Goal: Task Accomplishment & Management: Manage account settings

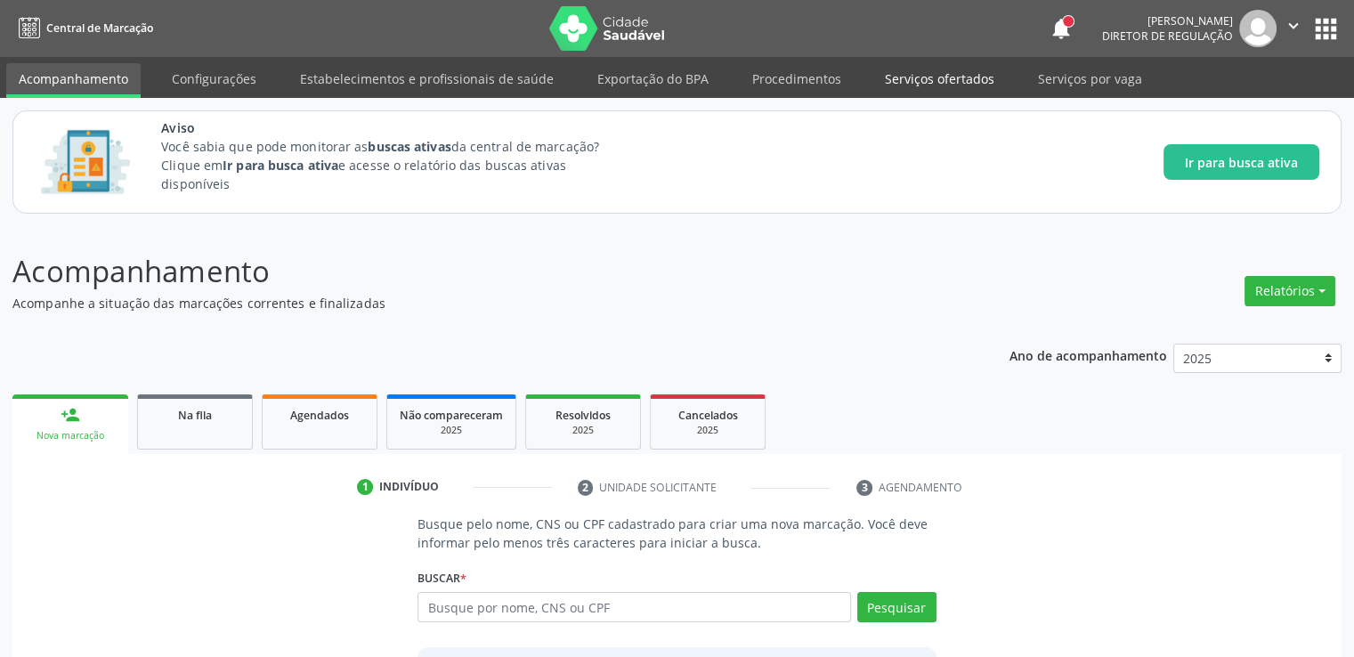
click at [936, 76] on link "Serviços ofertados" at bounding box center [939, 78] width 134 height 31
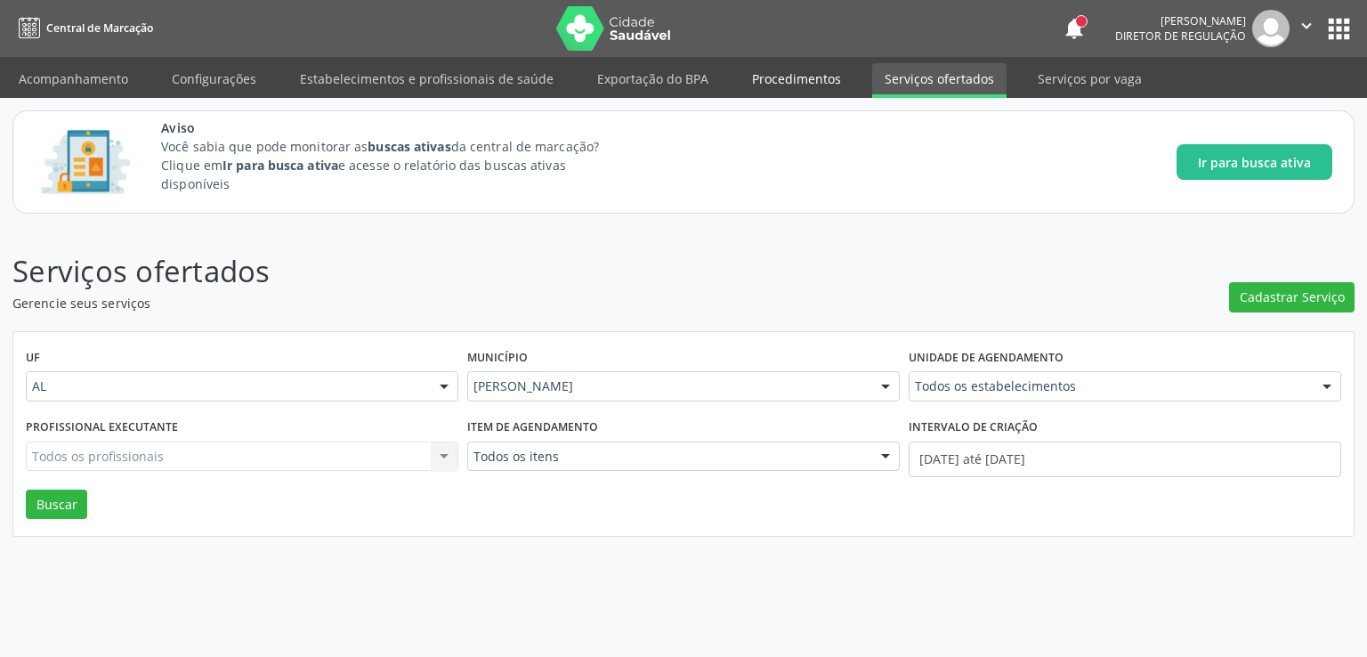
click at [831, 75] on link "Procedimentos" at bounding box center [797, 78] width 114 height 31
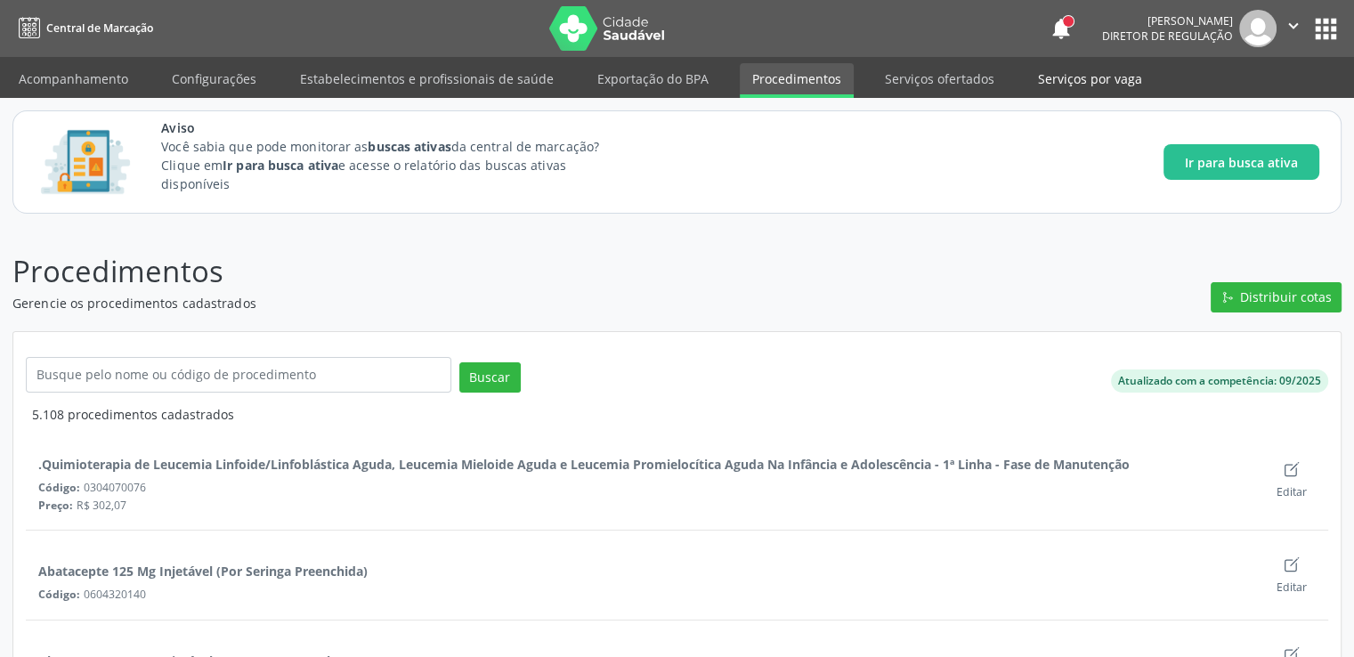
click at [1061, 86] on link "Serviços por vaga" at bounding box center [1089, 78] width 129 height 31
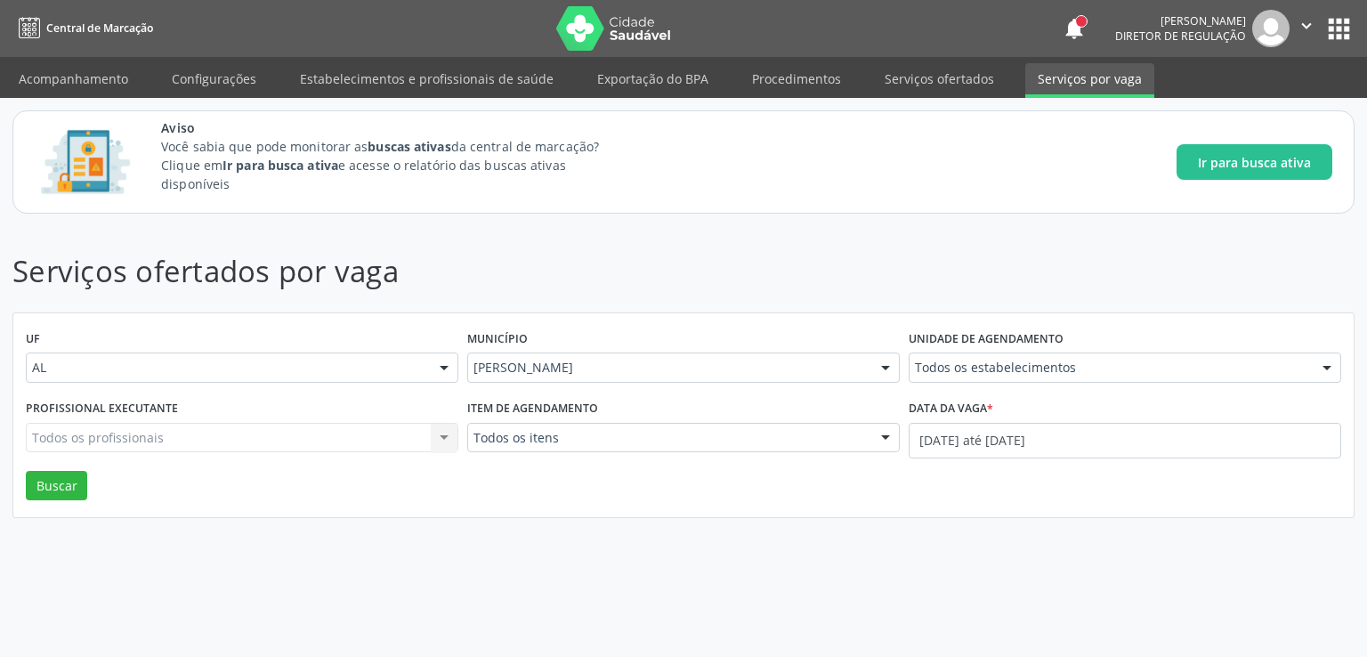
click at [1049, 377] on div "Todos os estabelecimentos" at bounding box center [1125, 367] width 433 height 30
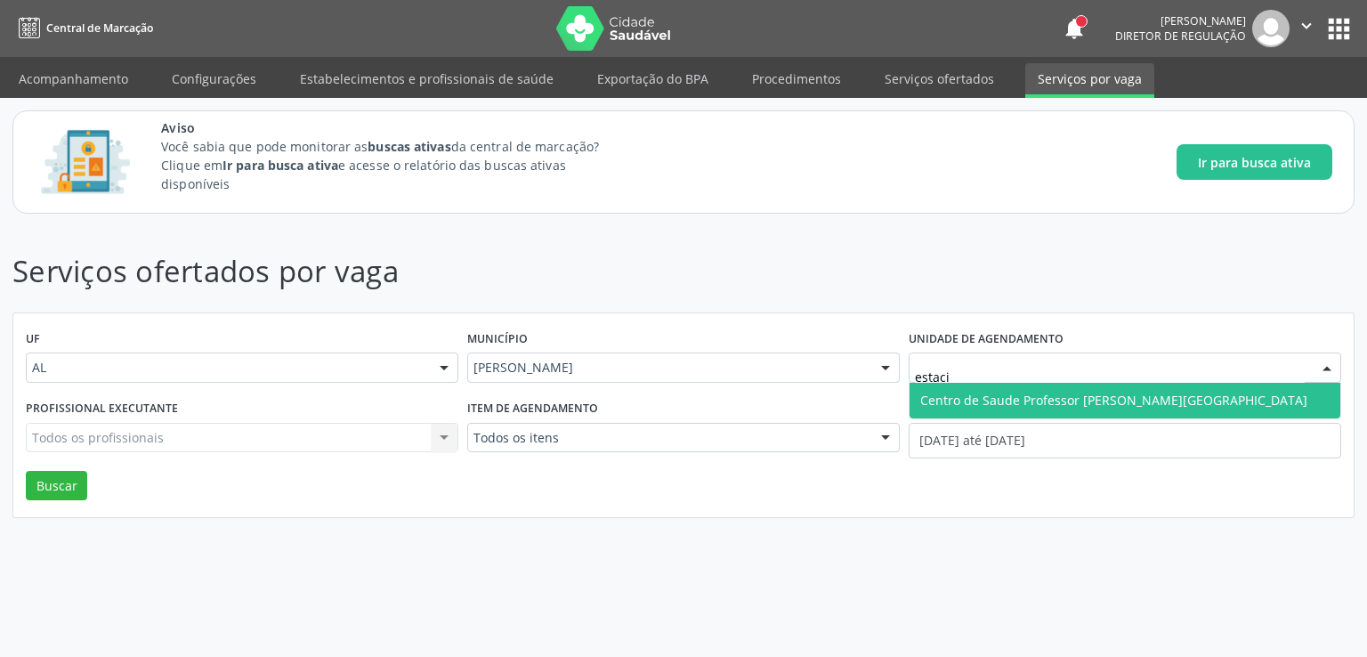
type input "estacio"
click at [1072, 393] on span "Centro de Saude [PERSON_NAME] [PERSON_NAME][GEOGRAPHIC_DATA]" at bounding box center [1113, 400] width 387 height 17
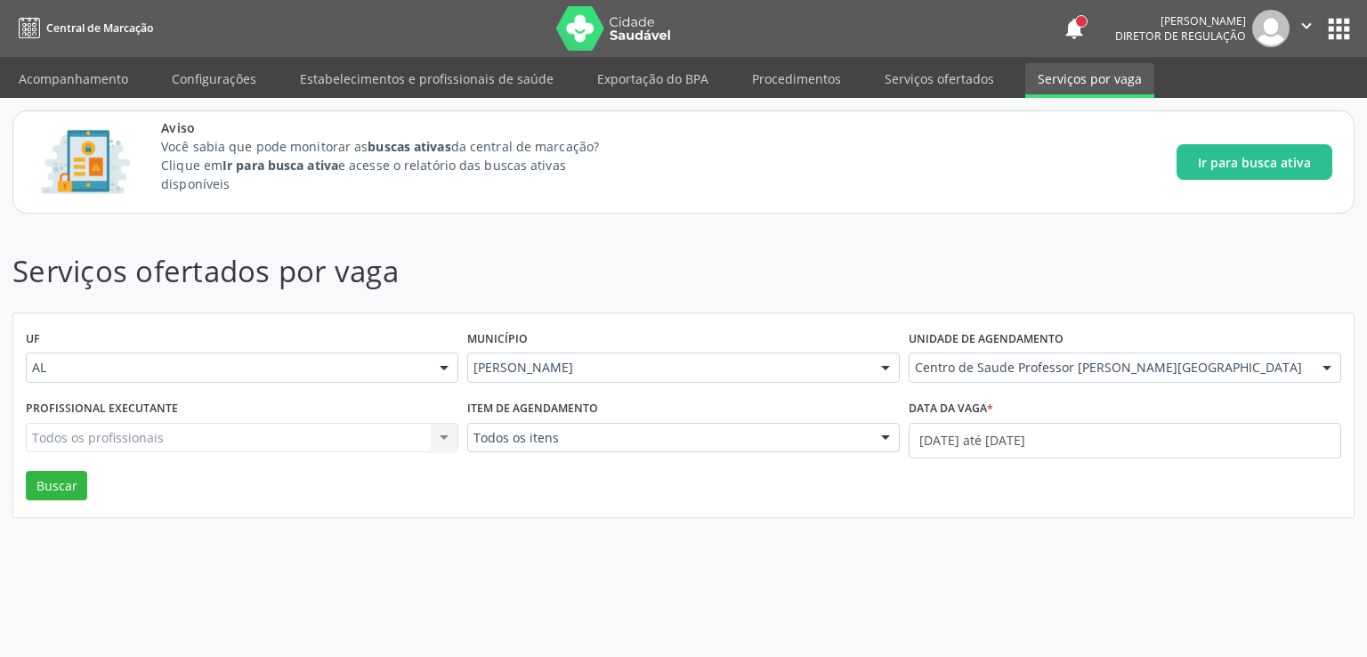
click at [235, 436] on div "Todos os profissionais Todos os profissionais Nenhum resultado encontrado para:…" at bounding box center [242, 438] width 433 height 30
click at [235, 436] on input "text" at bounding box center [227, 447] width 390 height 36
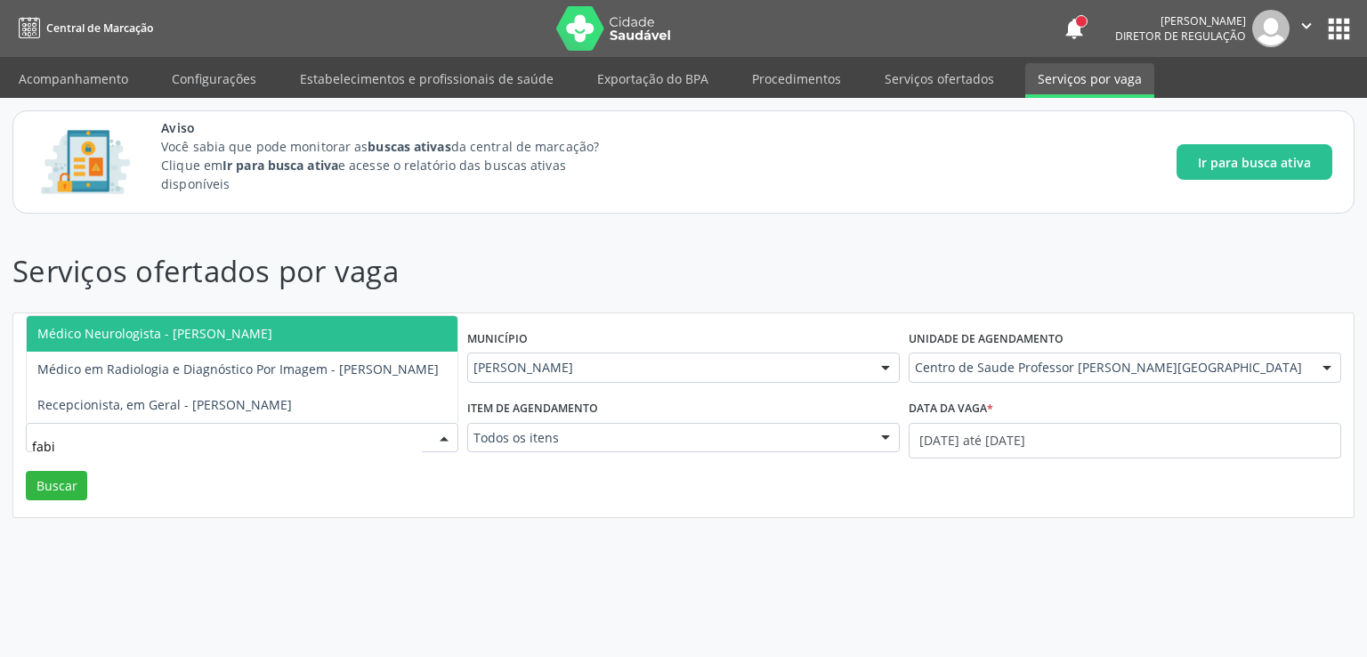
type input "fabio"
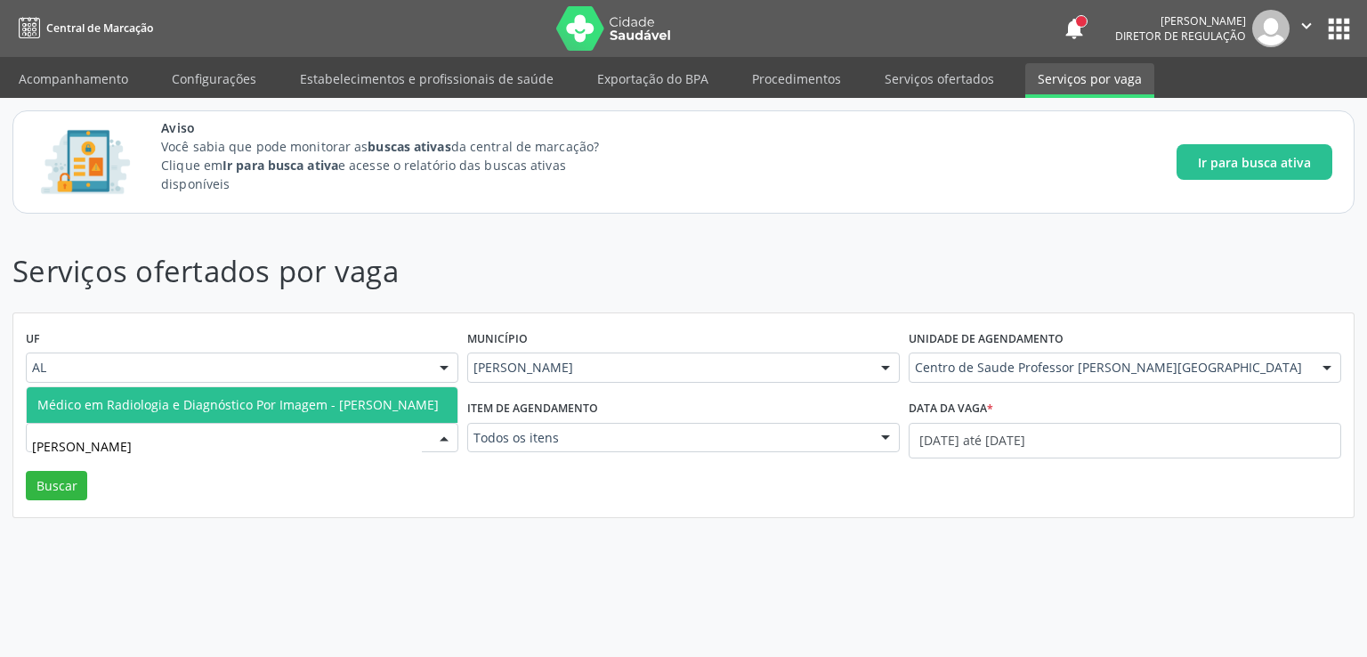
click at [276, 396] on span "Médico em Radiologia e Diagnóstico Por Imagem - [PERSON_NAME]" at bounding box center [237, 404] width 401 height 17
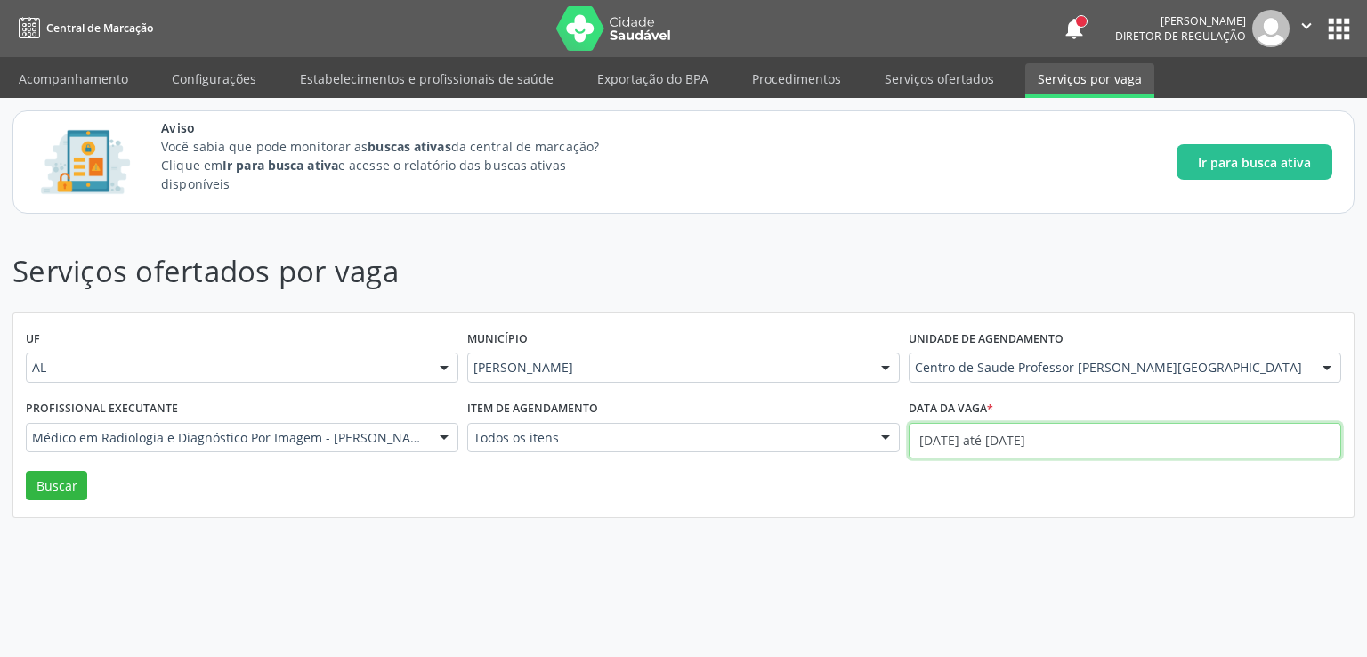
click at [995, 441] on input "01/10/2025 até 02/10/2025" at bounding box center [1125, 441] width 433 height 36
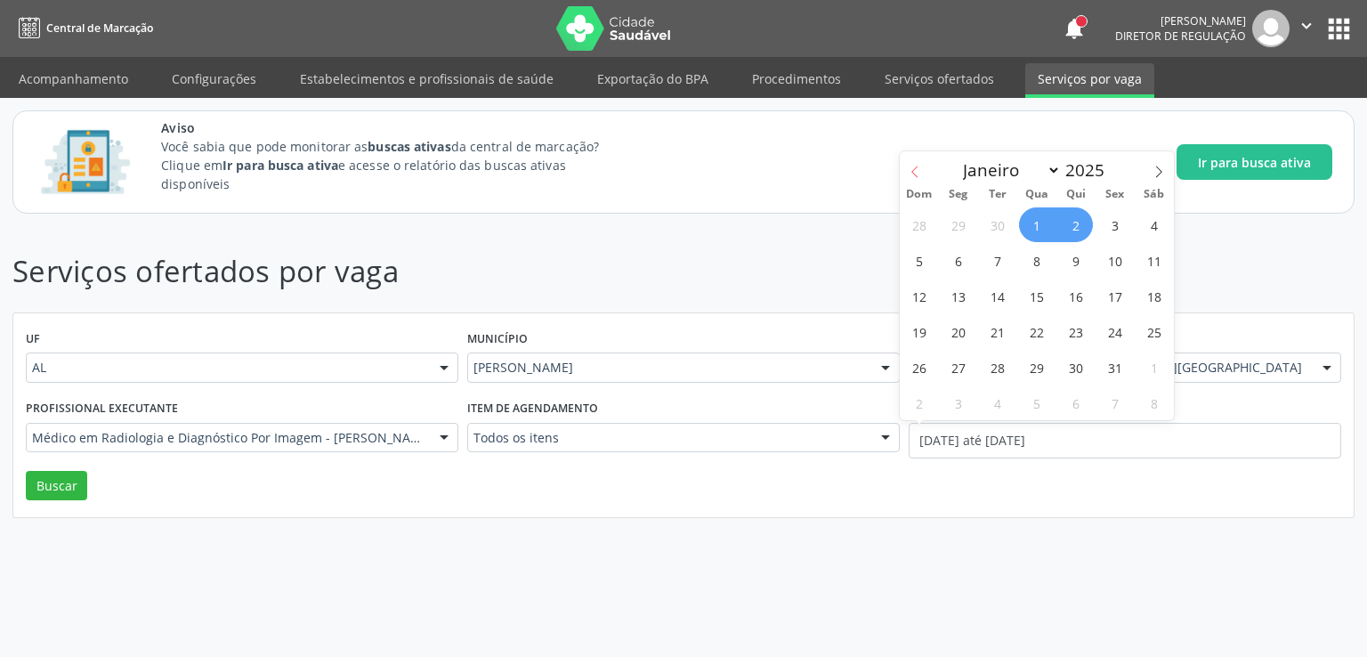
click at [913, 178] on icon at bounding box center [915, 172] width 12 height 12
select select "8"
click at [954, 220] on span "1" at bounding box center [958, 224] width 35 height 35
type input "01/09/2025"
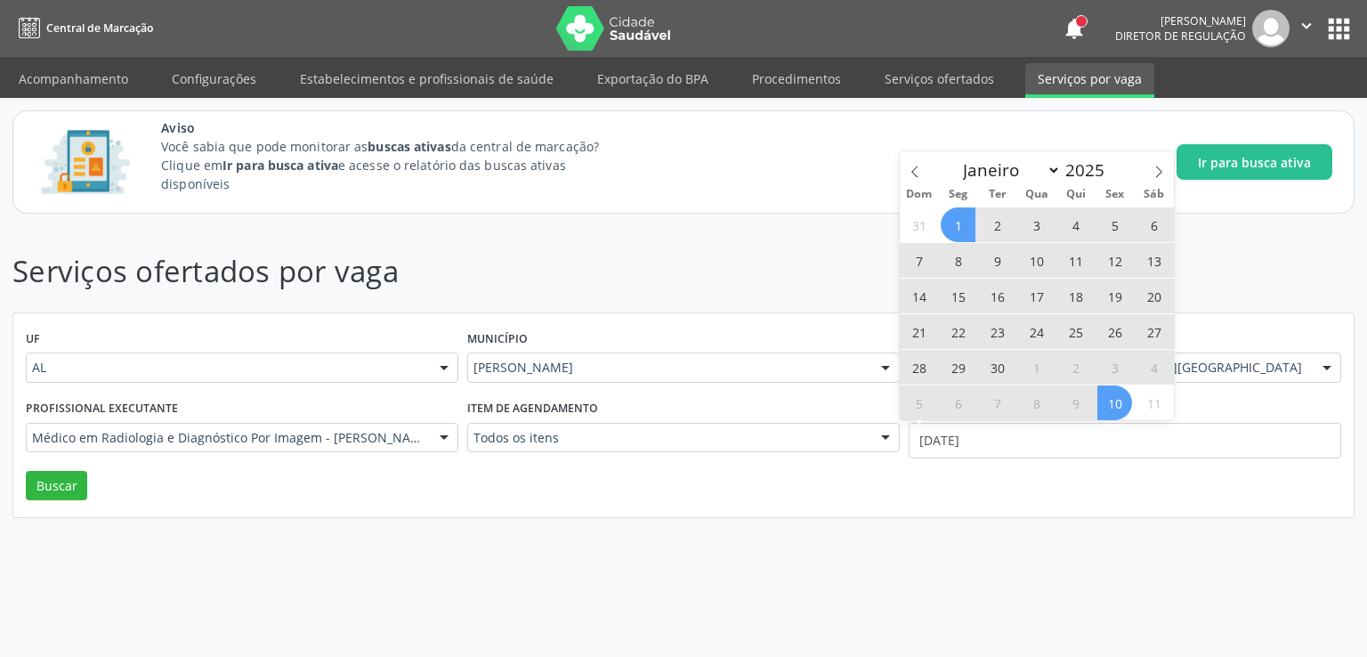
click at [1122, 401] on span "10" at bounding box center [1114, 402] width 35 height 35
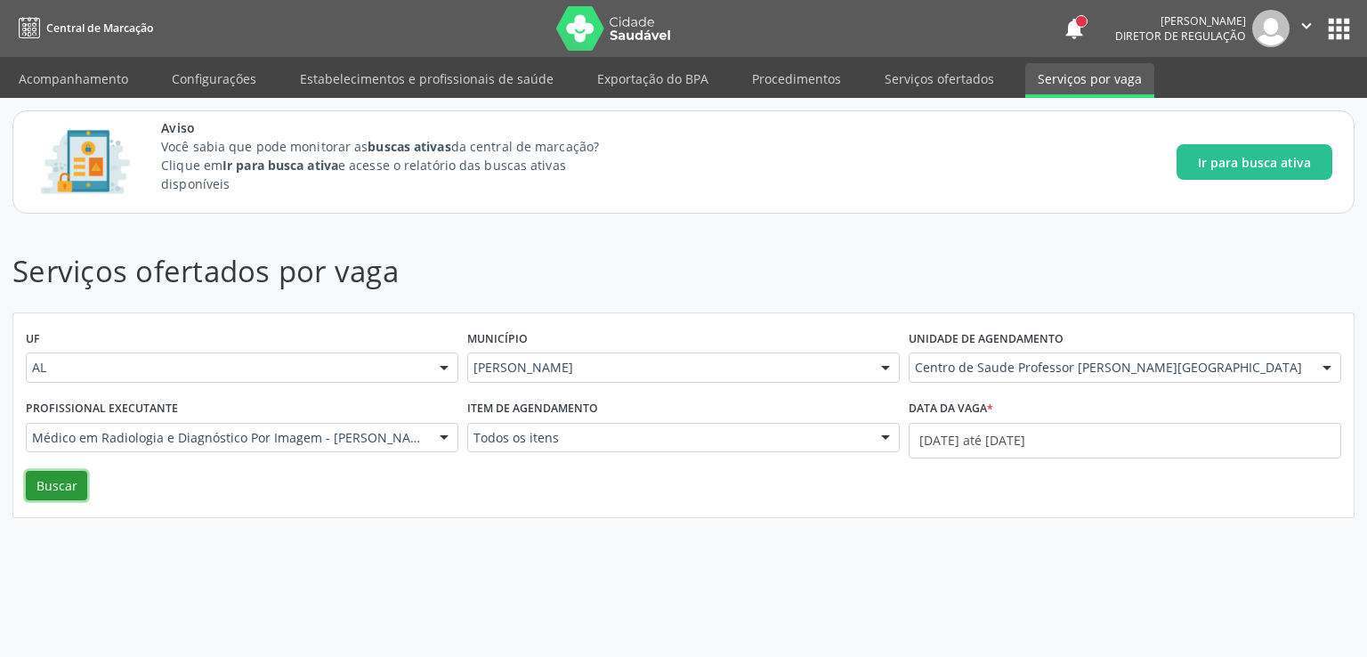
click at [75, 480] on button "Buscar" at bounding box center [56, 486] width 61 height 30
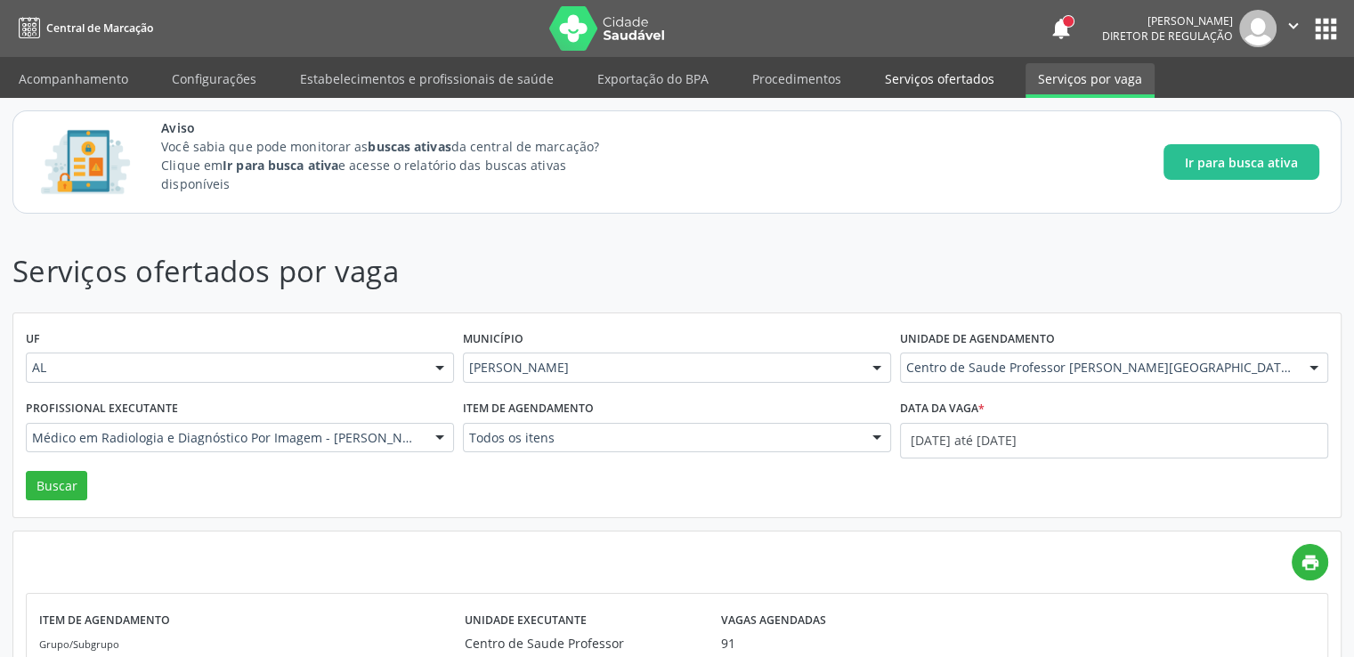
click at [874, 83] on link "Serviços ofertados" at bounding box center [939, 78] width 134 height 31
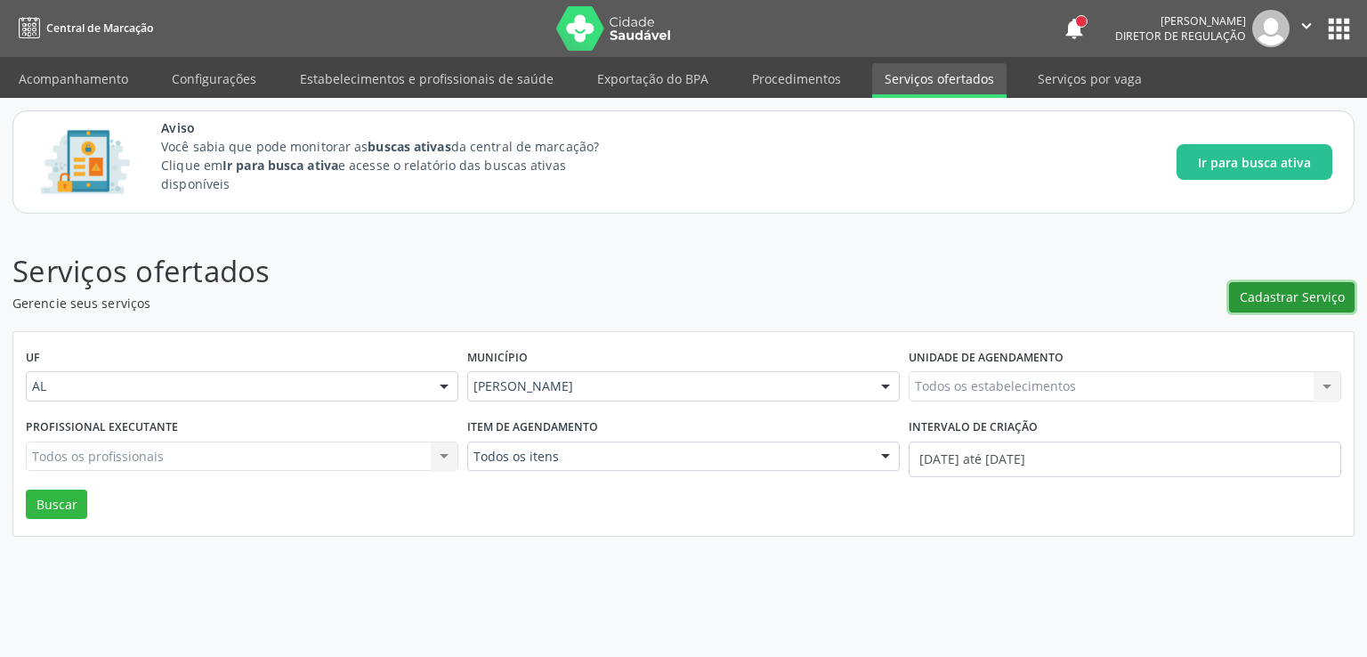
click at [1282, 292] on span "Cadastrar Serviço" at bounding box center [1292, 296] width 105 height 19
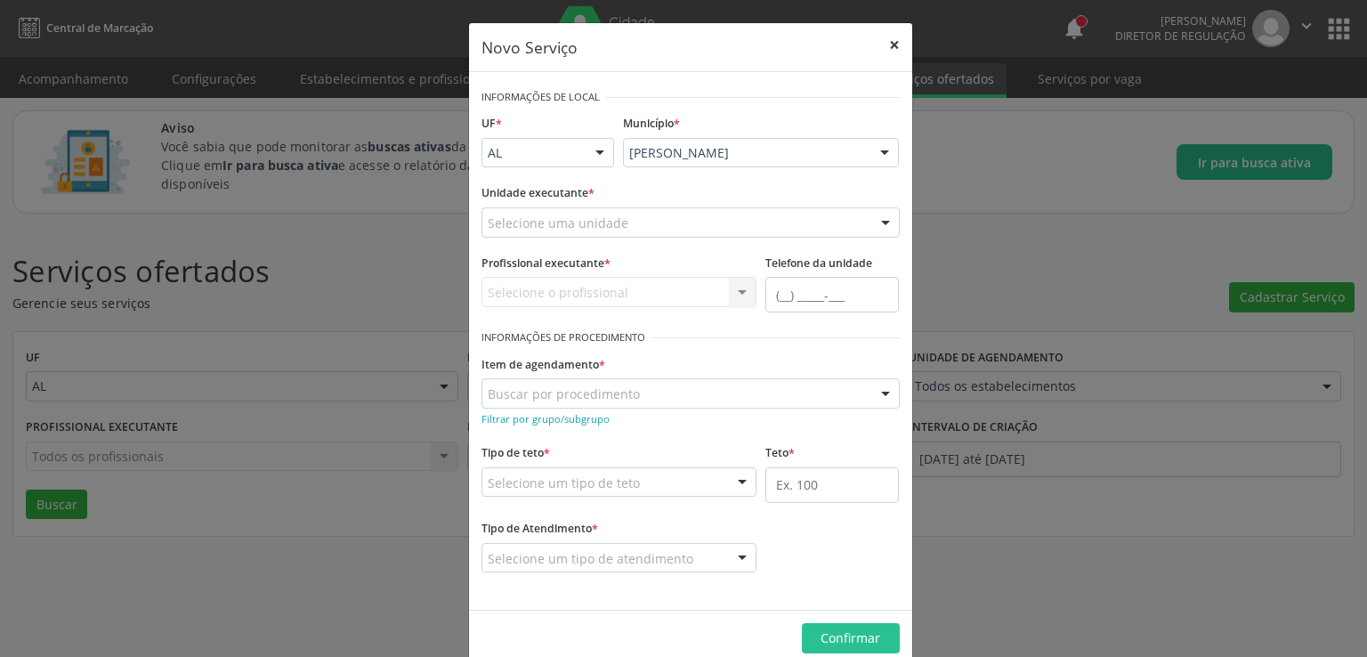
click at [879, 47] on button "×" at bounding box center [895, 45] width 36 height 44
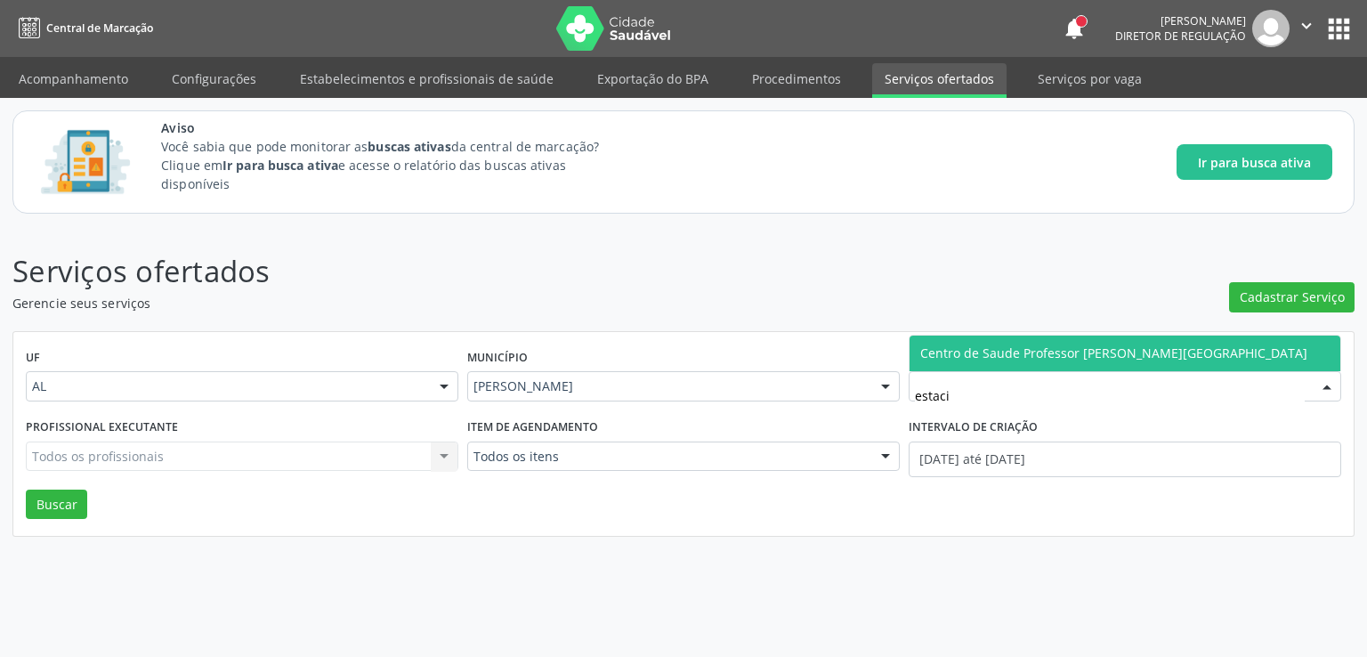
type input "estacio"
click at [1006, 358] on span "Centro de Saude [PERSON_NAME] [PERSON_NAME][GEOGRAPHIC_DATA]" at bounding box center [1113, 352] width 387 height 17
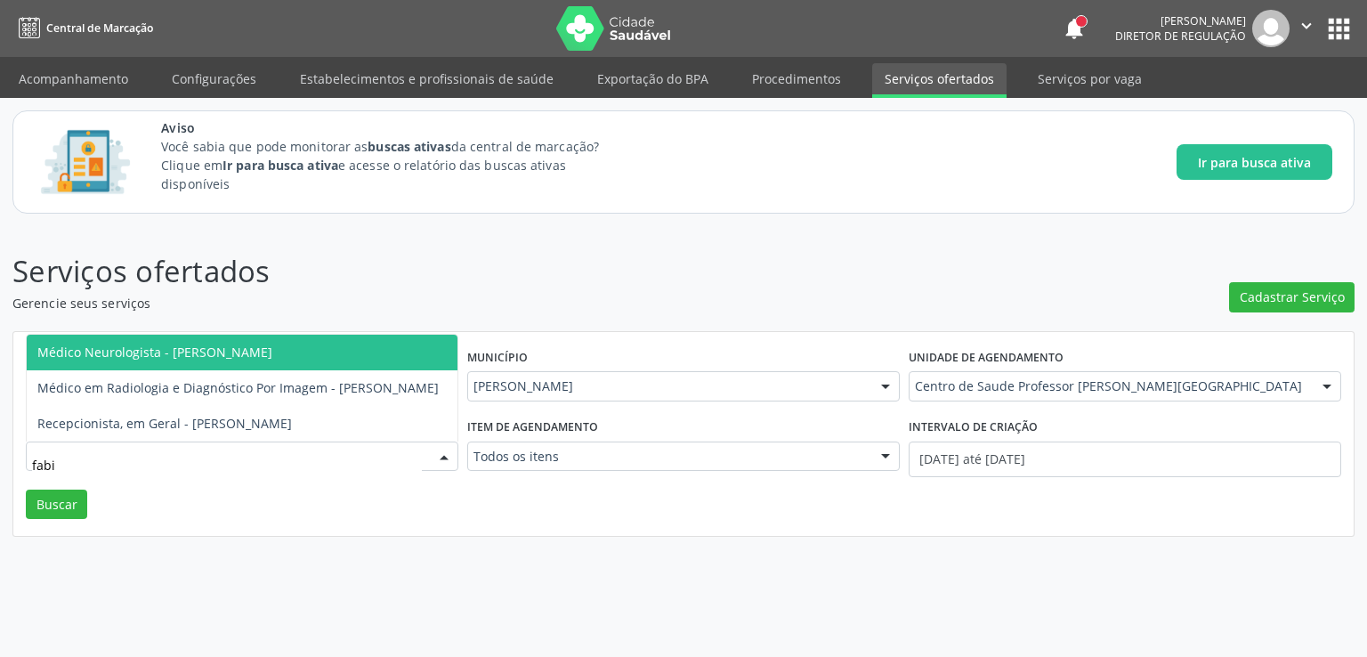
type input "fabio"
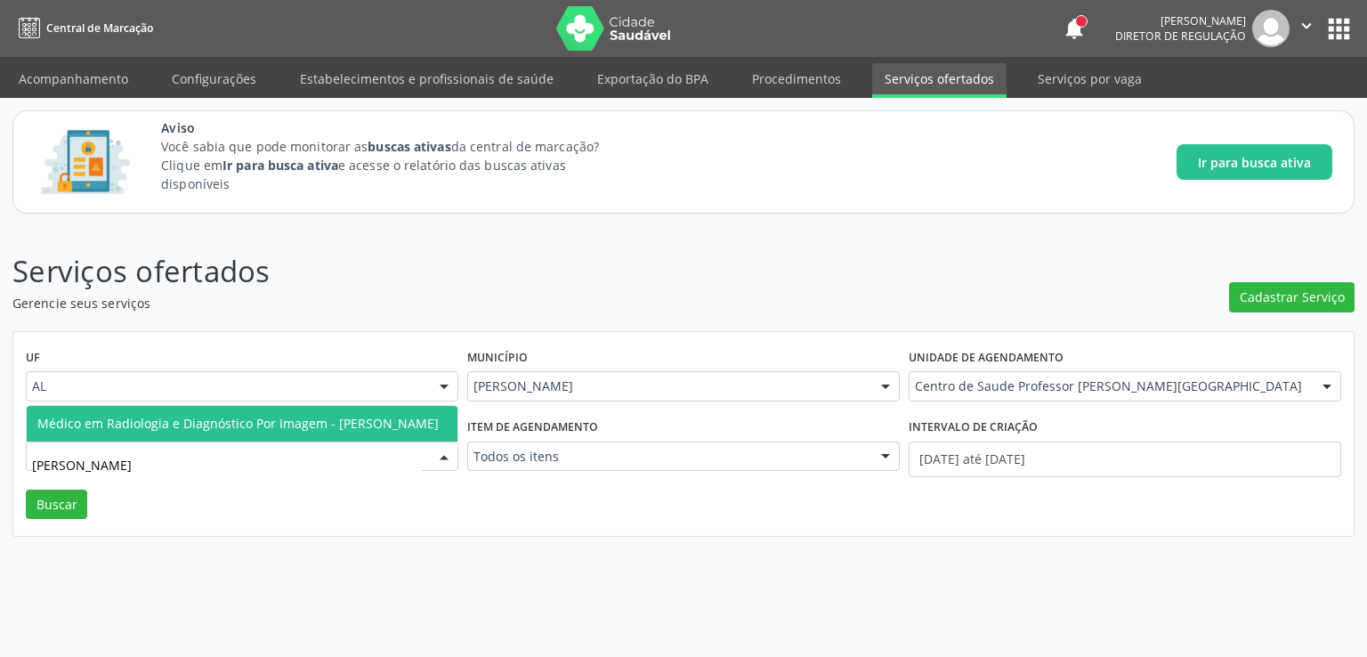
click at [227, 415] on span "Médico em Radiologia e Diagnóstico Por Imagem - [PERSON_NAME]" at bounding box center [237, 423] width 401 height 17
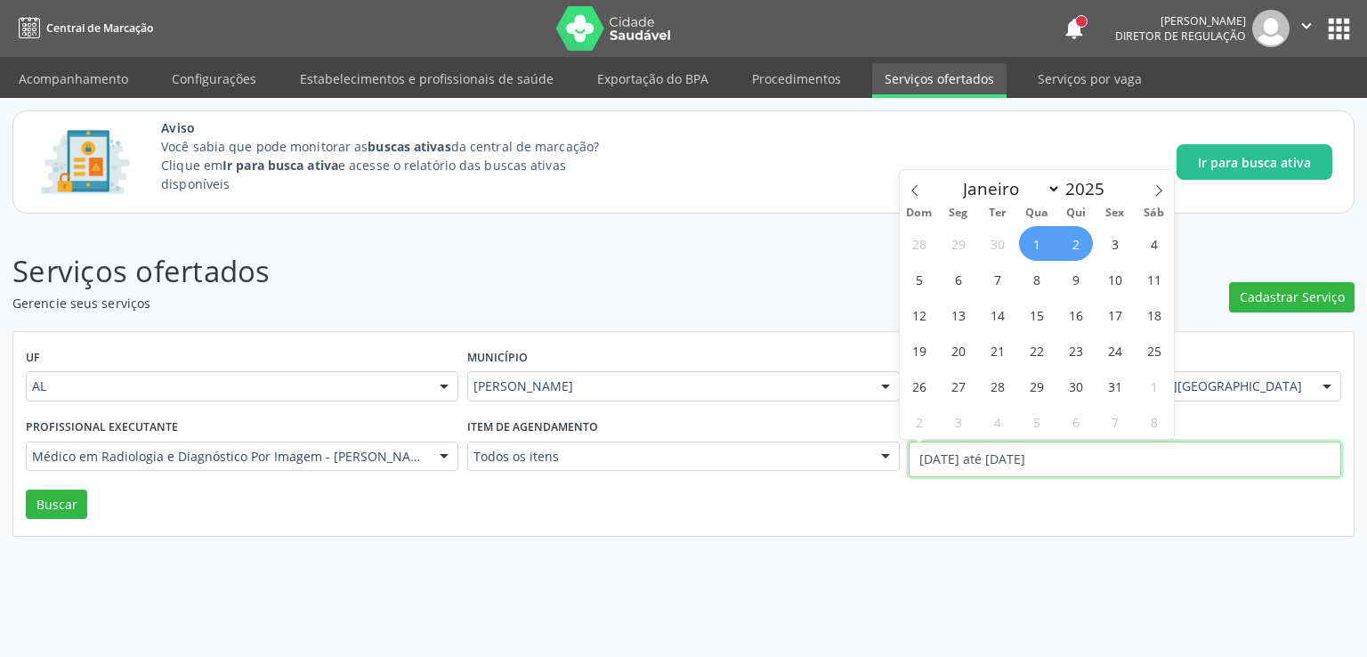
click at [957, 460] on input "01/10/2025 até 02/10/2025" at bounding box center [1125, 459] width 433 height 36
click at [914, 193] on icon at bounding box center [914, 191] width 6 height 12
select select "8"
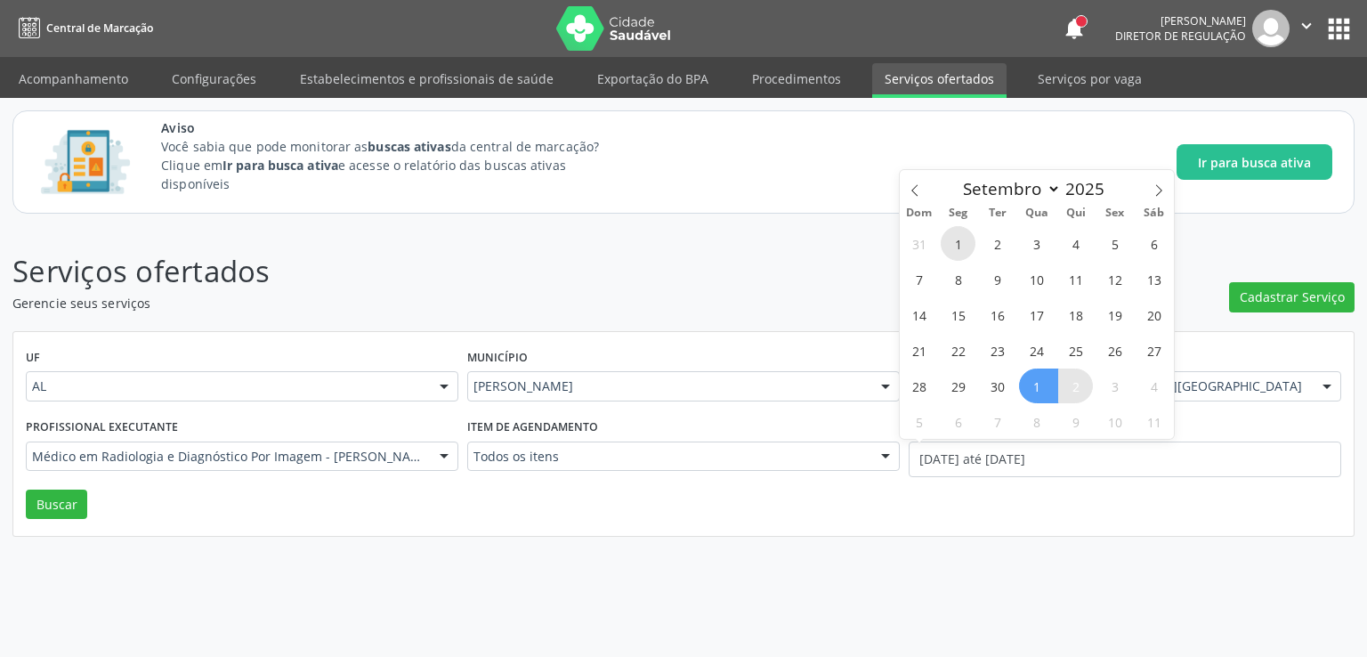
click at [952, 240] on span "1" at bounding box center [958, 243] width 35 height 35
type input "01/09/2025"
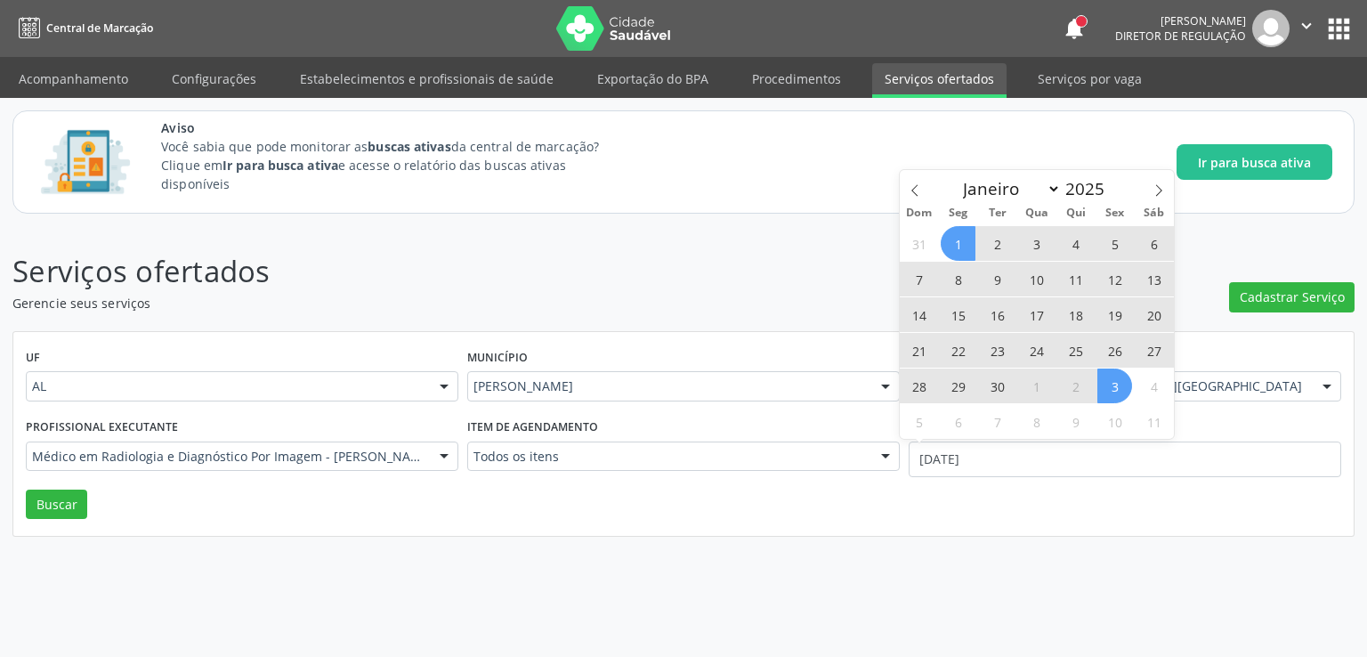
click at [1118, 390] on span "3" at bounding box center [1114, 385] width 35 height 35
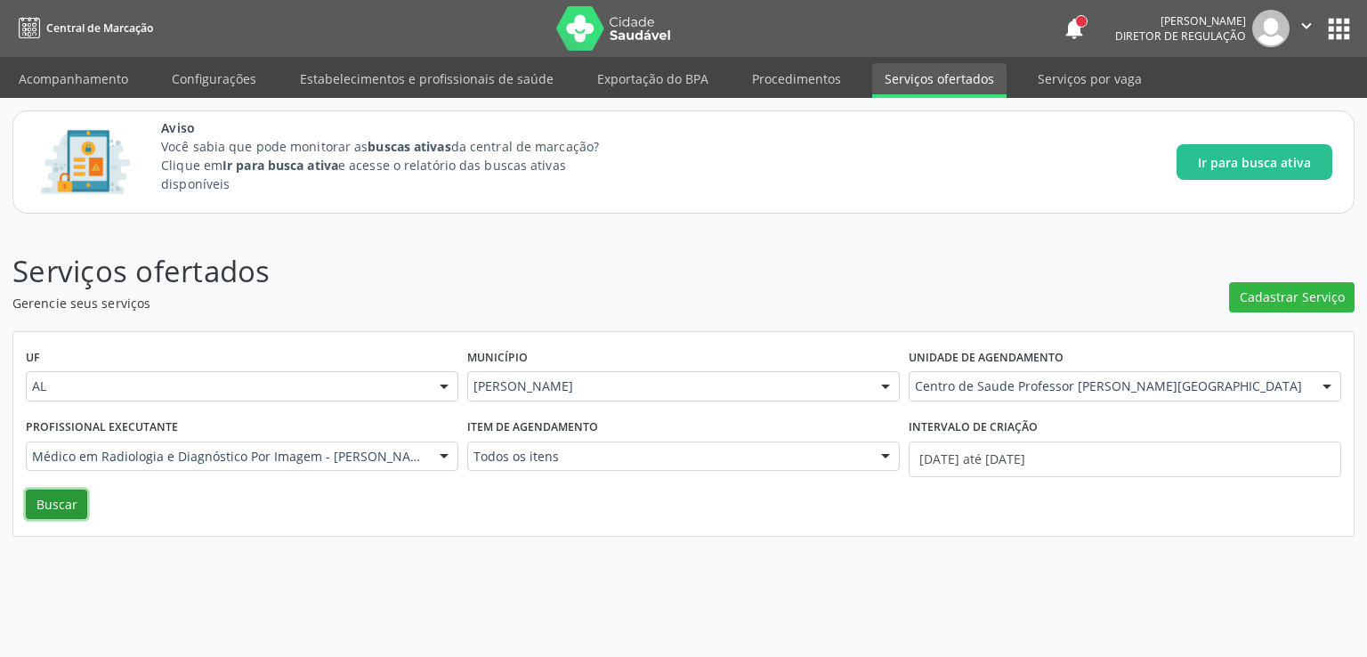
click at [55, 505] on button "Buscar" at bounding box center [56, 505] width 61 height 30
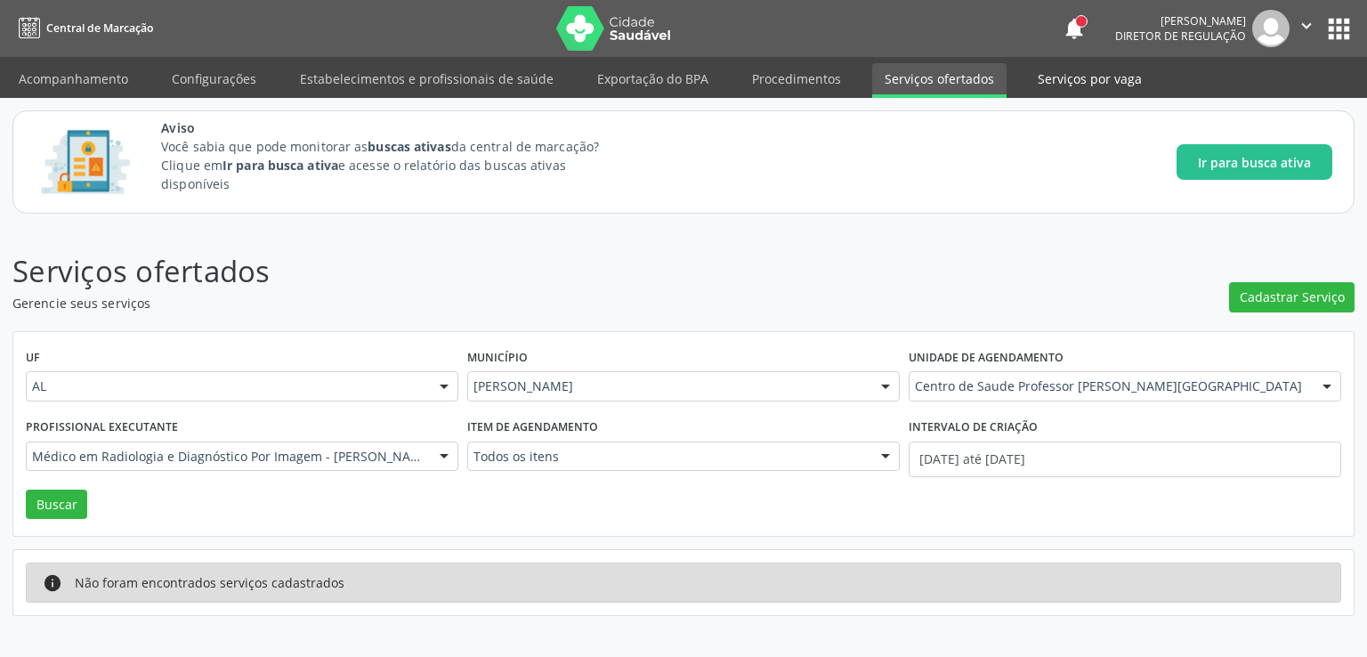
click at [1041, 83] on link "Serviços por vaga" at bounding box center [1089, 78] width 129 height 31
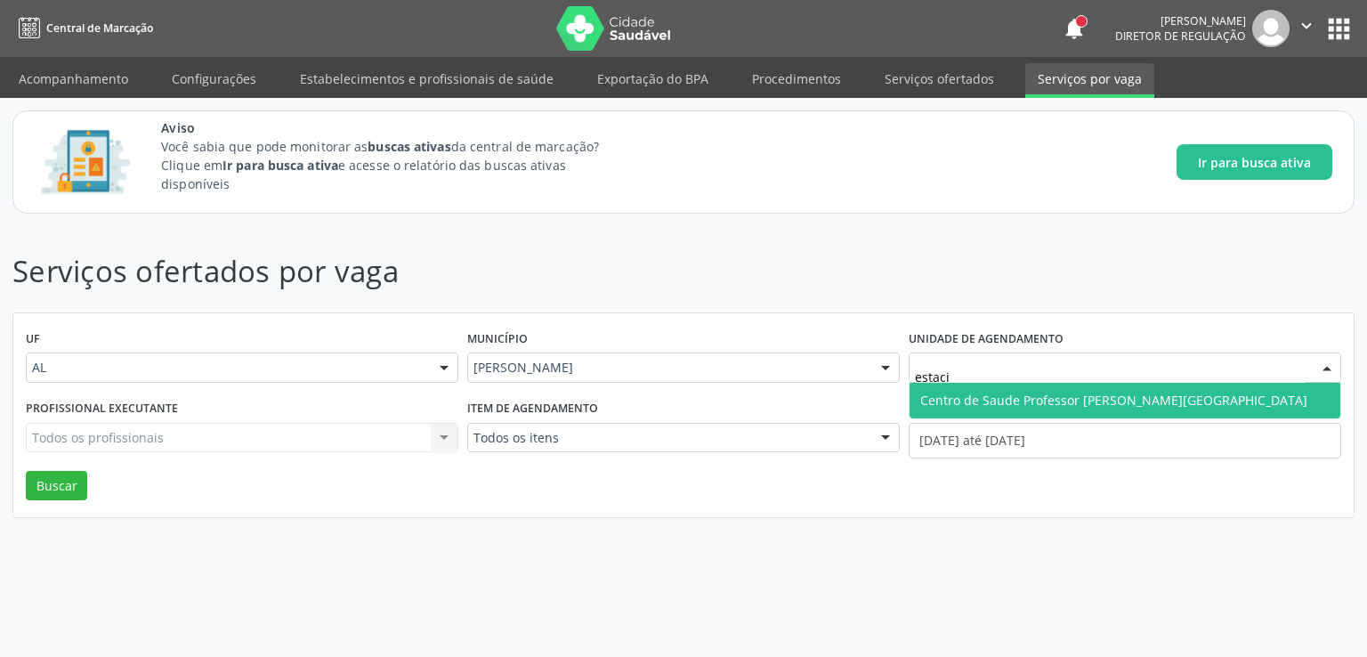
type input "estacio"
click at [990, 395] on span "Centro de Saude [PERSON_NAME] [PERSON_NAME][GEOGRAPHIC_DATA]" at bounding box center [1113, 400] width 387 height 17
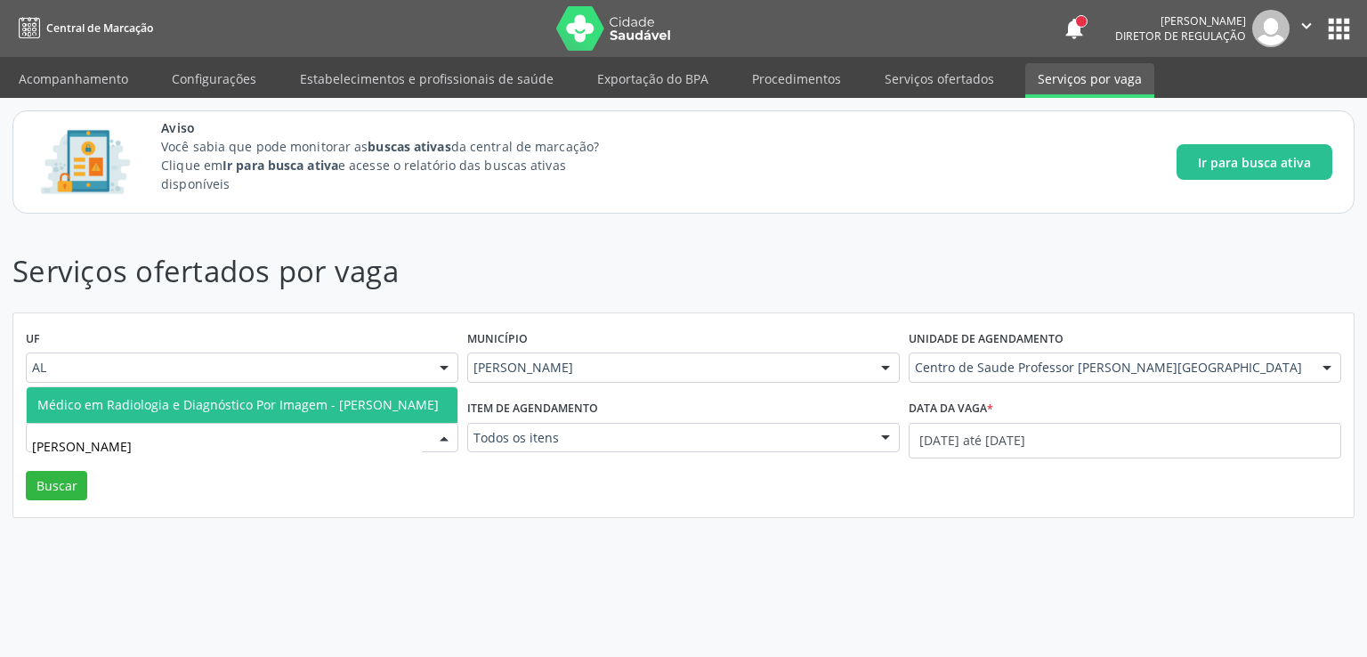
click at [260, 396] on span "Médico em Radiologia e Diagnóstico Por Imagem - [PERSON_NAME]" at bounding box center [237, 404] width 401 height 17
type input "fabio"
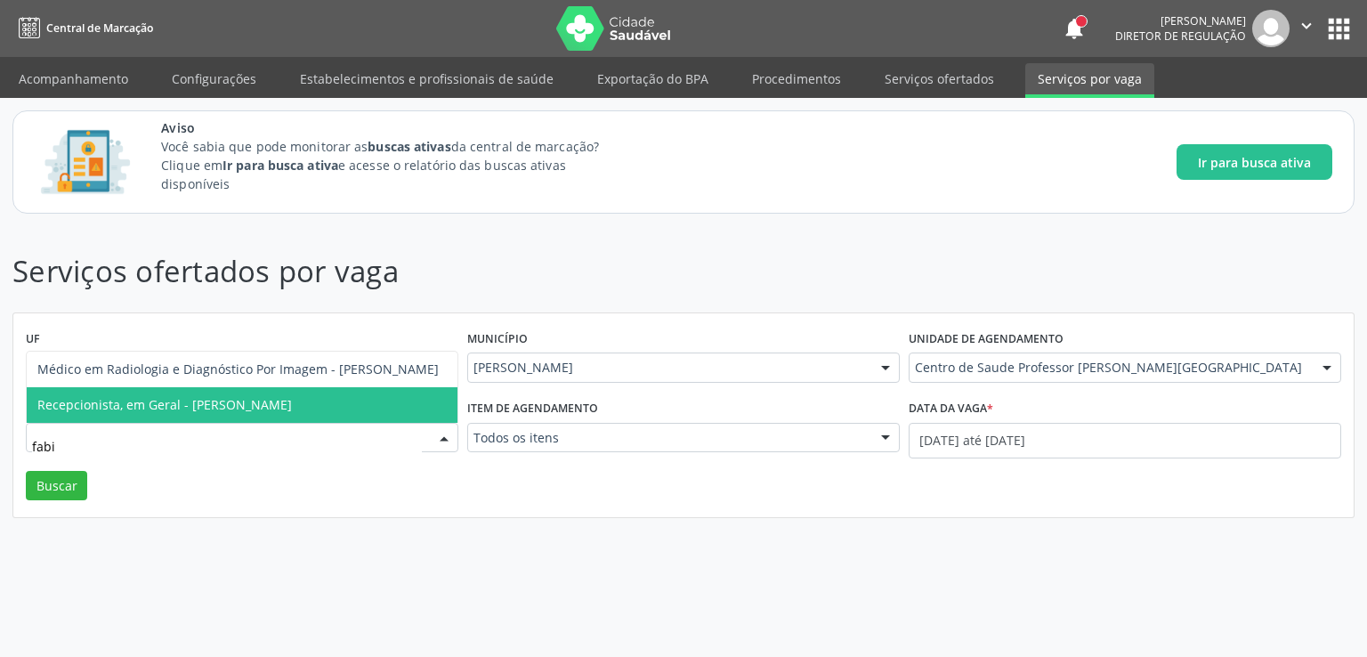
type input "fabio"
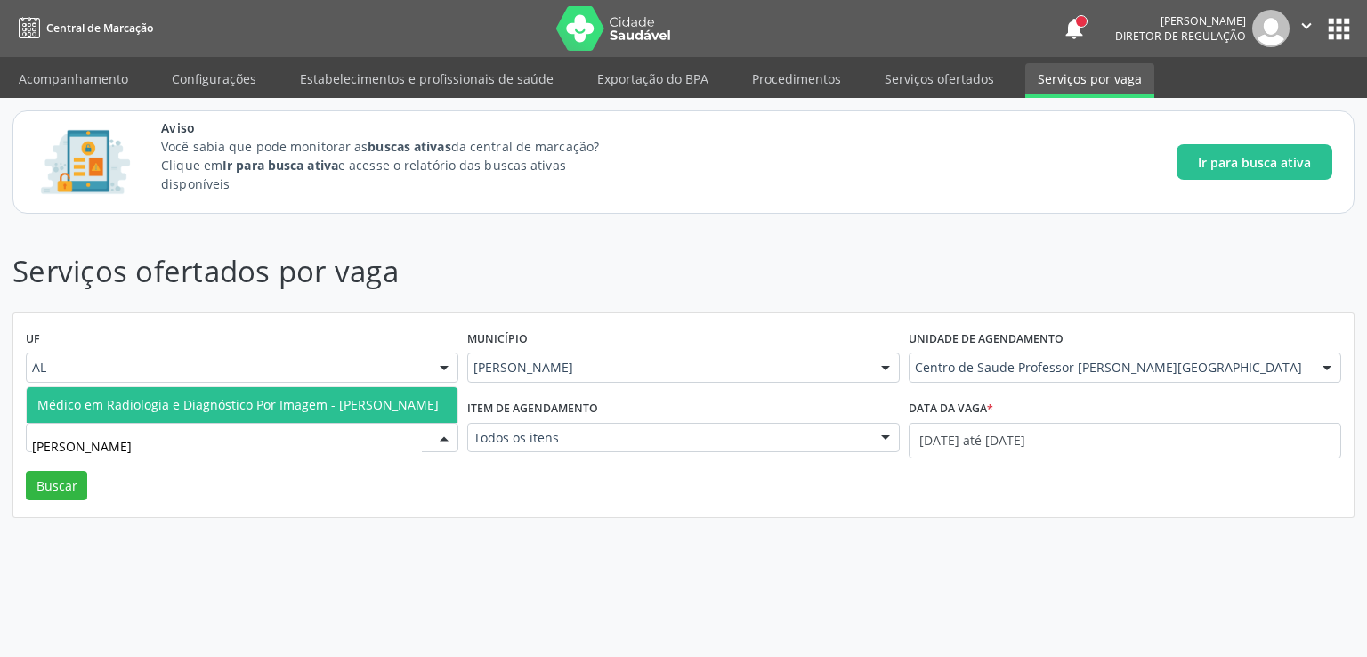
click at [256, 396] on span "Médico em Radiologia e Diagnóstico Por Imagem - [PERSON_NAME]" at bounding box center [237, 404] width 401 height 17
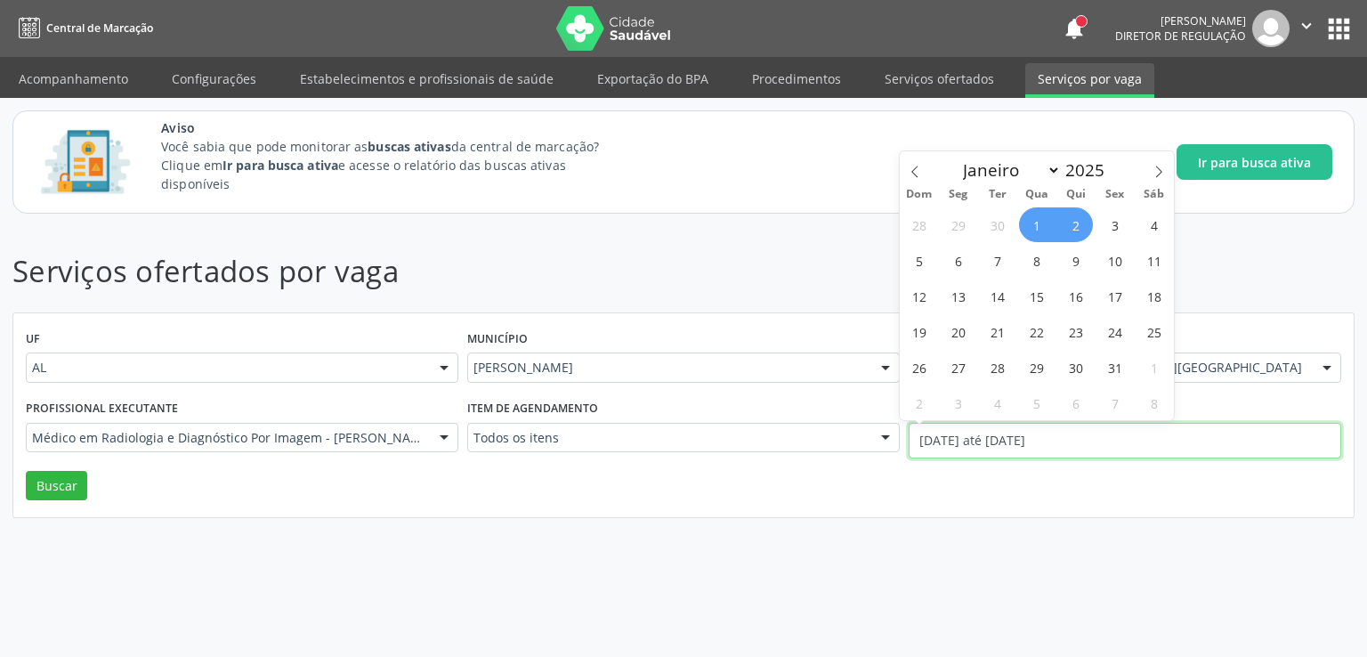
click at [1013, 444] on input "01/10/2025 até 02/10/2025" at bounding box center [1125, 441] width 433 height 36
click at [915, 166] on span at bounding box center [915, 166] width 30 height 30
select select "8"
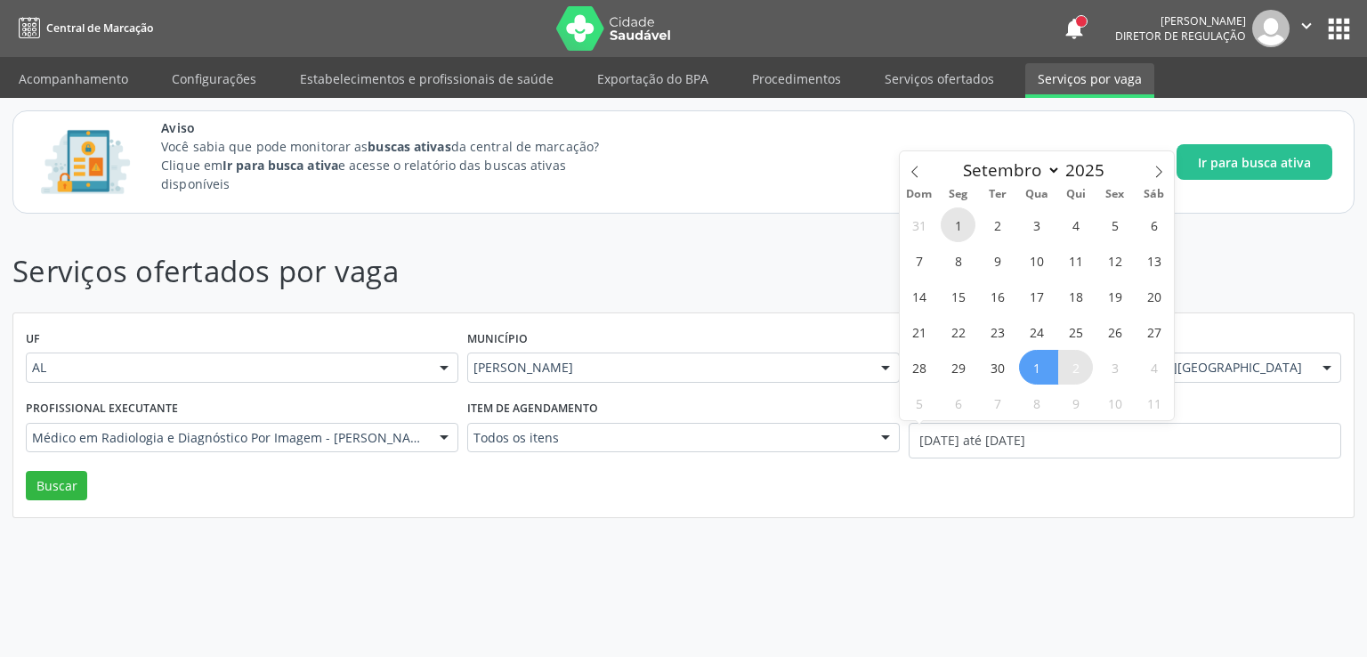
click at [954, 228] on span "1" at bounding box center [958, 224] width 35 height 35
type input "01/09/2025"
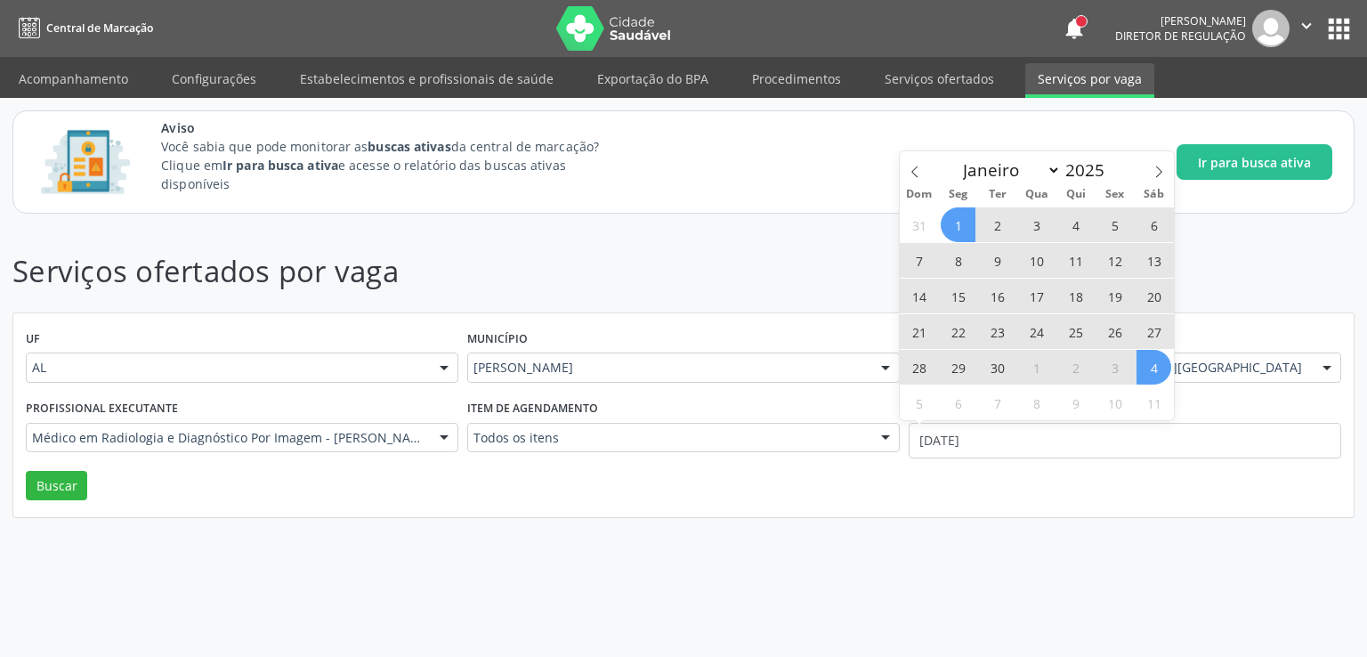
click at [1143, 360] on span "4" at bounding box center [1154, 367] width 35 height 35
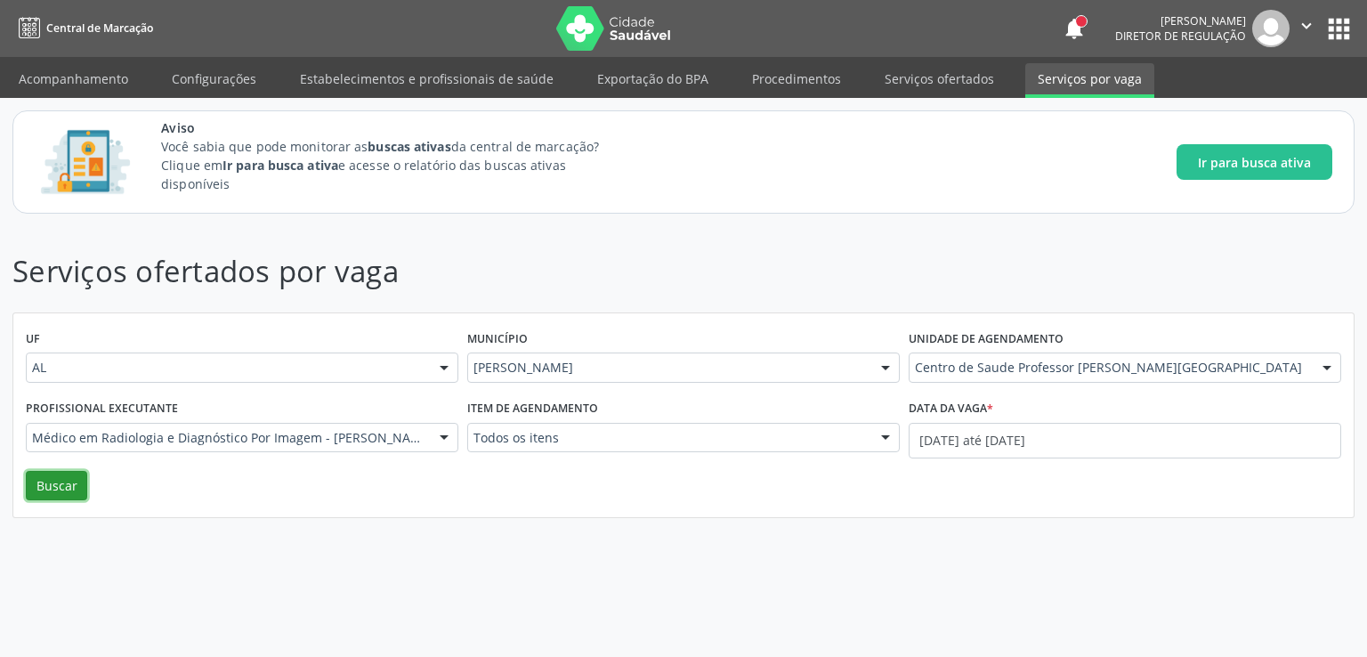
click at [71, 493] on button "Buscar" at bounding box center [56, 486] width 61 height 30
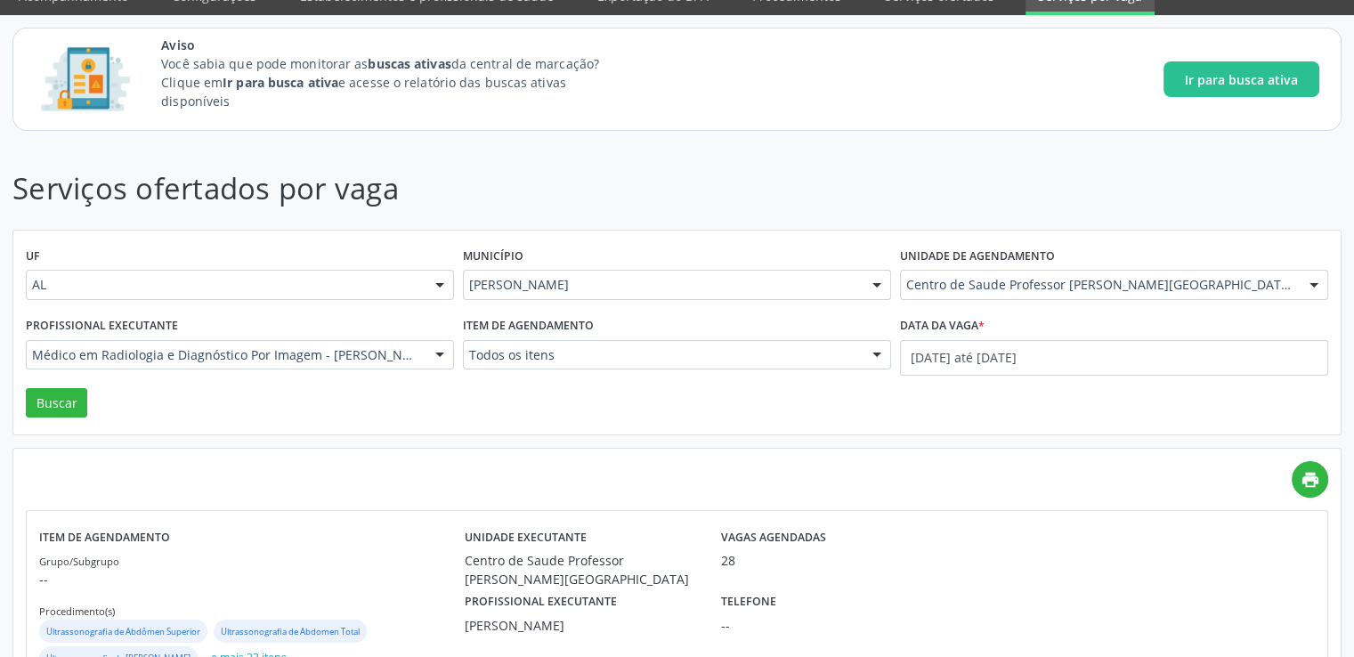
scroll to position [148, 0]
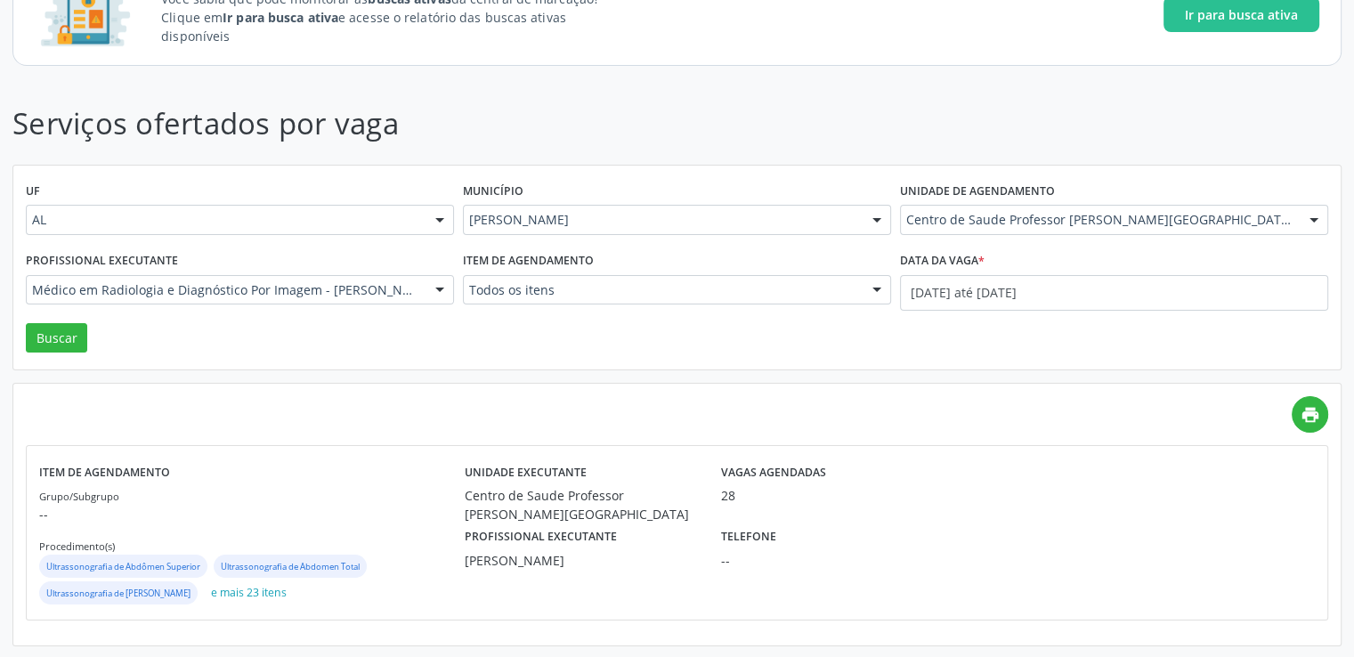
click at [668, 542] on div "Profissional executante Fabio Araujo Monteiro Filho" at bounding box center [580, 546] width 256 height 46
click at [894, 505] on div "Vagas agendadas 28" at bounding box center [805, 490] width 192 height 65
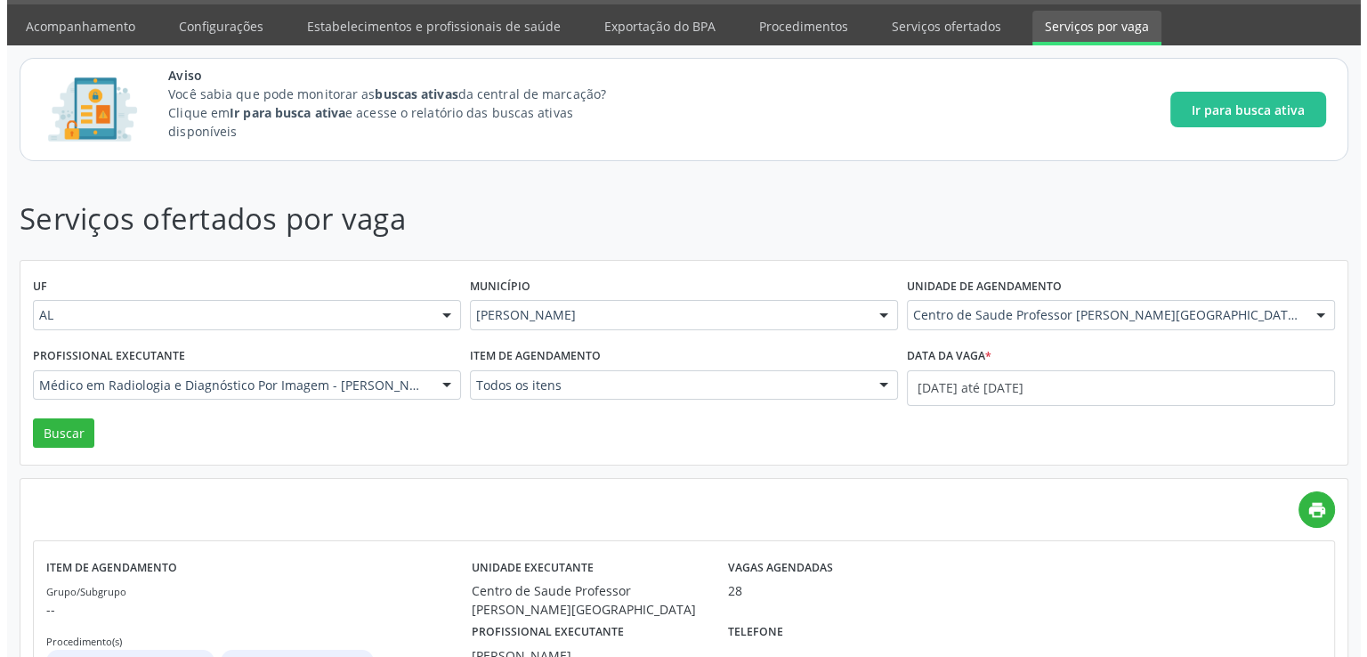
scroll to position [0, 0]
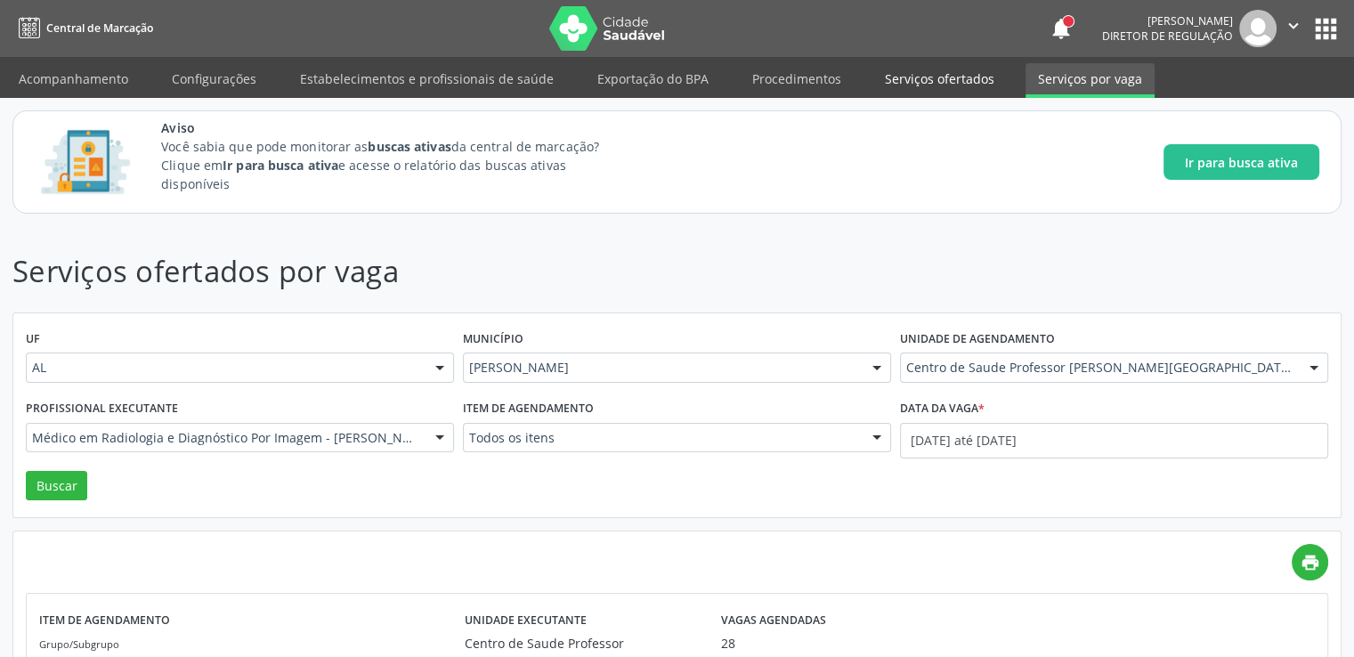
click at [936, 86] on link "Serviços ofertados" at bounding box center [939, 78] width 134 height 31
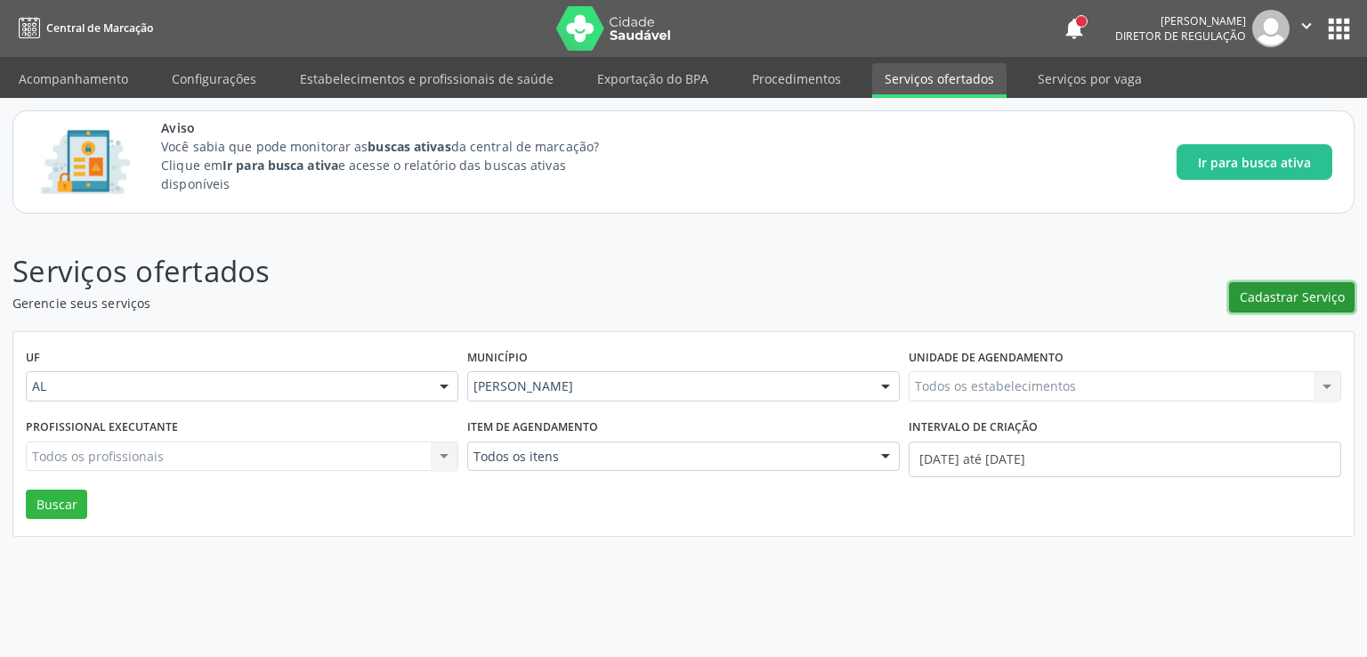
click at [1292, 311] on button "Cadastrar Serviço" at bounding box center [1292, 297] width 126 height 30
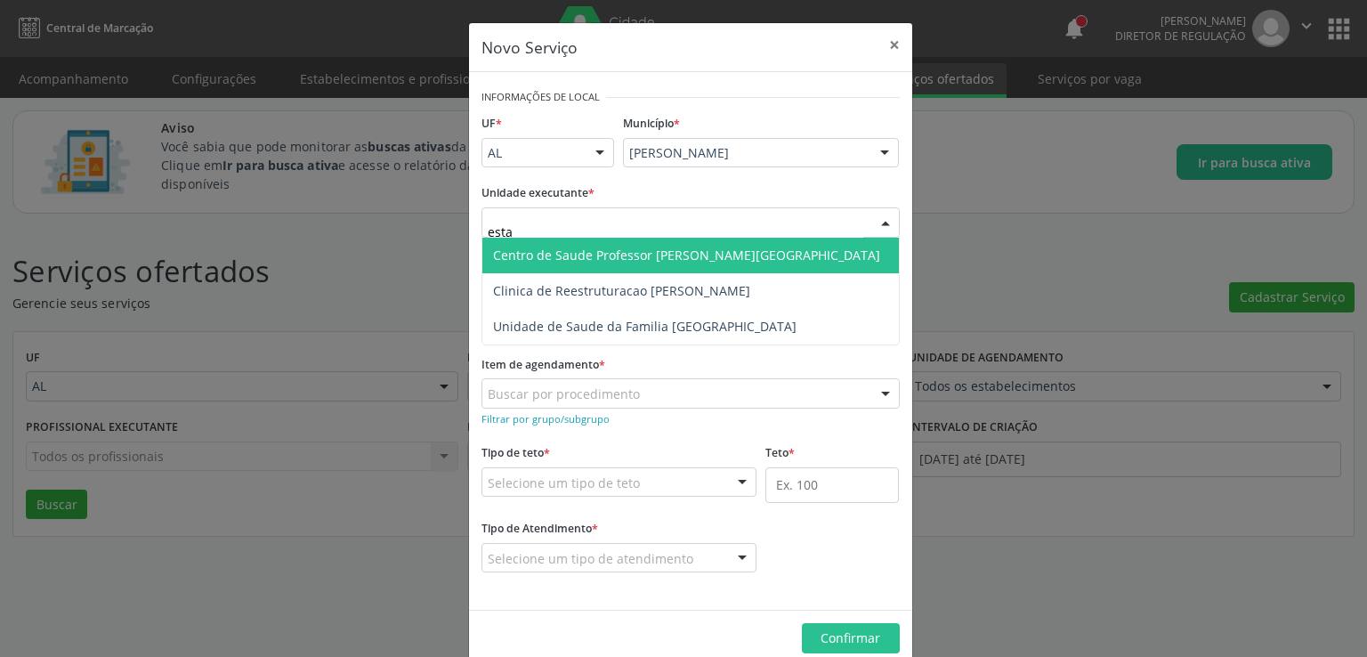
type input "estac"
click at [623, 247] on span "Centro de Saude [PERSON_NAME] [PERSON_NAME][GEOGRAPHIC_DATA]" at bounding box center [686, 255] width 387 height 17
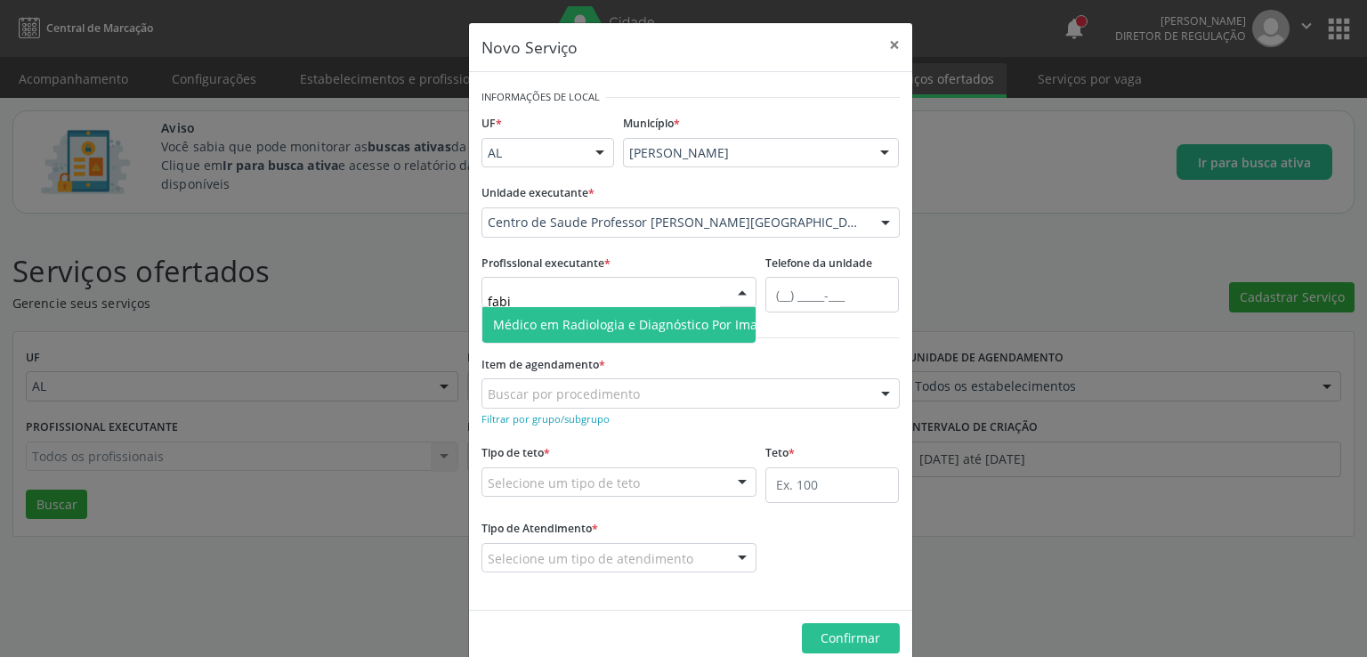
type input "fabio"
click at [621, 320] on span "Médico em Radiologia e Diagnóstico Por Imagem - [PERSON_NAME]" at bounding box center [693, 324] width 401 height 17
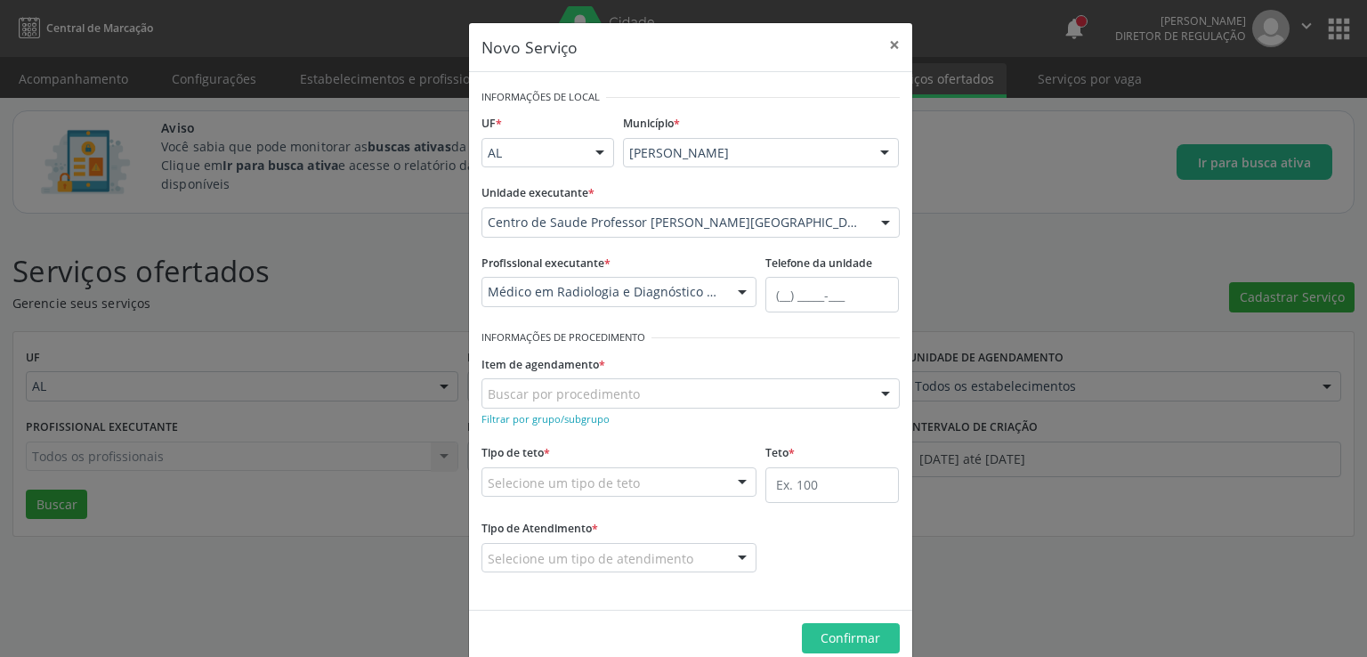
click at [488, 385] on input "text" at bounding box center [488, 403] width 0 height 36
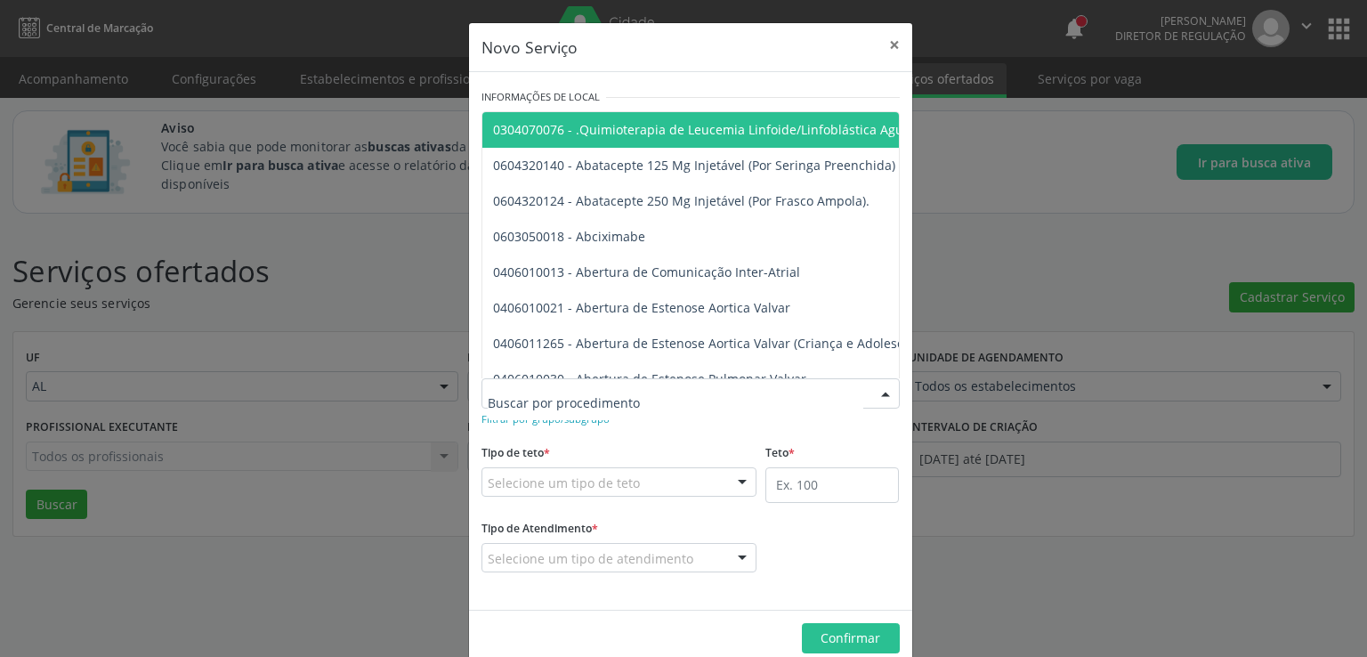
click at [532, 428] on form "Informações de Local UF * AL AL Nenhum resultado encontrado para: " " Não há ne…" at bounding box center [691, 341] width 418 height 513
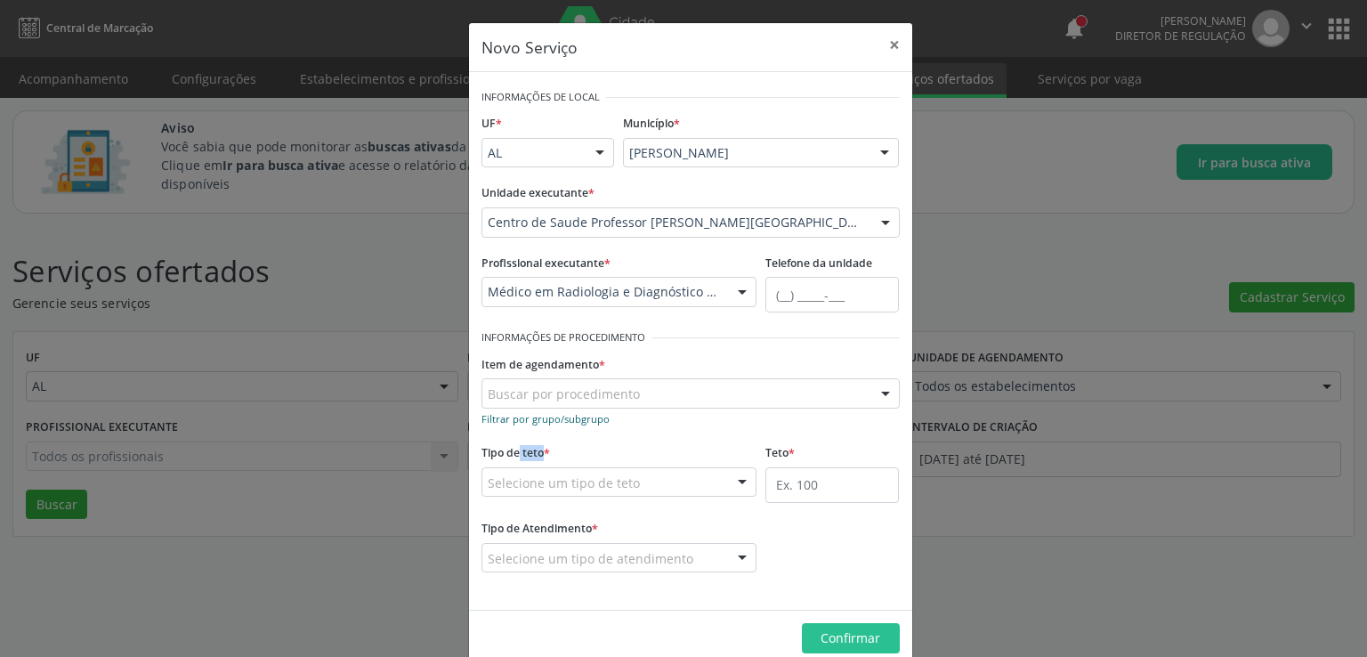
click at [529, 416] on small "Filtrar por grupo/subgrupo" at bounding box center [546, 418] width 128 height 13
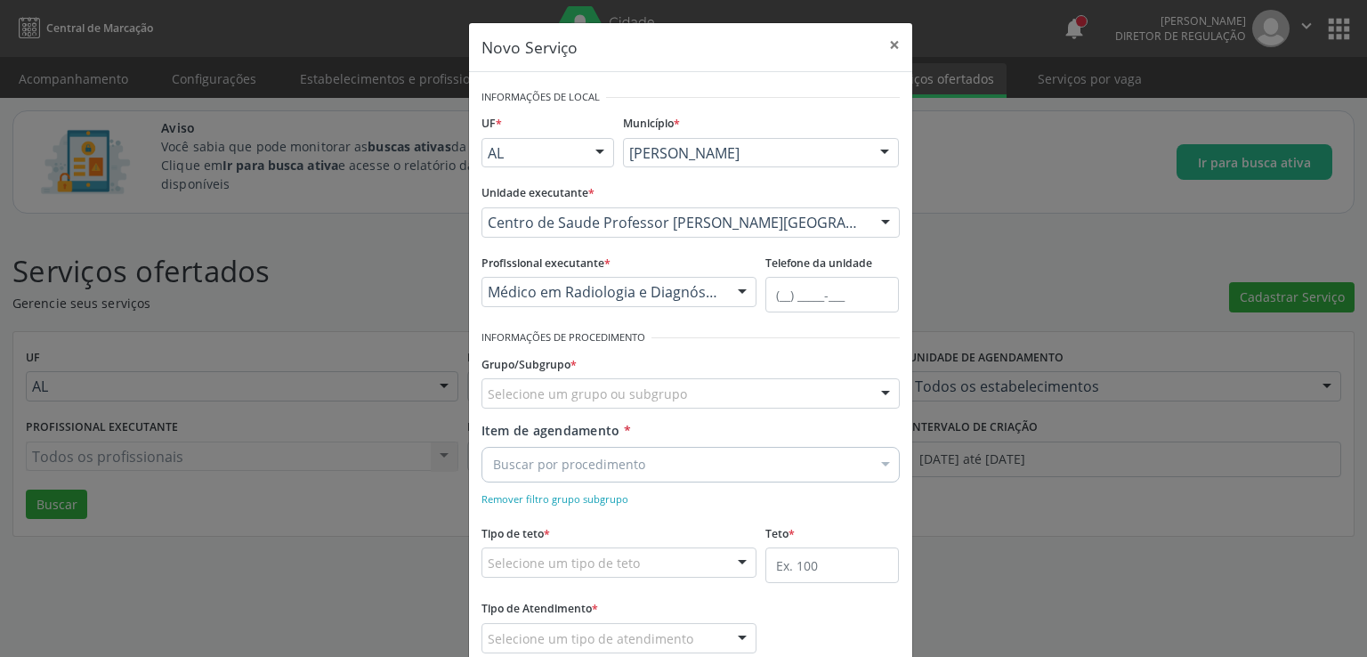
click at [493, 455] on input "Item de agendamento *" at bounding box center [493, 465] width 0 height 36
type input "ultras"
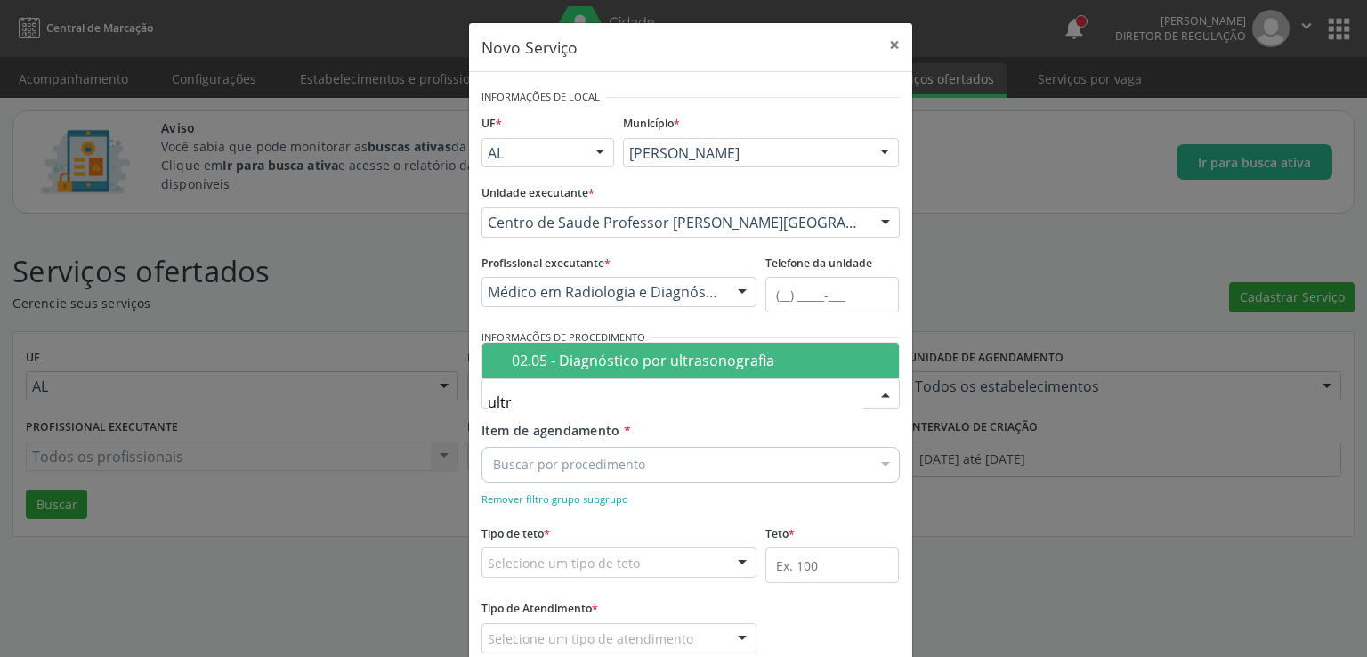
type input "ultra"
click at [598, 353] on div "02.05 - Diagnóstico por ultrasonografia" at bounding box center [700, 360] width 377 height 14
click at [598, 352] on div "Grupo/Subgrupo * 02.05 - Diagnóstico por ultrasonografia Nenhum resultado encon…" at bounding box center [690, 385] width 427 height 69
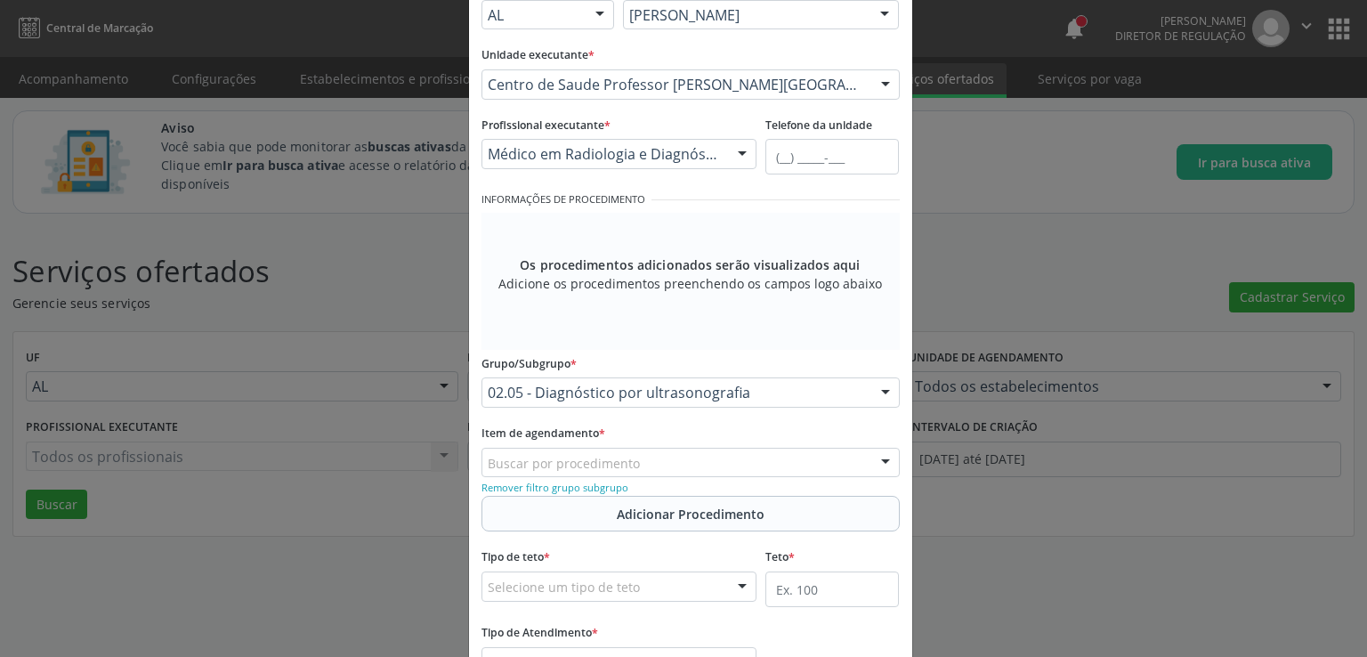
scroll to position [272, 0]
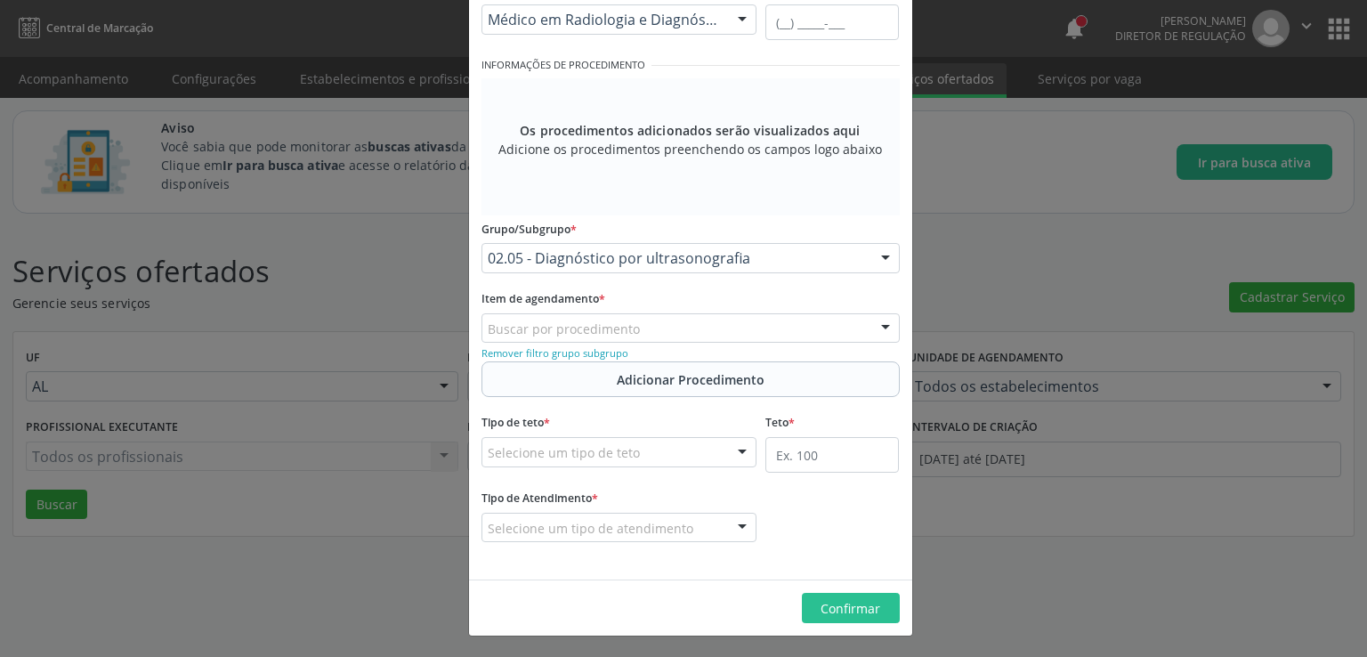
click at [488, 325] on input "text" at bounding box center [488, 338] width 0 height 36
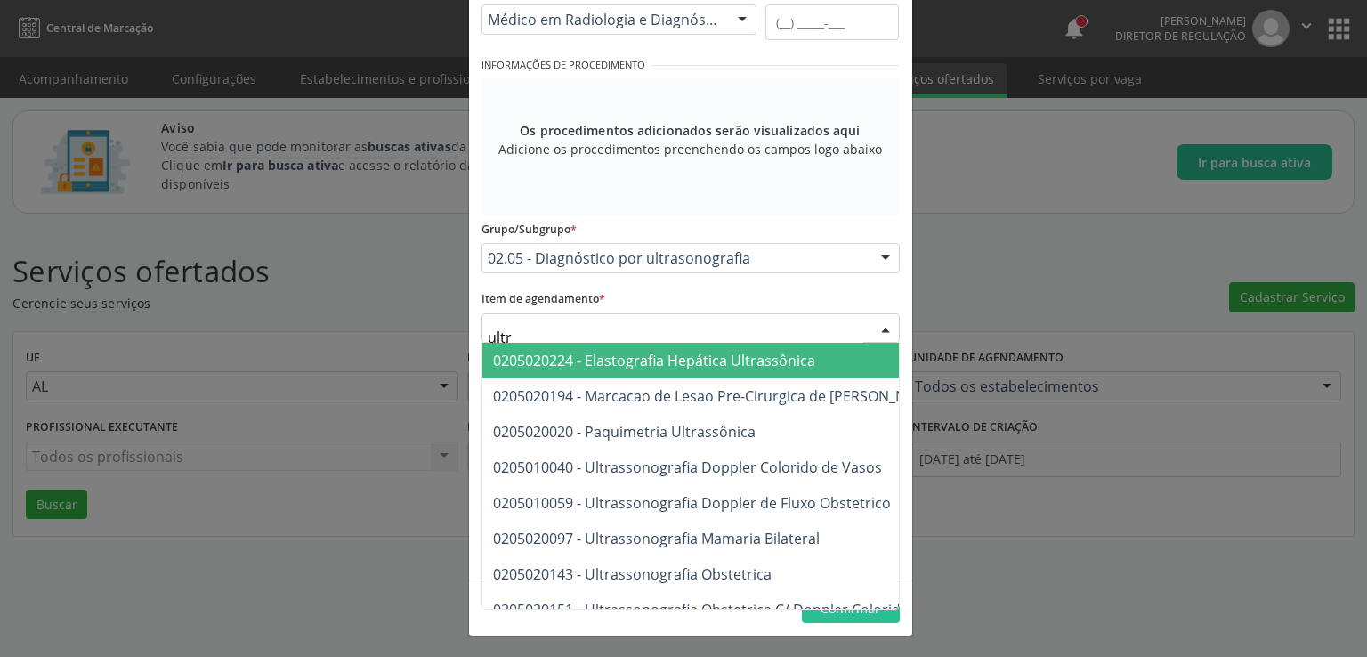
type input "ultra"
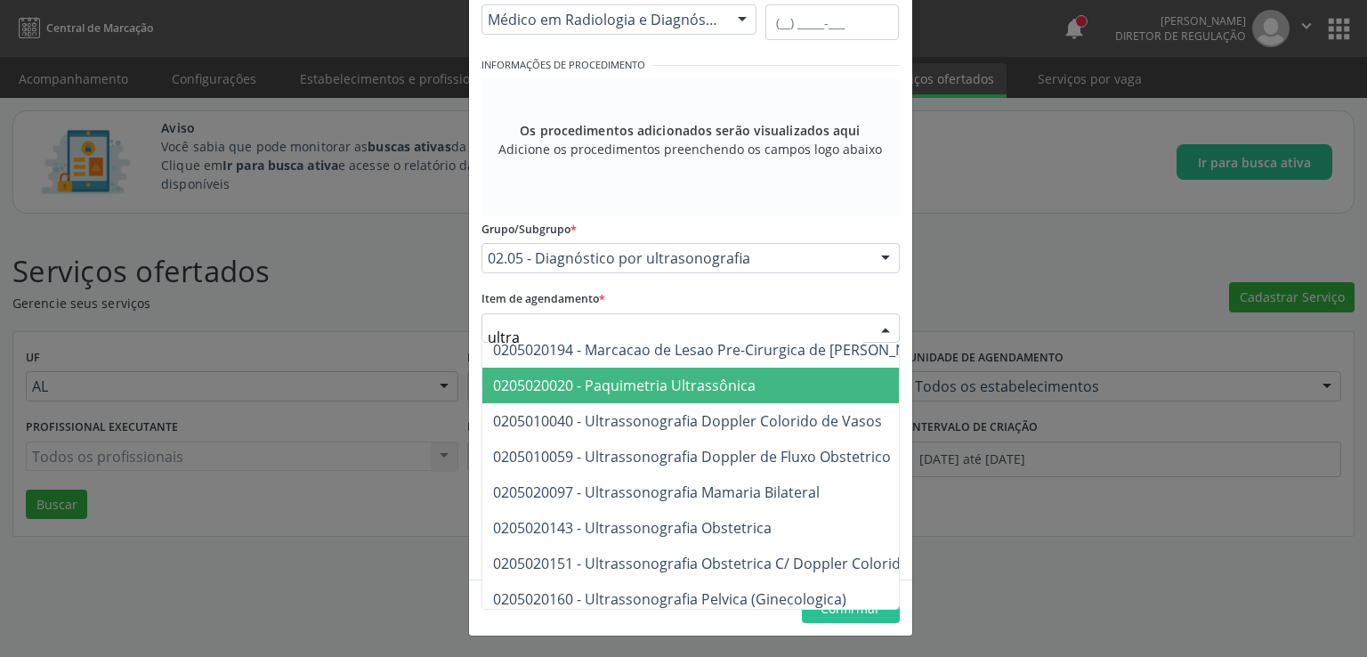
scroll to position [89, 0]
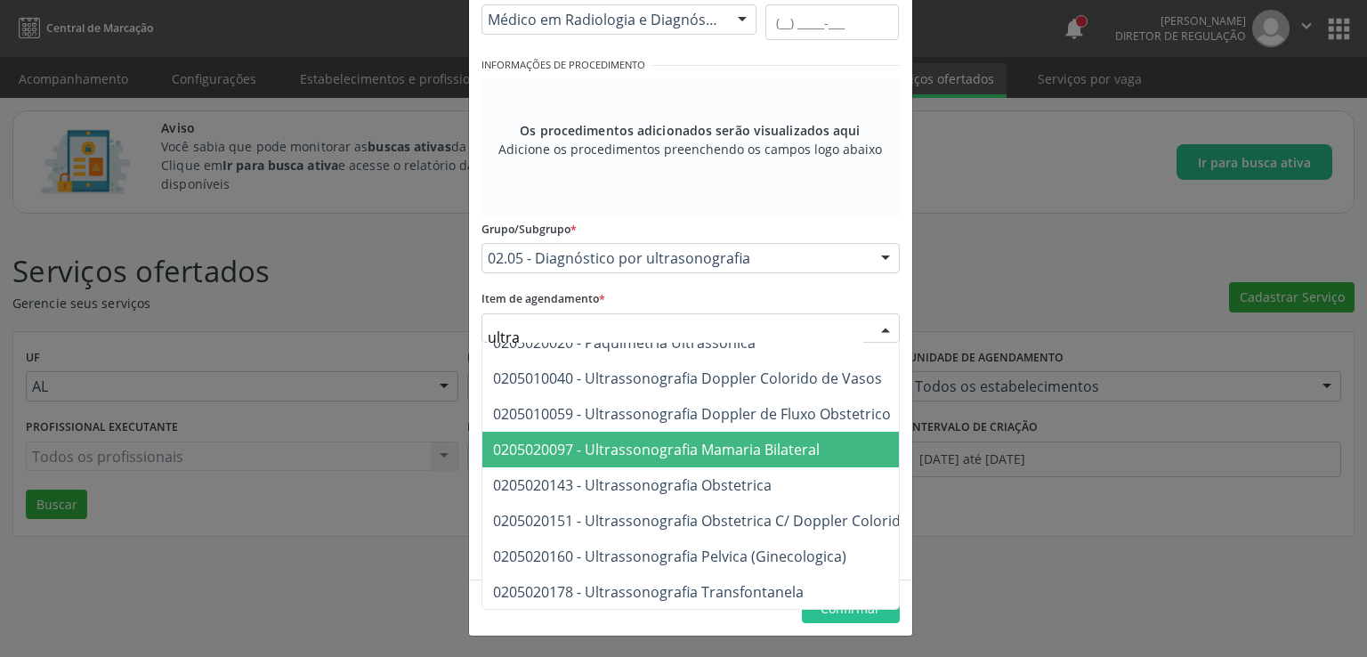
click at [759, 440] on span "0205020097 - Ultrassonografia Mamaria Bilateral" at bounding box center [656, 450] width 327 height 20
click at [765, 439] on input "text" at bounding box center [832, 455] width 134 height 36
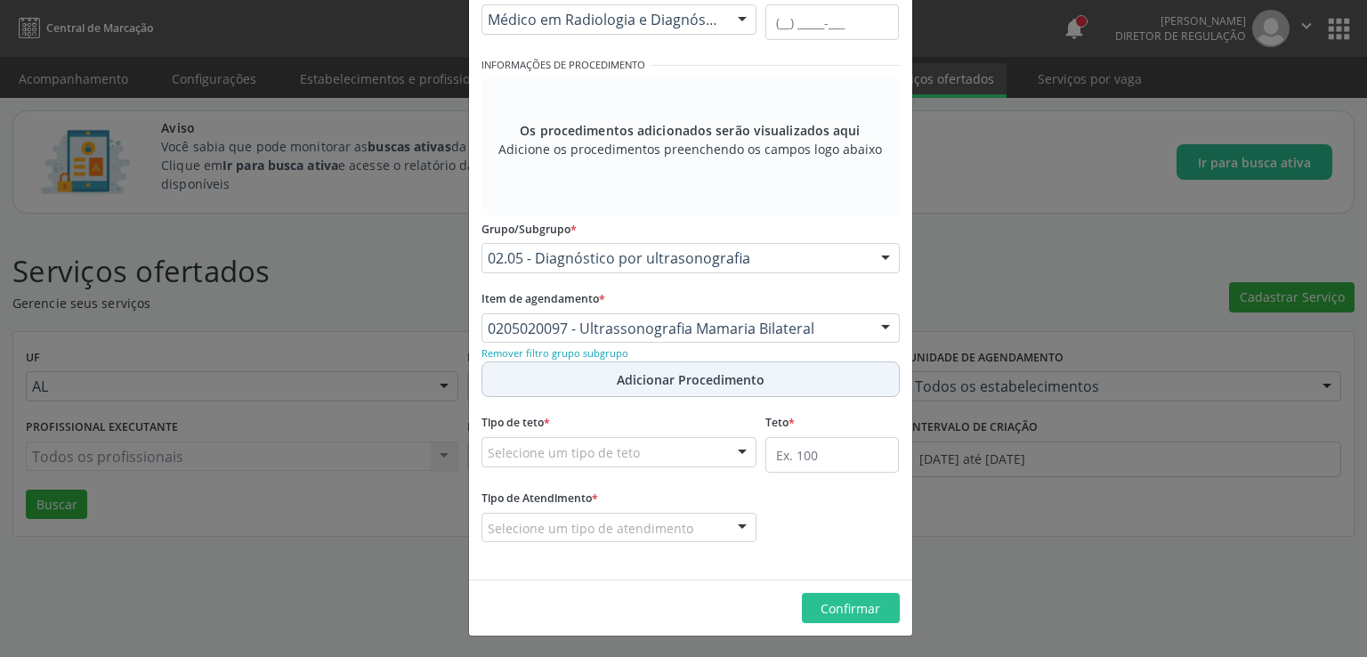
click at [661, 375] on span "Adicionar Procedimento" at bounding box center [691, 379] width 148 height 19
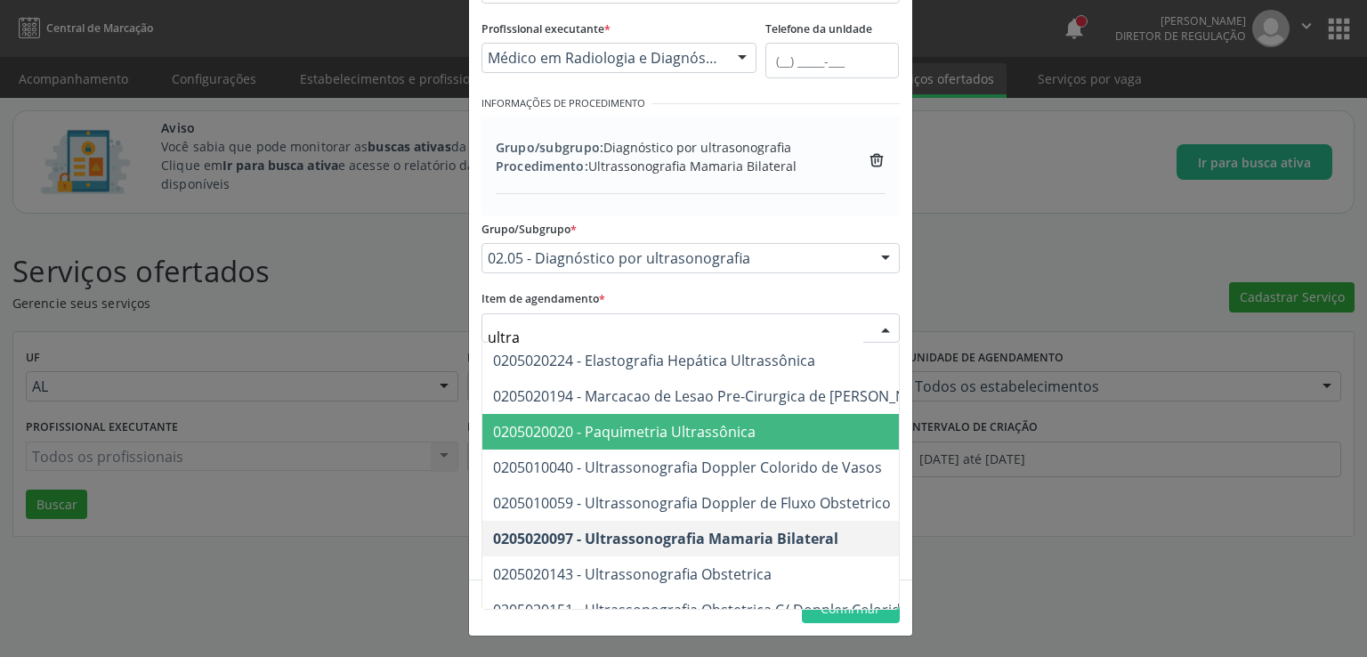
type input "ultras"
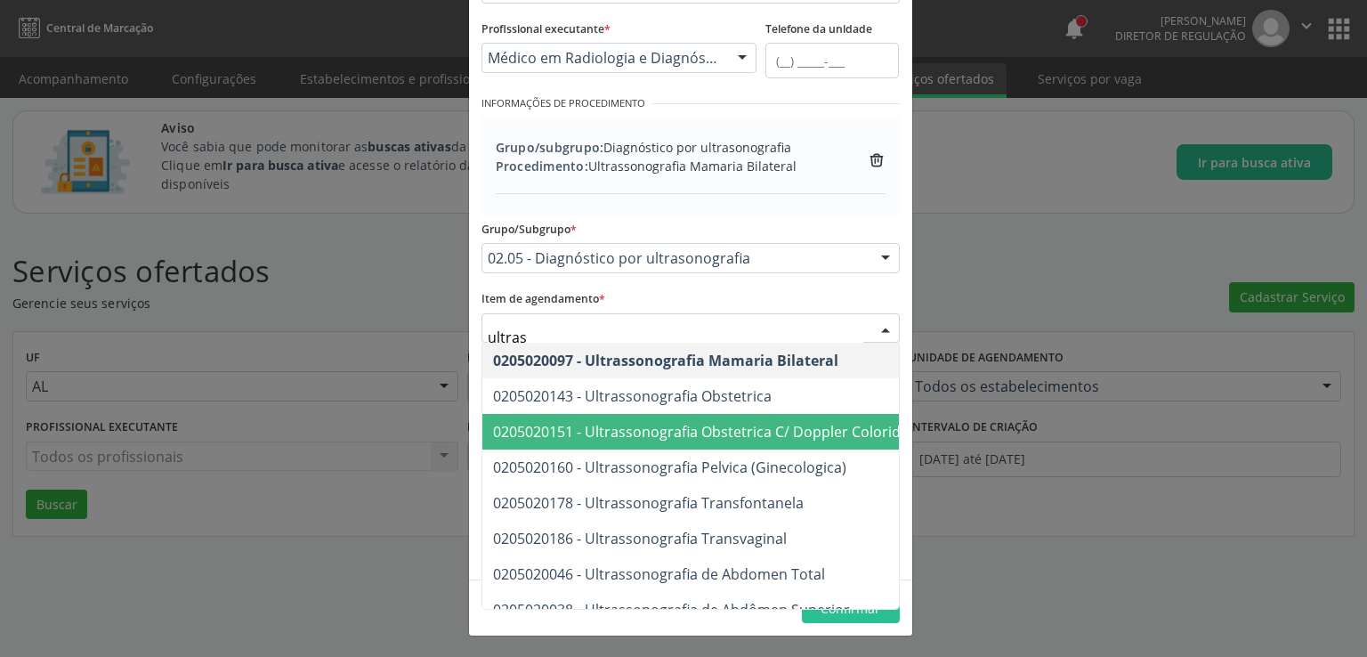
scroll to position [267, 0]
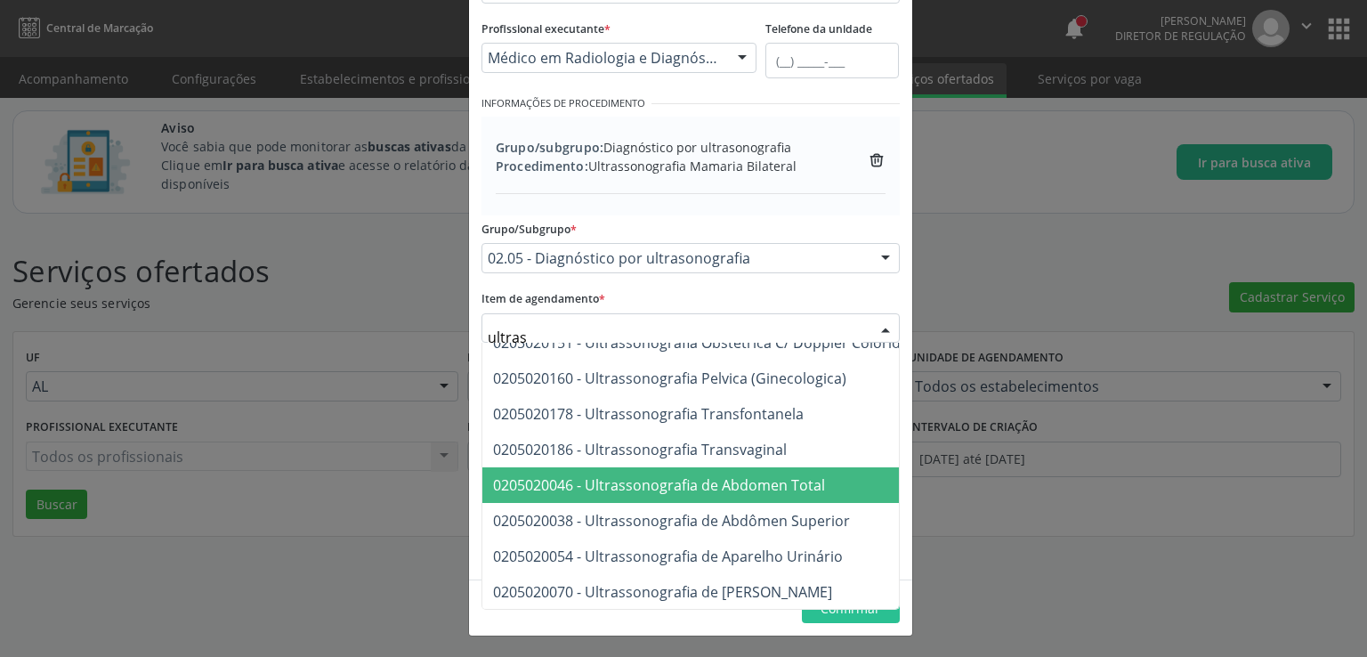
click at [805, 475] on span "0205020046 - Ultrassonografia de Abdomen Total" at bounding box center [659, 485] width 332 height 20
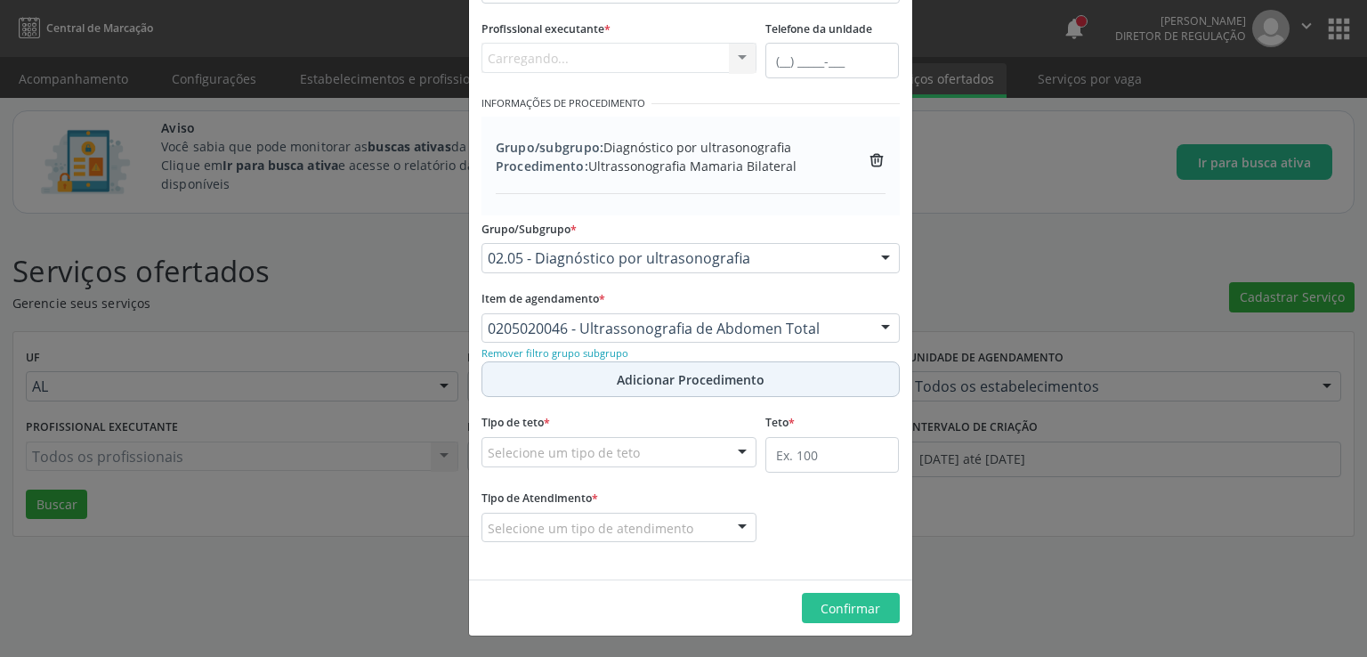
click at [684, 386] on span "Adicionar Procedimento" at bounding box center [691, 379] width 148 height 19
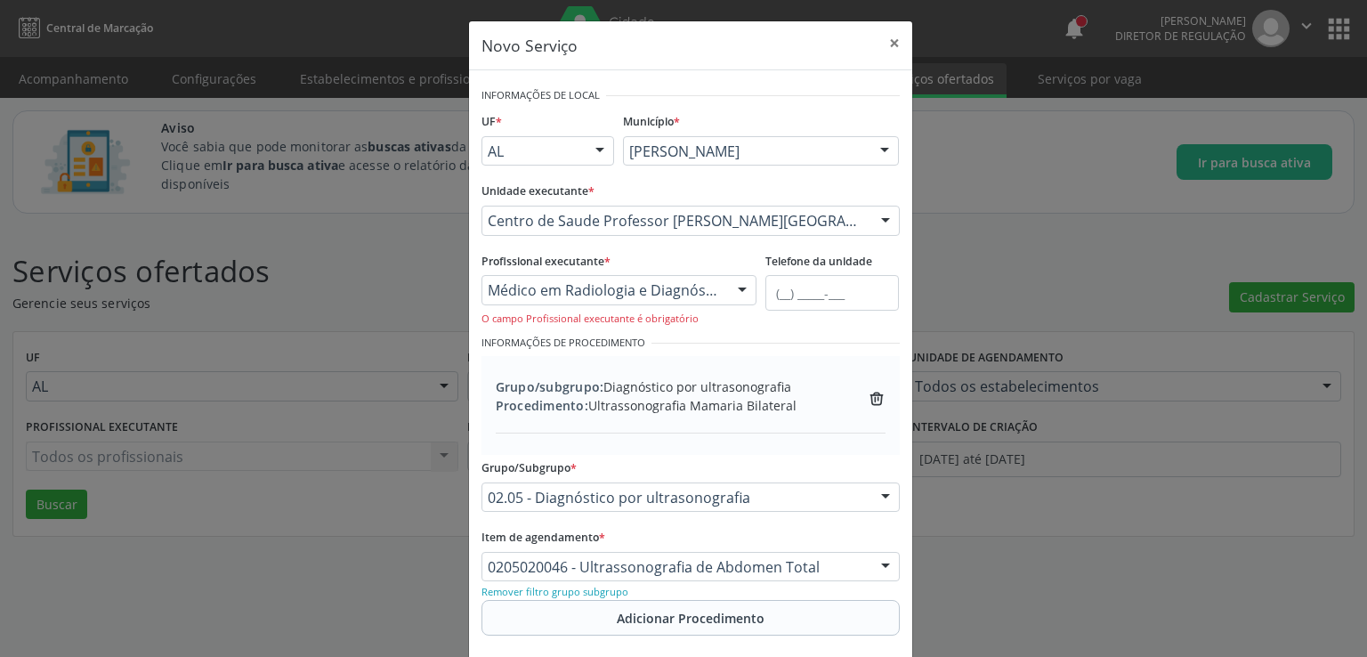
scroll to position [0, 0]
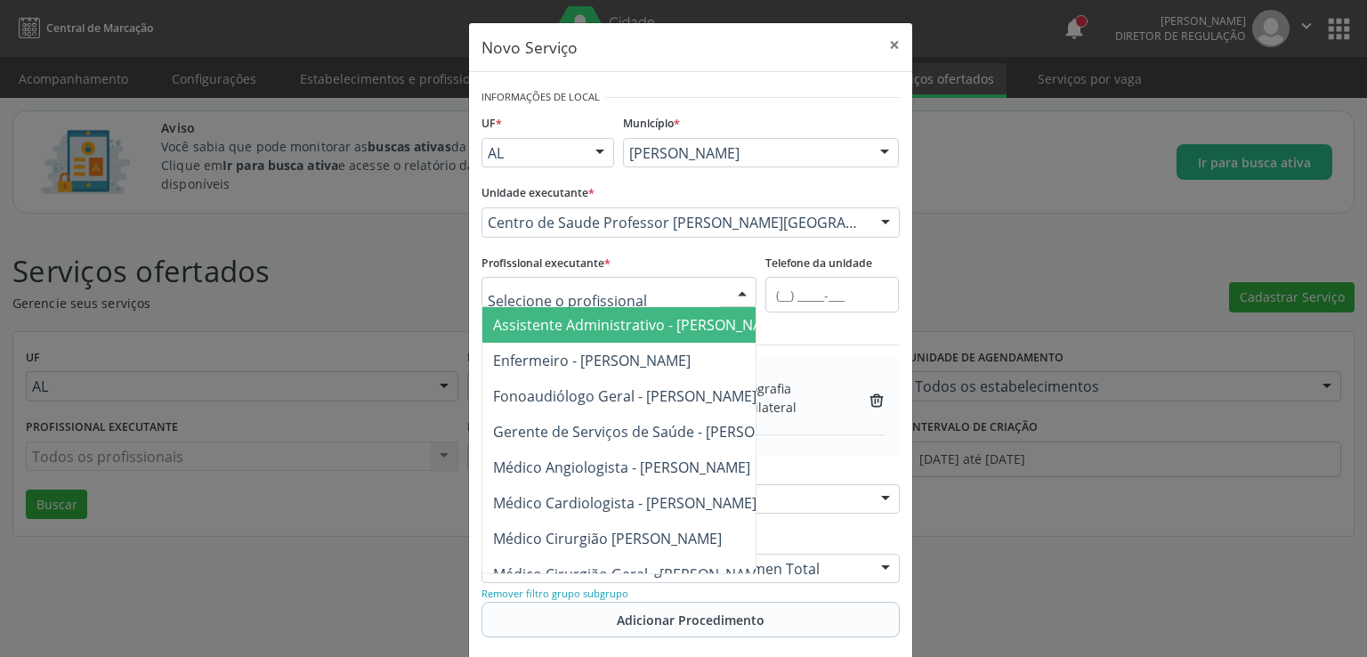
click at [669, 293] on input "text" at bounding box center [604, 301] width 233 height 36
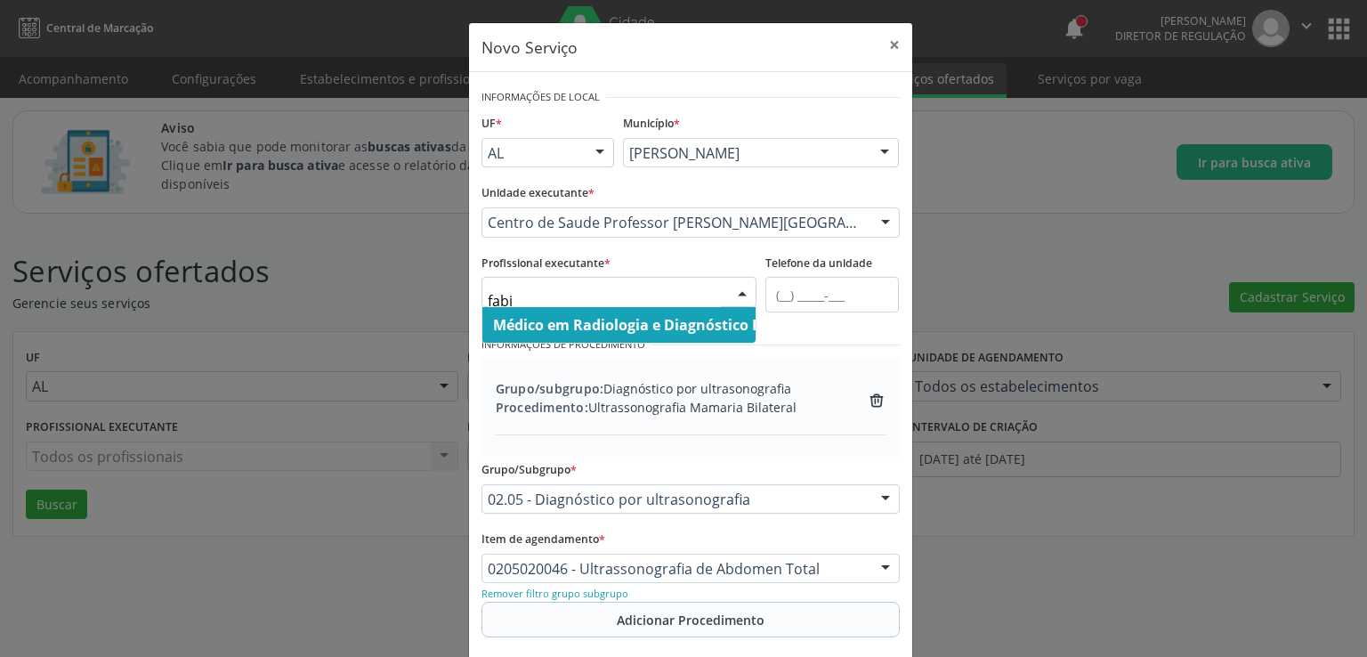
type input "fabio"
click at [666, 323] on span "Médico em Radiologia e Diagnóstico Por Imagem - [PERSON_NAME]" at bounding box center [729, 325] width 472 height 20
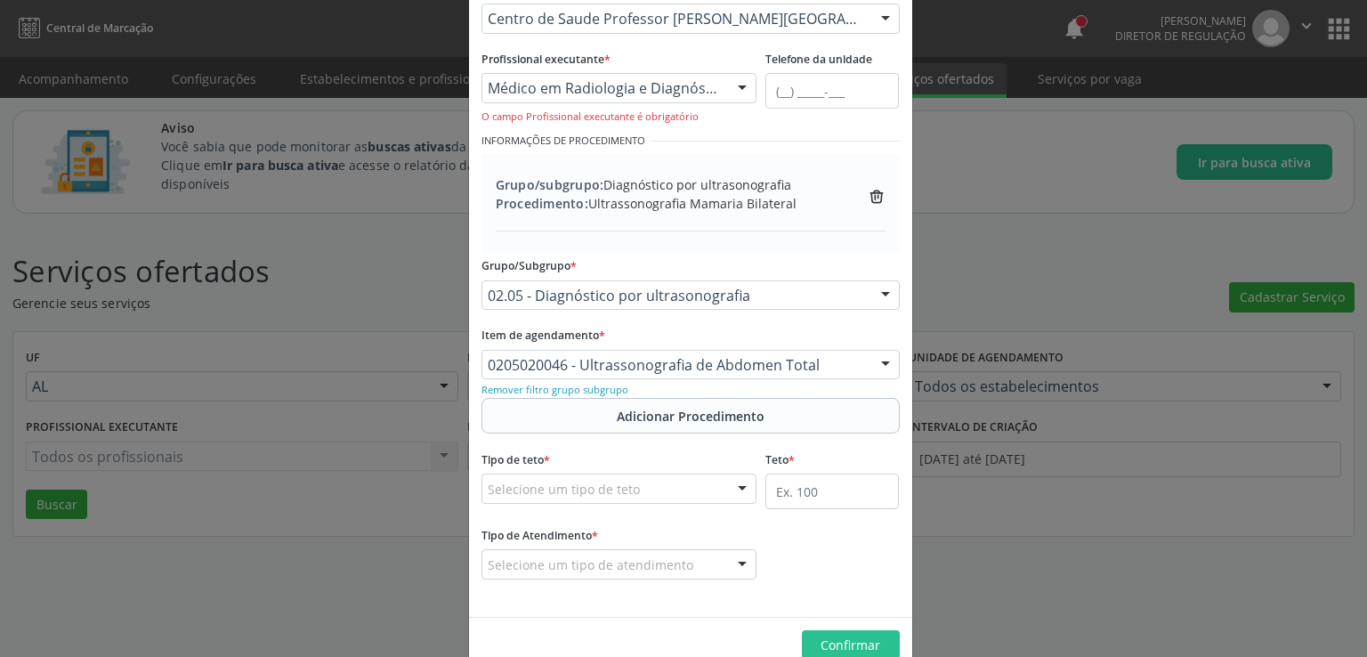
scroll to position [240, 0]
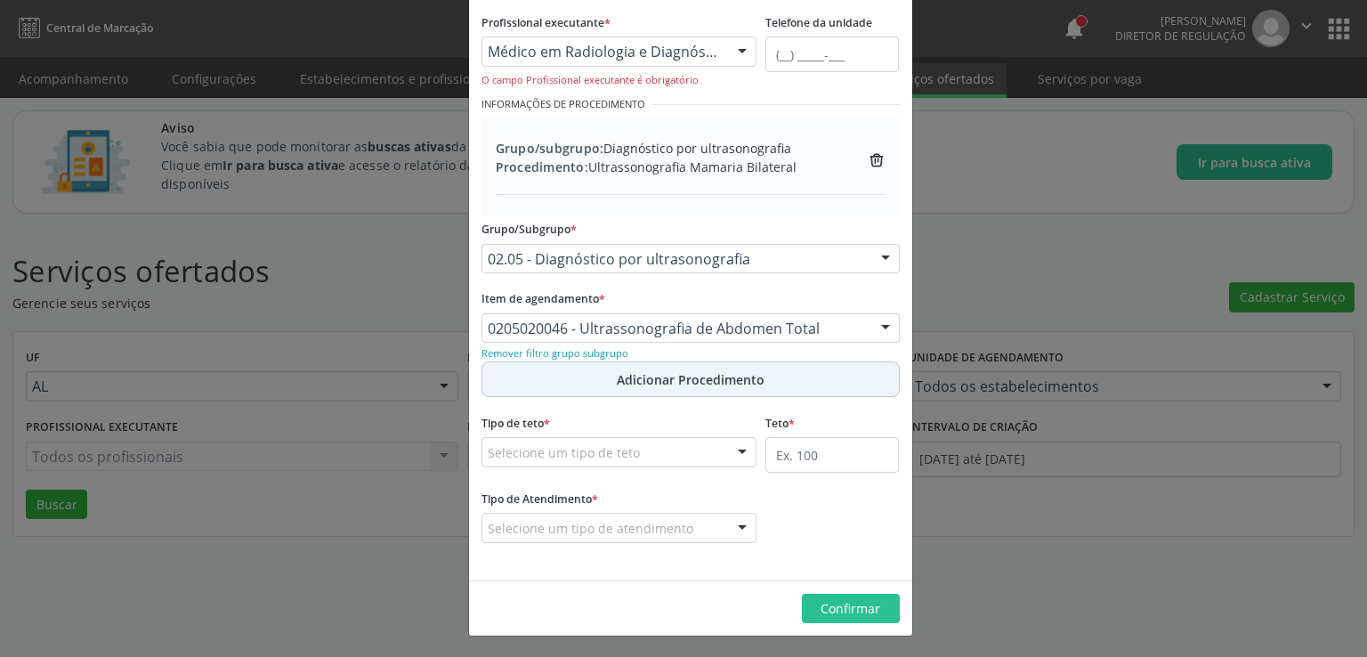
click at [637, 370] on span "Adicionar Procedimento" at bounding box center [691, 379] width 148 height 19
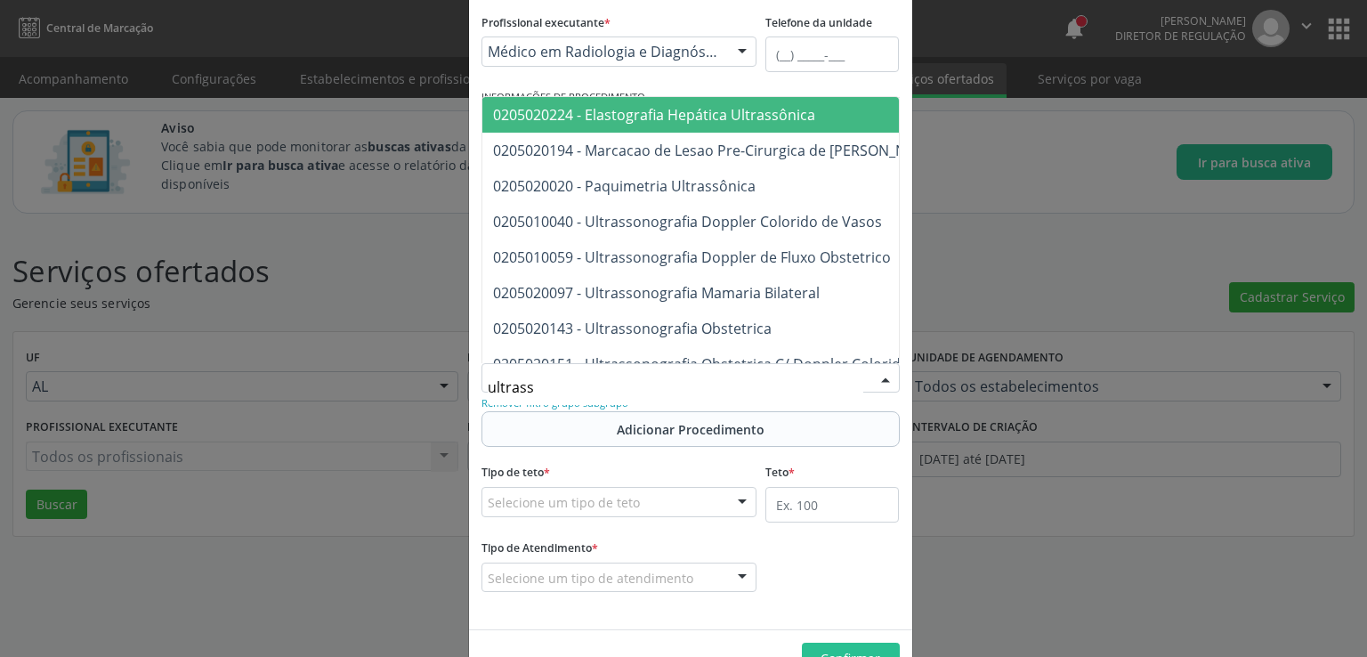
type input "ultrasso"
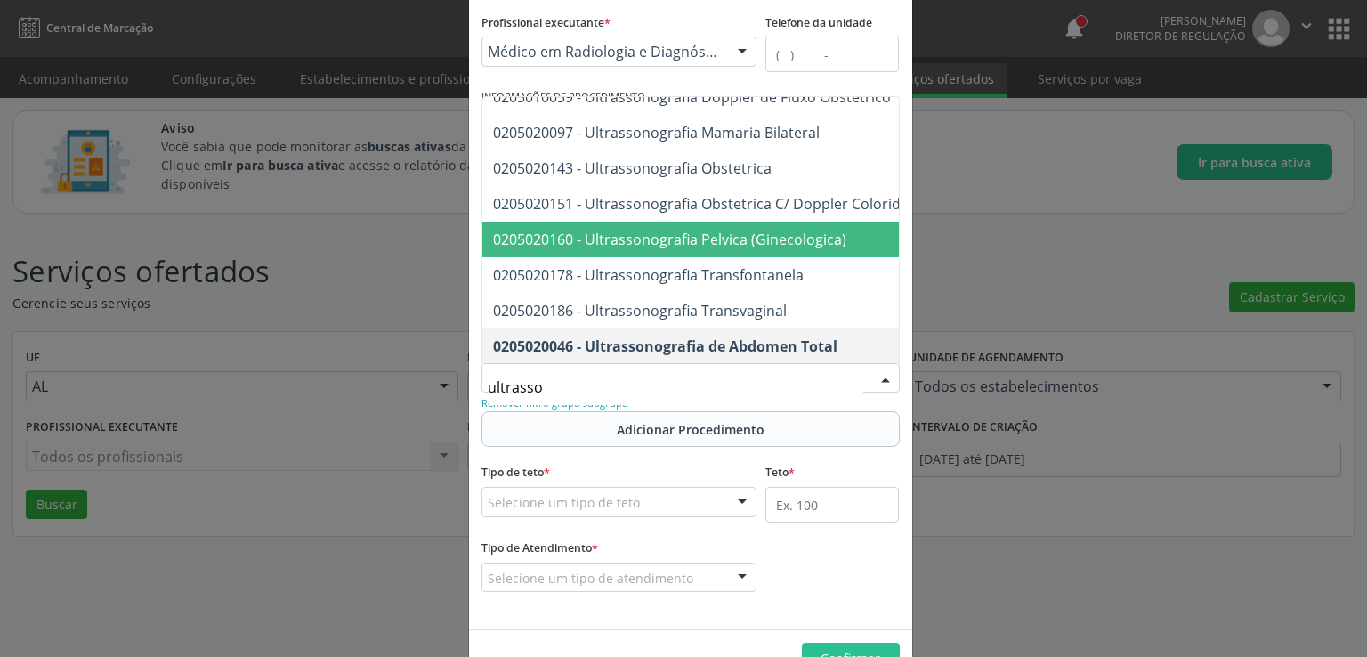
scroll to position [178, 0]
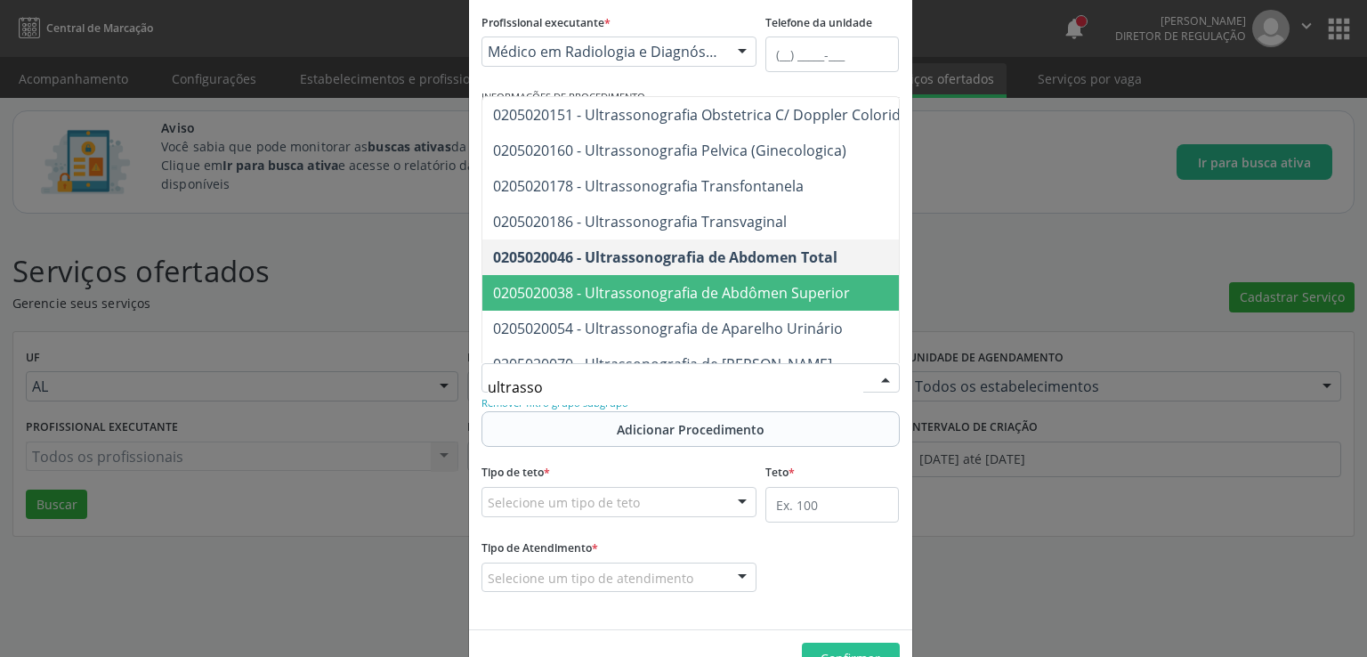
click at [768, 283] on span "0205020038 - Ultrassonografia de Abdômen Superior" at bounding box center [671, 293] width 357 height 20
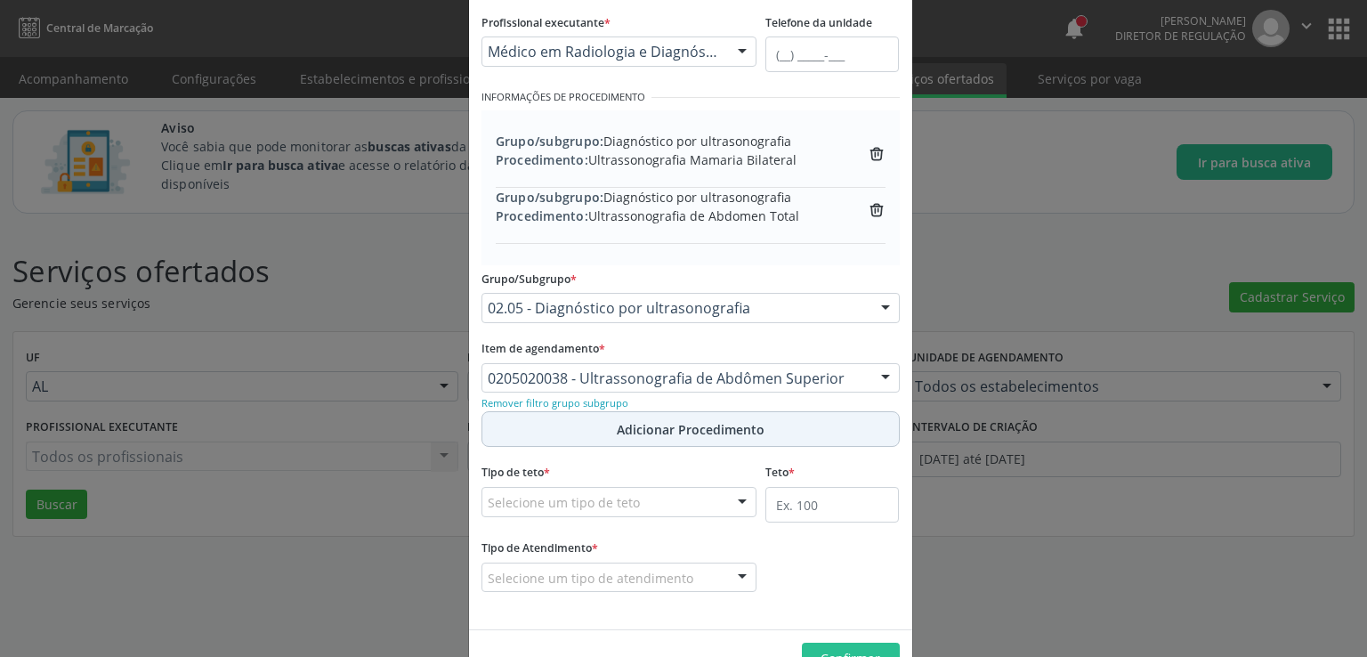
click at [709, 422] on span "Adicionar Procedimento" at bounding box center [691, 429] width 148 height 19
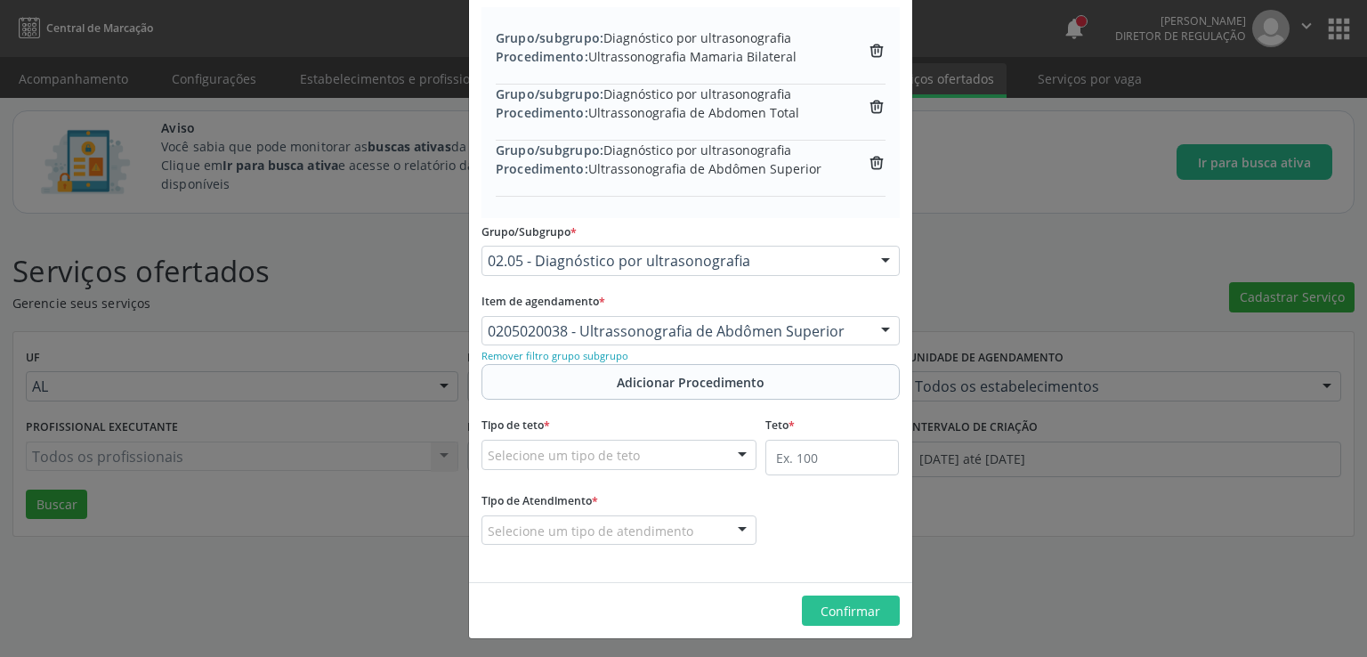
scroll to position [345, 0]
click at [872, 324] on div at bounding box center [885, 330] width 27 height 30
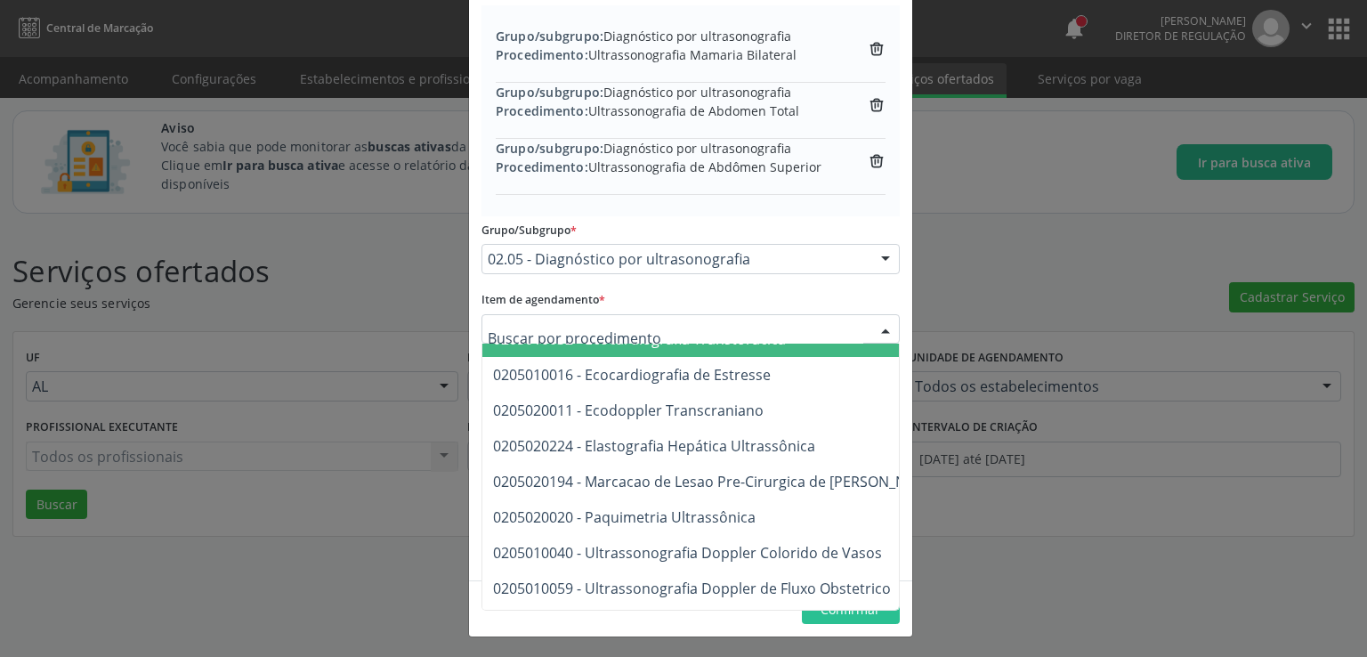
scroll to position [89, 0]
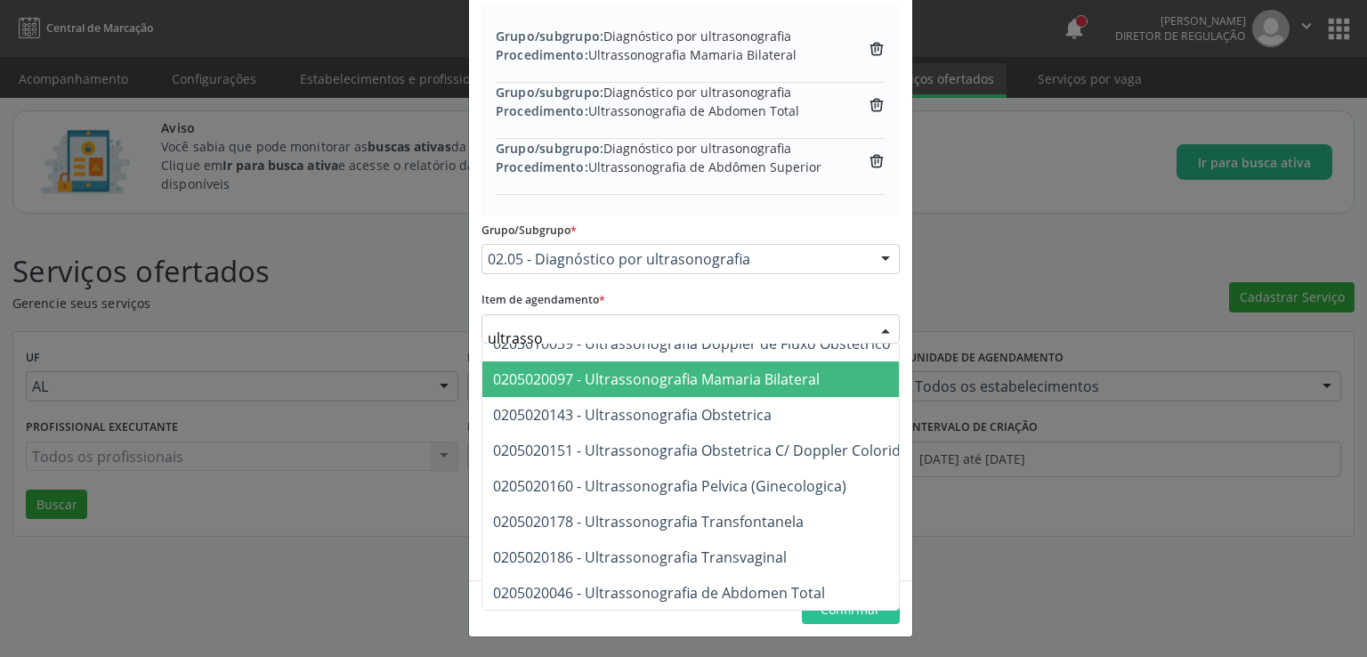
type input "ultrasson"
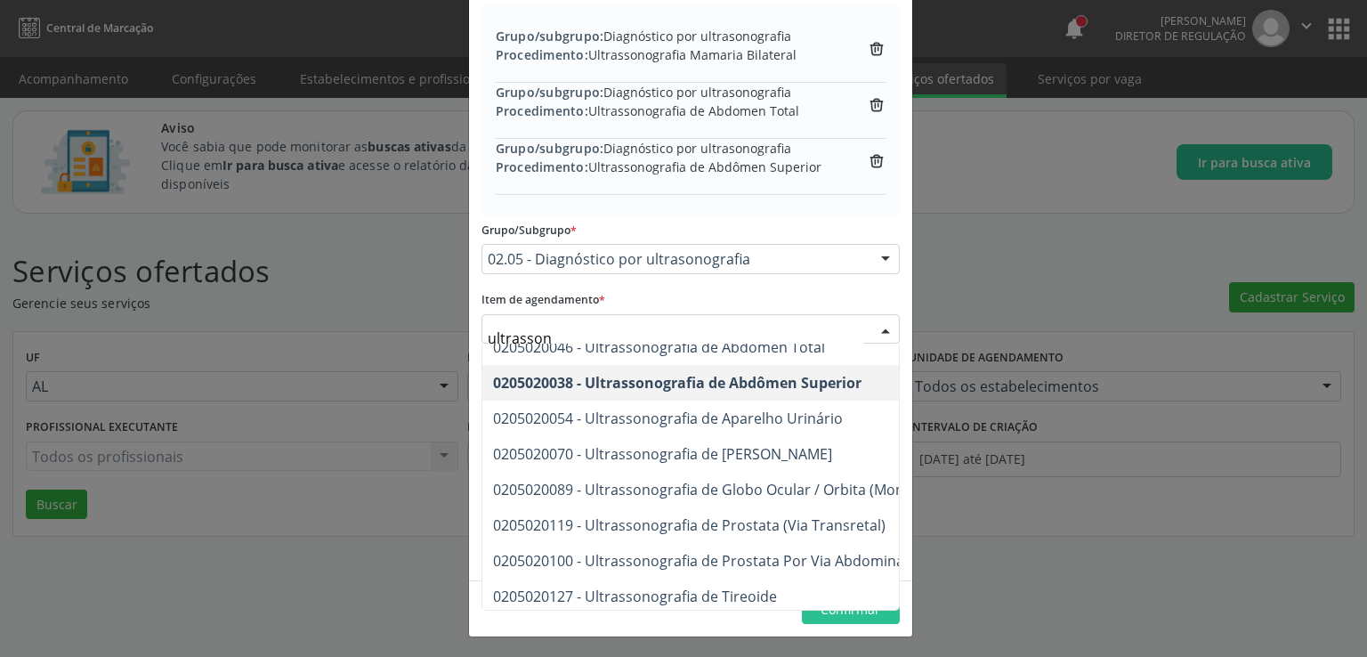
scroll to position [356, 0]
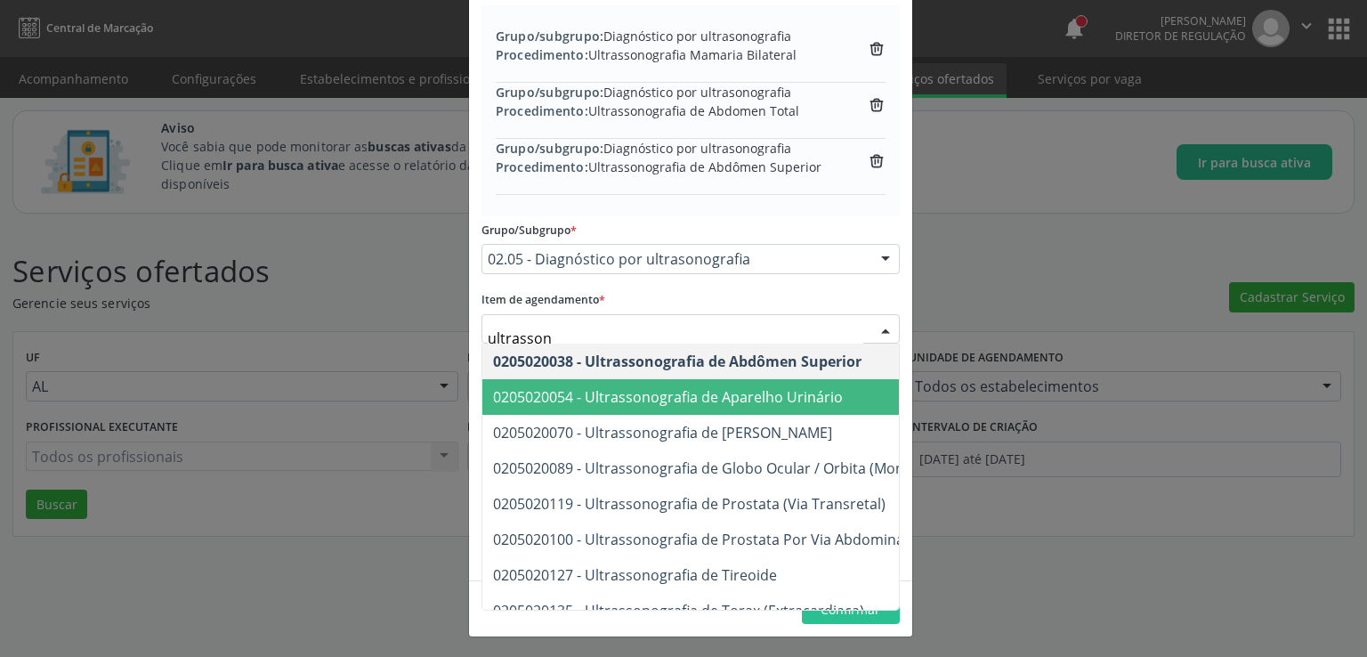
click at [773, 396] on span "0205020054 - Ultrassonografia de Aparelho Urinário" at bounding box center [668, 397] width 350 height 20
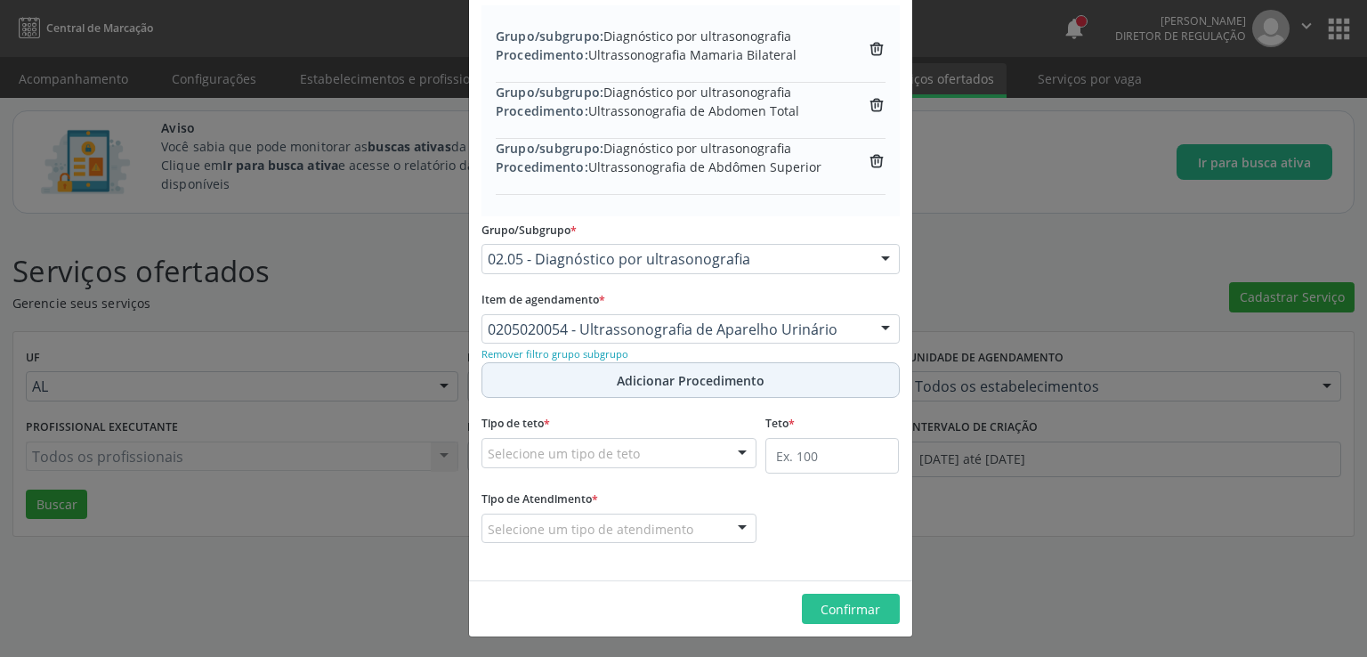
click at [640, 371] on span "Adicionar Procedimento" at bounding box center [691, 380] width 148 height 19
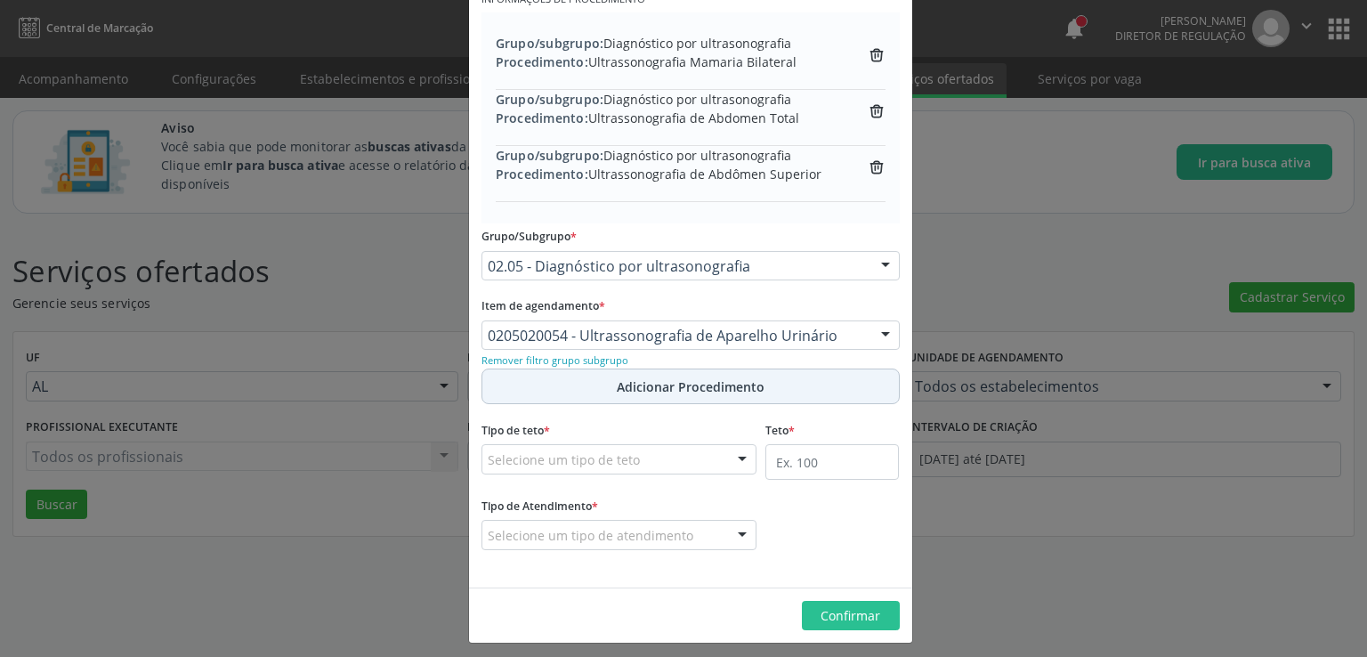
scroll to position [352, 0]
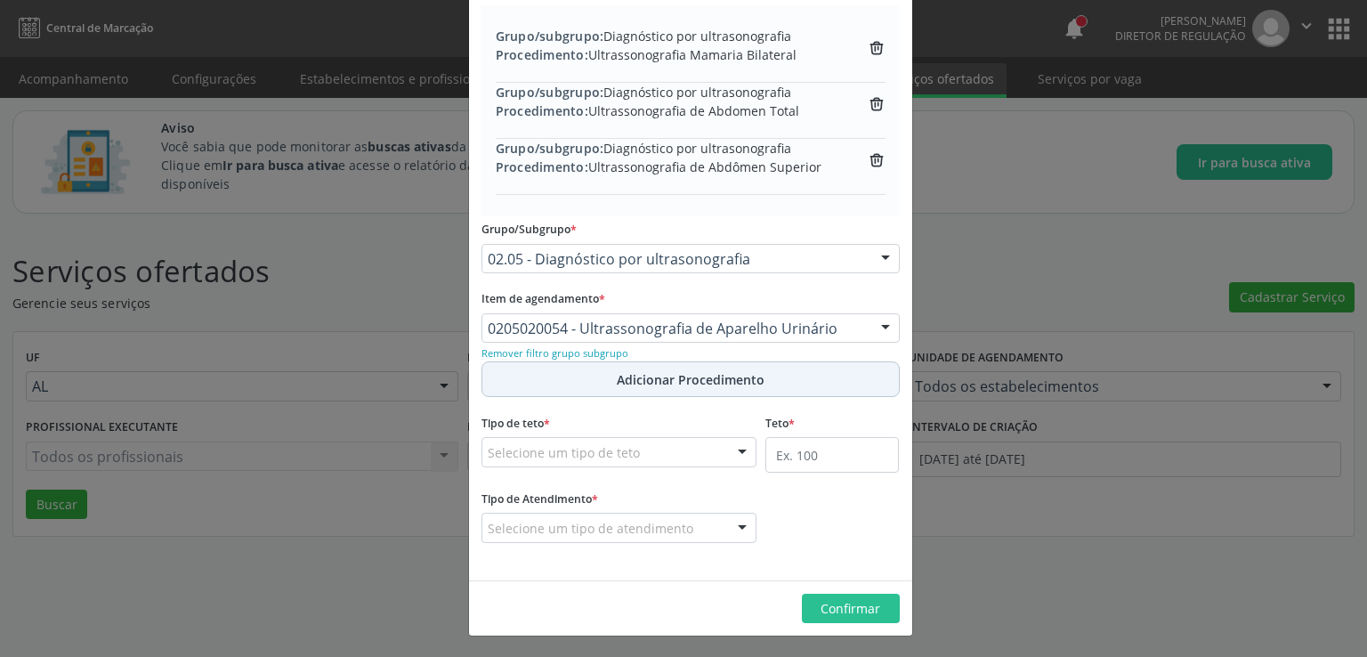
click at [630, 376] on span "Adicionar Procedimento" at bounding box center [691, 379] width 148 height 19
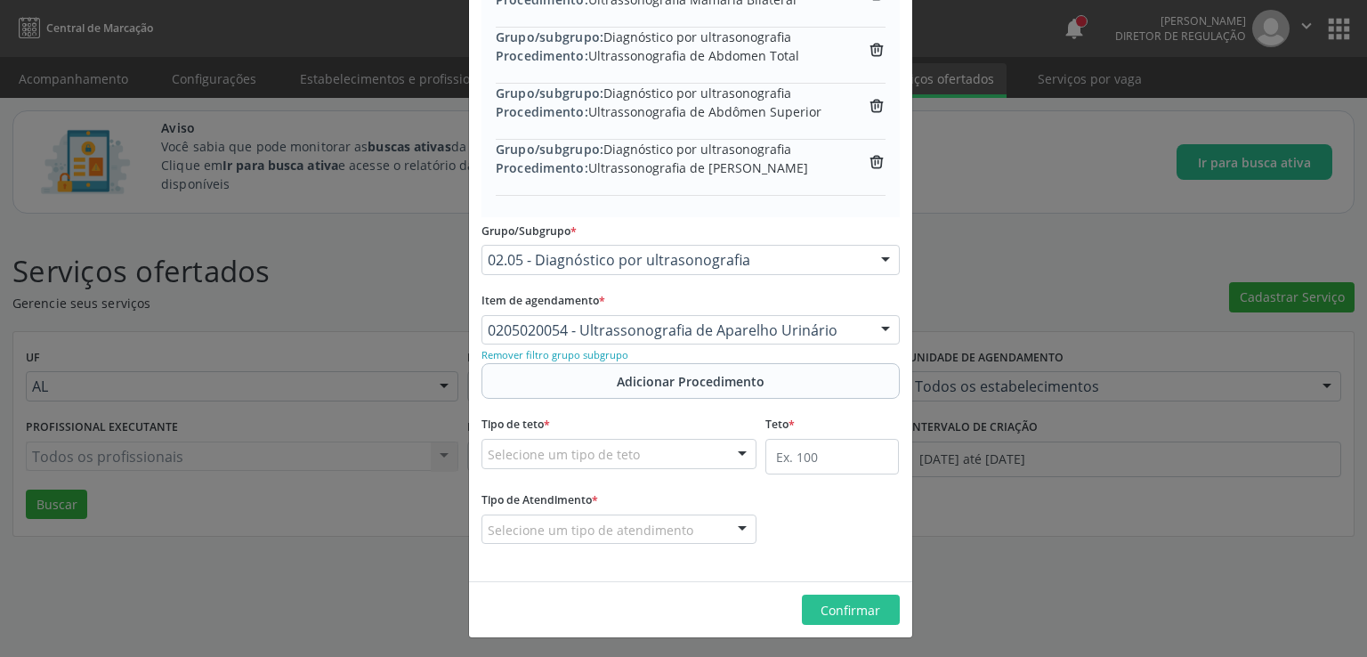
scroll to position [401, 0]
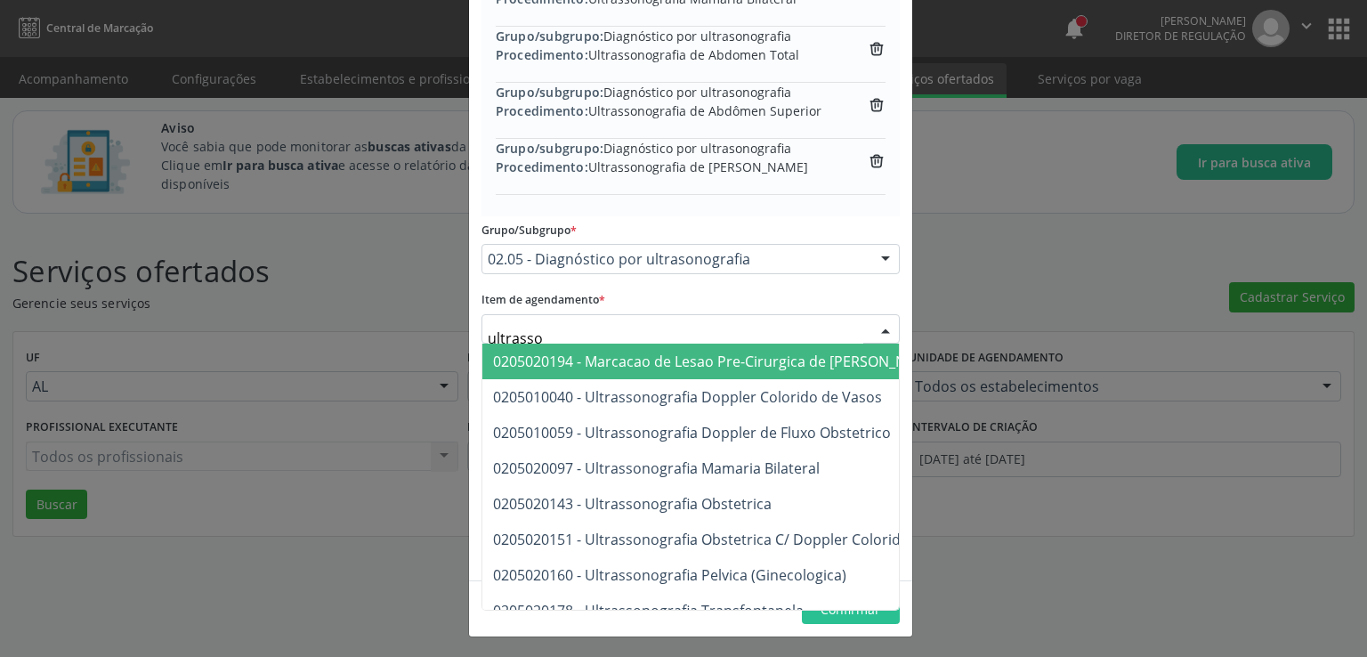
type input "ultrasson"
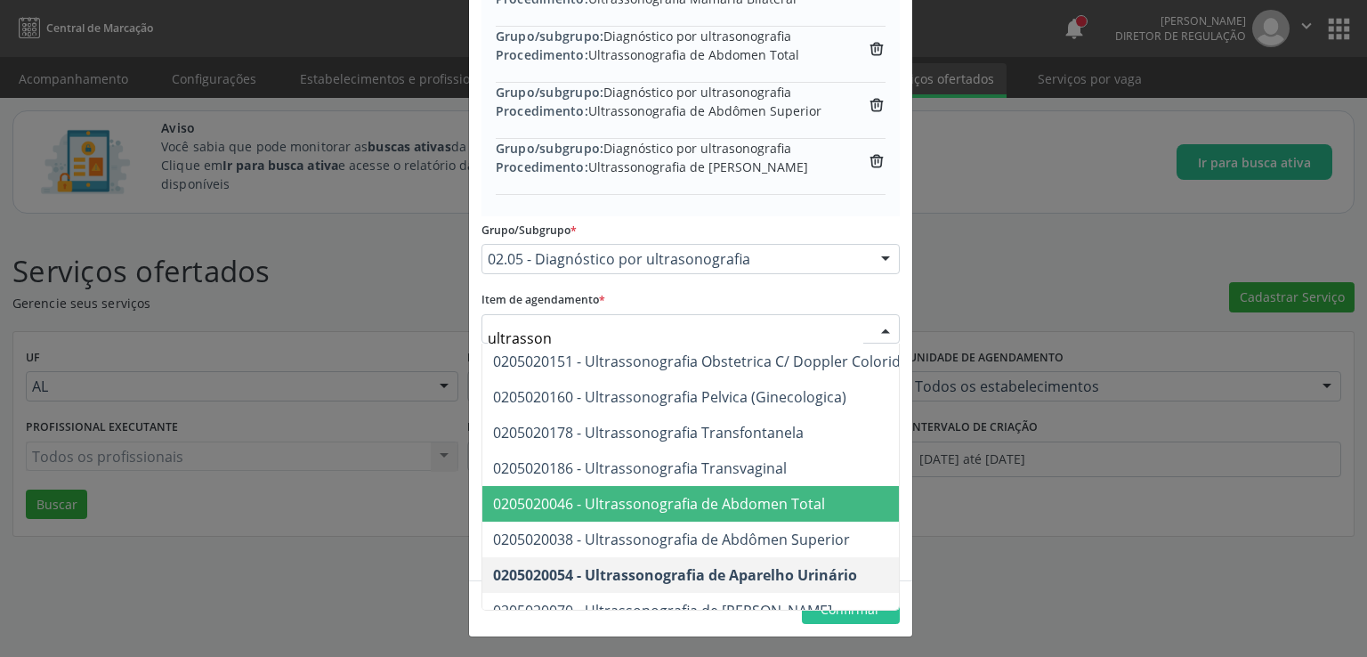
scroll to position [356, 0]
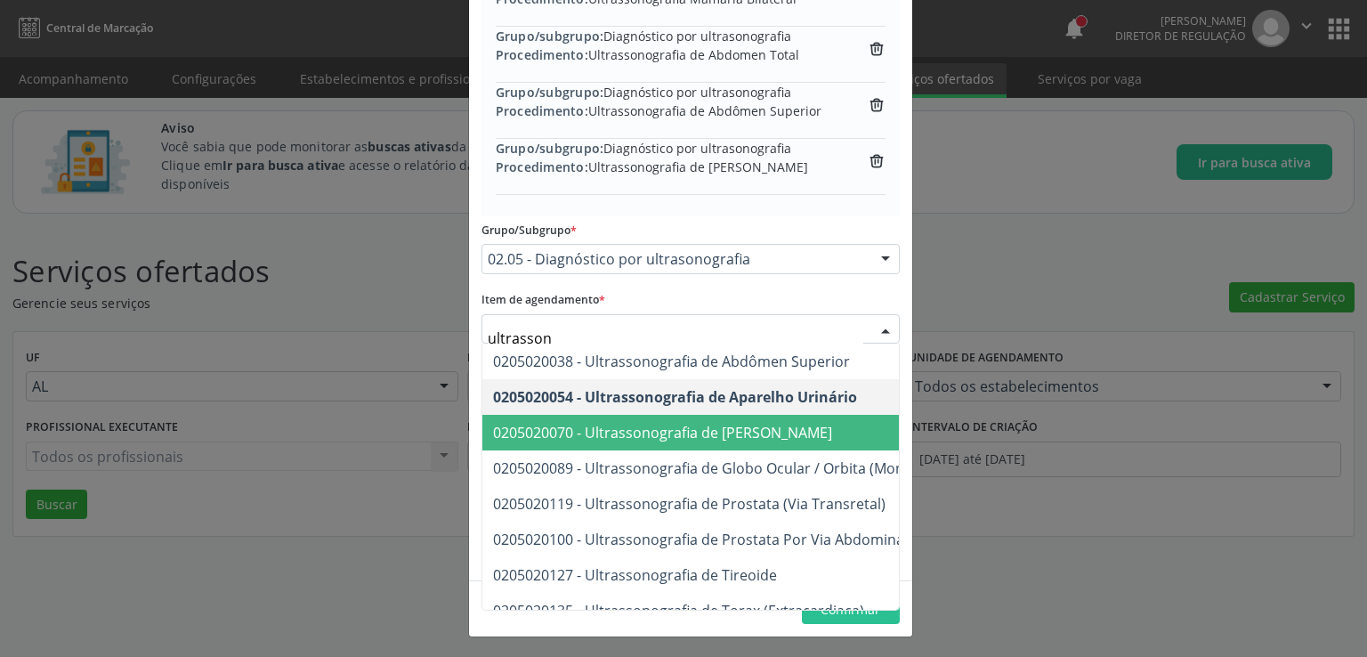
click at [764, 434] on span "0205020070 - Ultrassonografia de [PERSON_NAME]" at bounding box center [662, 433] width 339 height 20
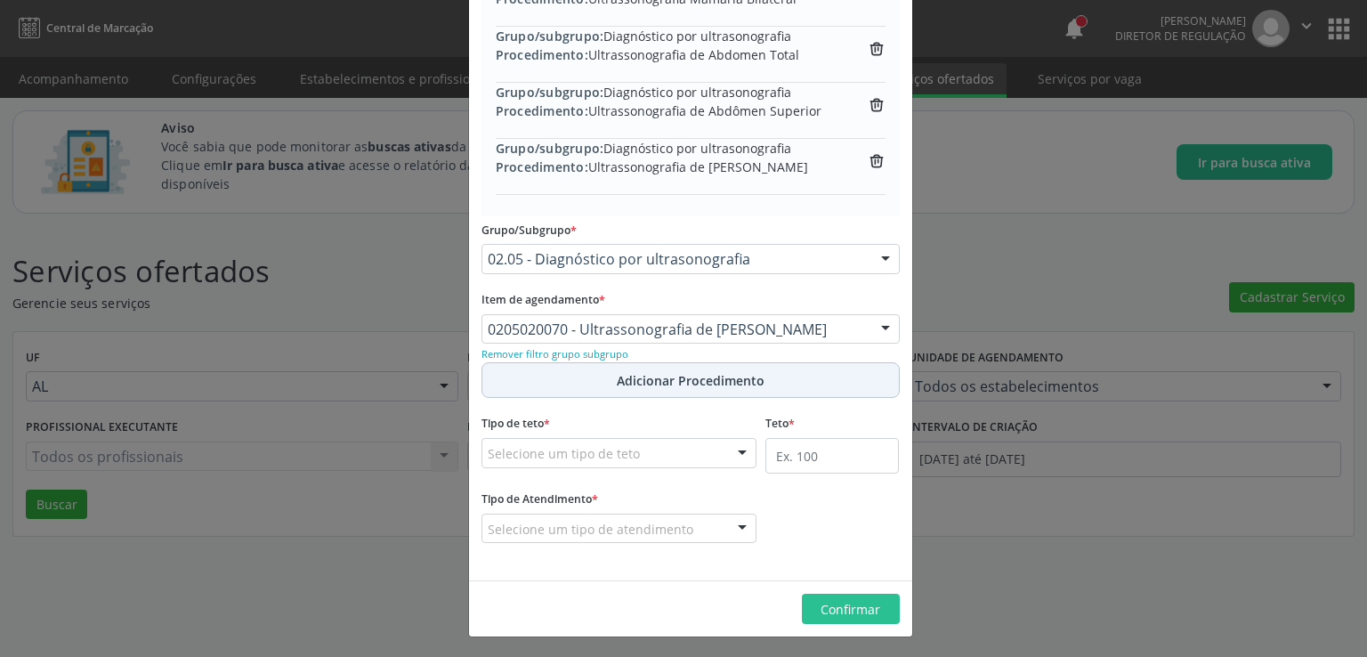
click at [678, 379] on span "Adicionar Procedimento" at bounding box center [691, 380] width 148 height 19
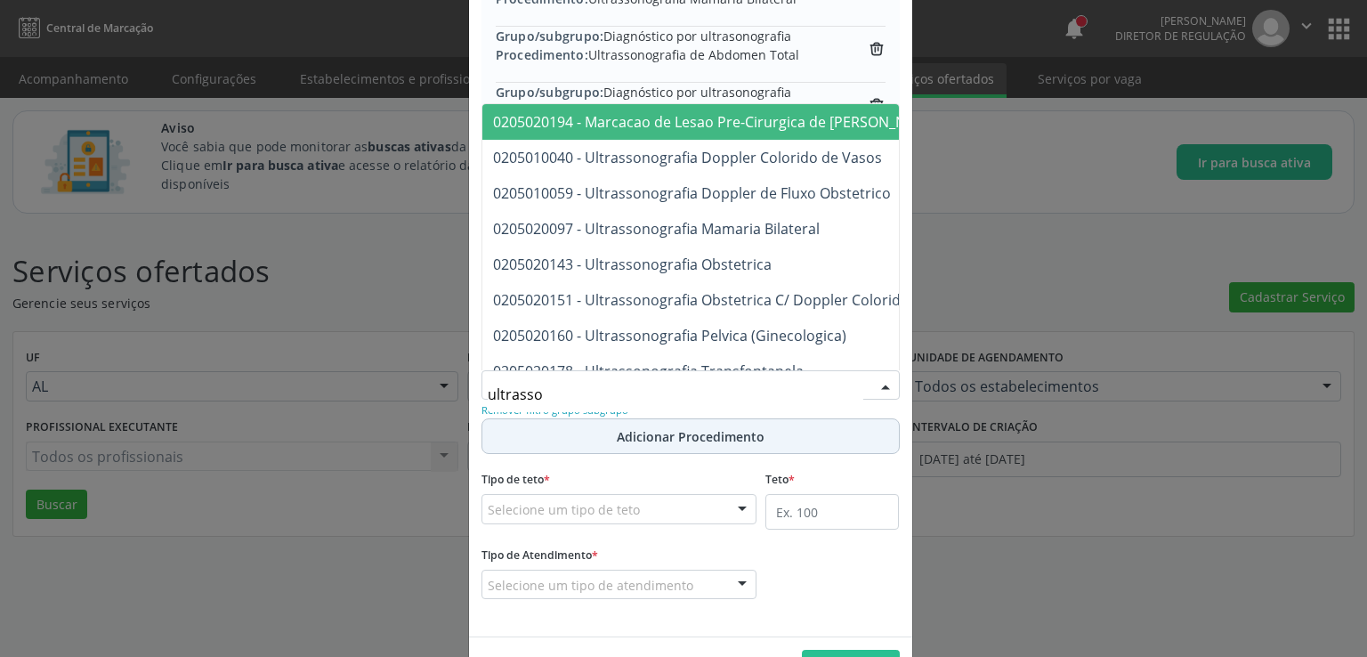
type input "ultrasson"
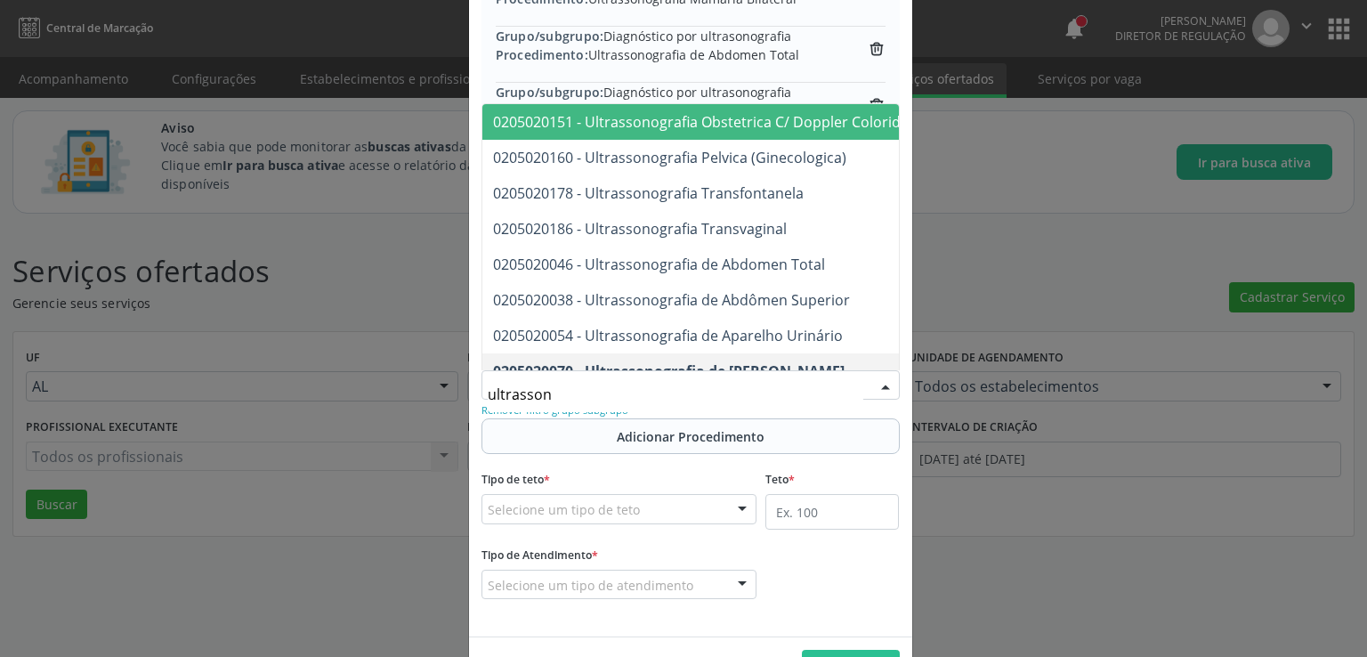
scroll to position [388, 0]
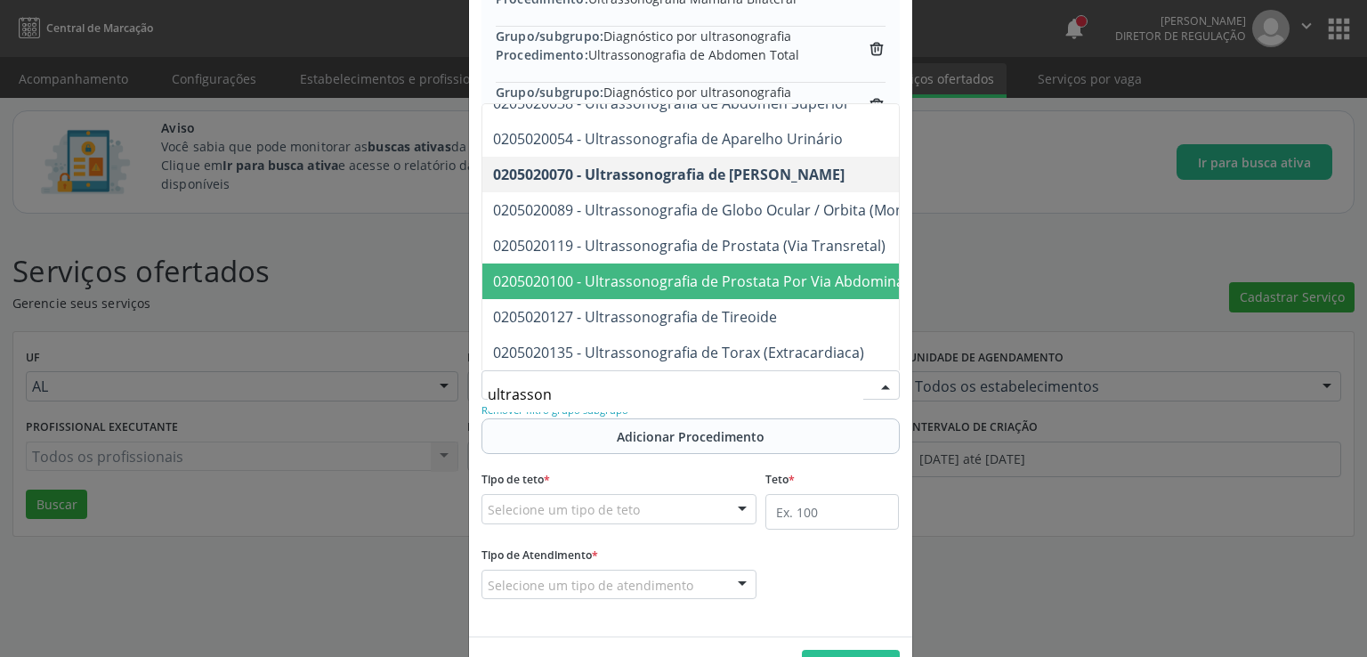
click at [716, 271] on span "0205020100 - Ultrassonografia de Prostata Por Via Abdominal" at bounding box center [700, 281] width 415 height 20
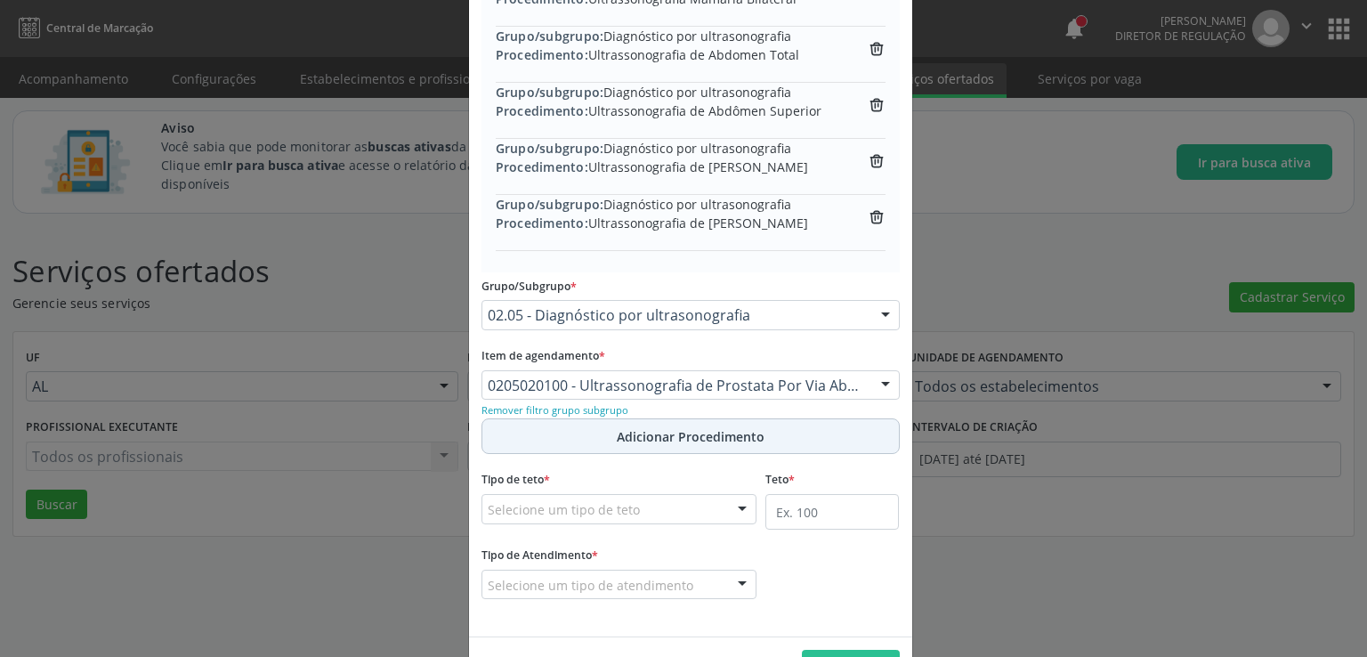
click at [666, 439] on span "Adicionar Procedimento" at bounding box center [691, 436] width 148 height 19
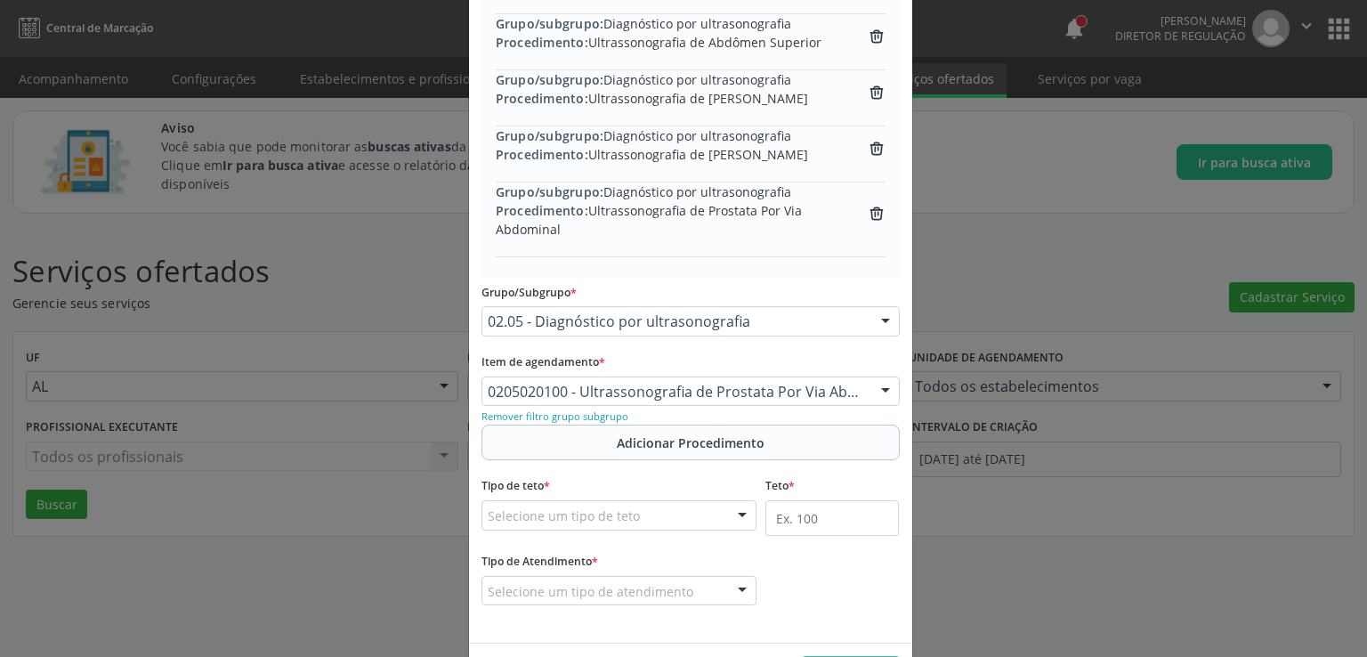
scroll to position [531, 0]
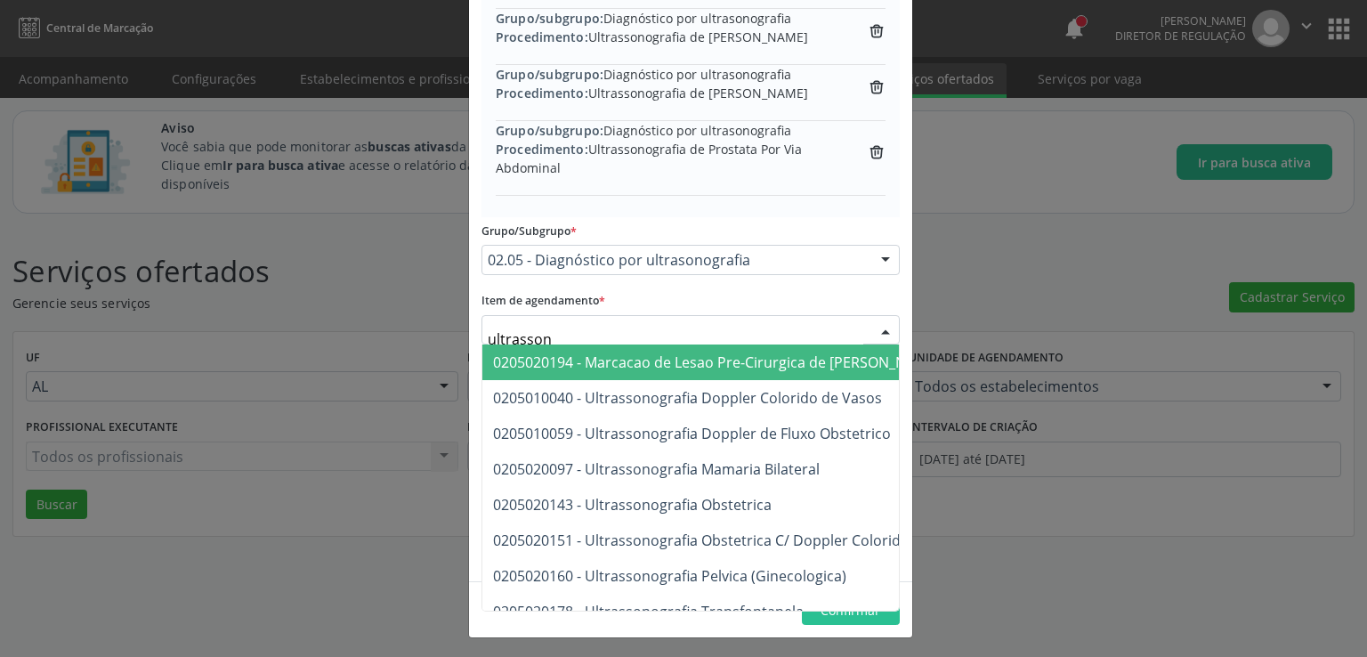
type input "ultrassono"
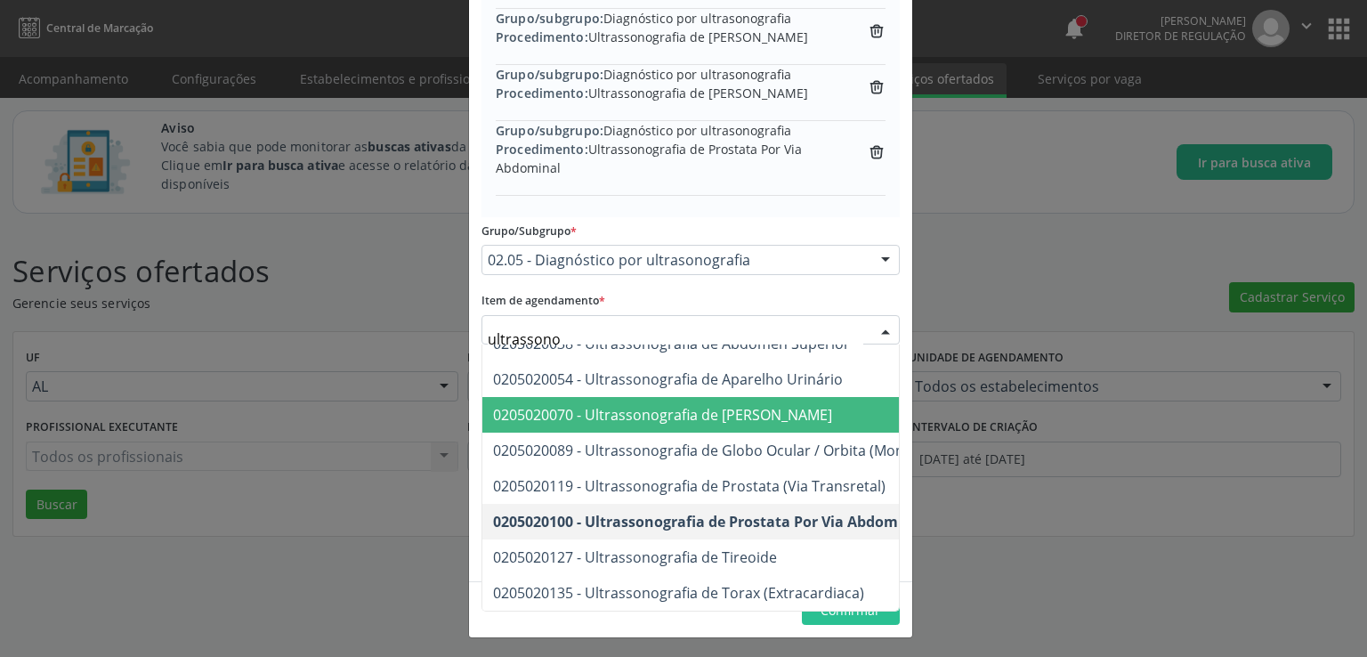
scroll to position [388, 0]
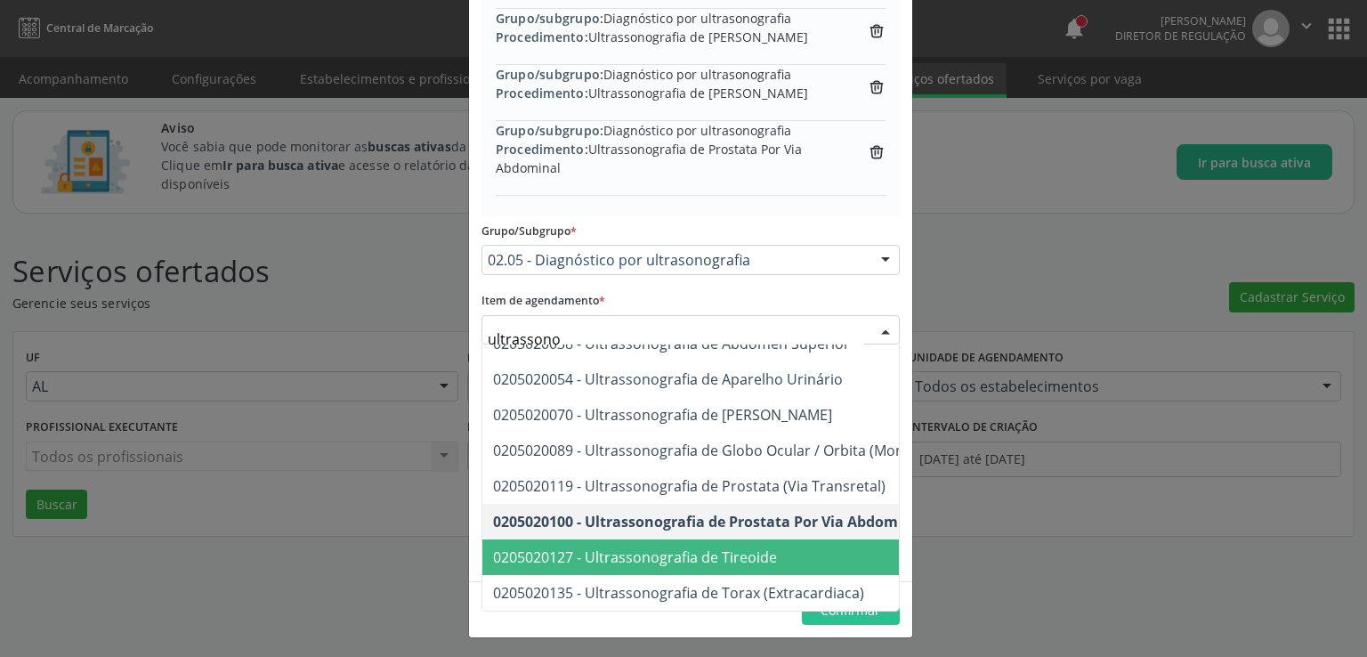
click at [741, 547] on span "0205020127 - Ultrassonografia de Tireoide" at bounding box center [635, 557] width 284 height 20
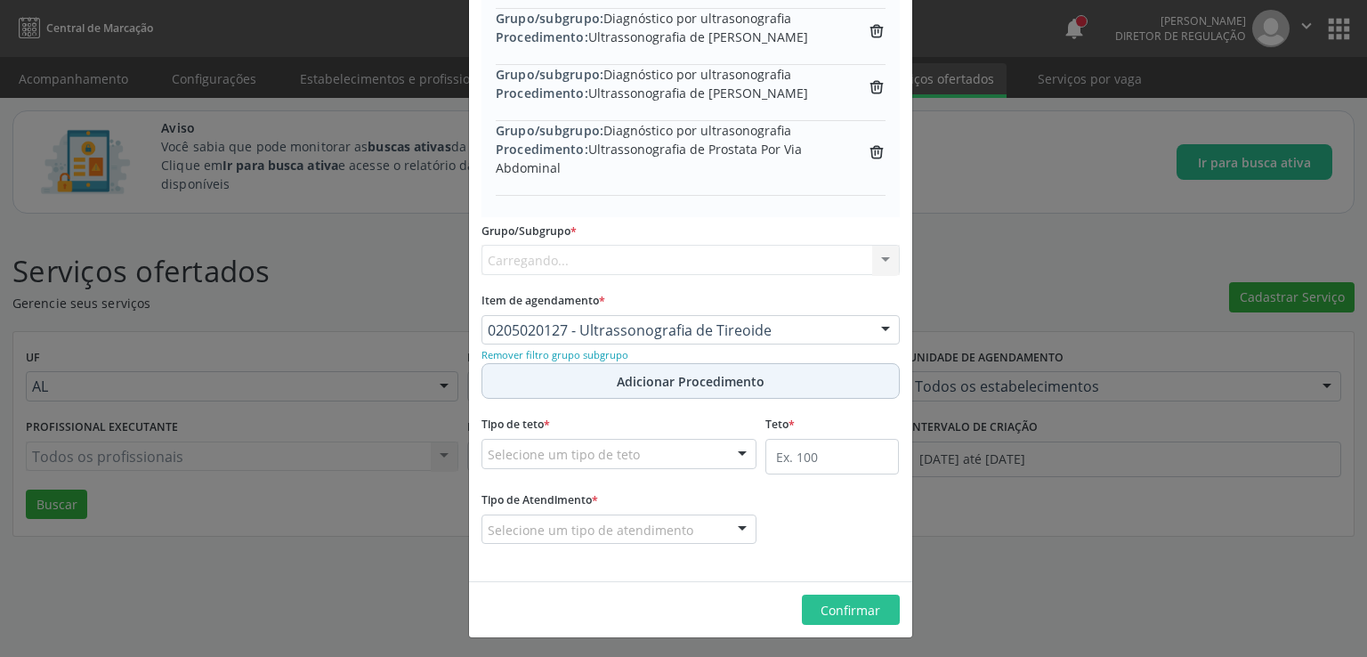
click at [598, 377] on button "Adicionar Procedimento" at bounding box center [691, 381] width 418 height 36
click at [598, 377] on button "Adicionar Procedimento" at bounding box center [691, 380] width 418 height 36
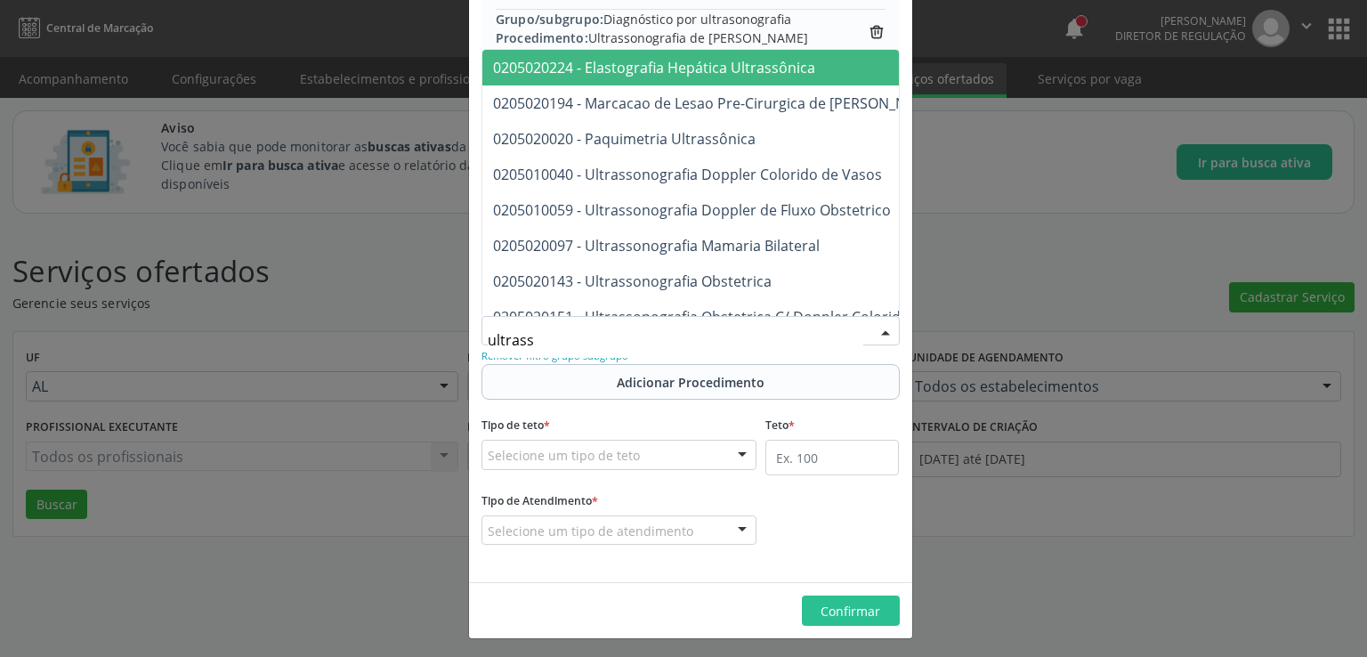
scroll to position [587, 0]
type input "u"
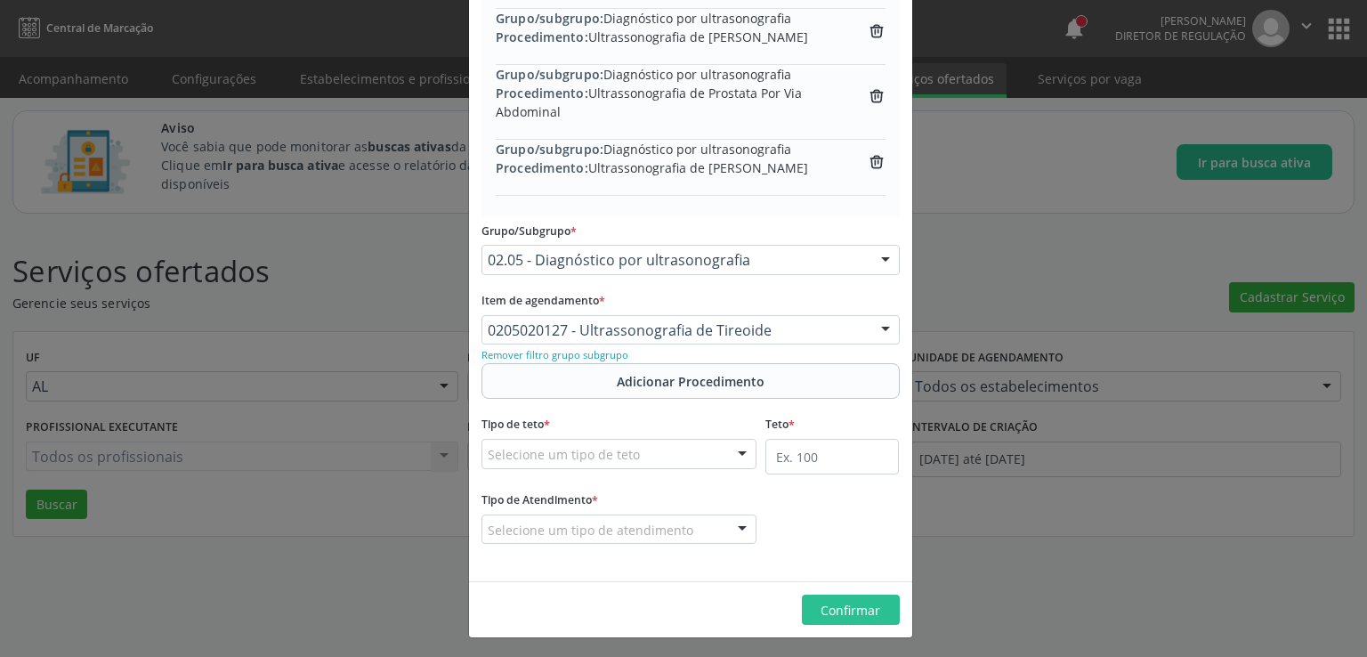
click at [774, 413] on label "Teto *" at bounding box center [779, 425] width 29 height 28
click at [698, 377] on span "Adicionar Procedimento" at bounding box center [691, 381] width 148 height 19
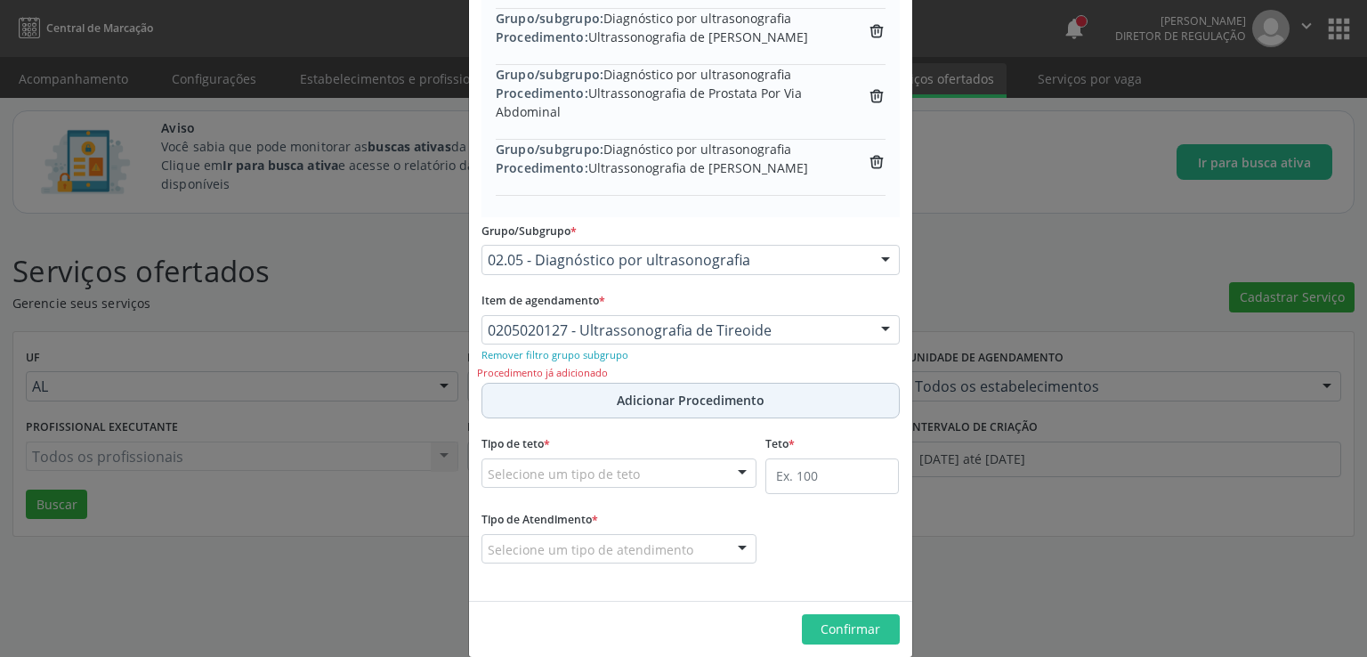
click at [580, 396] on button "Adicionar Procedimento" at bounding box center [691, 401] width 418 height 36
click at [587, 352] on small "Remover filtro grupo subgrupo" at bounding box center [555, 354] width 147 height 13
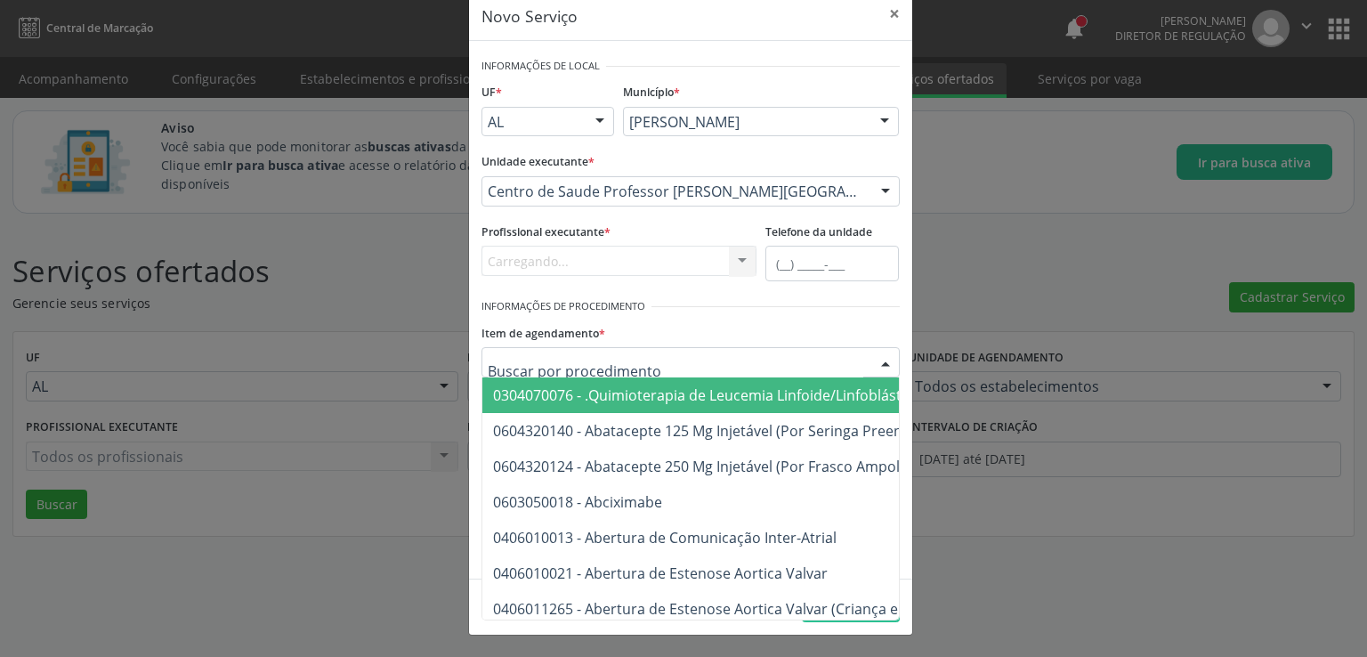
scroll to position [29, 0]
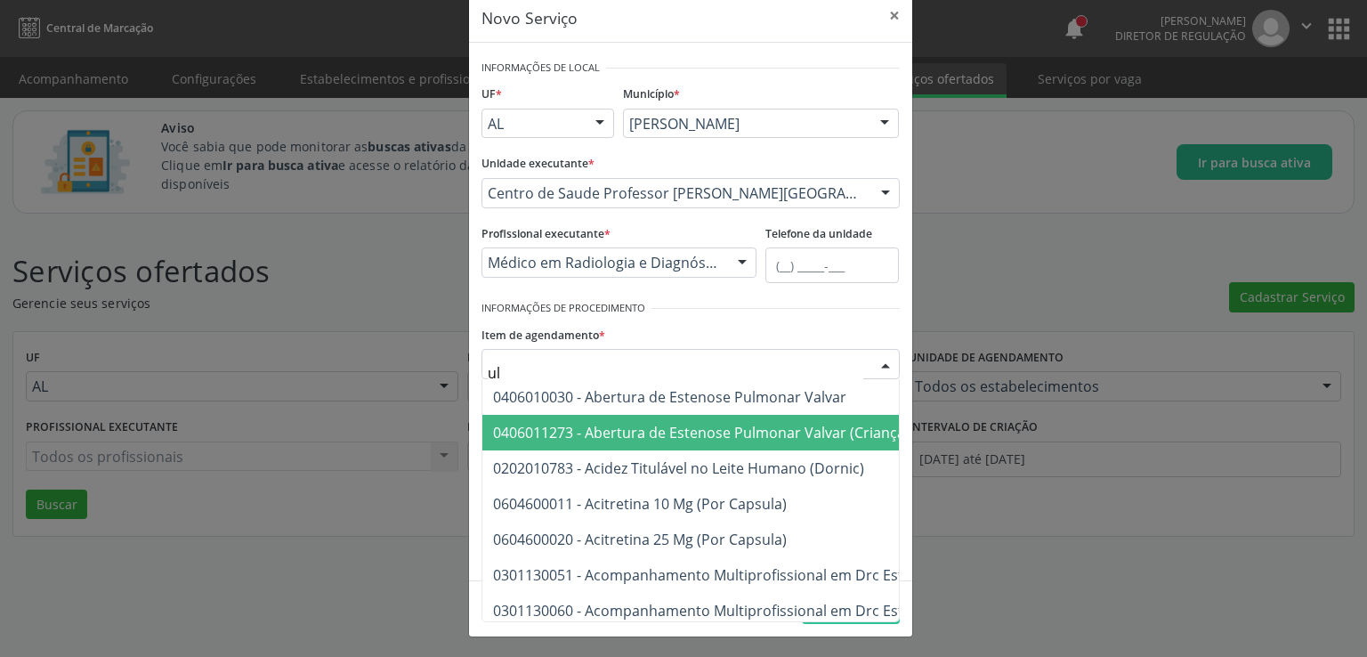
type input "u"
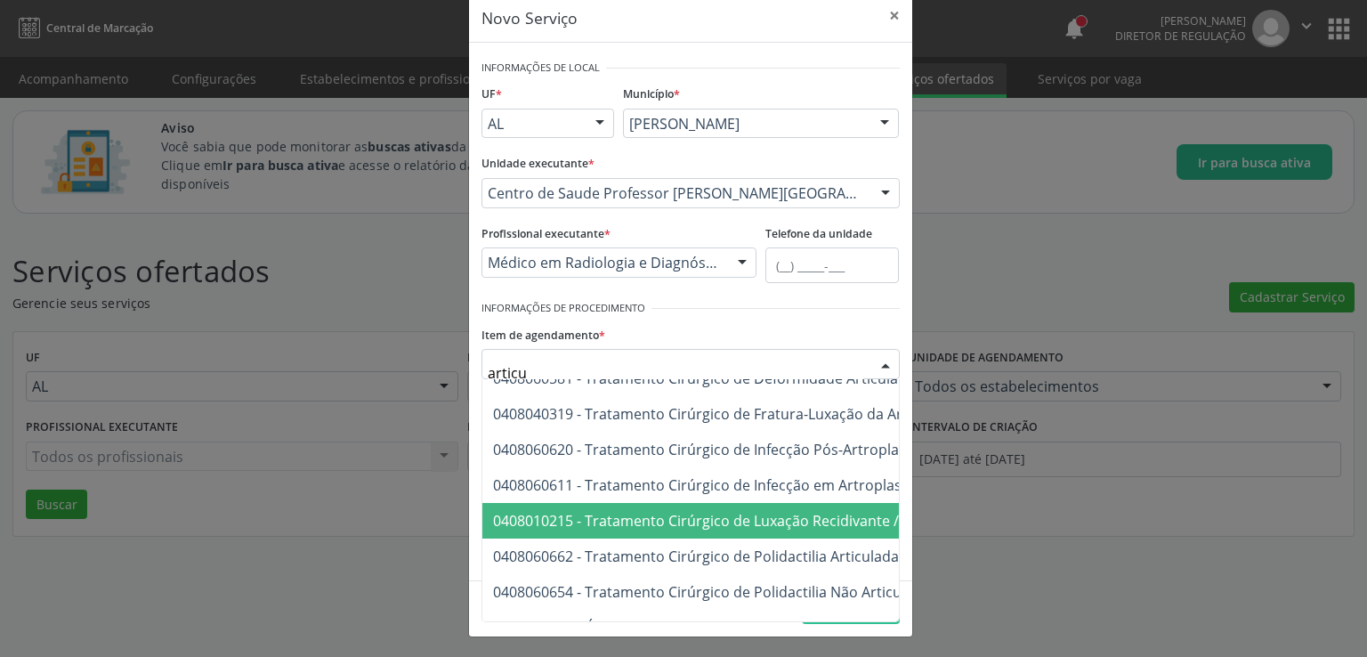
scroll to position [2689, 0]
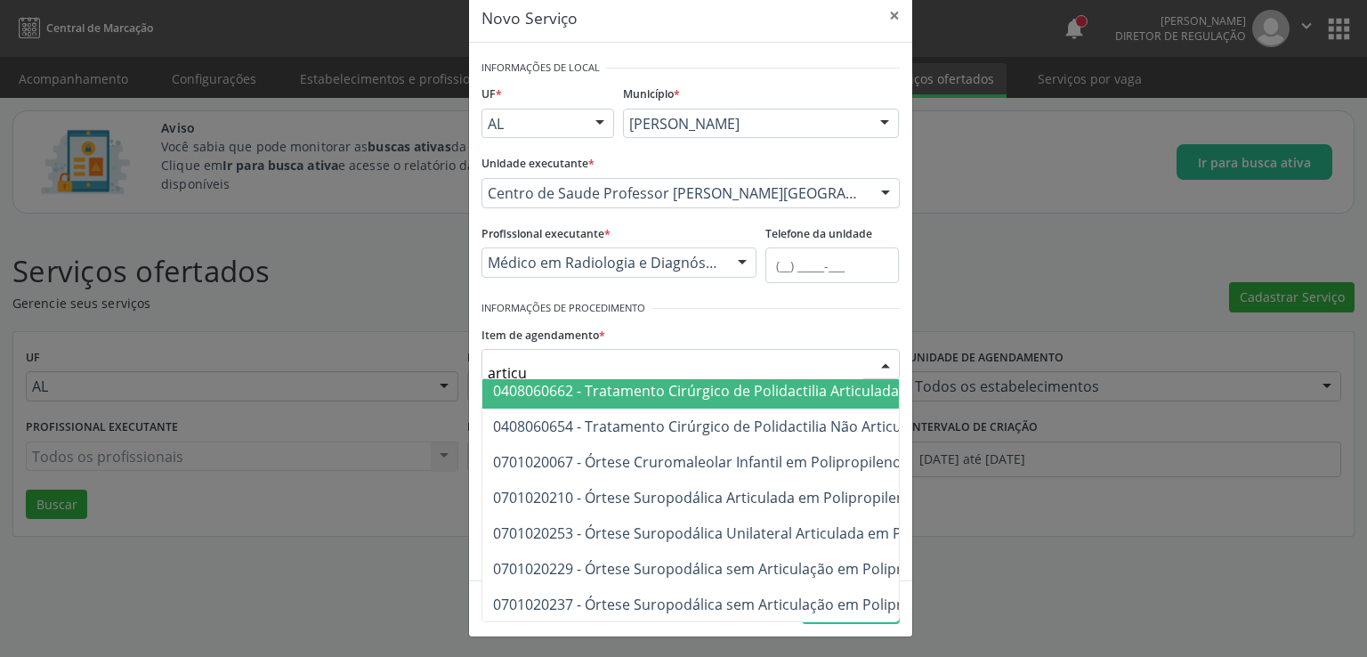
drag, startPoint x: 532, startPoint y: 375, endPoint x: 419, endPoint y: 374, distance: 113.0
click at [419, 374] on div "Novo Serviço × Informações de Local UF * AL AL Nenhum resultado encontrado para…" at bounding box center [683, 328] width 1367 height 657
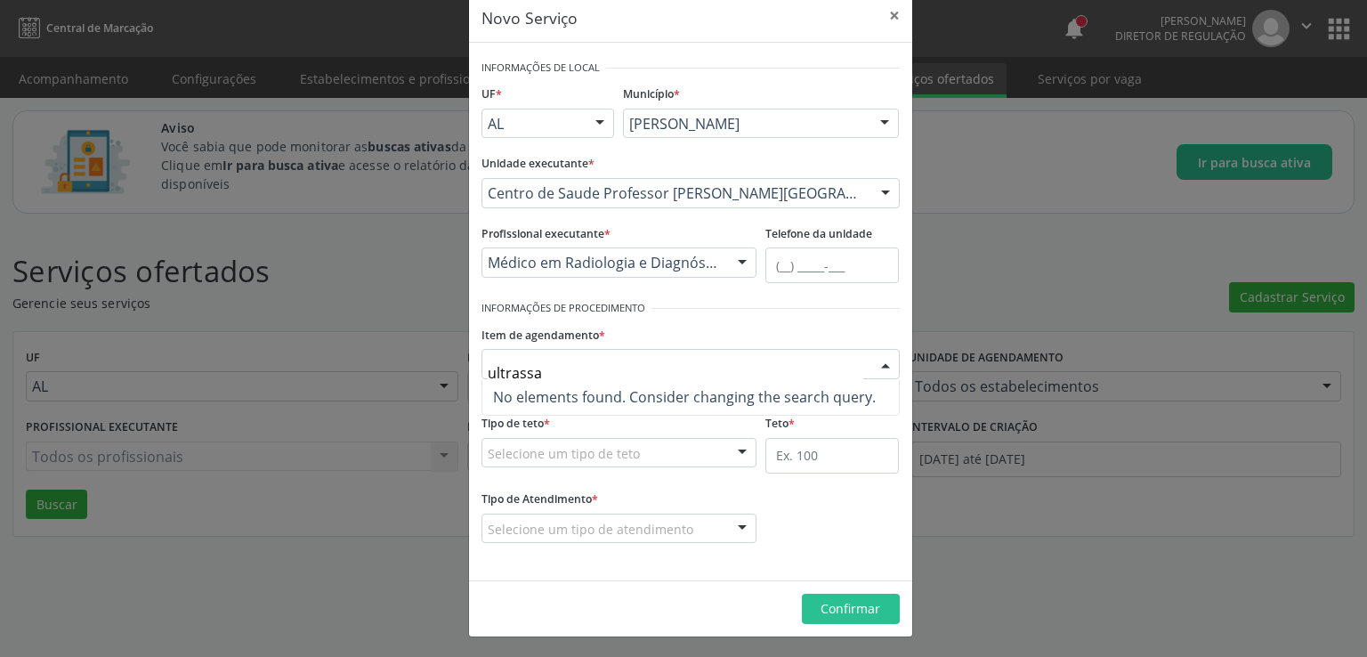
scroll to position [0, 0]
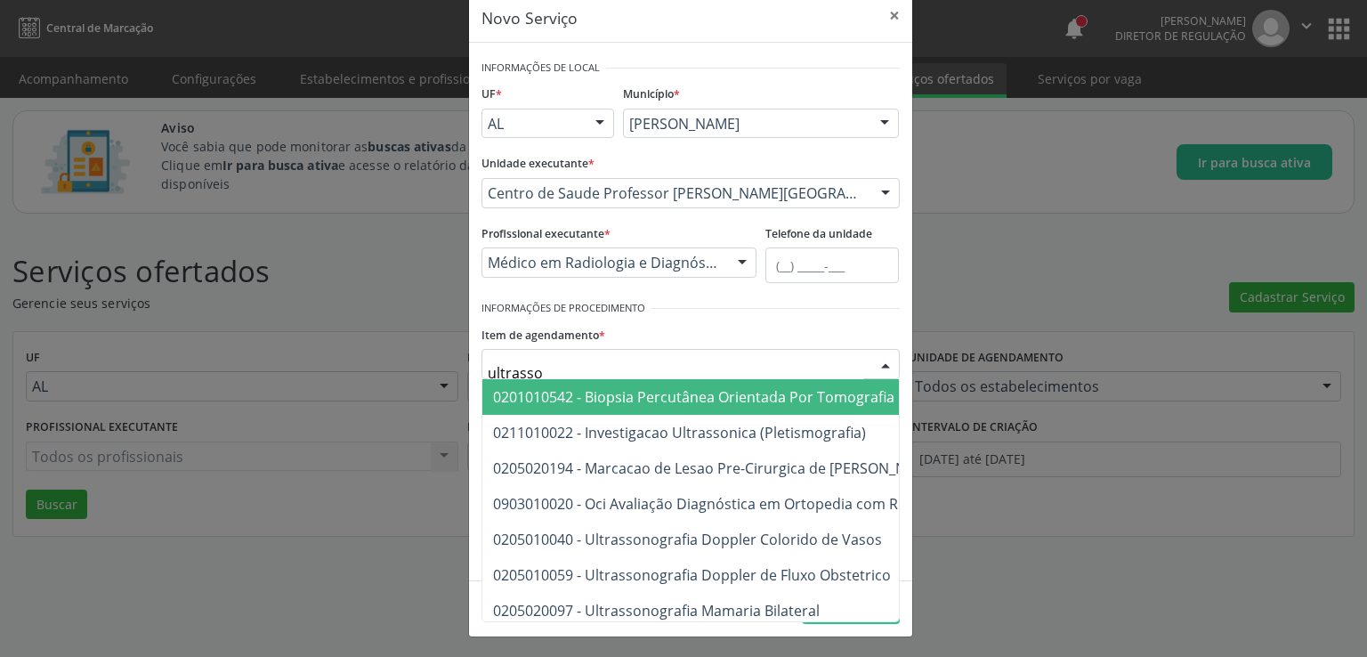
type input "ultrasson"
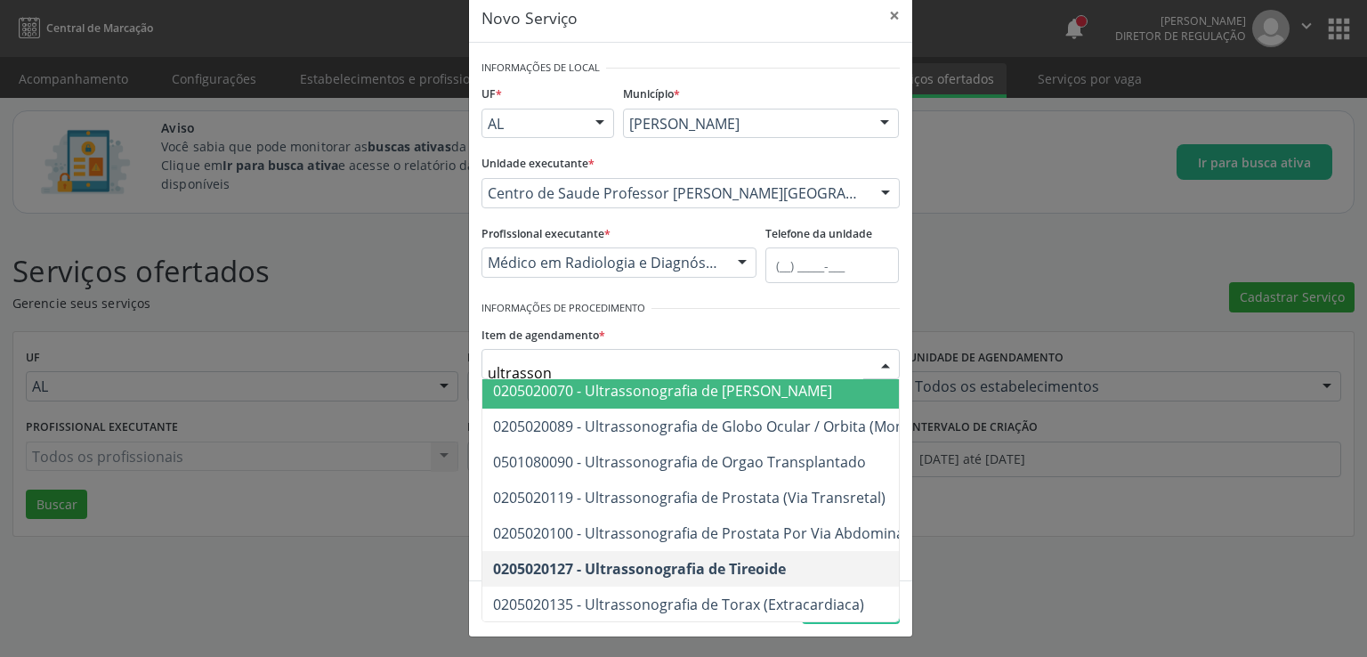
scroll to position [553, 0]
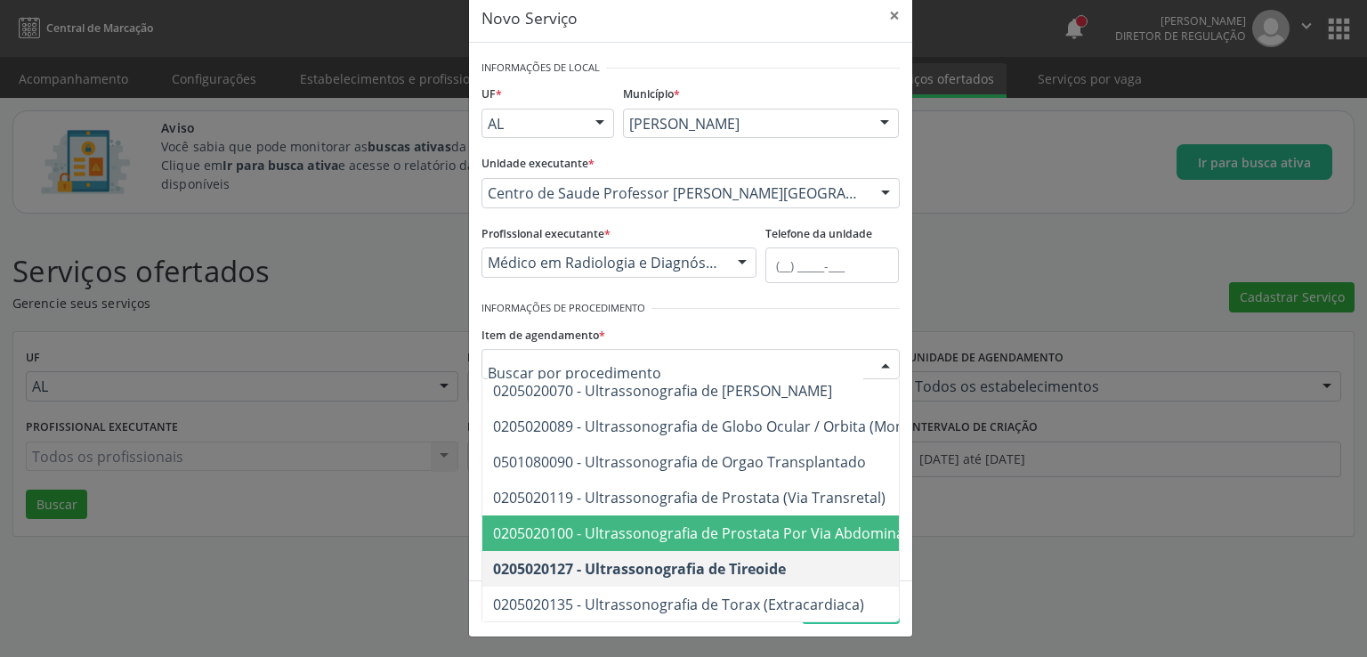
click at [1010, 568] on div "Novo Serviço × Informações de Local UF * AL AL Nenhum resultado encontrado para…" at bounding box center [683, 328] width 1367 height 657
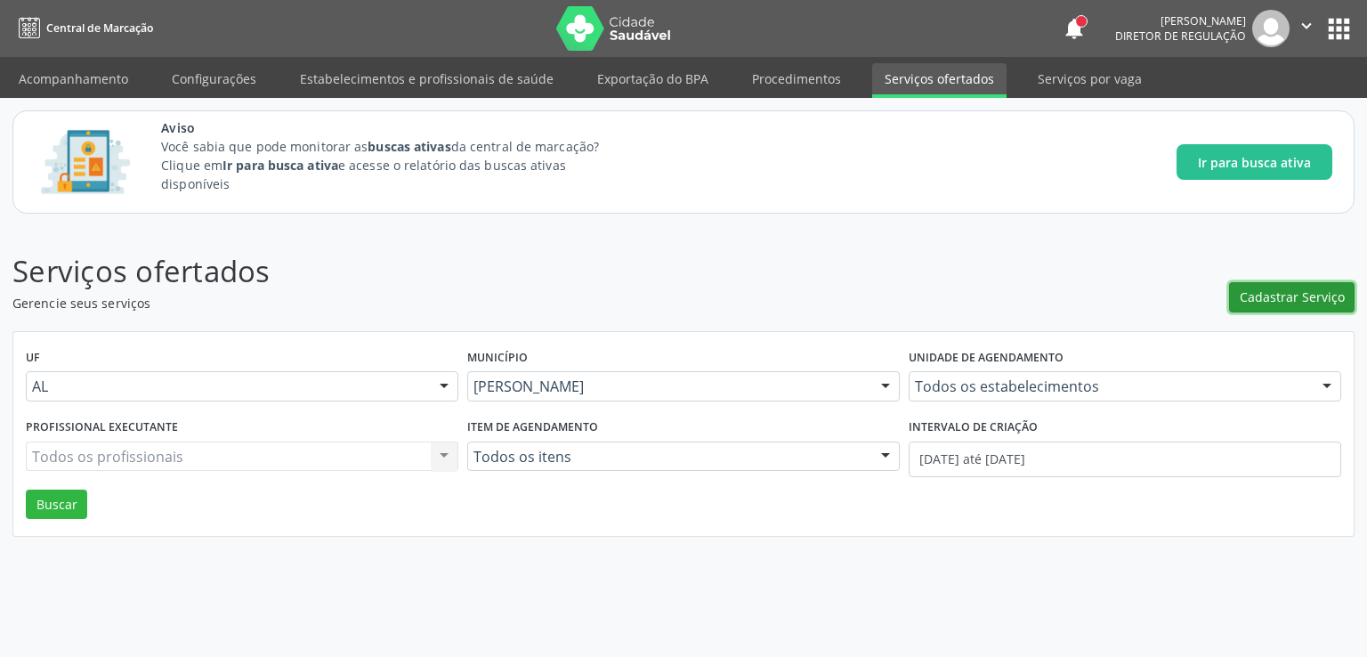
click at [1293, 289] on span "Cadastrar Serviço" at bounding box center [1292, 296] width 105 height 19
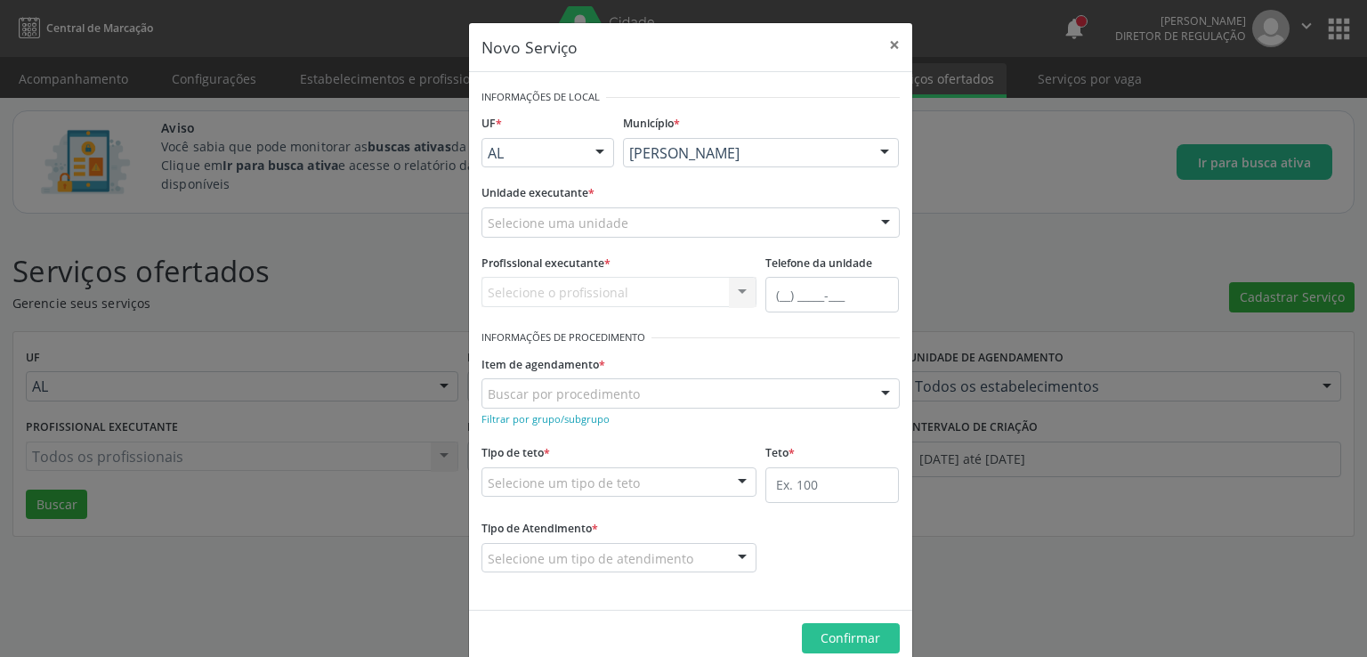
click at [709, 211] on div "Selecione uma unidade" at bounding box center [691, 222] width 418 height 30
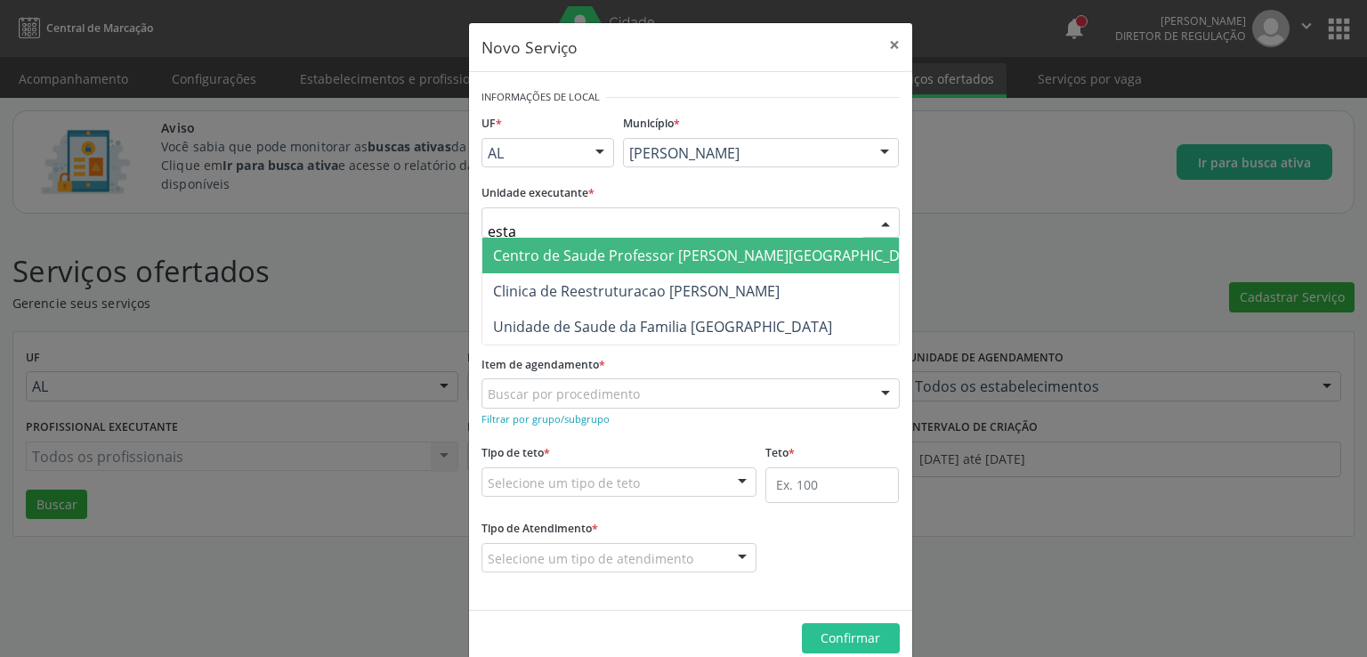
type input "estac"
click at [680, 264] on span "Centro de Saude [PERSON_NAME] [PERSON_NAME][GEOGRAPHIC_DATA]" at bounding box center [711, 256] width 458 height 36
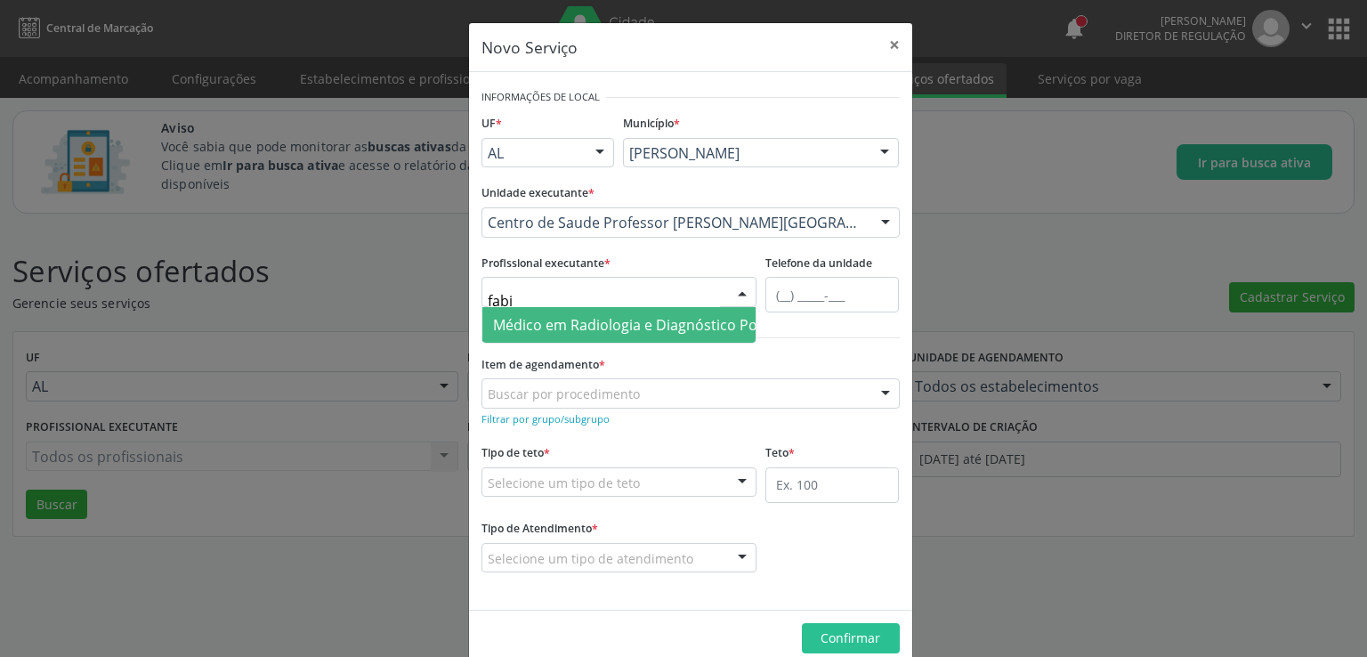
type input "fabio"
click at [586, 320] on span "Médico em Radiologia e Diagnóstico Por Imagem - [PERSON_NAME]" at bounding box center [718, 325] width 450 height 20
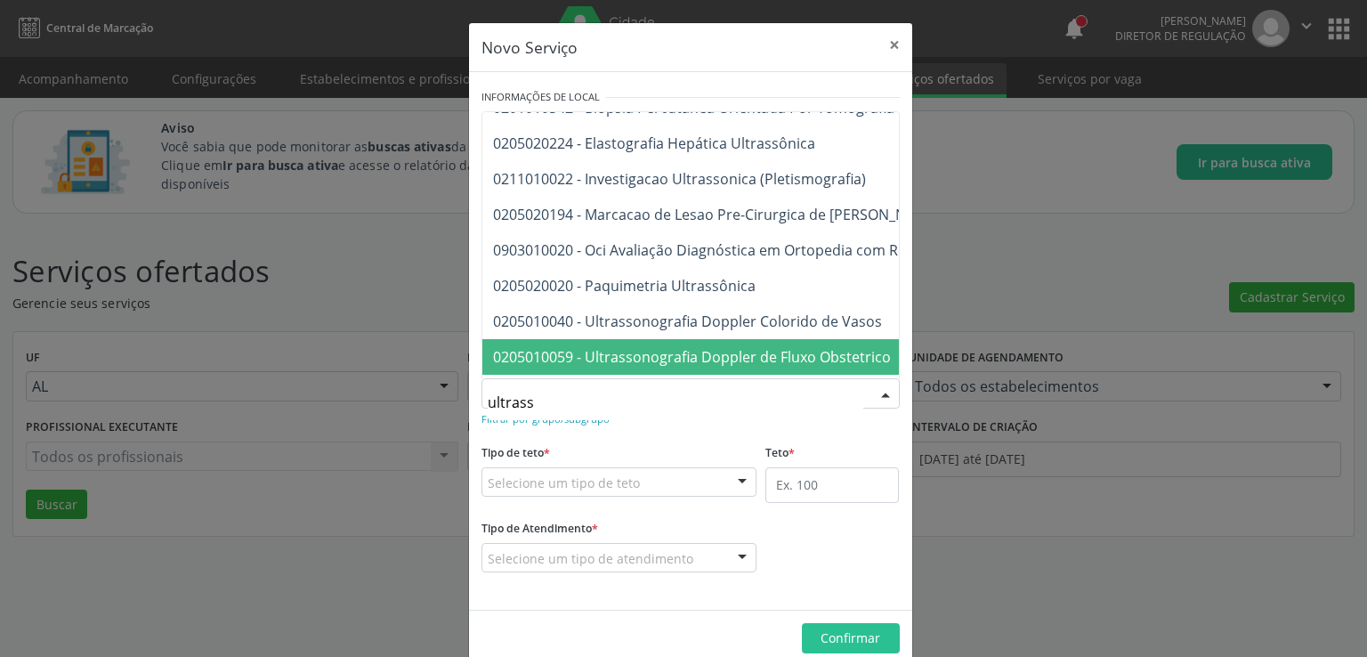
scroll to position [89, 0]
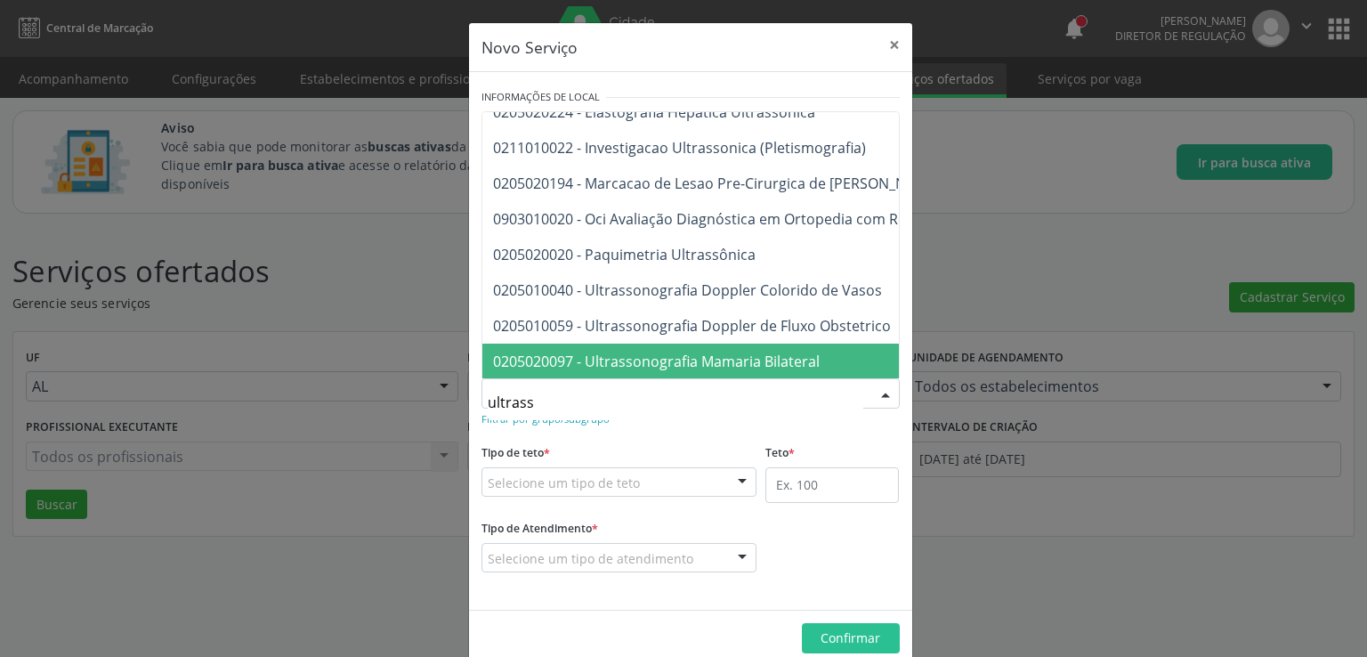
type input "ultrass"
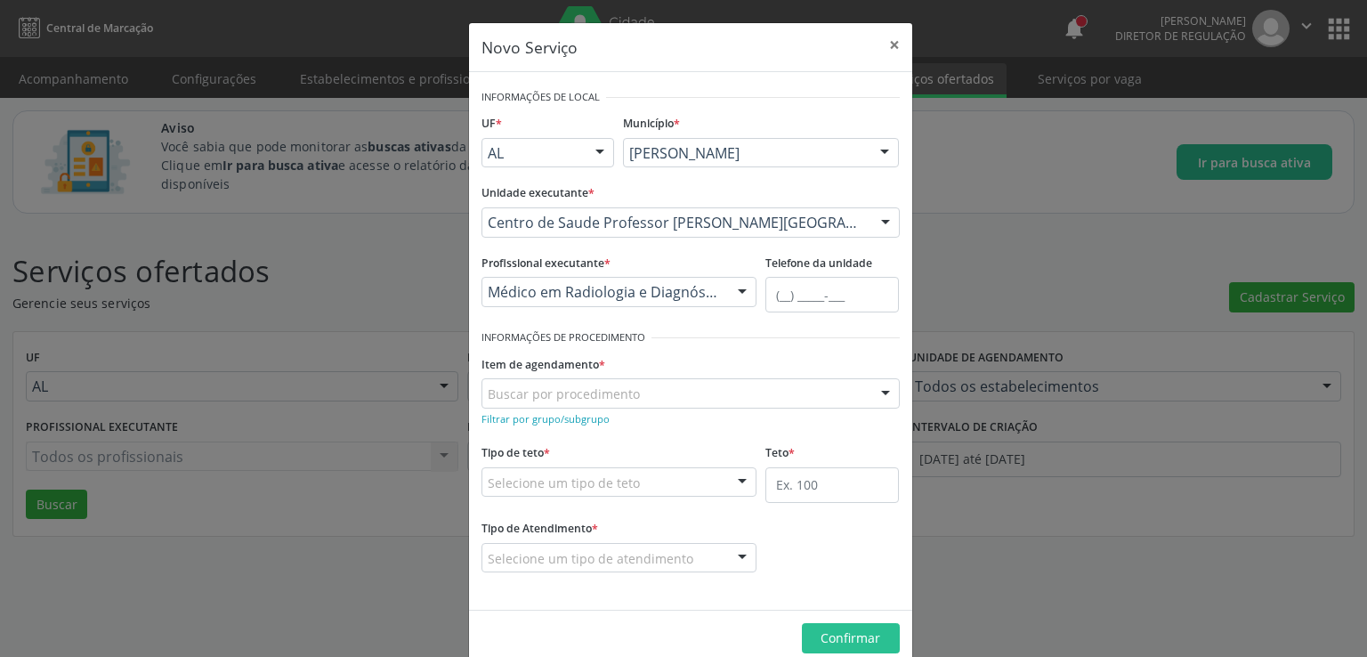
click at [840, 449] on div "Teto *" at bounding box center [832, 471] width 134 height 63
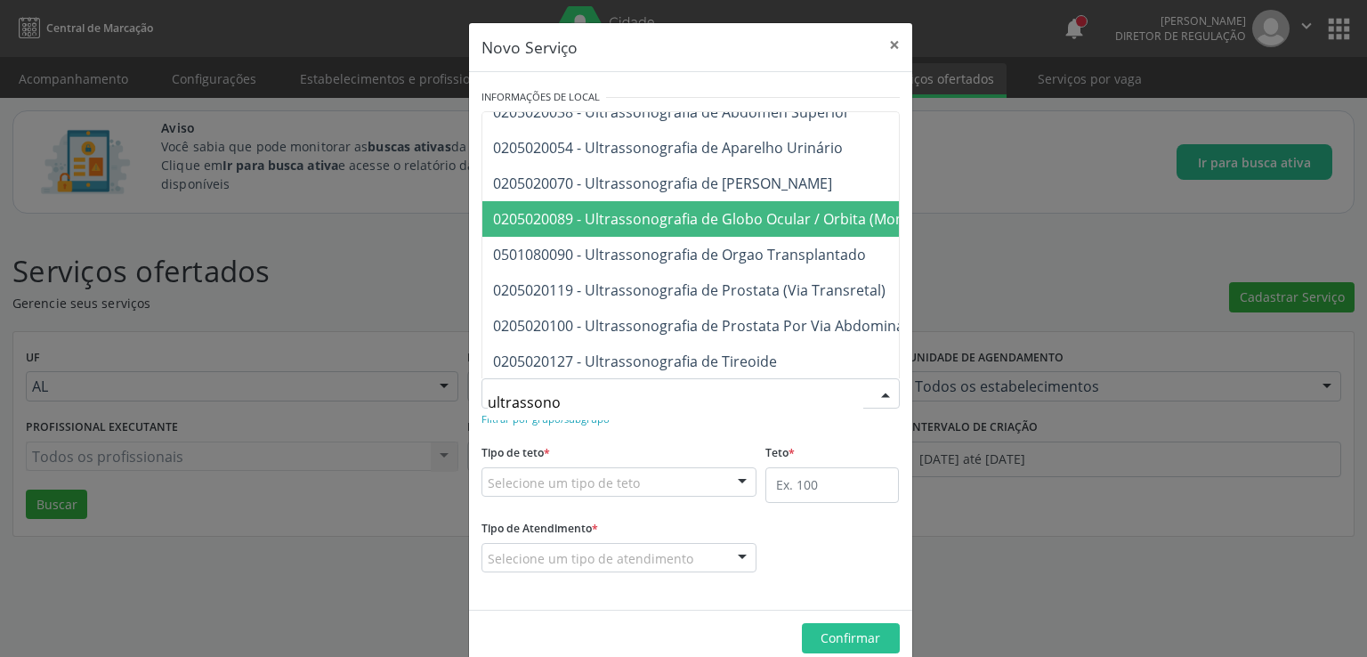
scroll to position [495, 0]
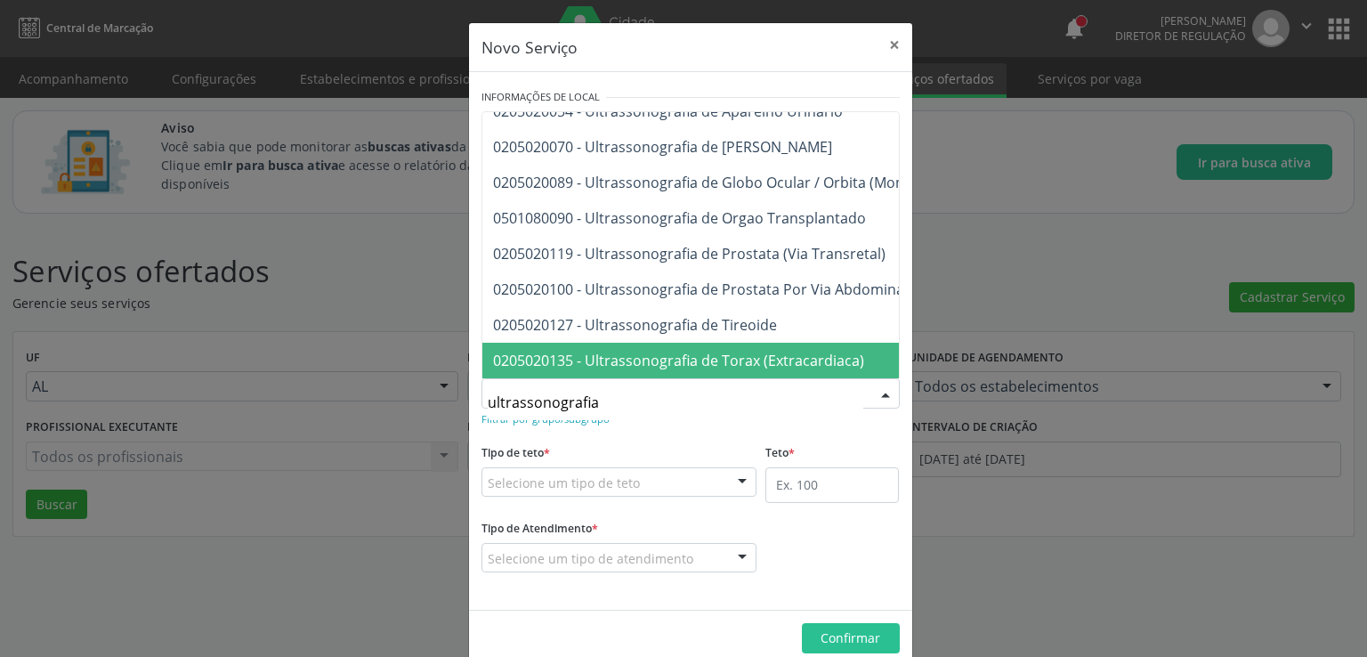
type input "ultrassonografia"
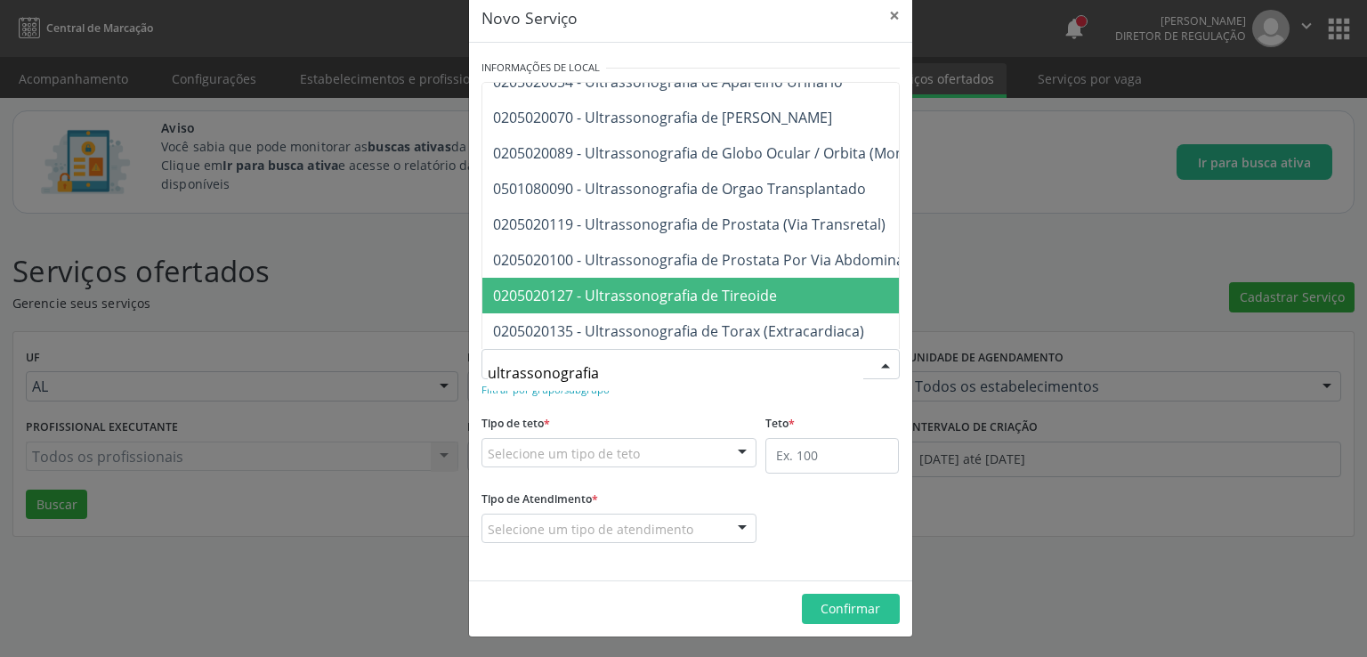
scroll to position [0, 0]
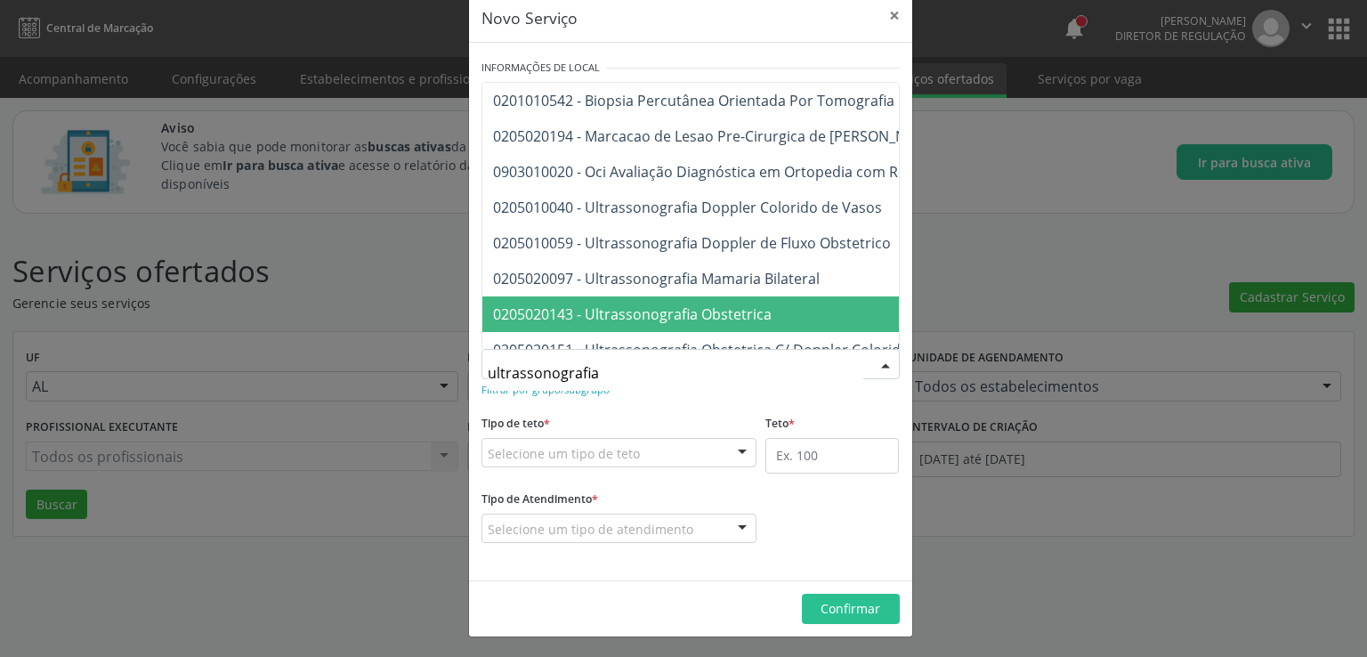
click at [689, 410] on div "Tipo de teto * Selecione um tipo de teto Teto financeiro Teto físico Nenhum res…" at bounding box center [620, 438] width 276 height 57
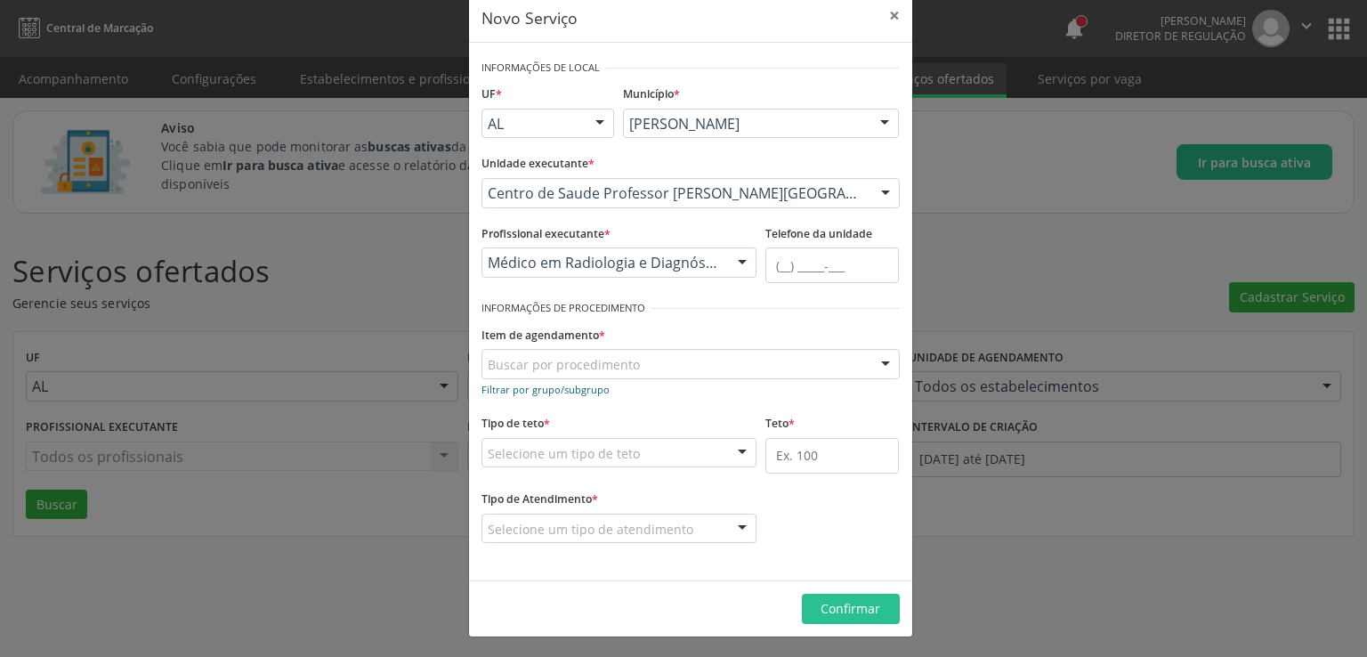
click at [564, 385] on small "Filtrar por grupo/subgrupo" at bounding box center [546, 389] width 128 height 13
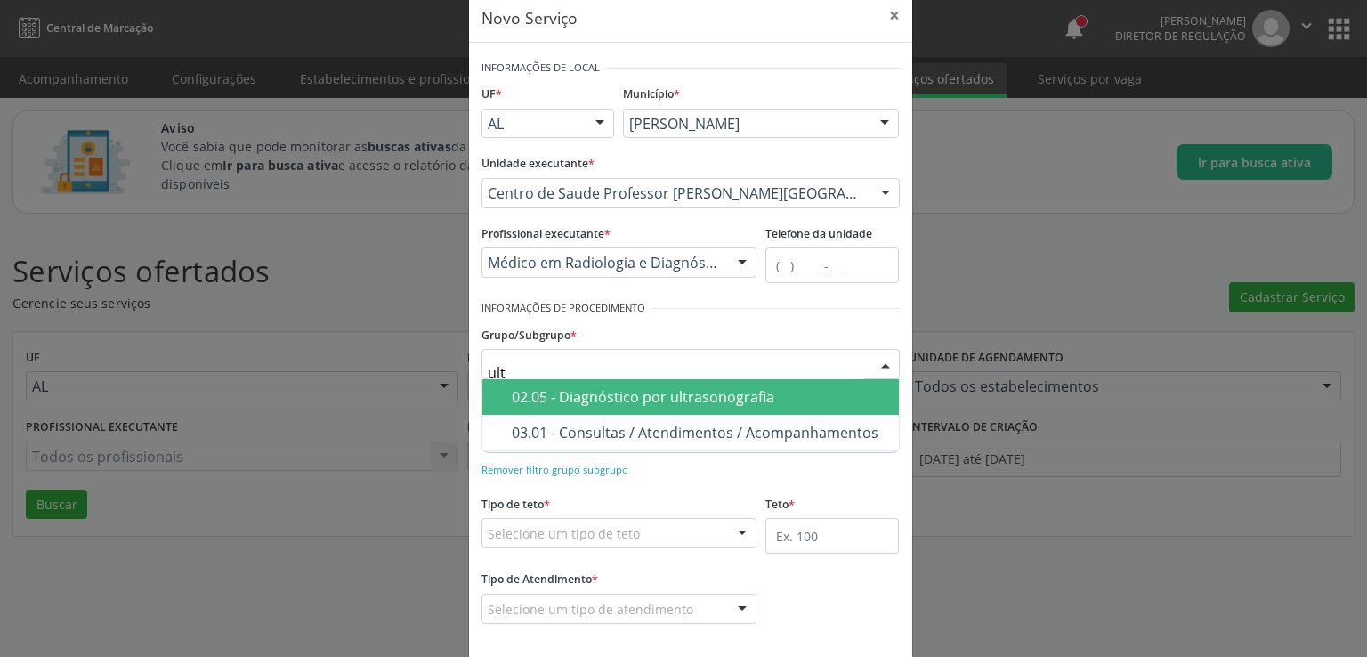
type input "ultr"
click at [609, 390] on div "02.05 - Diagnóstico por ultrasonografia" at bounding box center [700, 397] width 377 height 14
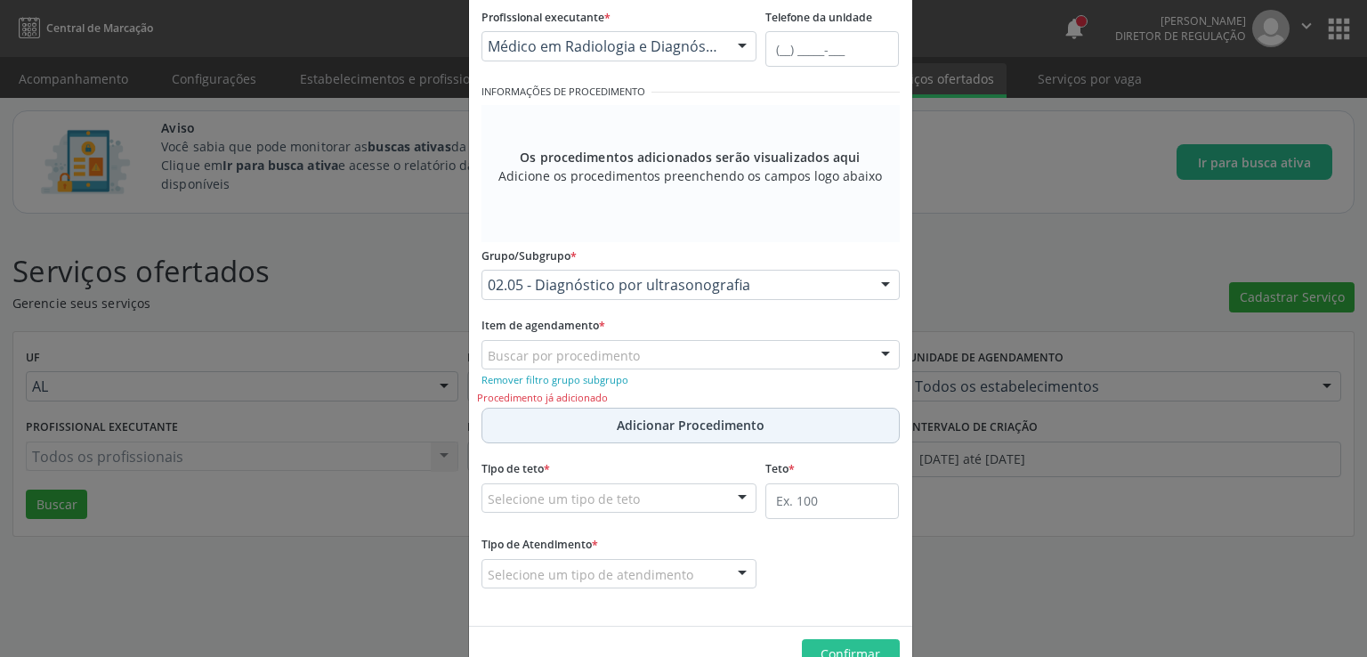
scroll to position [292, 0]
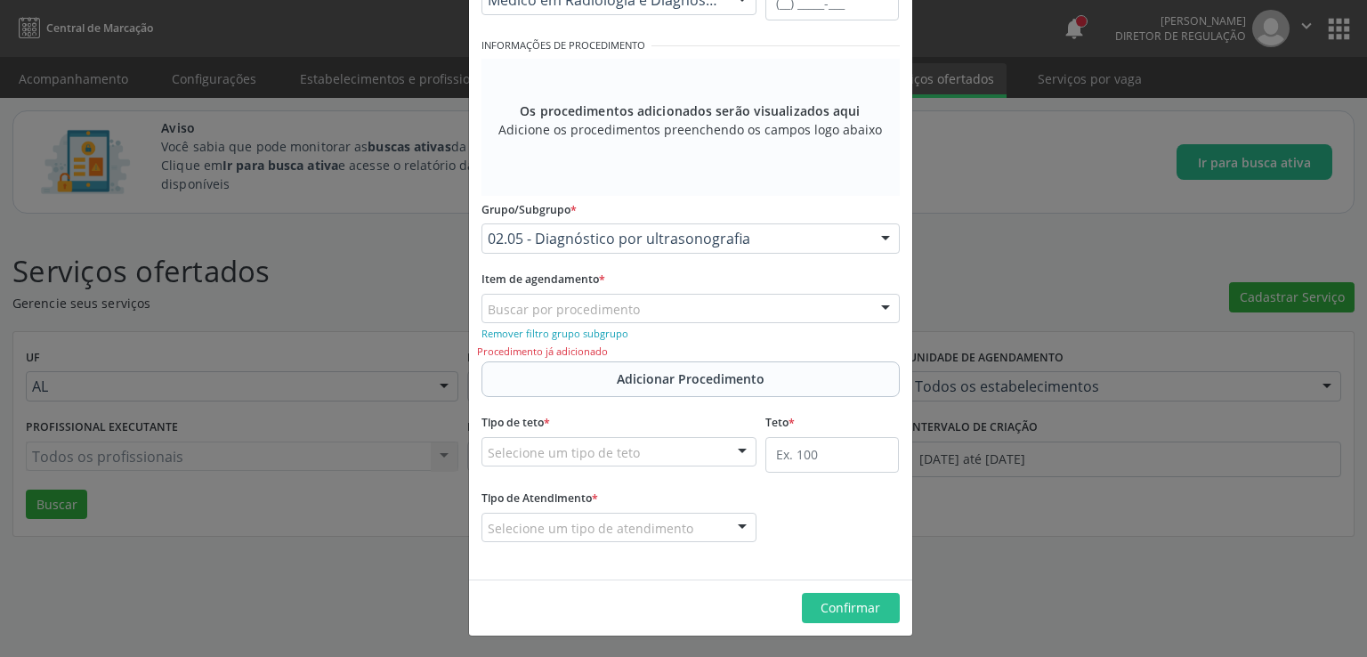
click at [678, 307] on div "Buscar por procedimento" at bounding box center [691, 309] width 418 height 30
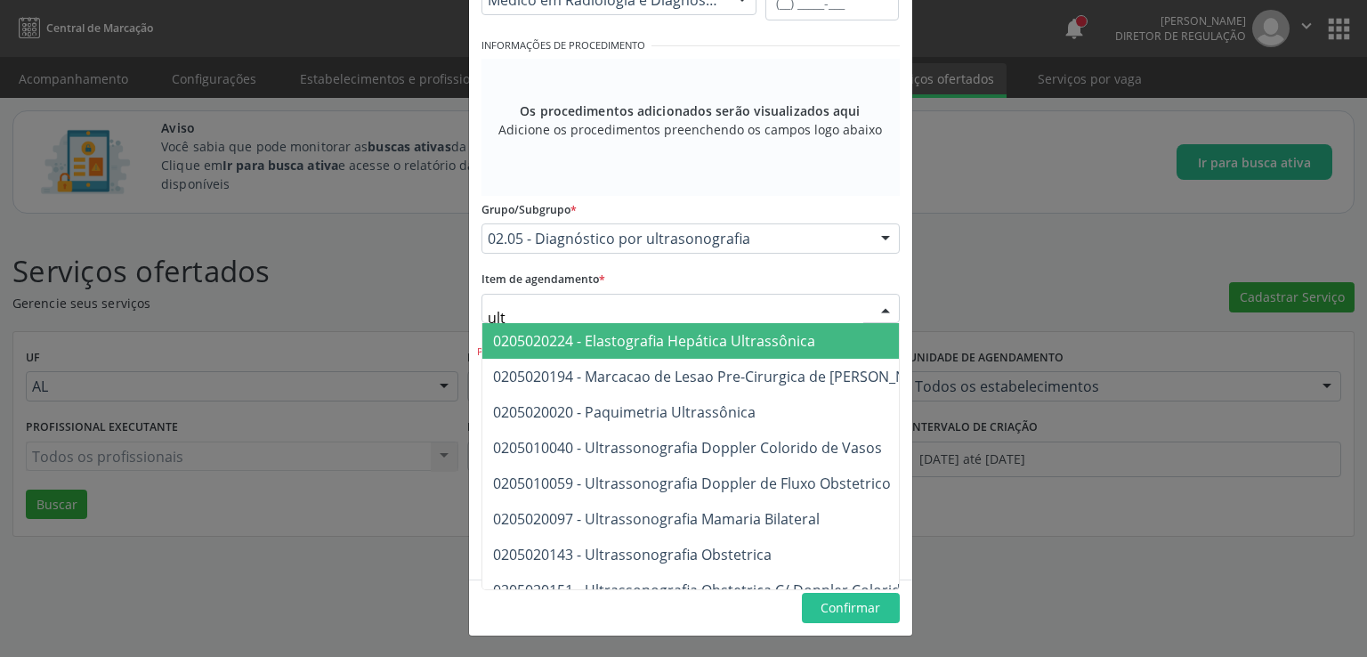
type input "ultr"
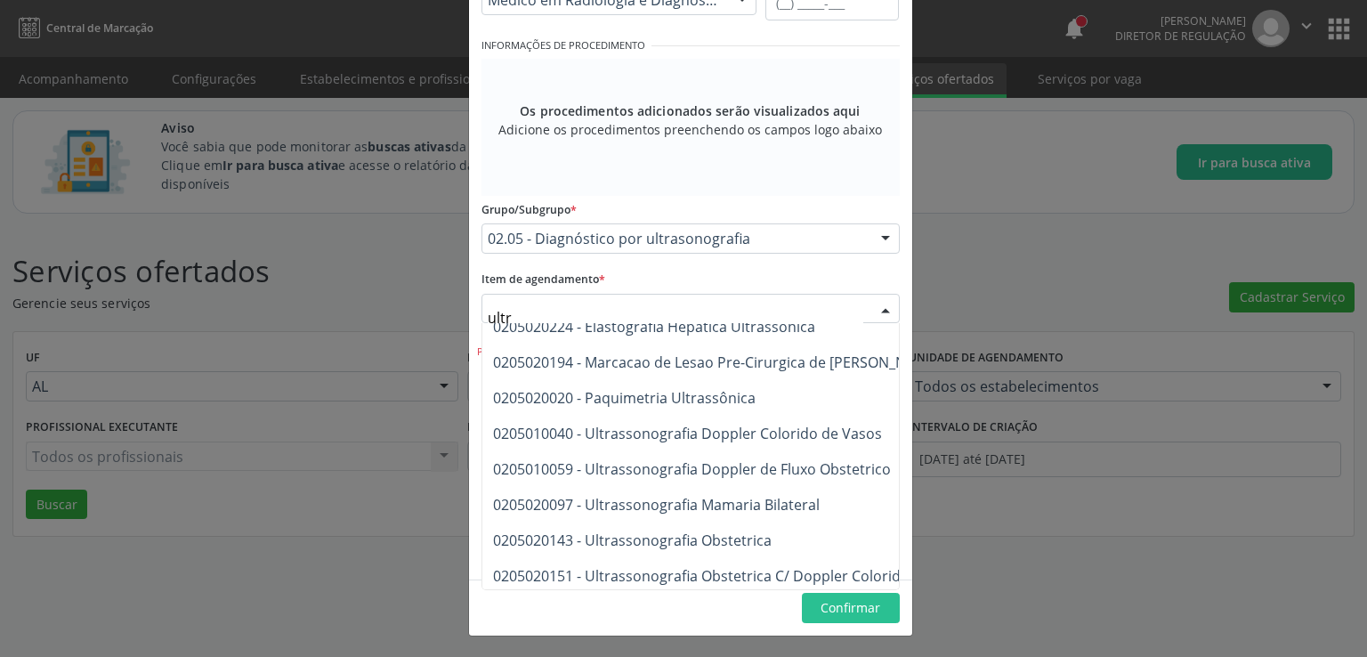
scroll to position [14, 0]
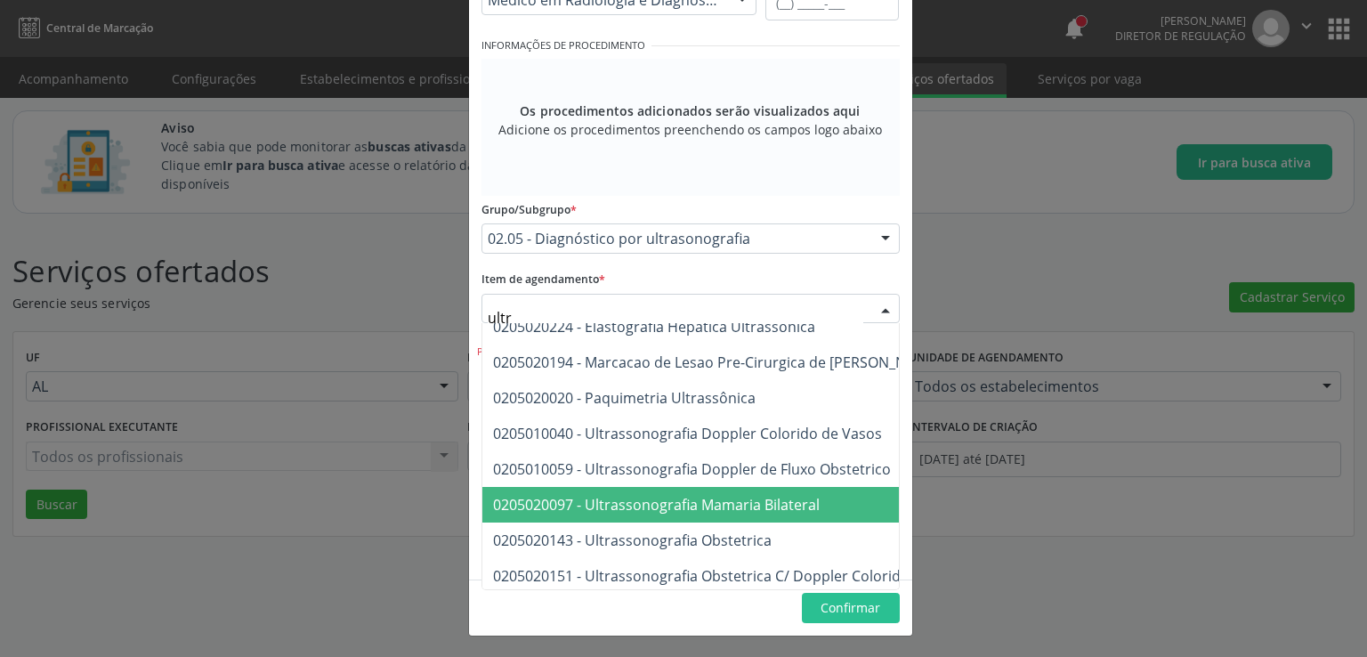
click at [772, 492] on span "0205020097 - Ultrassonografia Mamaria Bilateral" at bounding box center [849, 505] width 734 height 36
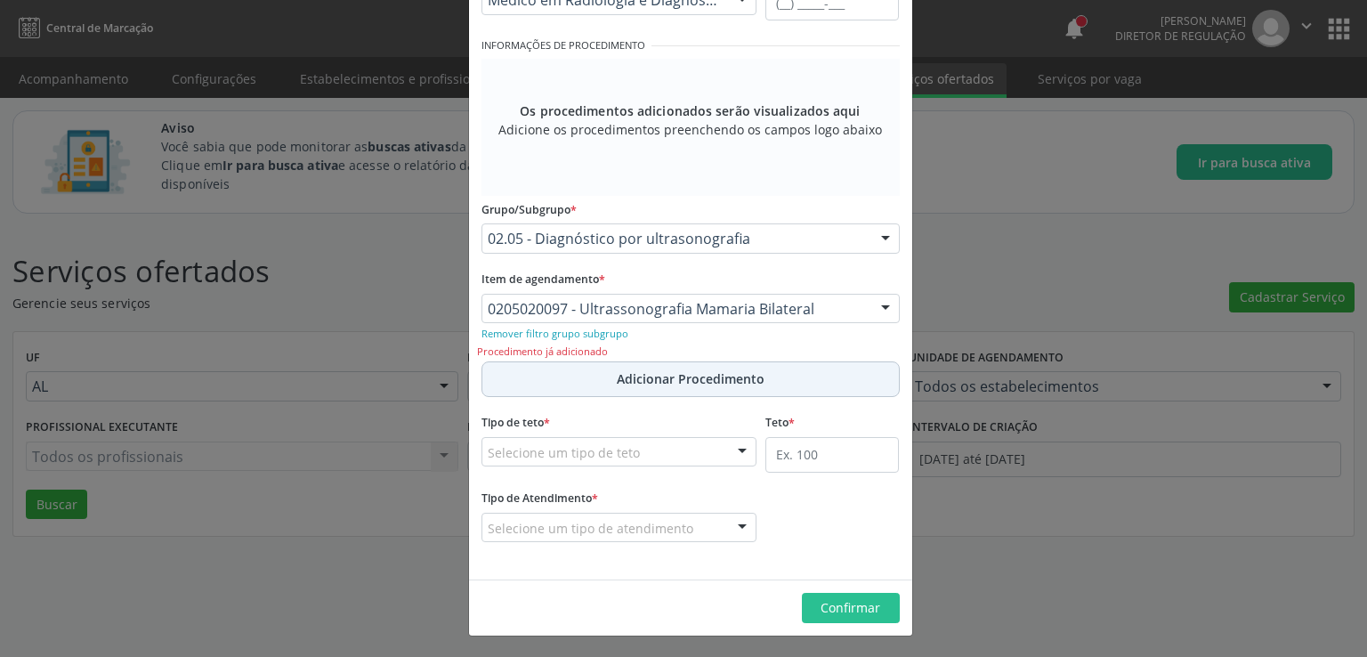
click at [688, 381] on span "Adicionar Procedimento" at bounding box center [691, 378] width 148 height 19
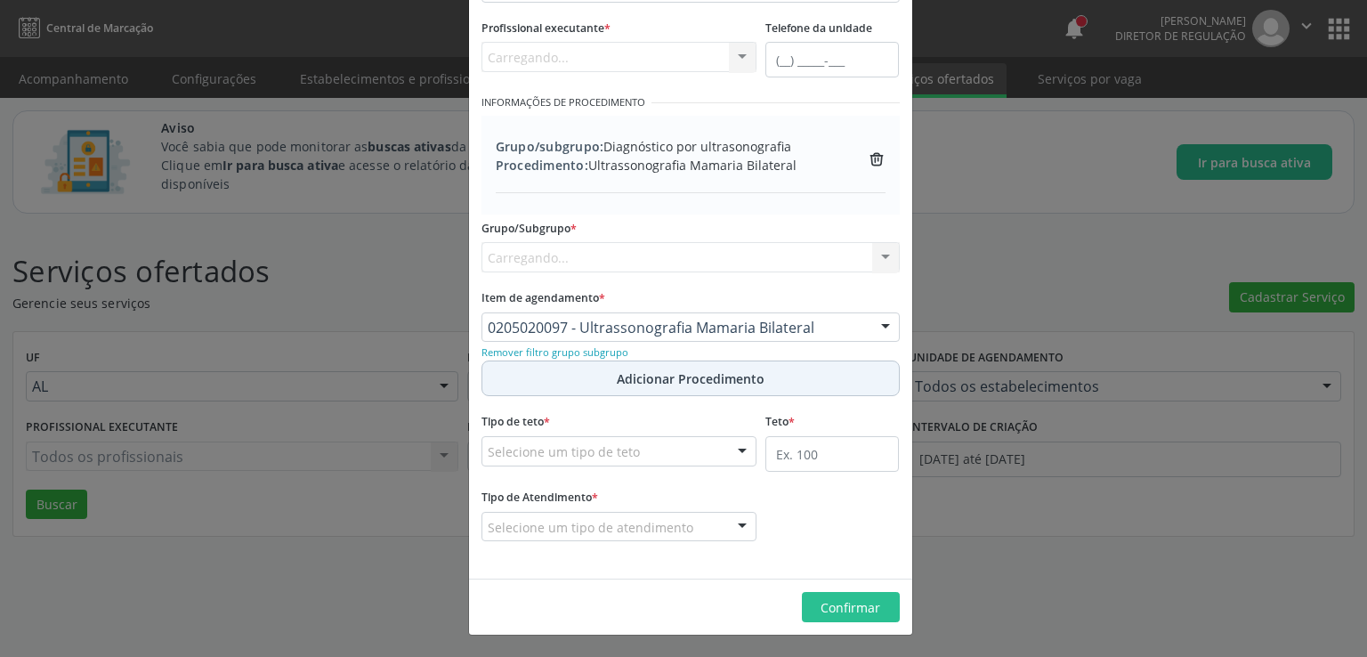
scroll to position [234, 0]
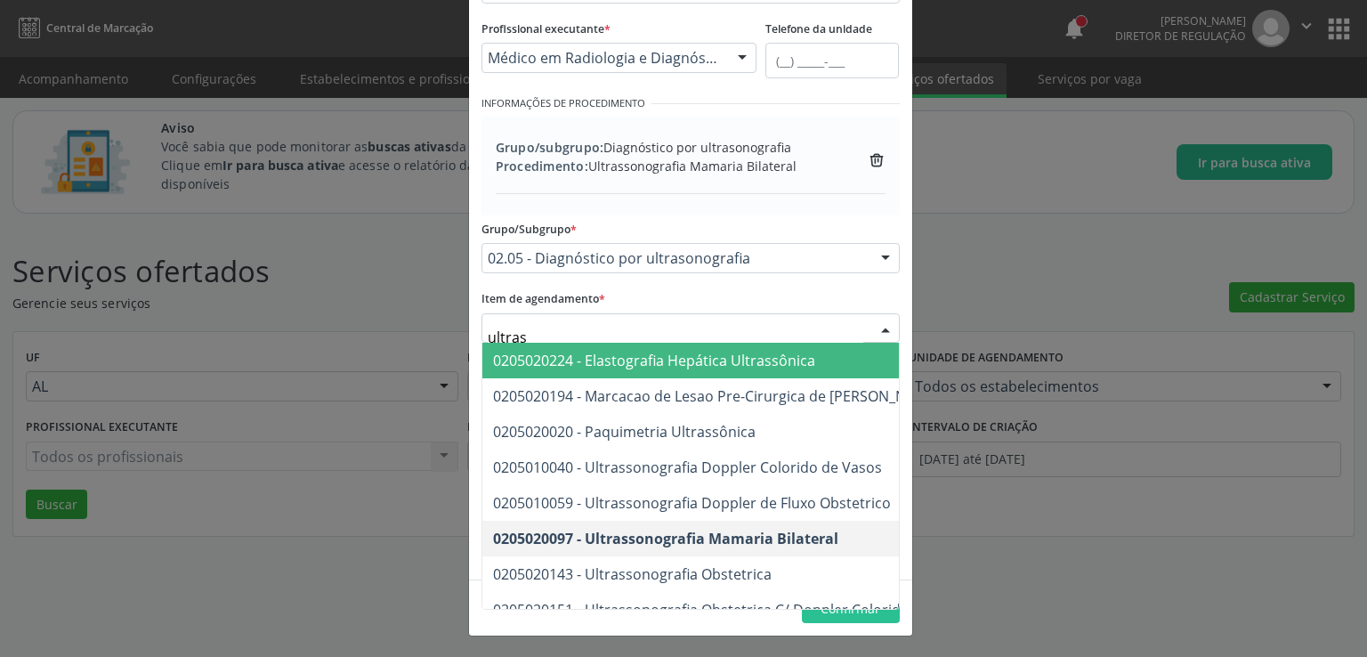
type input "ultrass"
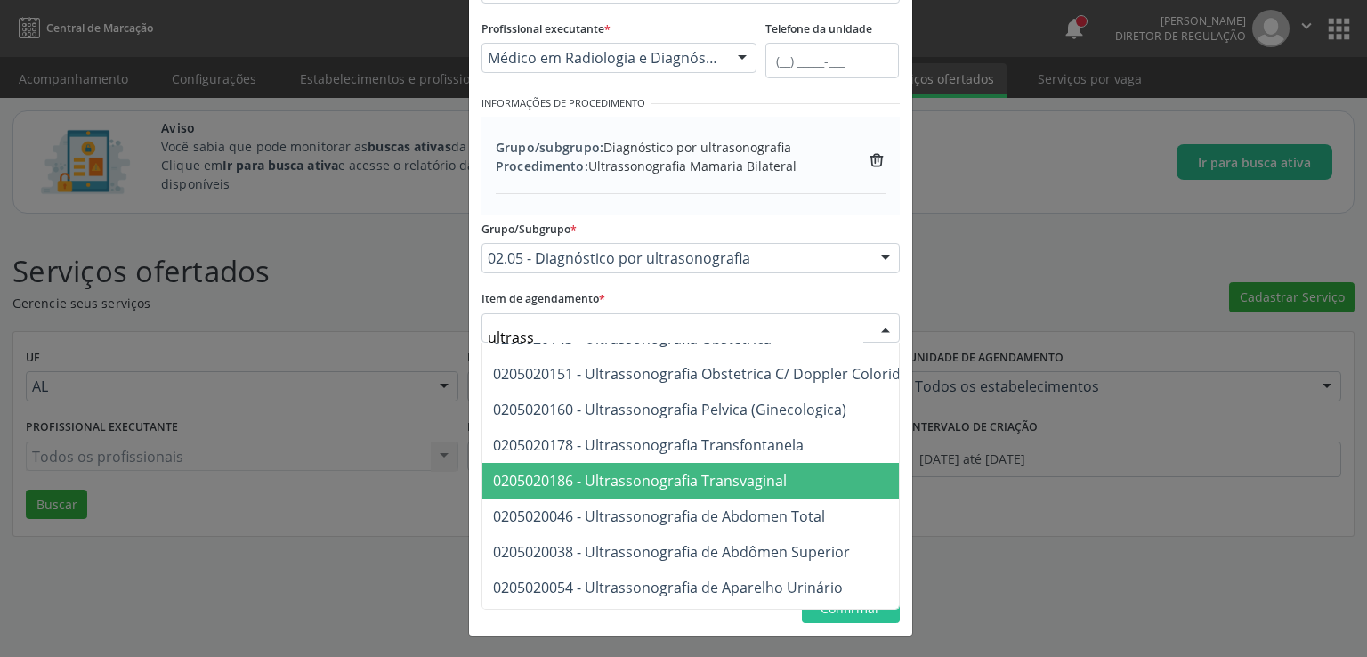
scroll to position [267, 0]
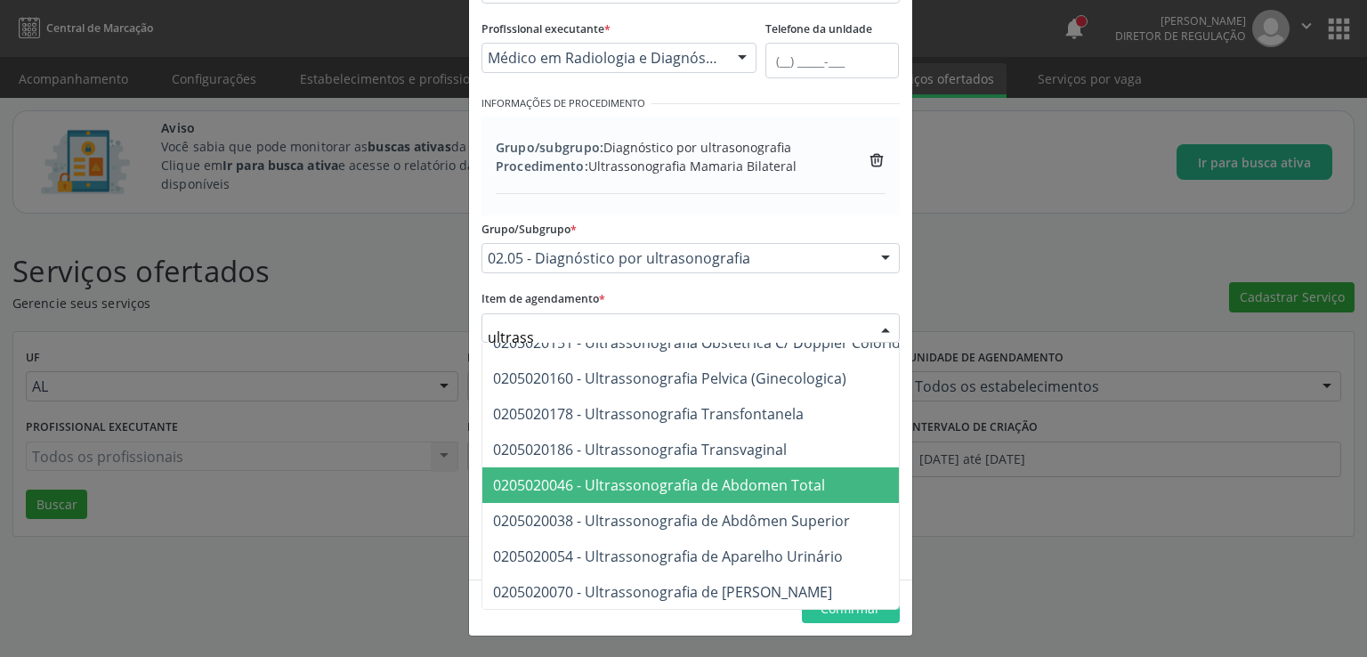
click at [790, 481] on span "0205020046 - Ultrassonografia de Abdomen Total" at bounding box center [659, 485] width 332 height 20
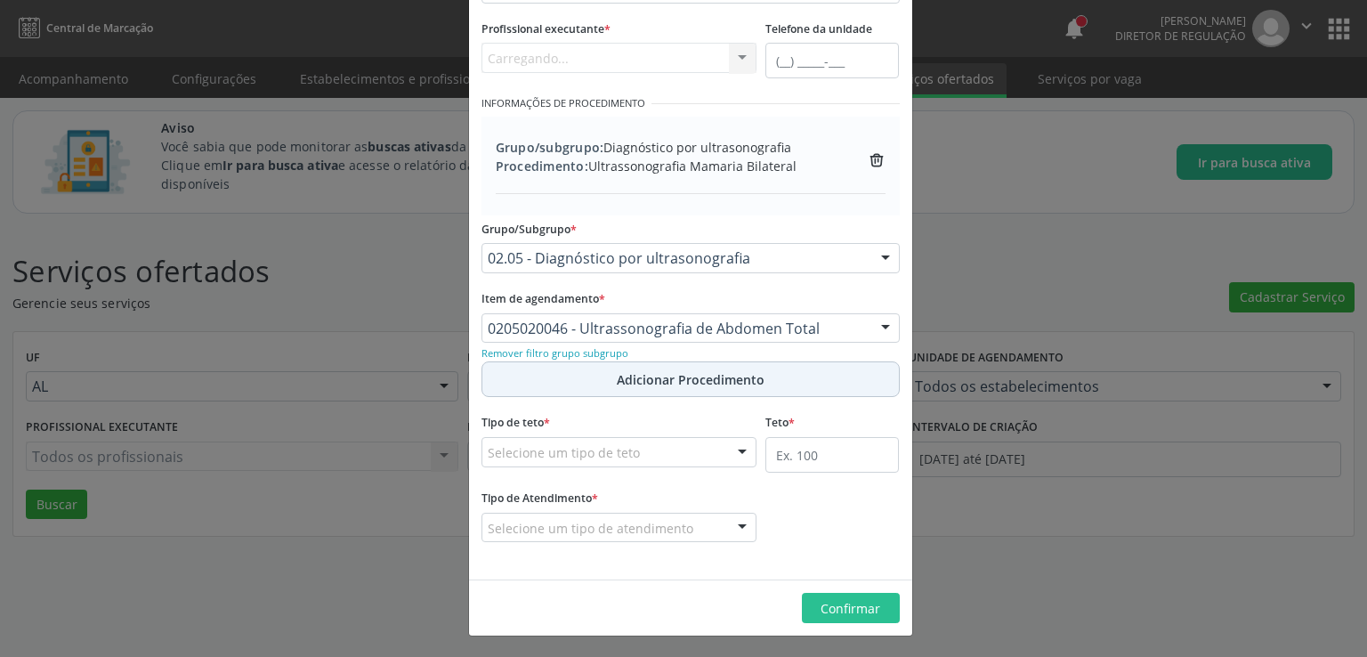
click at [700, 381] on span "Adicionar Procedimento" at bounding box center [691, 379] width 148 height 19
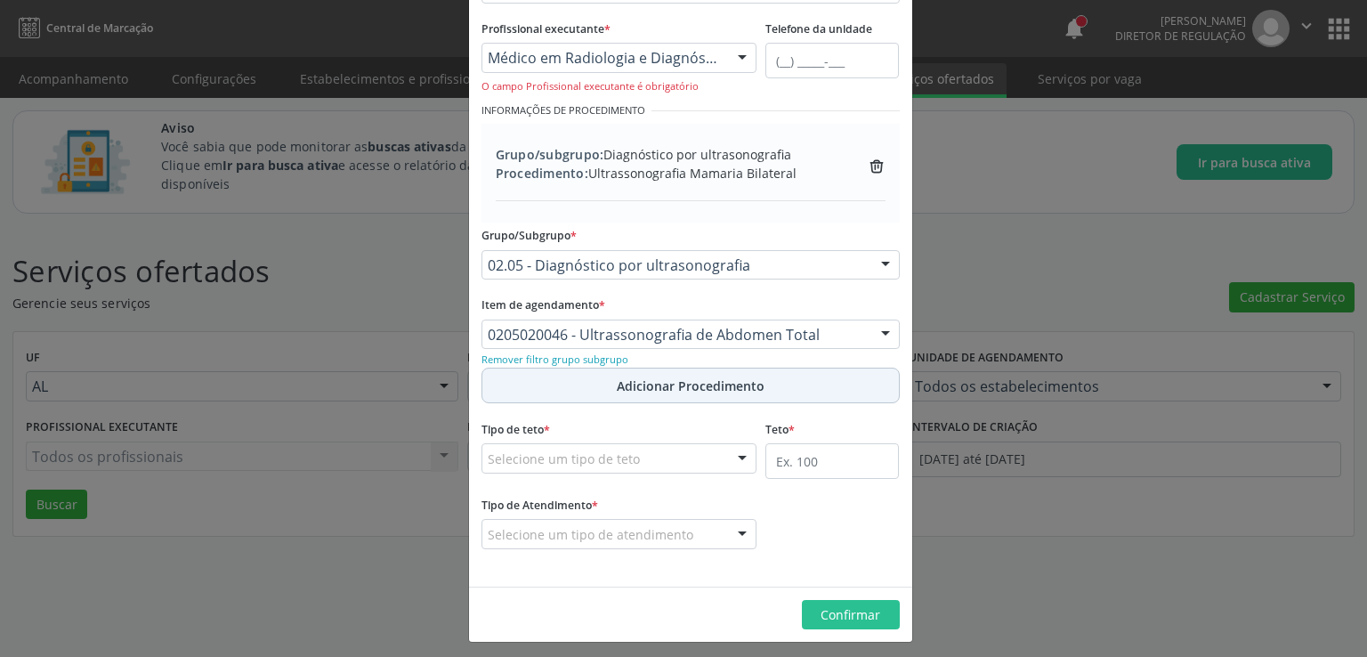
click at [700, 381] on span "Adicionar Procedimento" at bounding box center [691, 386] width 148 height 19
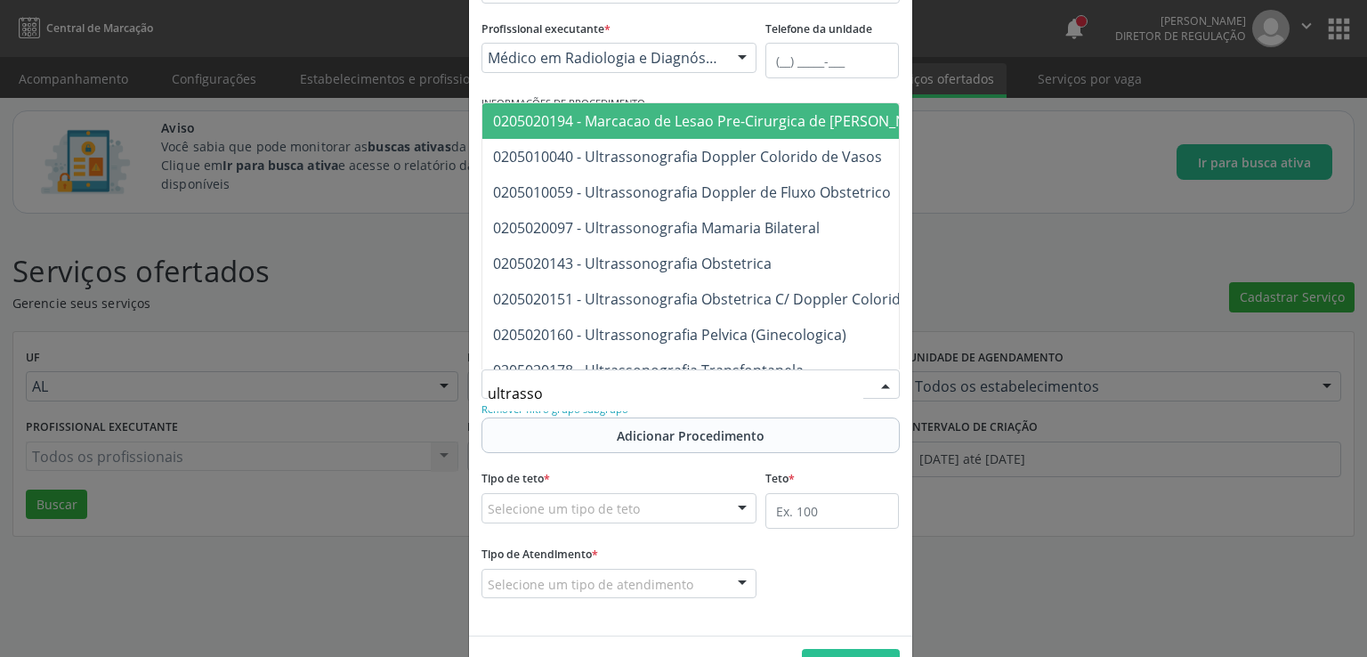
type input "ultrasson"
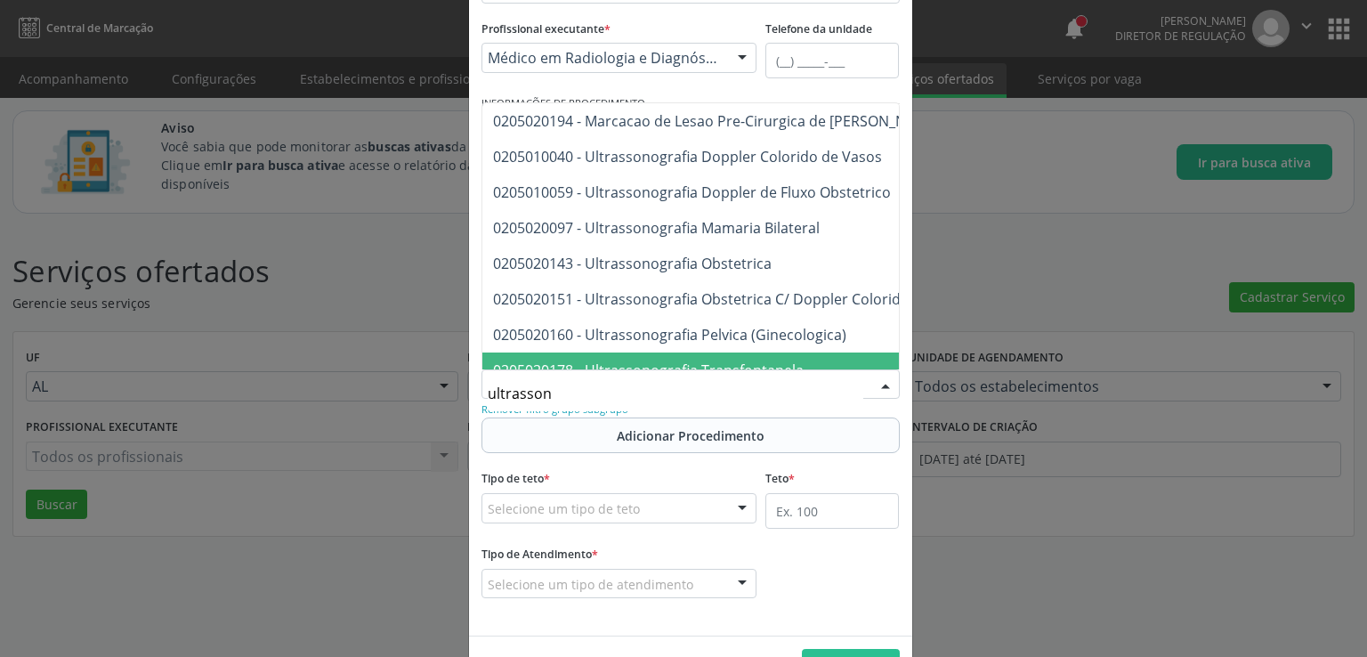
scroll to position [178, 0]
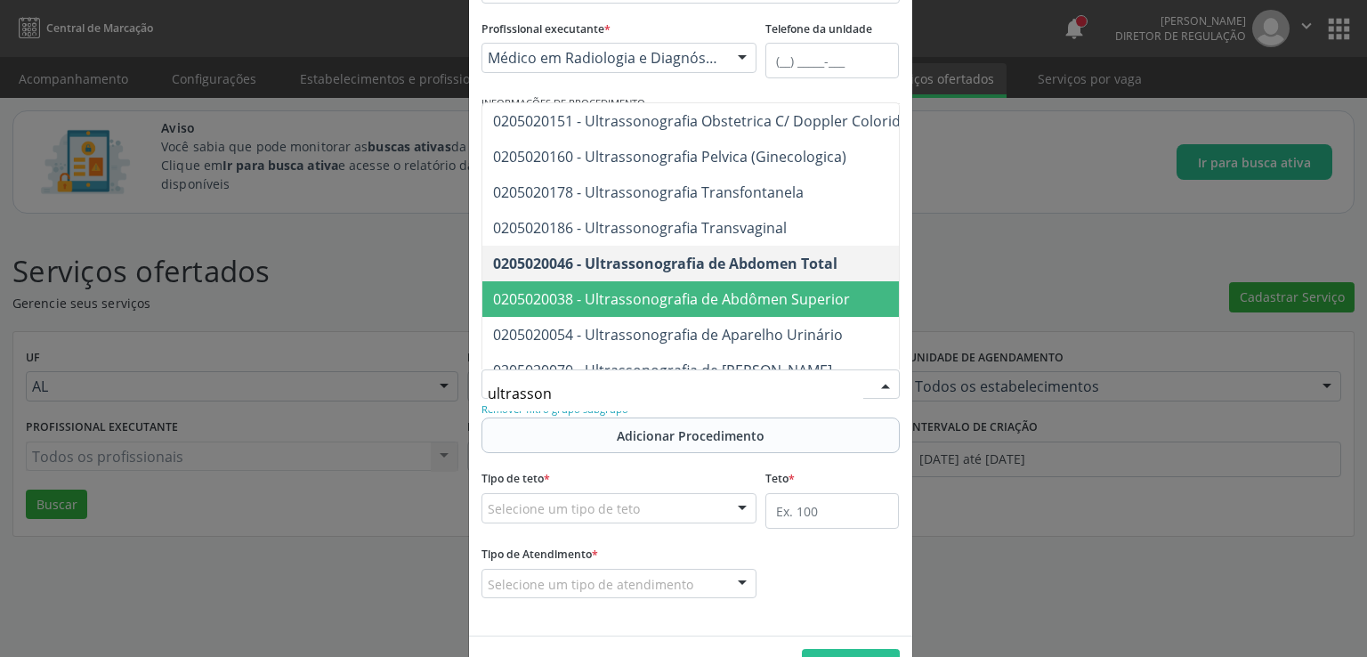
click at [781, 286] on span "0205020038 - Ultrassonografia de Abdômen Superior" at bounding box center [849, 299] width 734 height 36
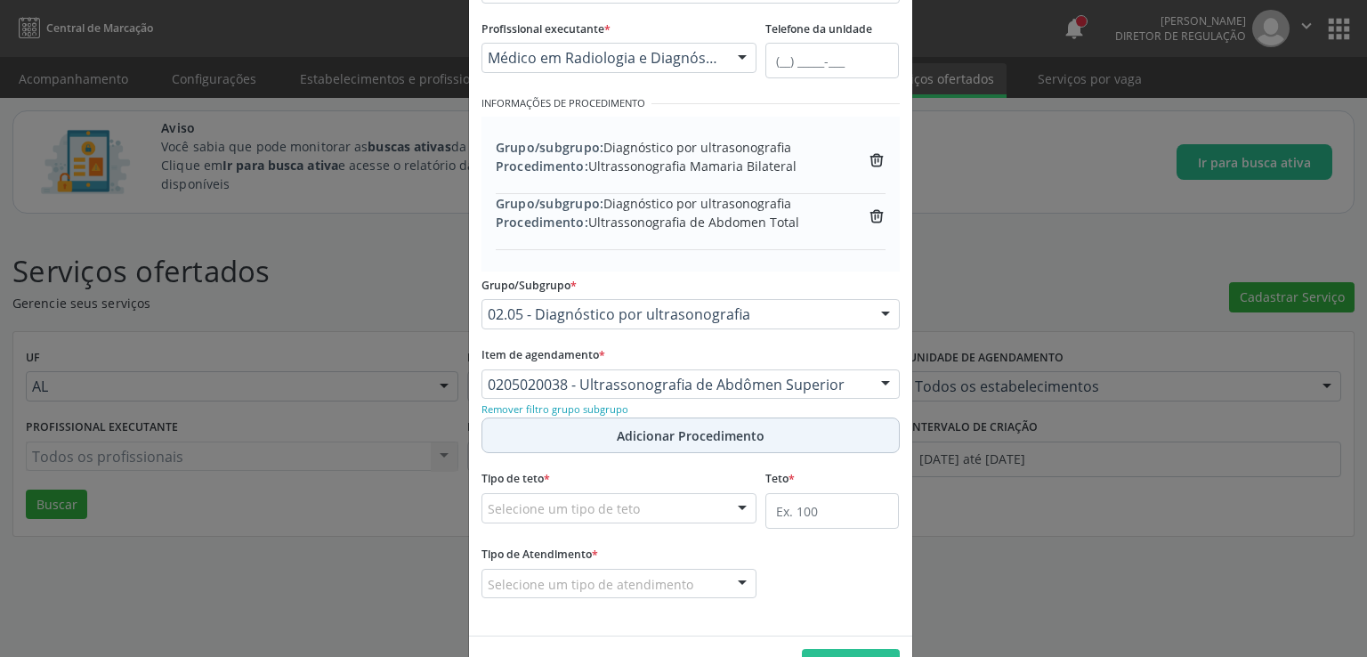
click at [704, 430] on span "Adicionar Procedimento" at bounding box center [691, 435] width 148 height 19
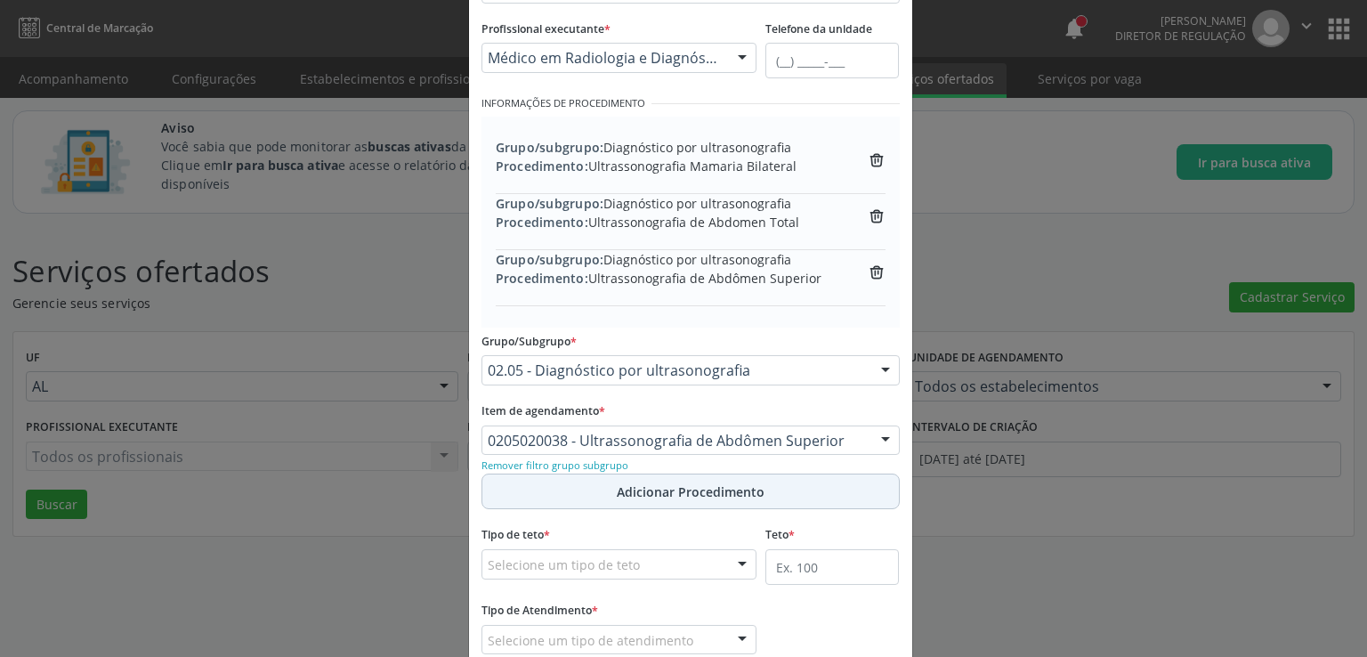
click at [670, 496] on span "Adicionar Procedimento" at bounding box center [691, 491] width 148 height 19
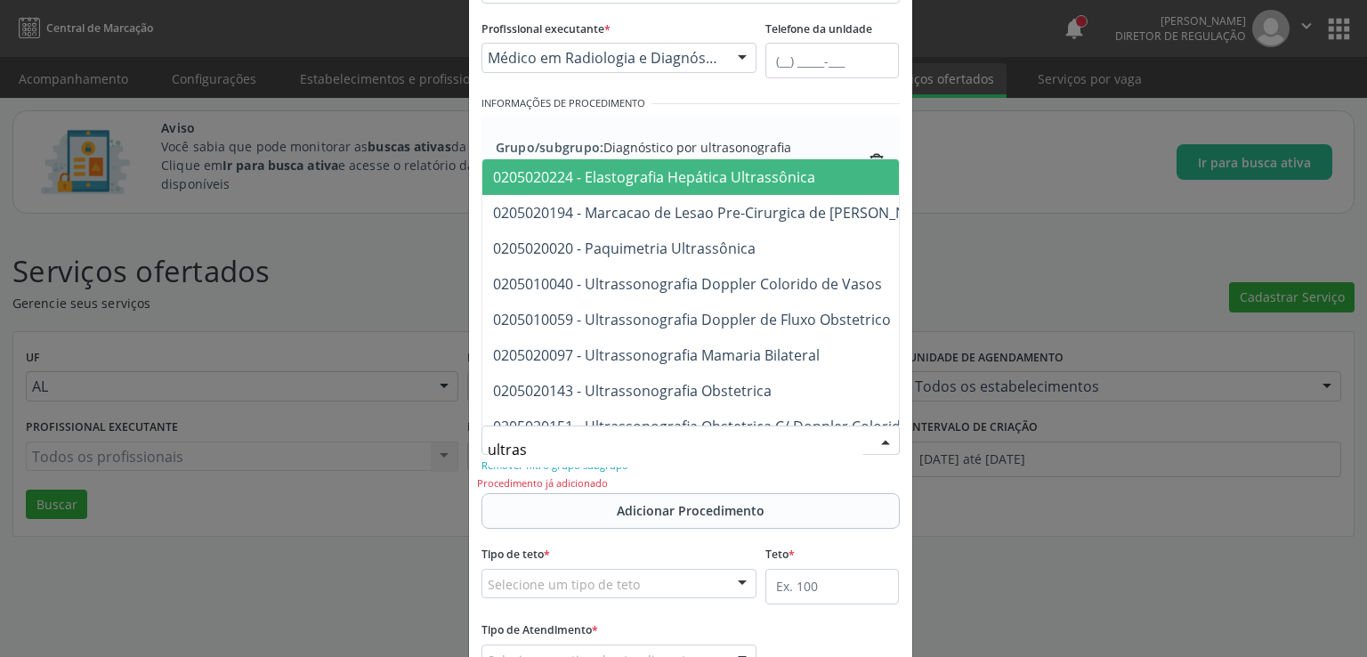
type input "ultrass"
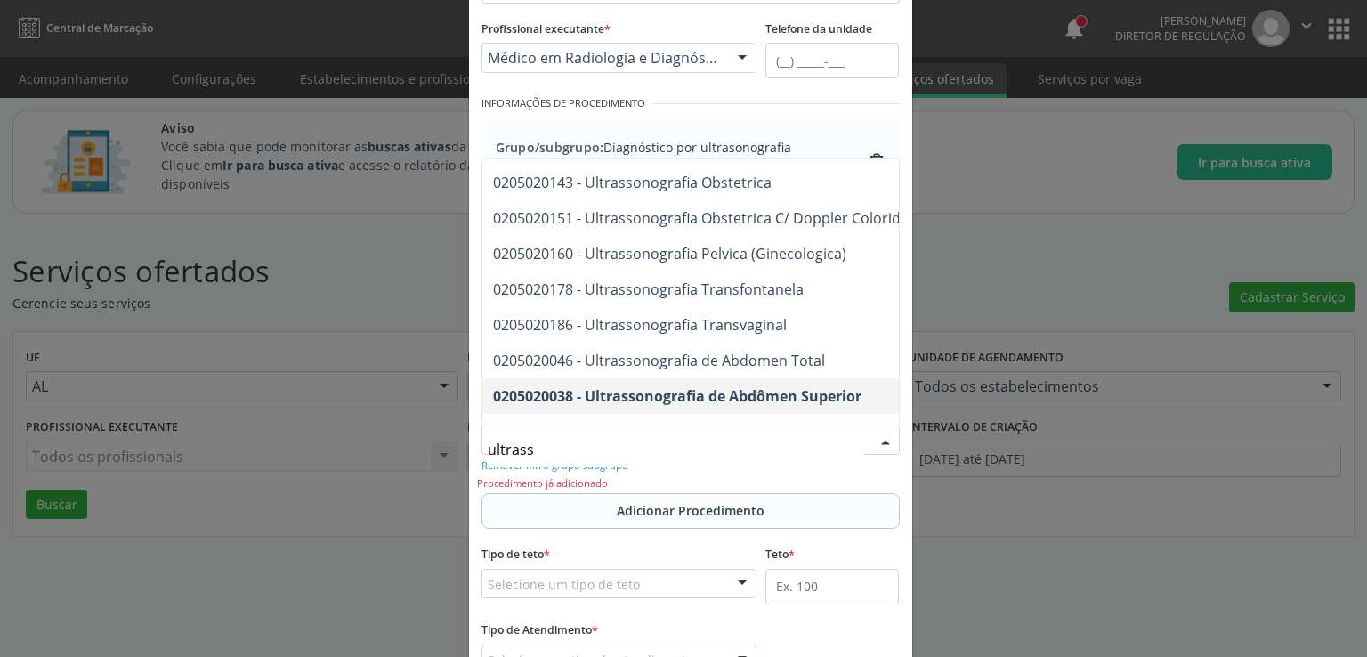
scroll to position [267, 0]
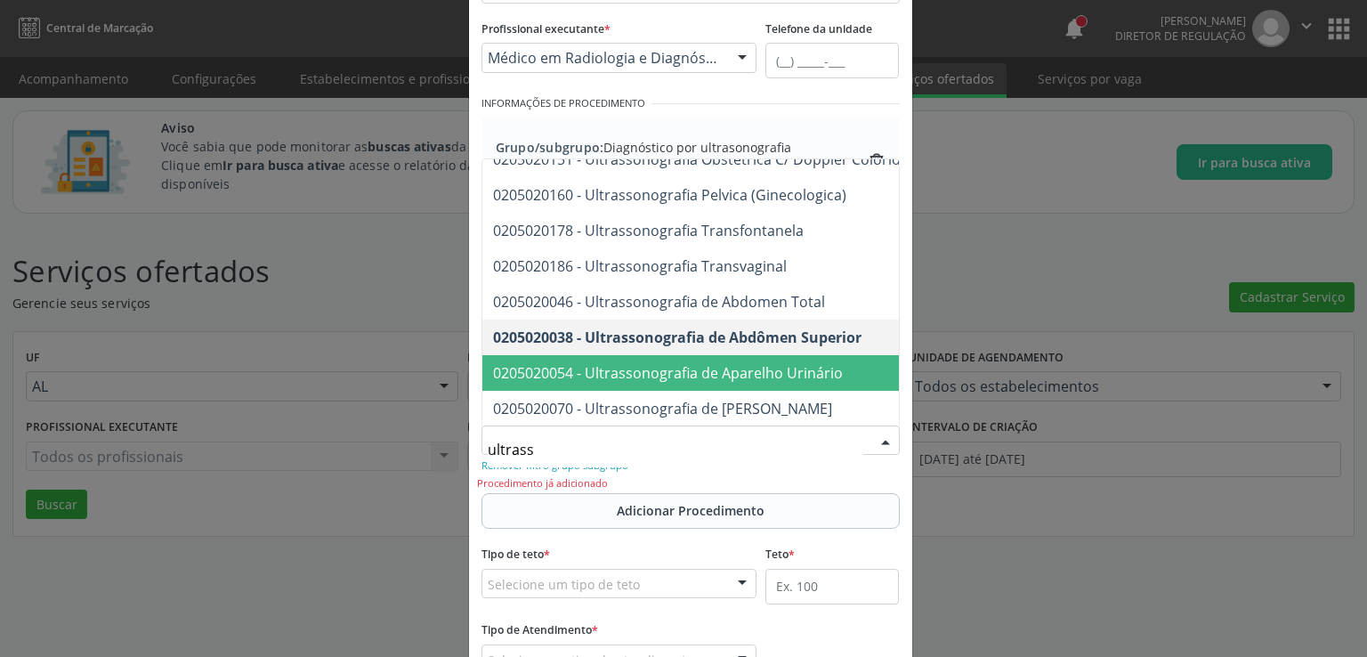
click at [743, 375] on span "0205020054 - Ultrassonografia de Aparelho Urinário" at bounding box center [668, 373] width 350 height 20
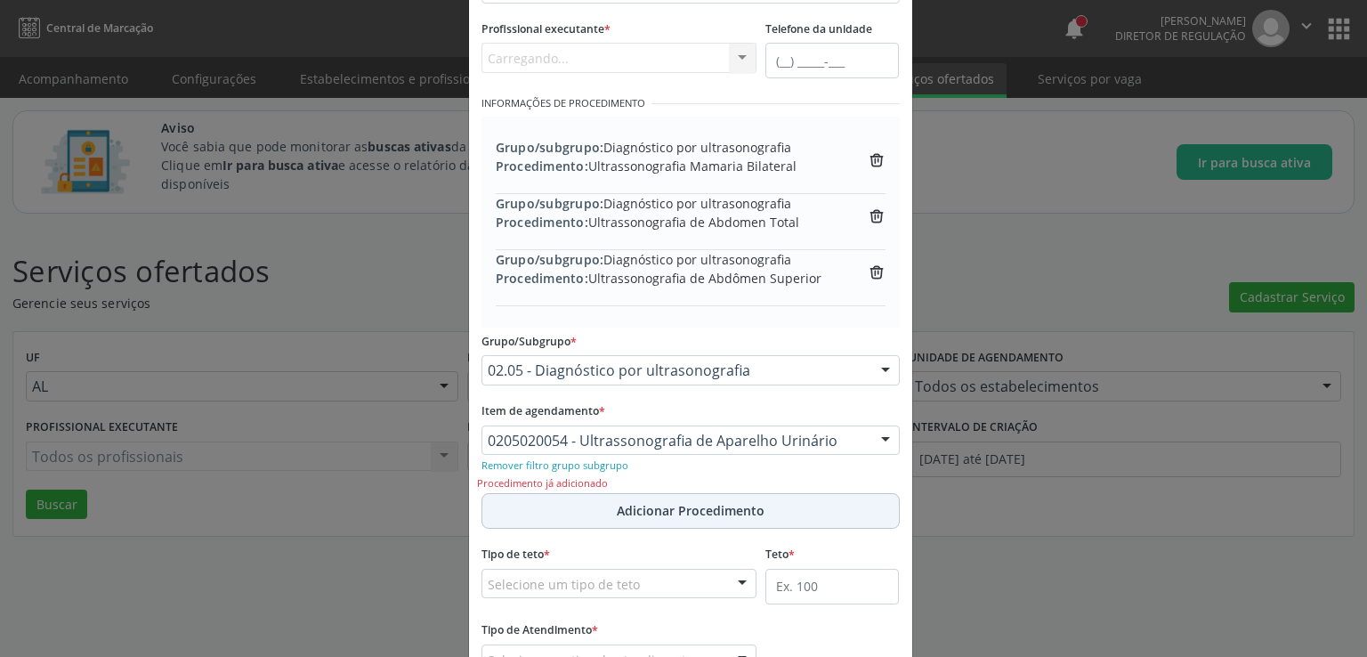
click at [687, 510] on span "Adicionar Procedimento" at bounding box center [691, 510] width 148 height 19
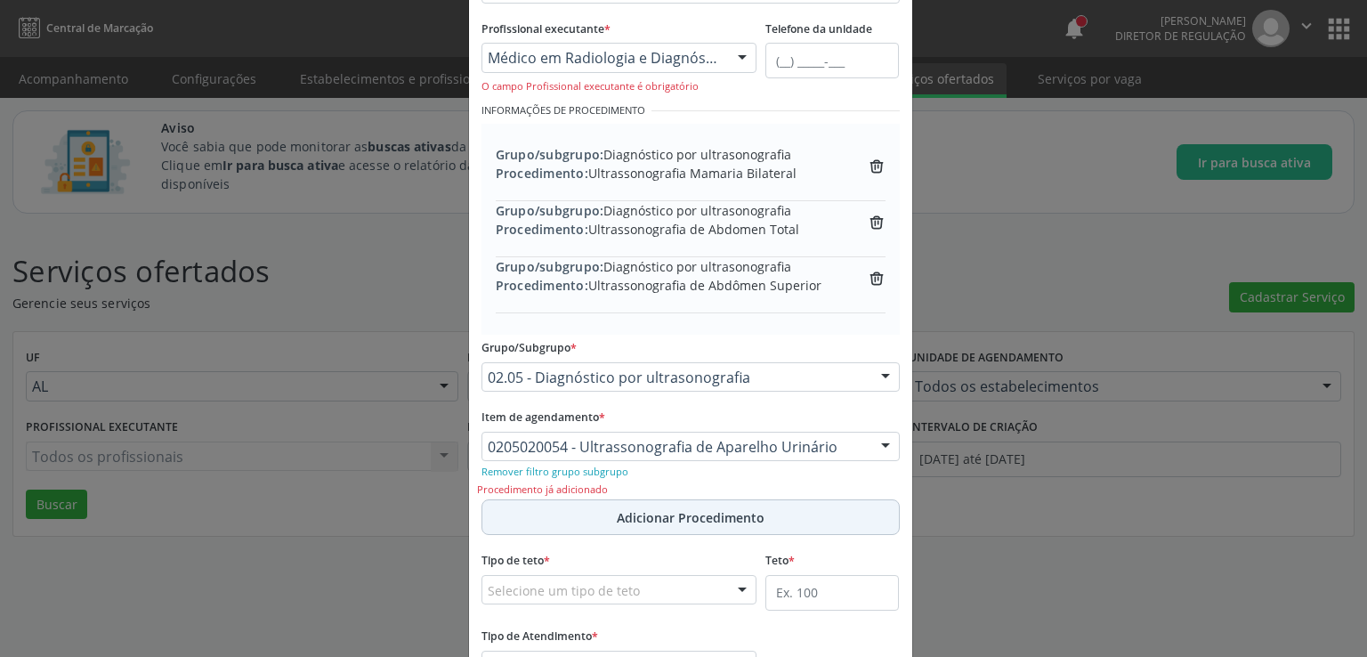
click at [687, 510] on span "Adicionar Procedimento" at bounding box center [691, 517] width 148 height 19
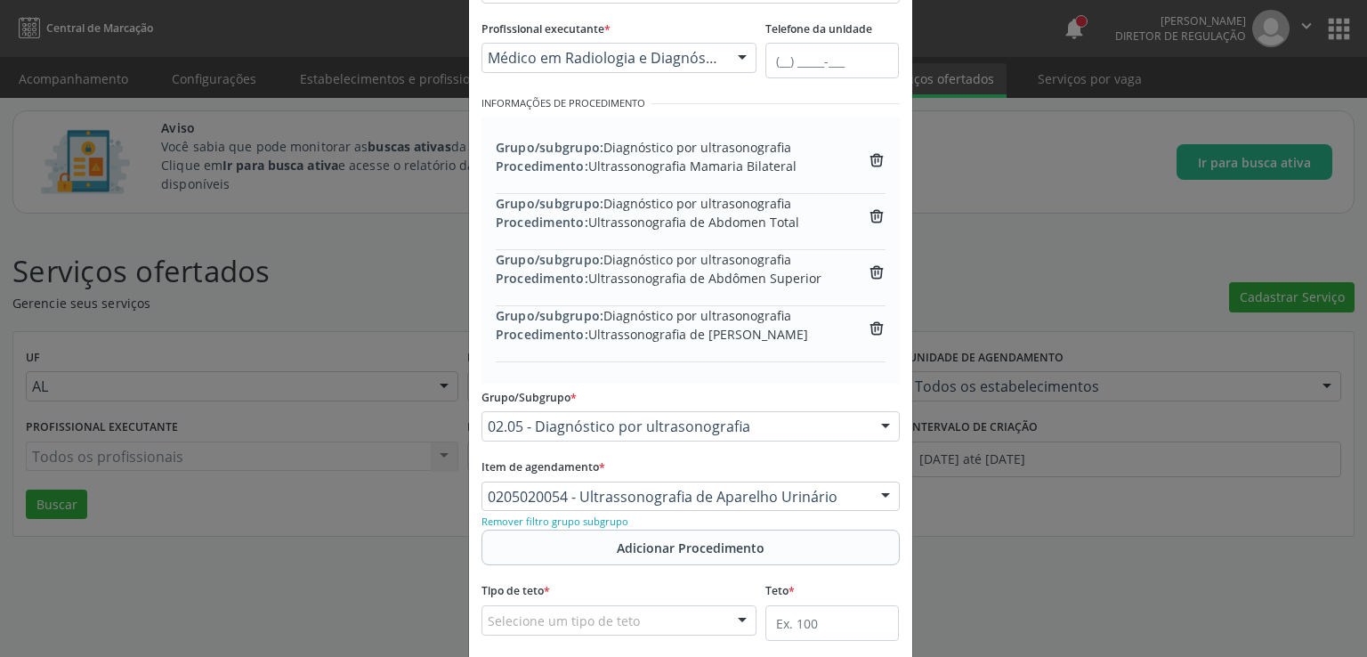
click at [636, 506] on div "0205020054 - Ultrassonografia de Aparelho Urinário" at bounding box center [691, 497] width 418 height 30
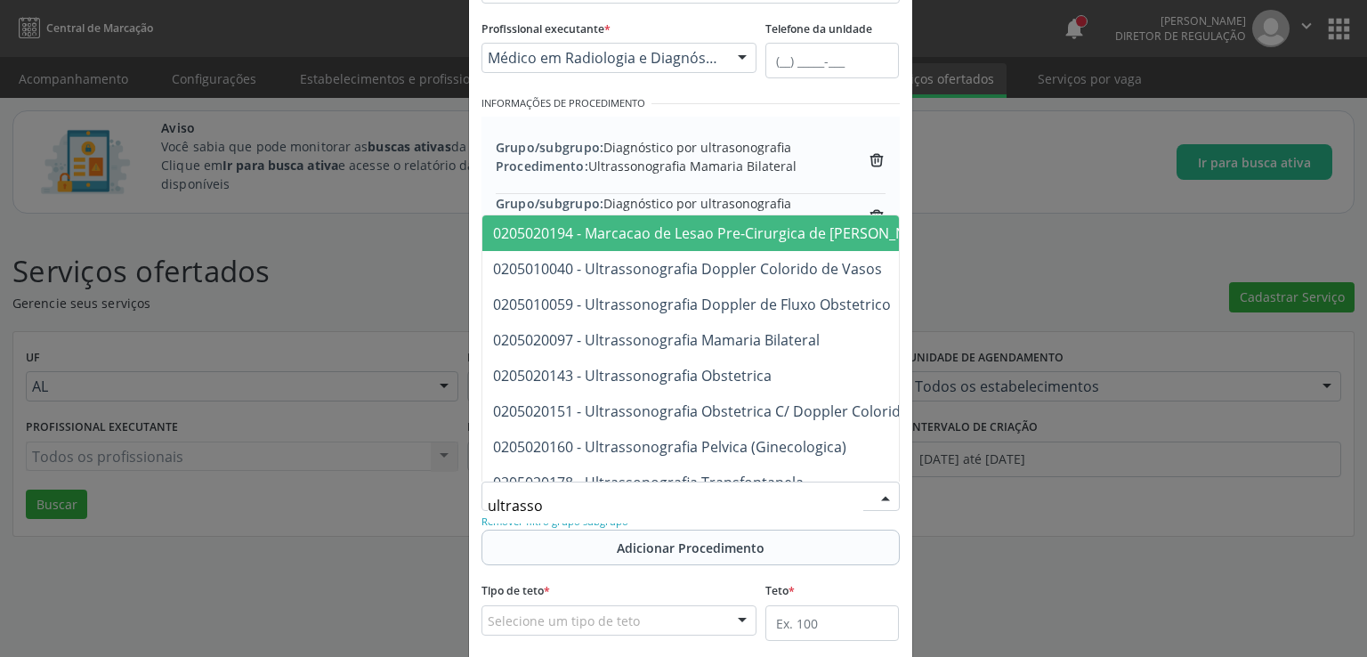
type input "ultrasson"
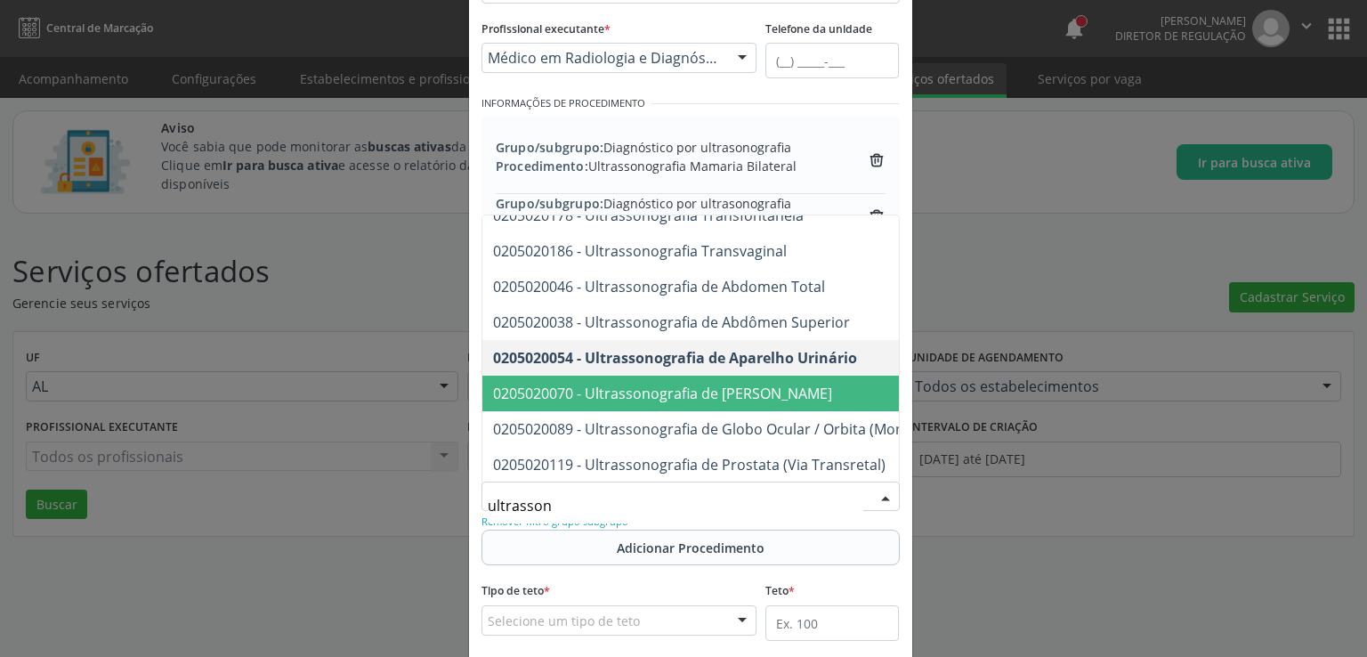
click at [704, 396] on span "0205020070 - Ultrassonografia de [PERSON_NAME]" at bounding box center [662, 394] width 339 height 20
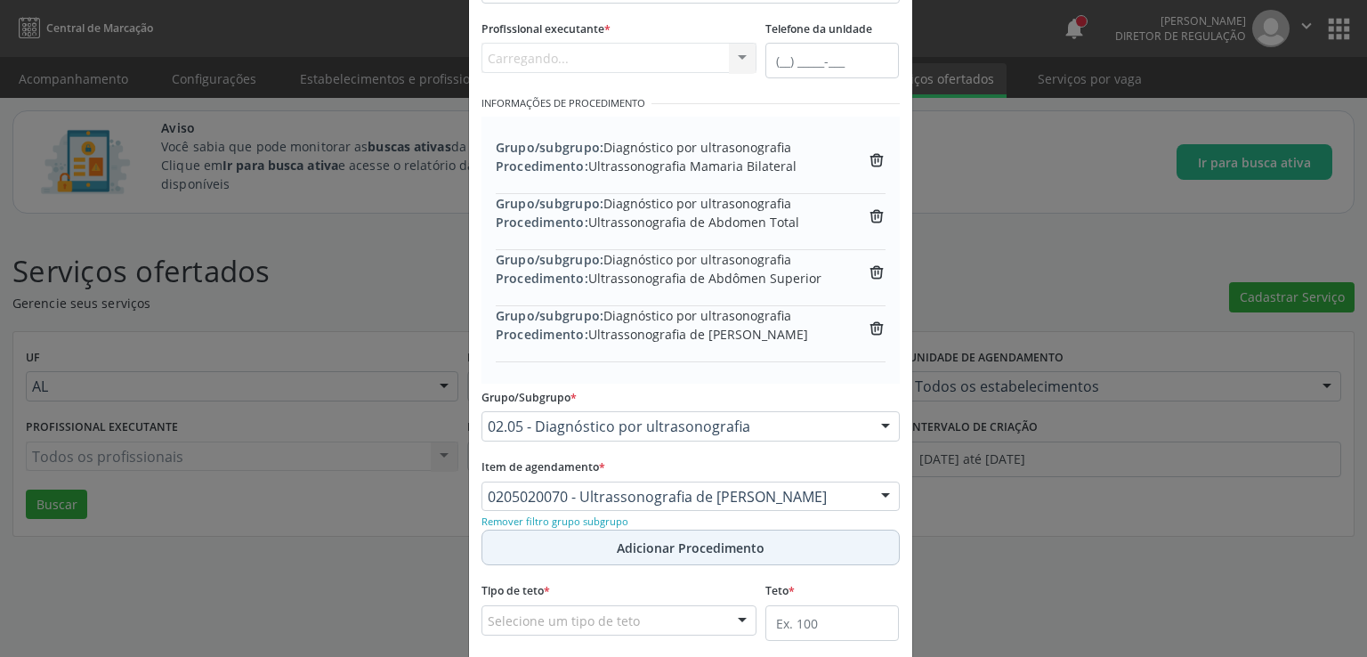
click at [691, 545] on span "Adicionar Procedimento" at bounding box center [691, 548] width 148 height 19
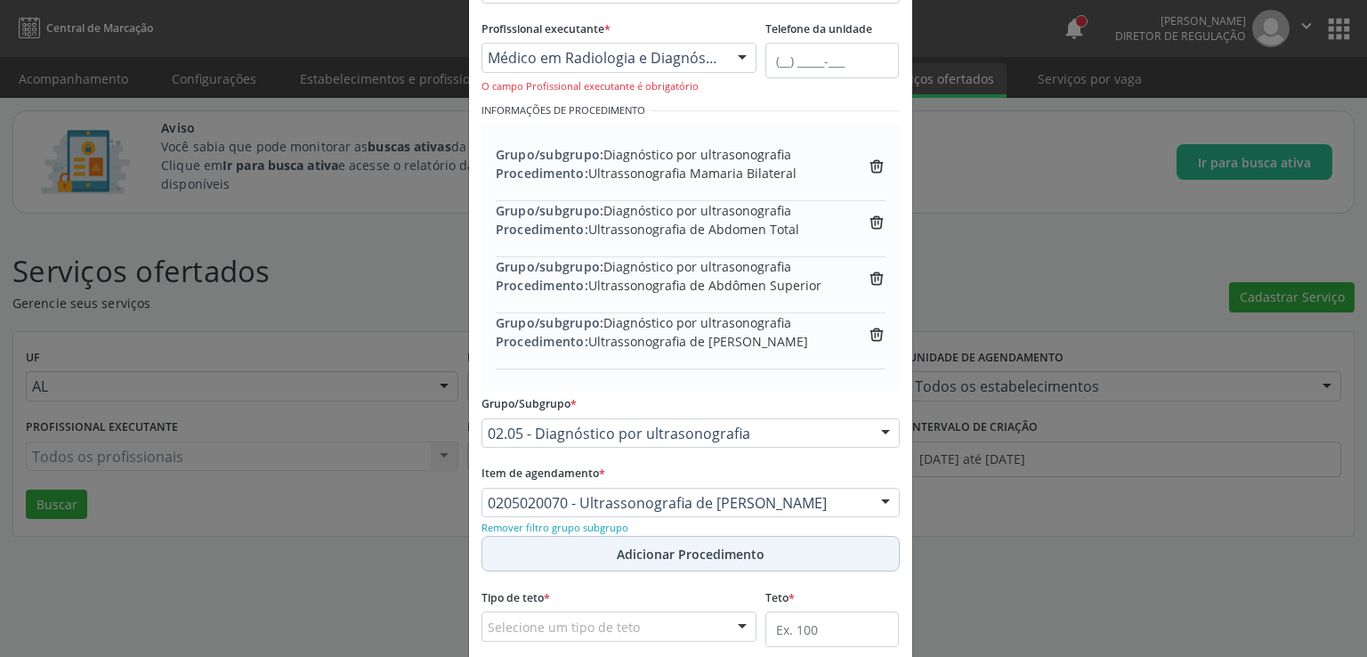
click at [691, 545] on span "Adicionar Procedimento" at bounding box center [691, 554] width 148 height 19
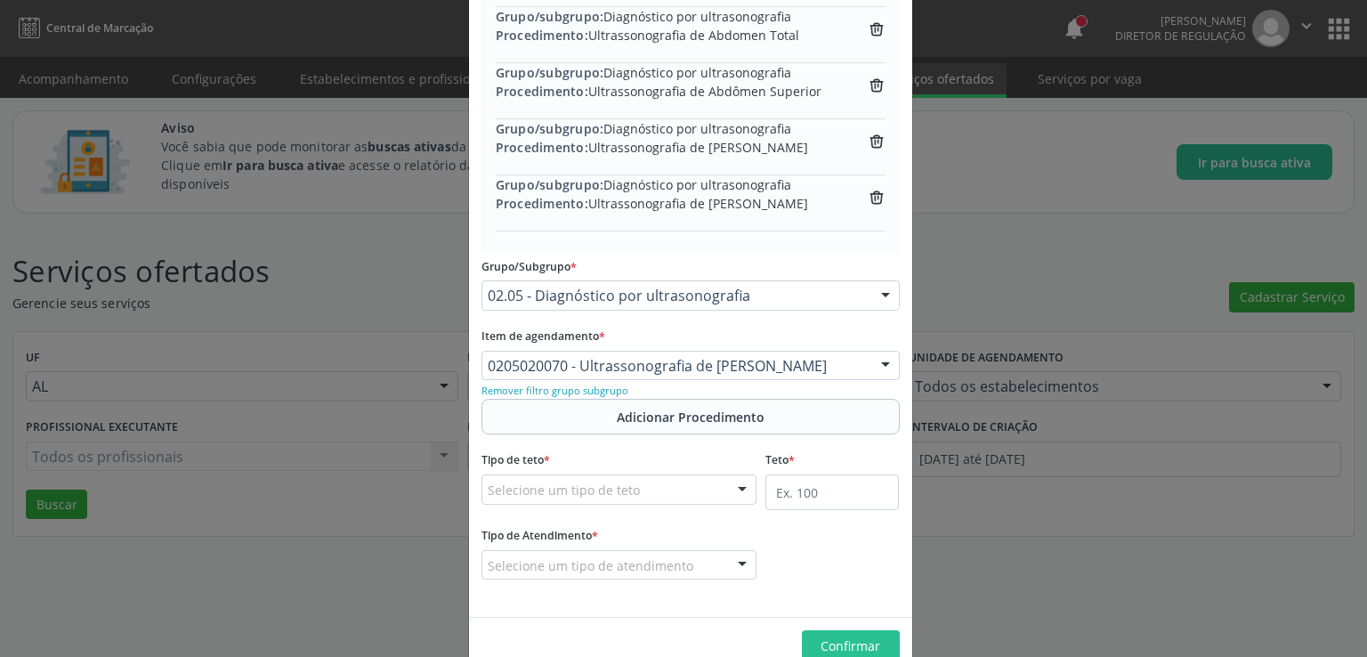
scroll to position [458, 0]
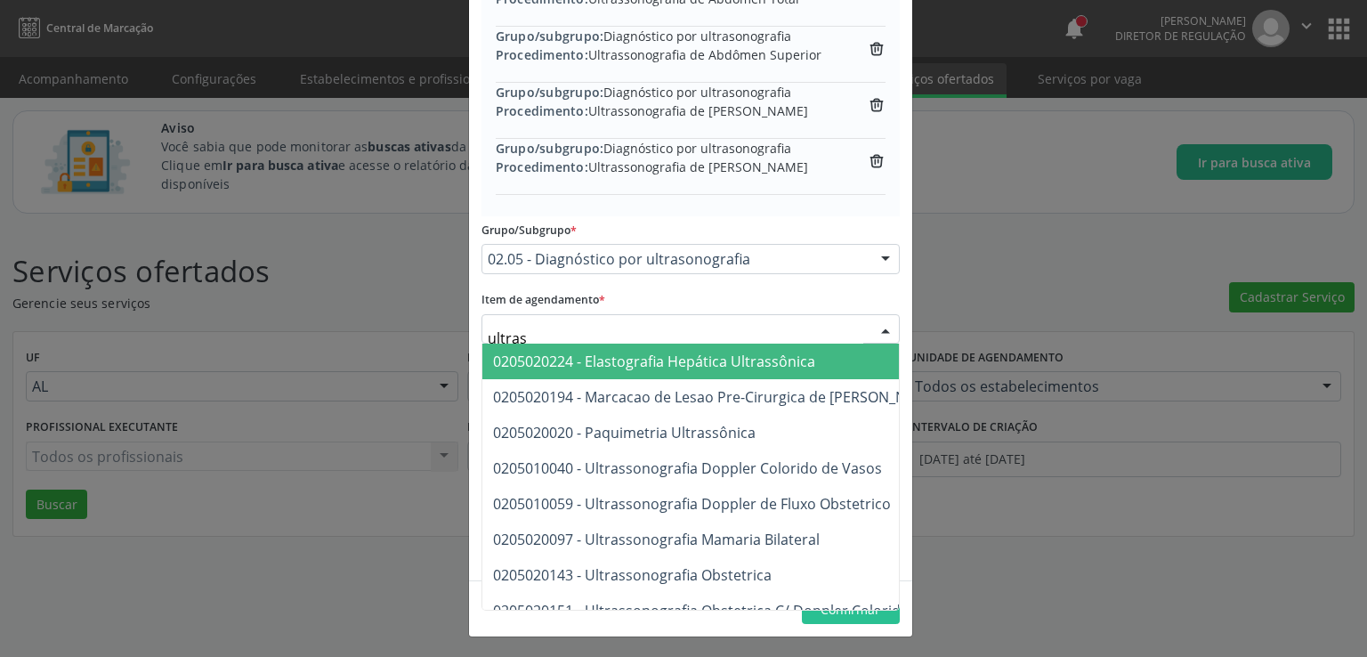
type input "ultrass"
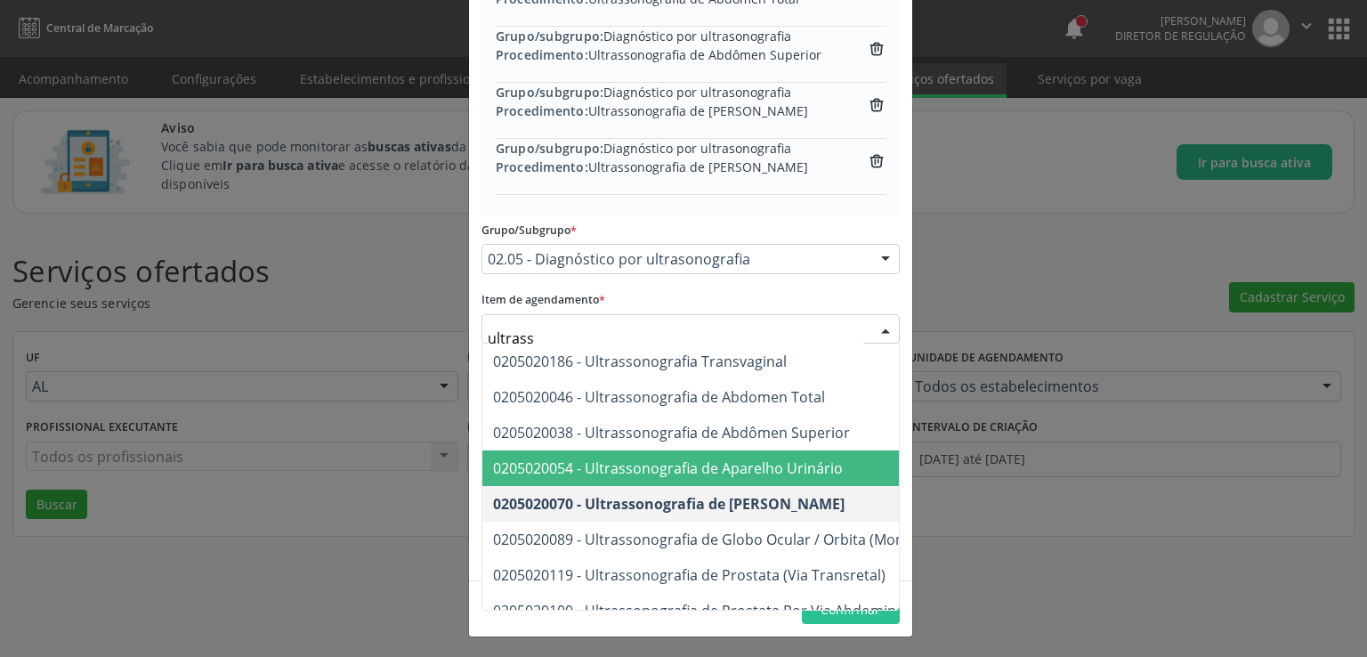
scroll to position [445, 0]
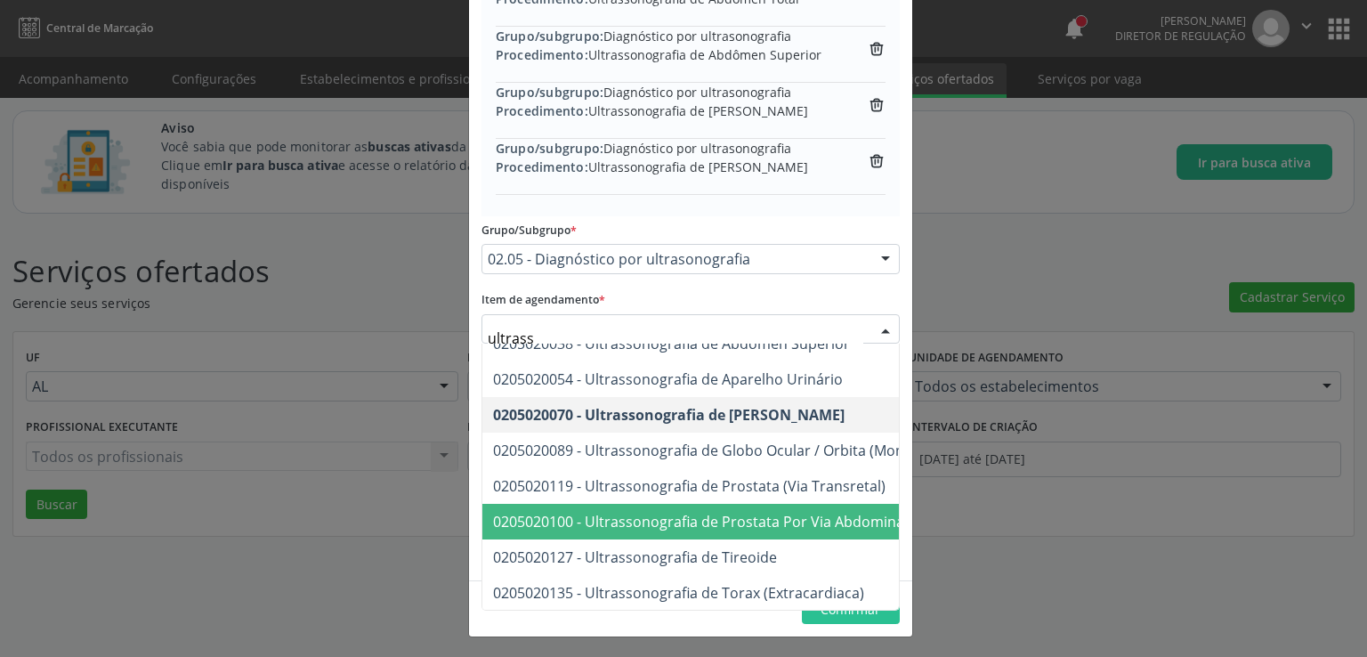
click at [758, 517] on span "0205020100 - Ultrassonografia de Prostata Por Via Abdominal" at bounding box center [700, 522] width 415 height 20
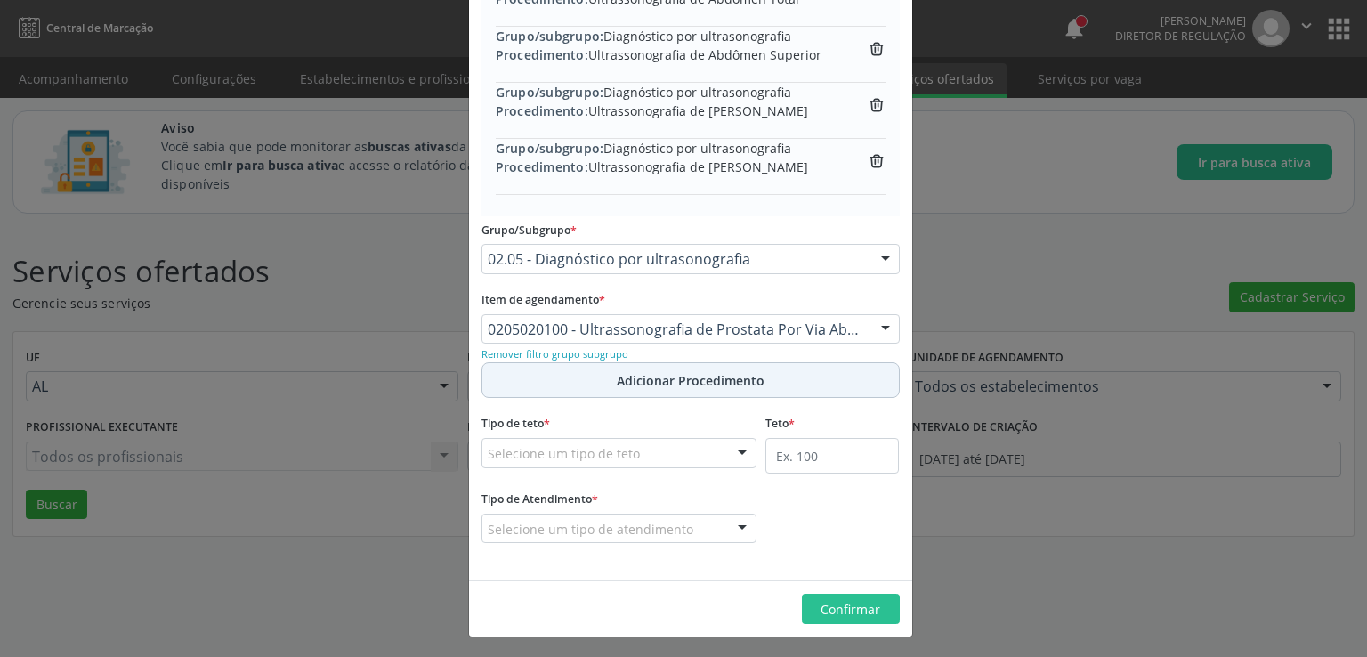
click at [666, 380] on span "Adicionar Procedimento" at bounding box center [691, 380] width 148 height 19
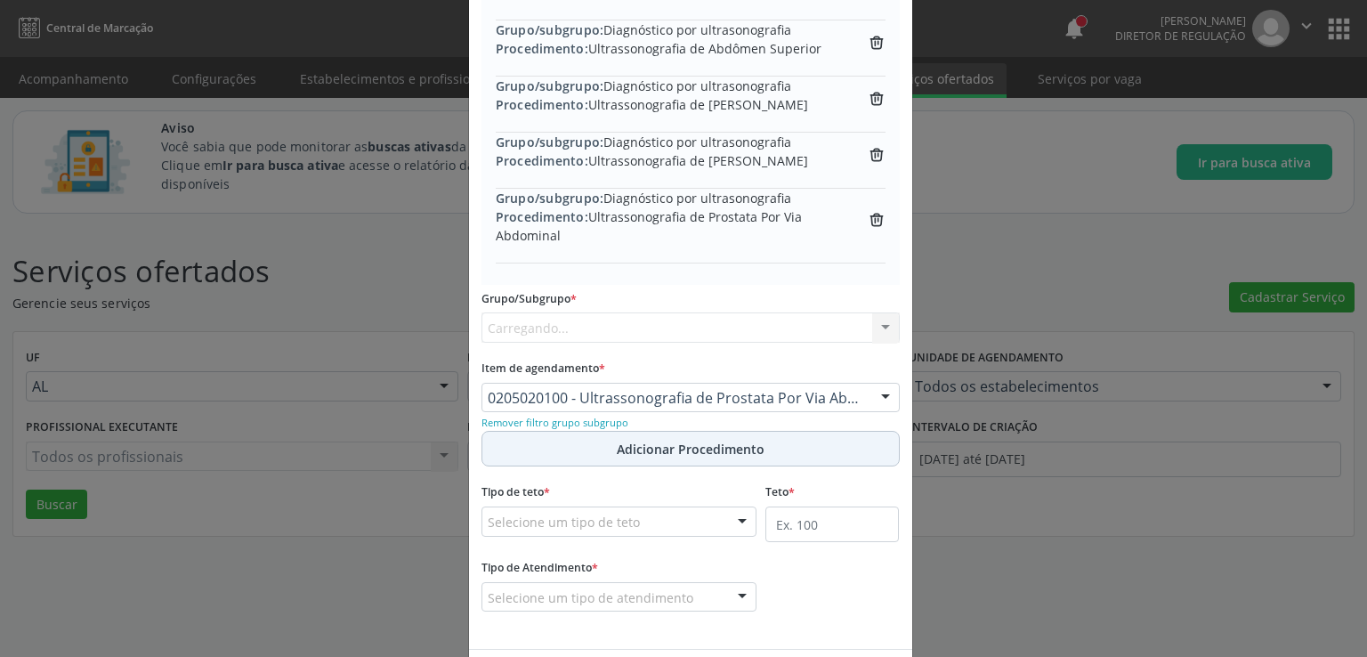
scroll to position [458, 0]
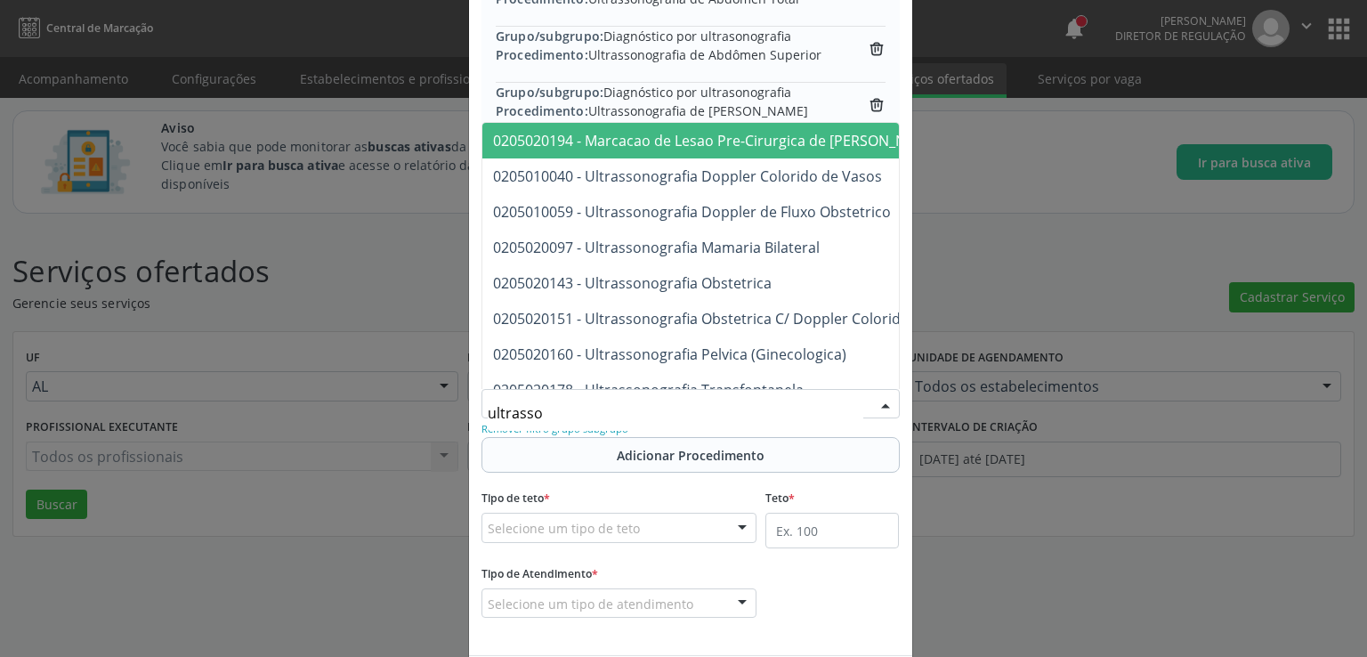
type input "ultrasson"
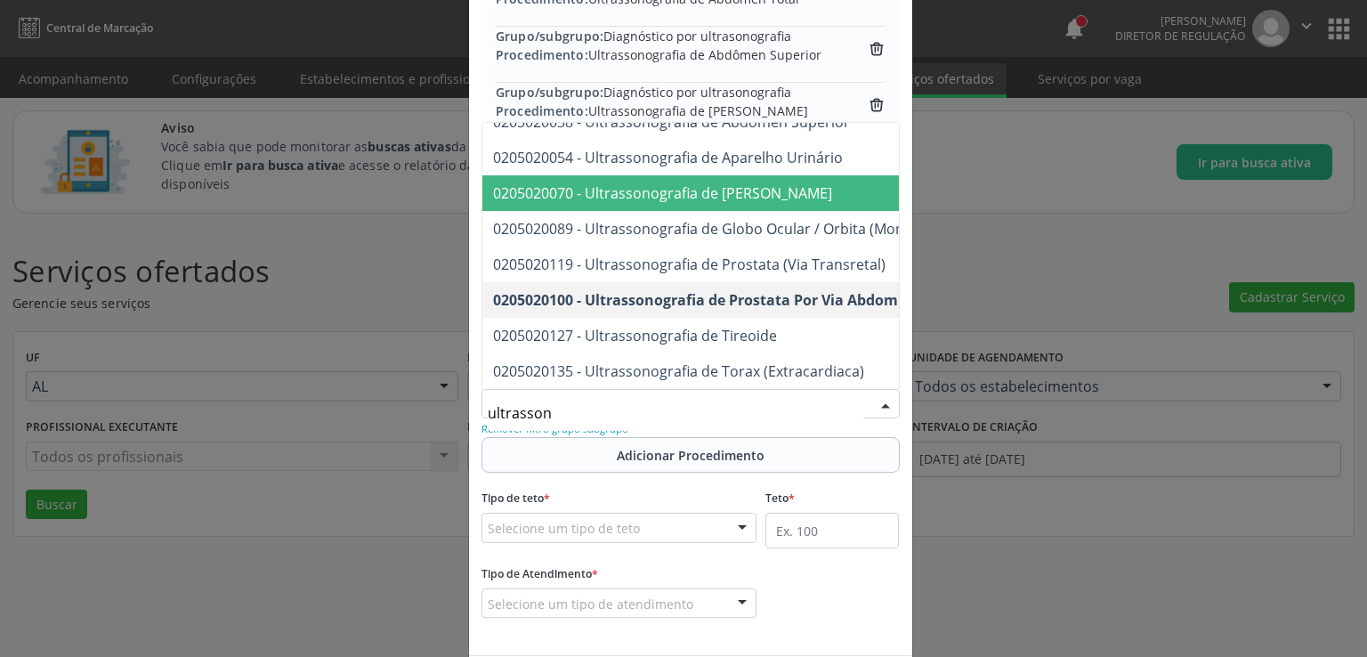
scroll to position [388, 0]
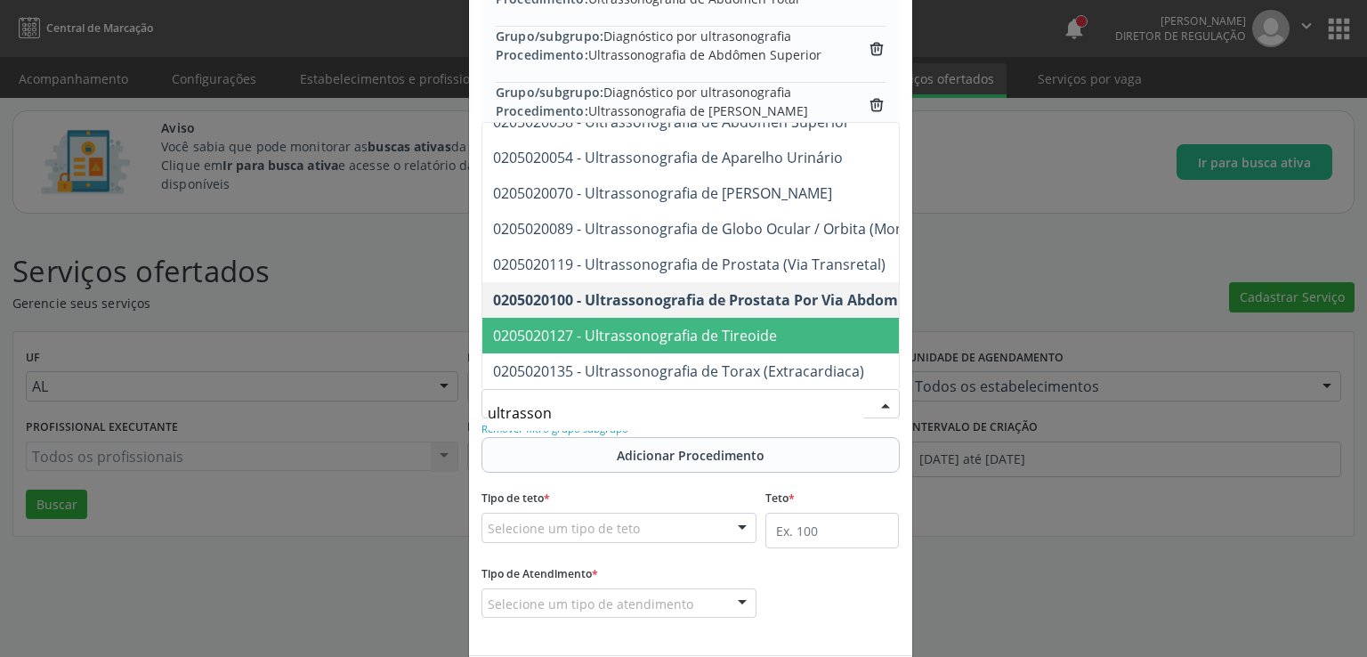
click at [715, 326] on span "0205020127 - Ultrassonografia de Tireoide" at bounding box center [635, 336] width 284 height 20
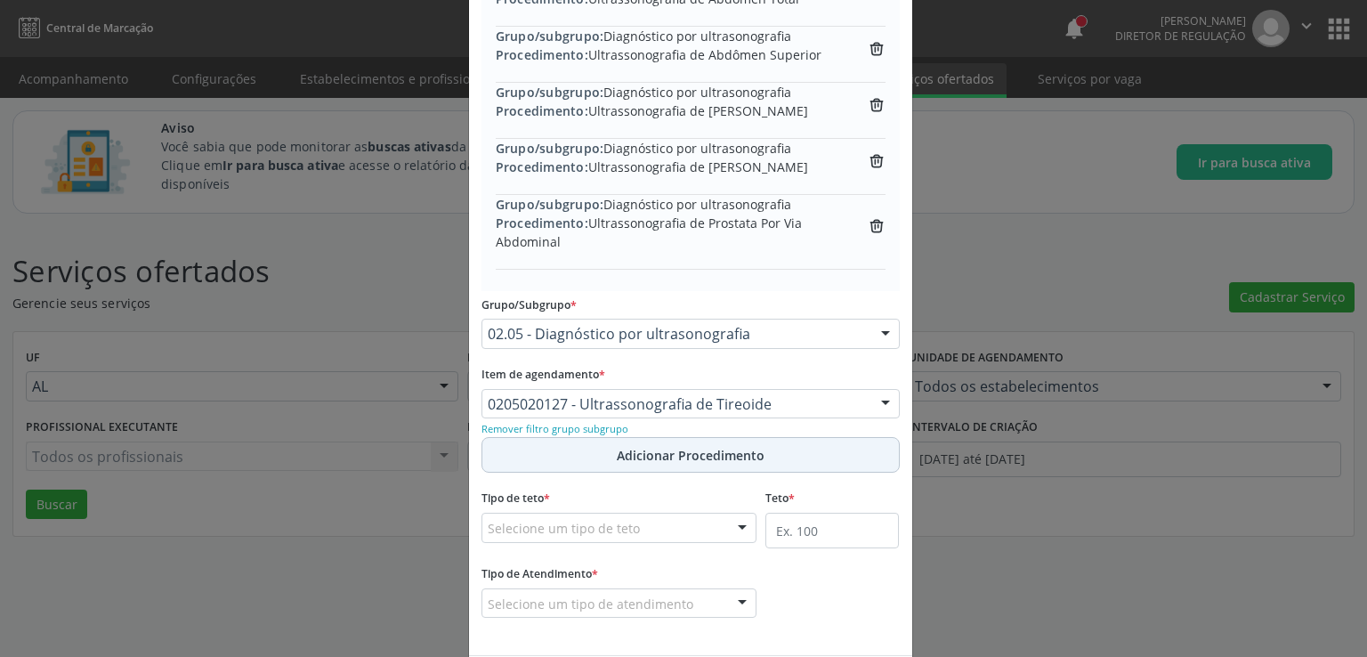
click at [675, 447] on span "Adicionar Procedimento" at bounding box center [691, 455] width 148 height 19
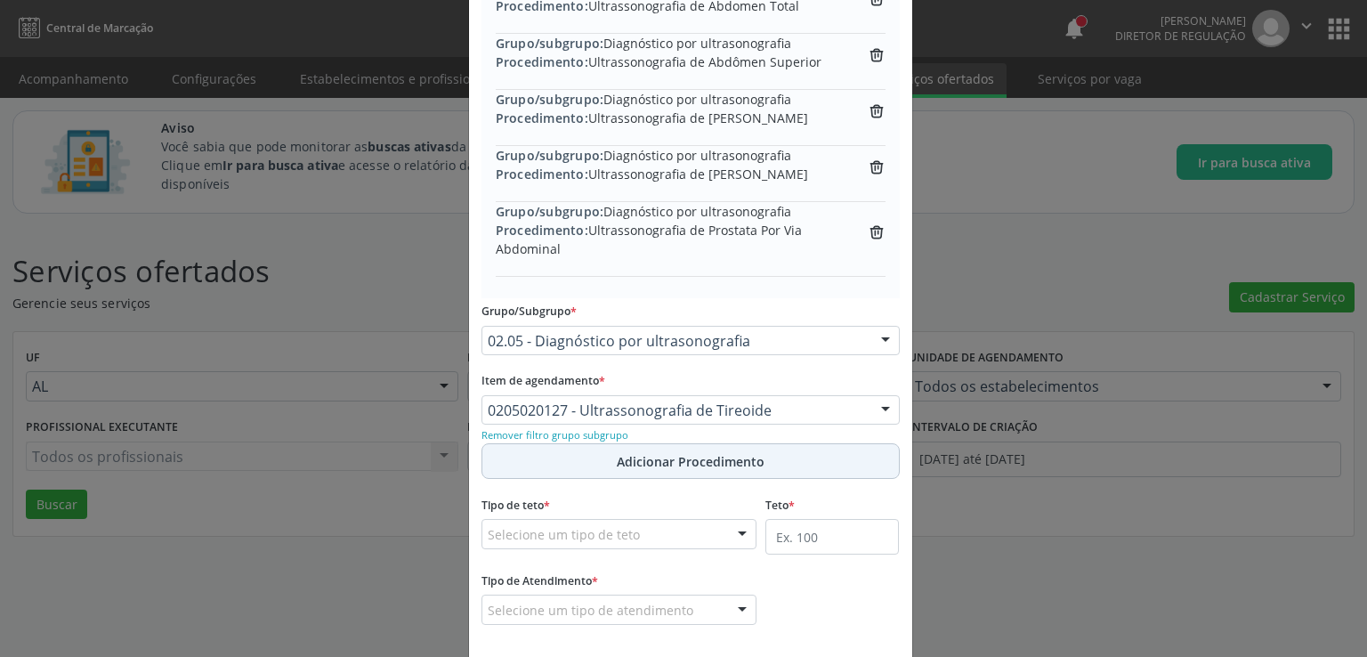
scroll to position [464, 0]
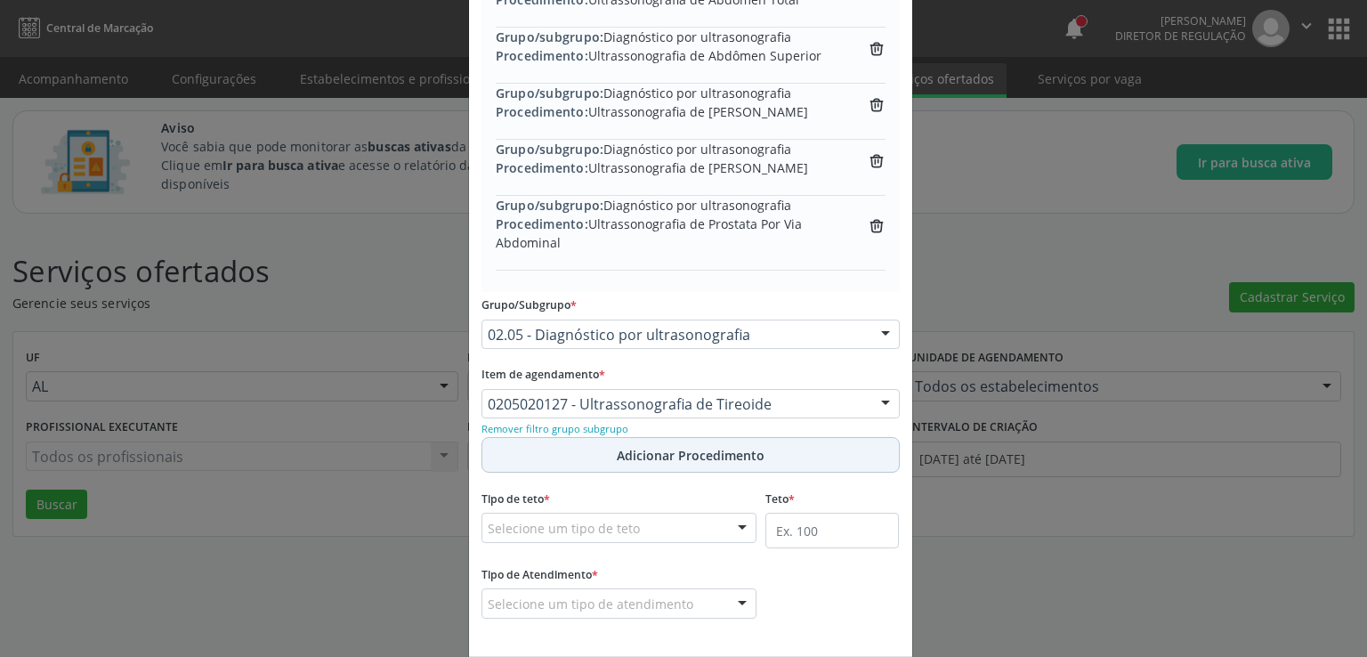
click at [674, 449] on span "Adicionar Procedimento" at bounding box center [691, 455] width 148 height 19
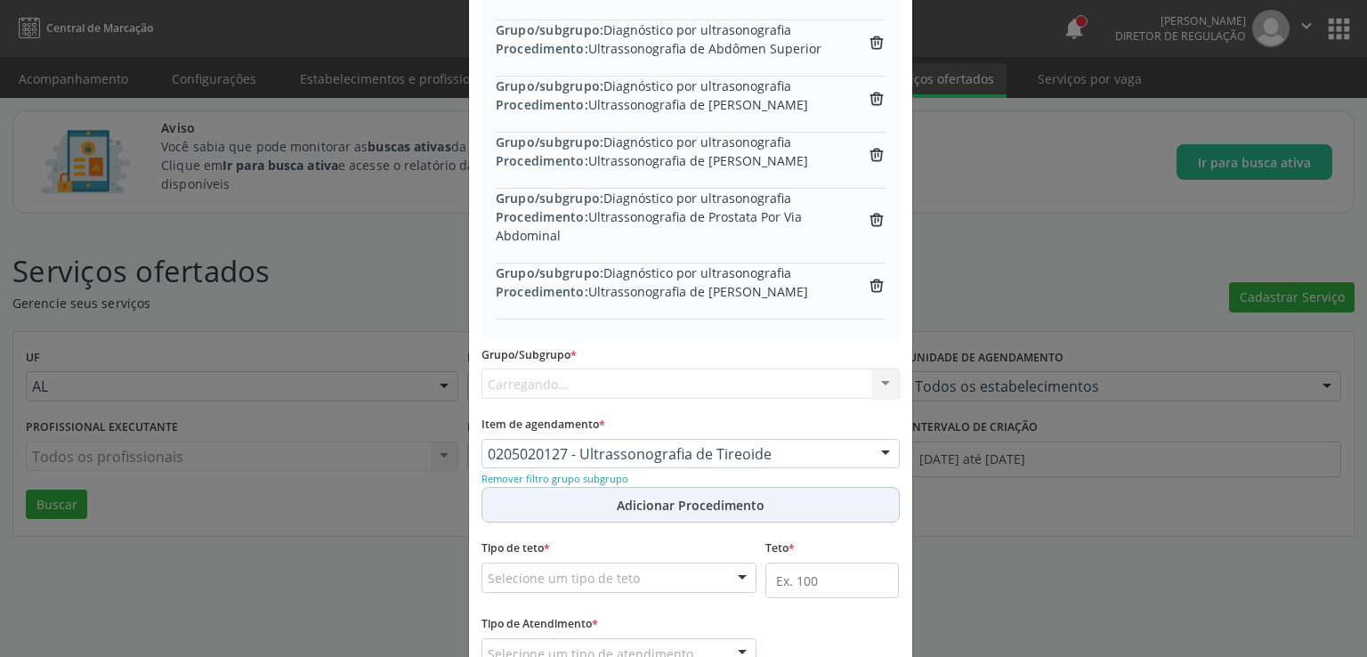
scroll to position [458, 0]
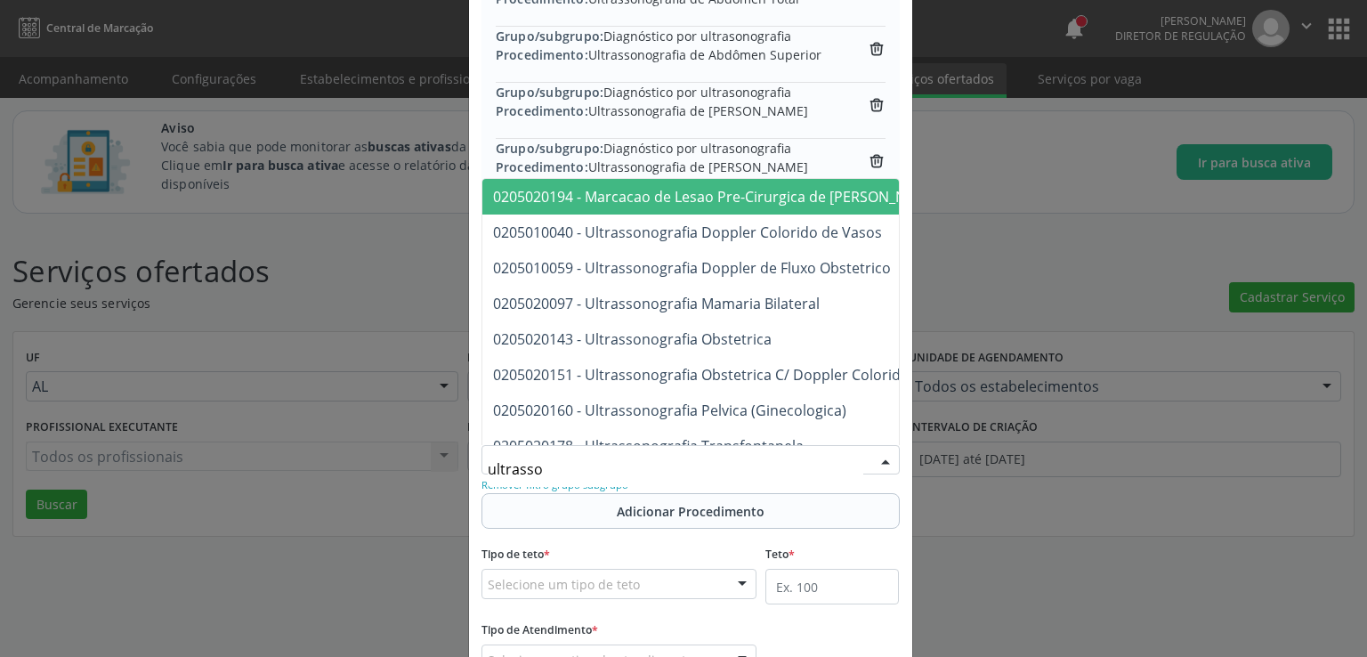
type input "ultrasson"
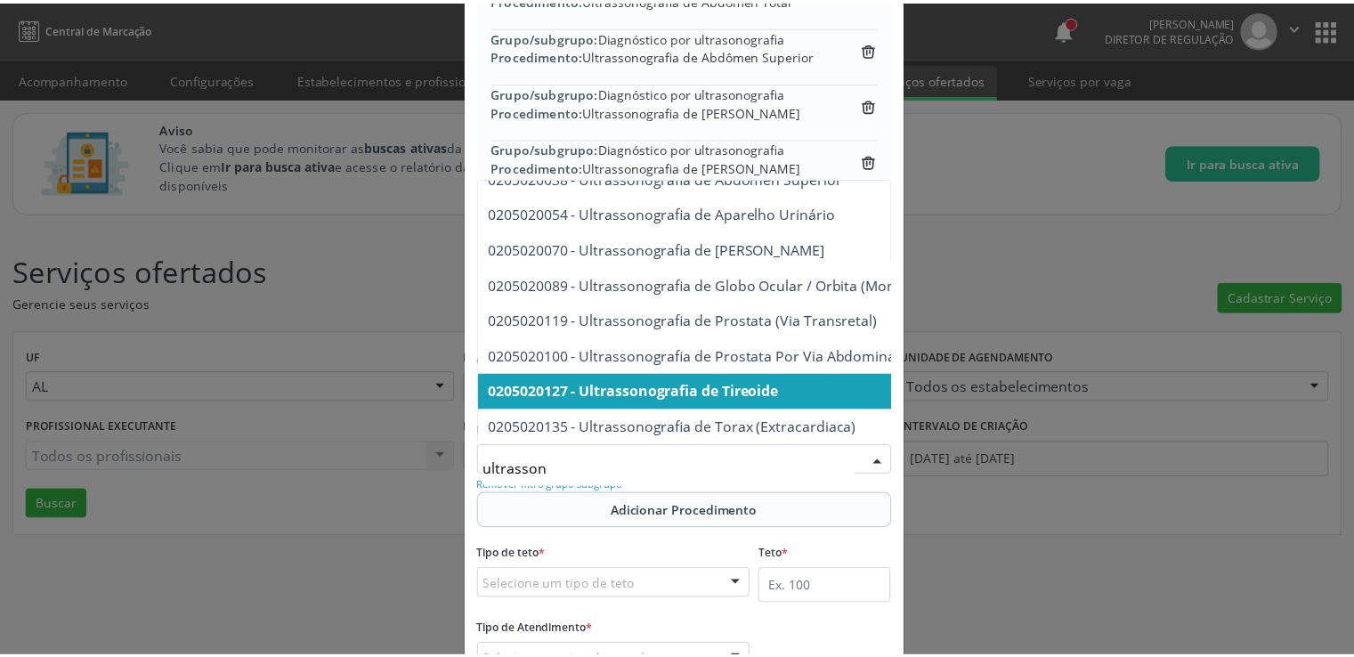
scroll to position [587, 0]
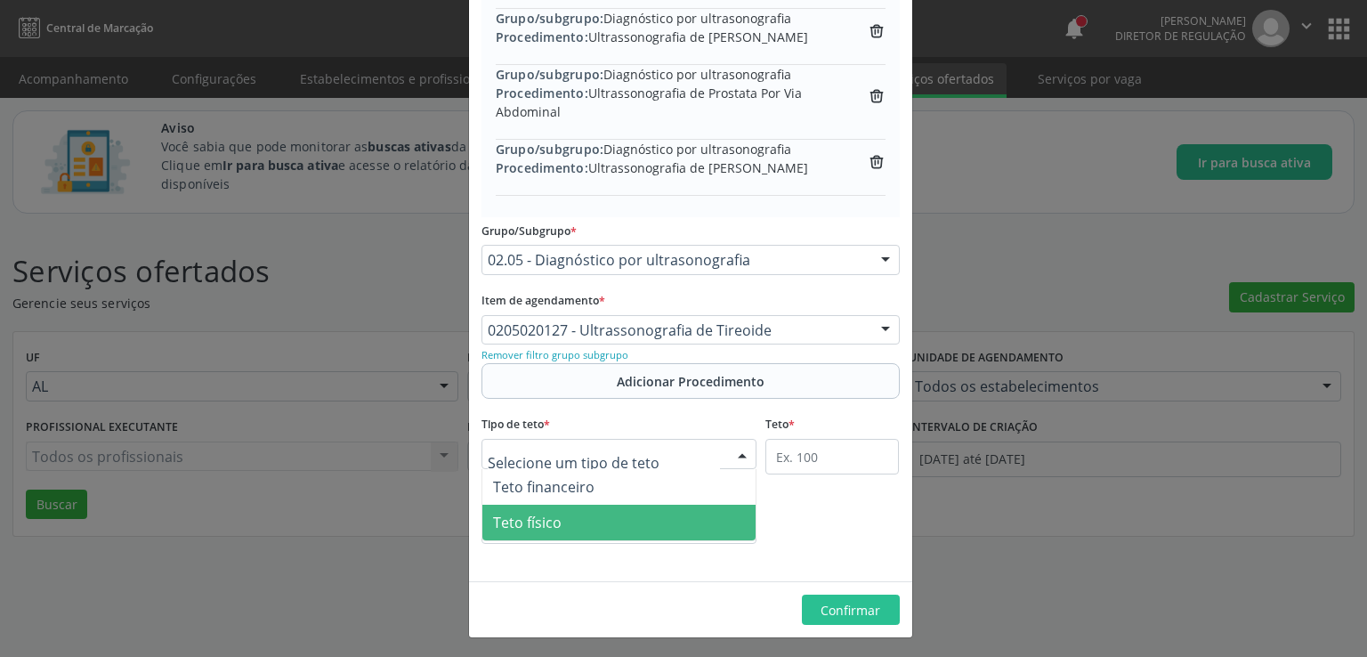
click at [576, 511] on span "Teto físico" at bounding box center [619, 523] width 274 height 36
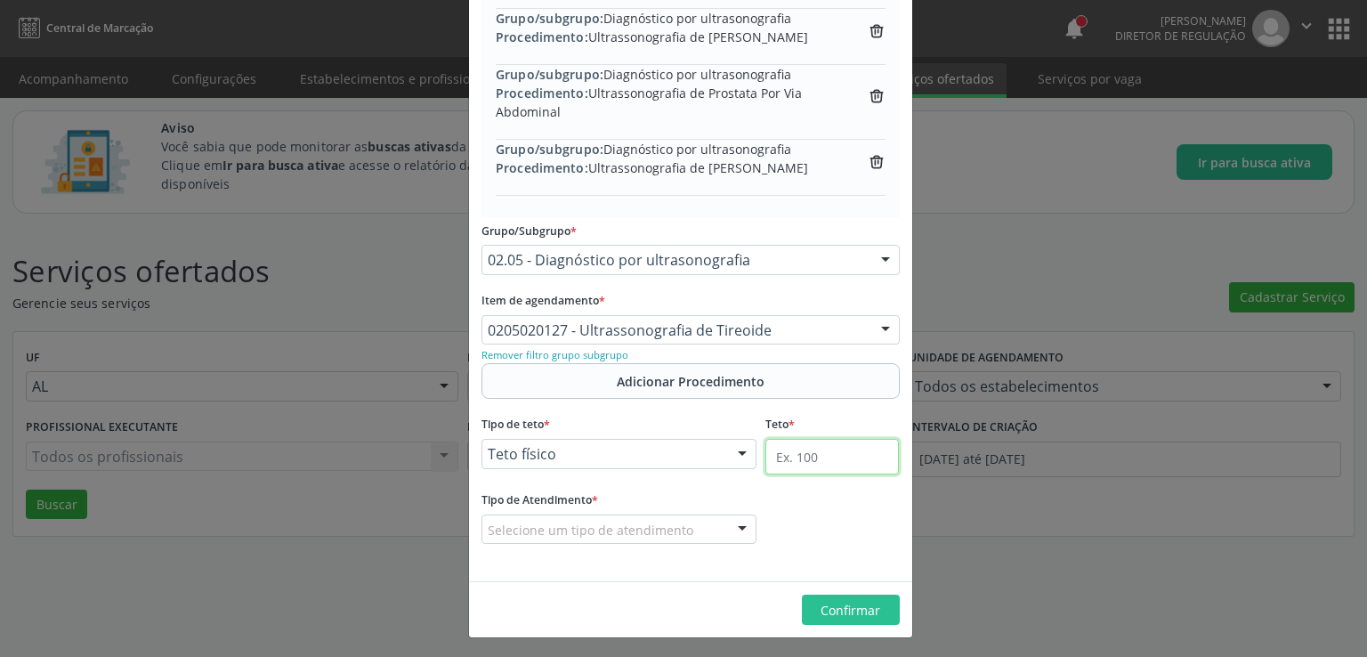
click at [796, 450] on input "text" at bounding box center [832, 457] width 134 height 36
type input "1000"
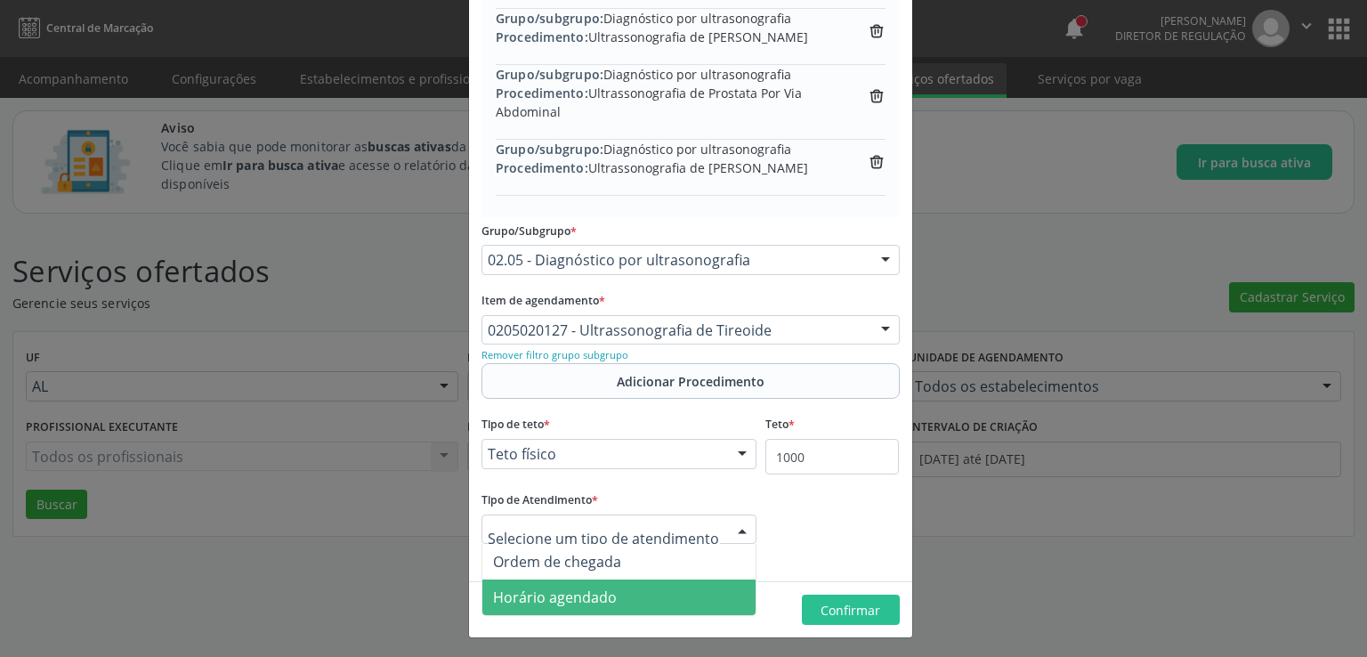
click at [611, 592] on span "Horário agendado" at bounding box center [619, 597] width 274 height 36
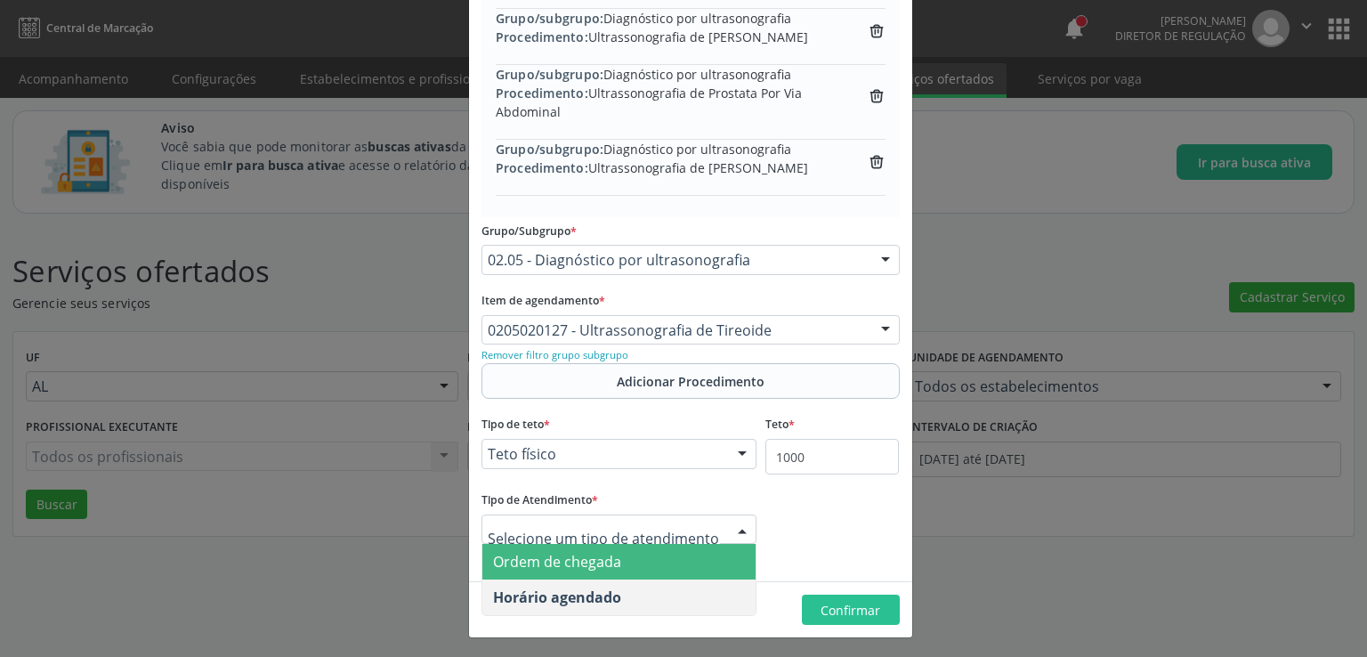
click at [631, 564] on span "Ordem de chegada" at bounding box center [619, 562] width 274 height 36
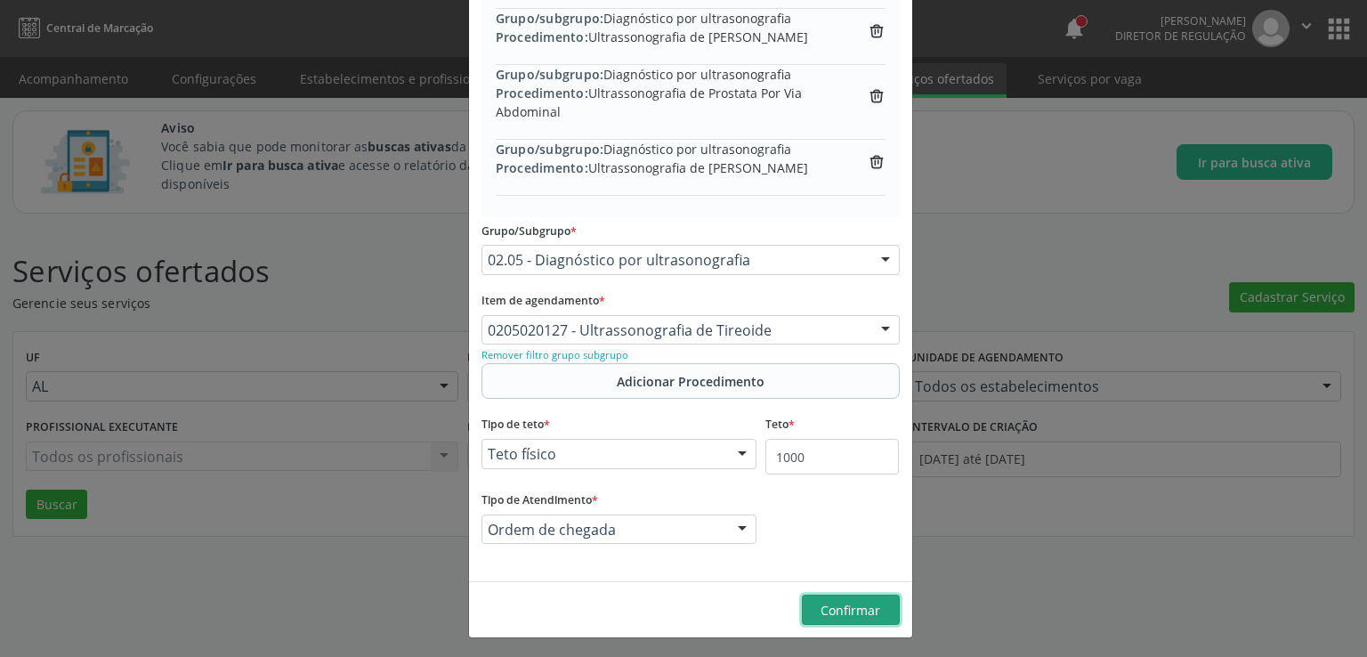
click at [834, 610] on span "Confirmar" at bounding box center [851, 610] width 60 height 17
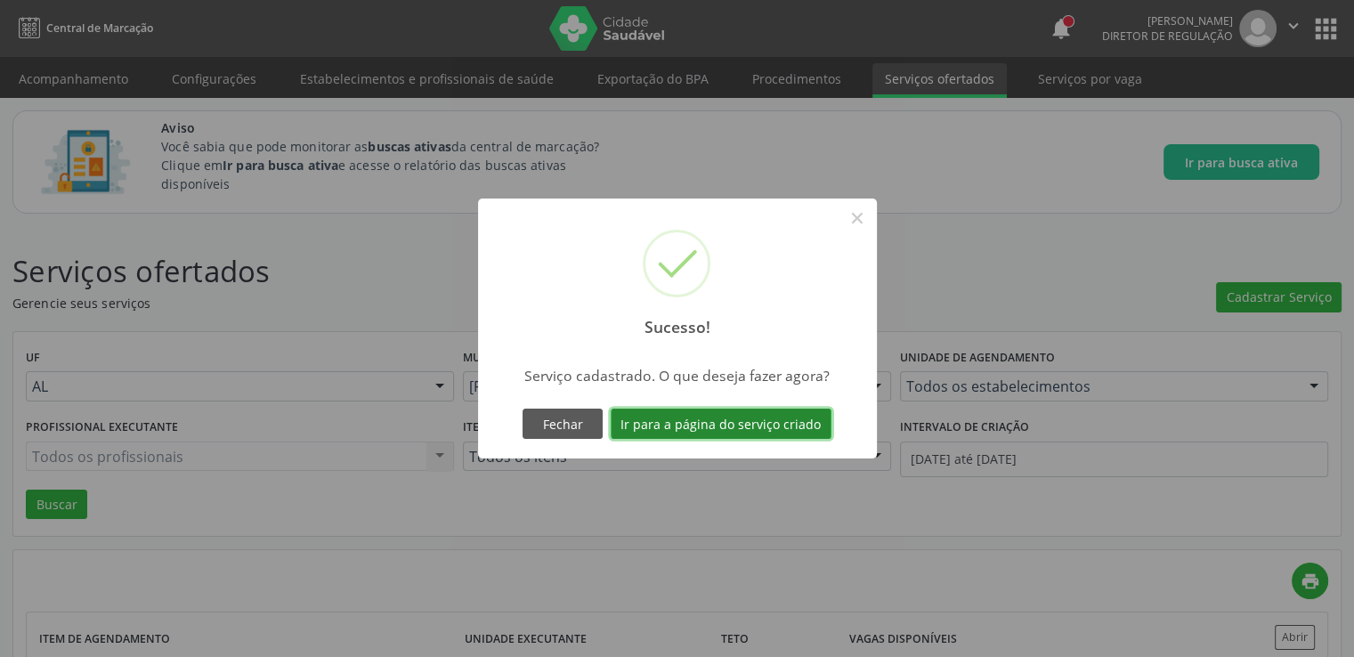
click at [727, 432] on button "Ir para a página do serviço criado" at bounding box center [721, 424] width 221 height 30
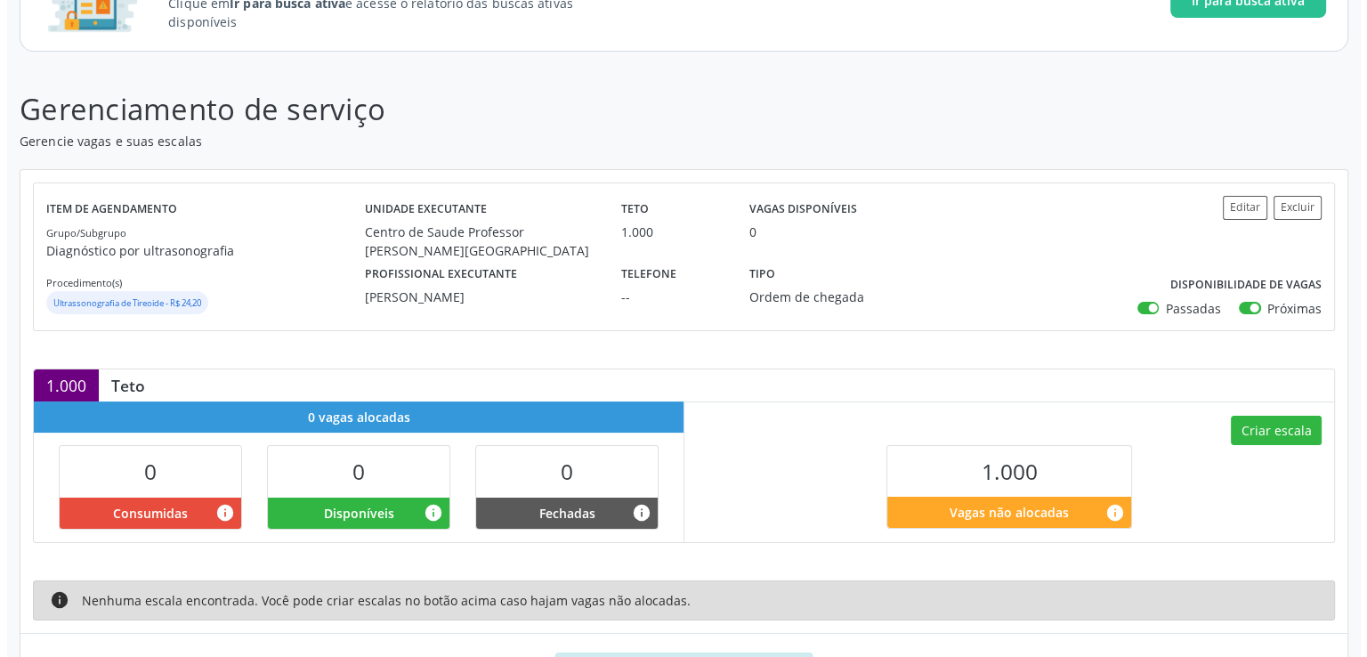
scroll to position [281, 0]
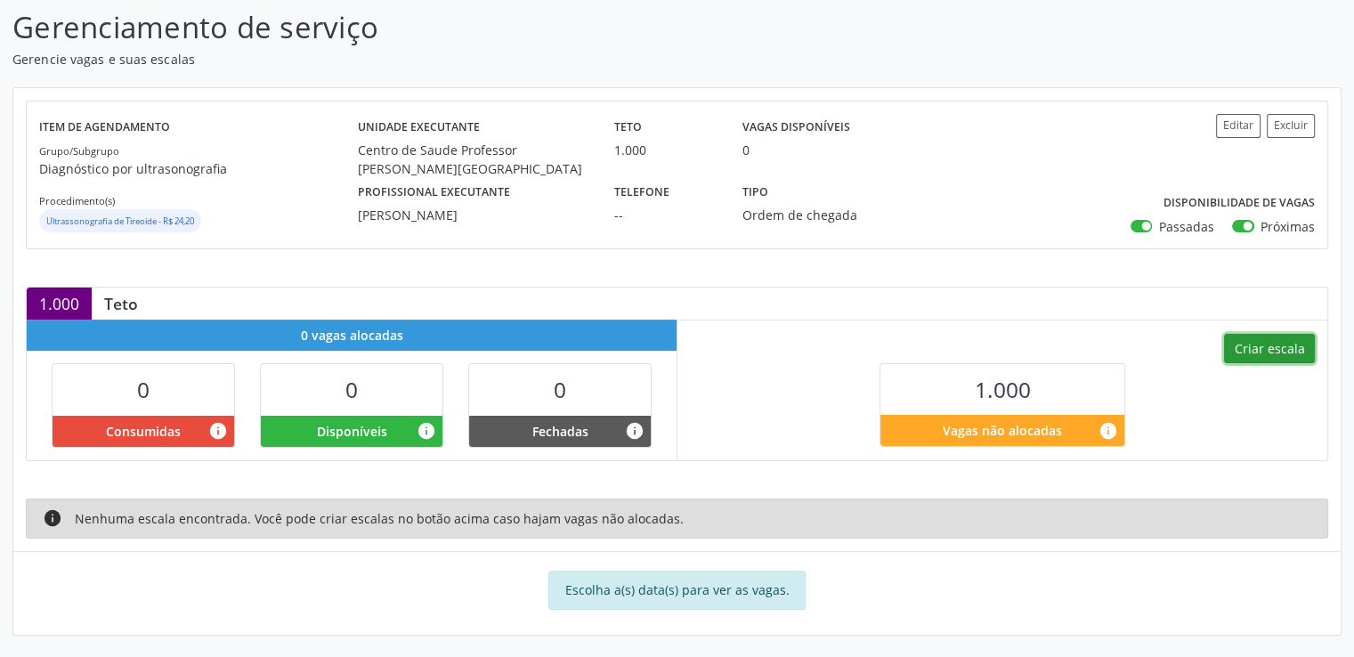
click at [1241, 344] on button "Criar escala" at bounding box center [1269, 349] width 91 height 30
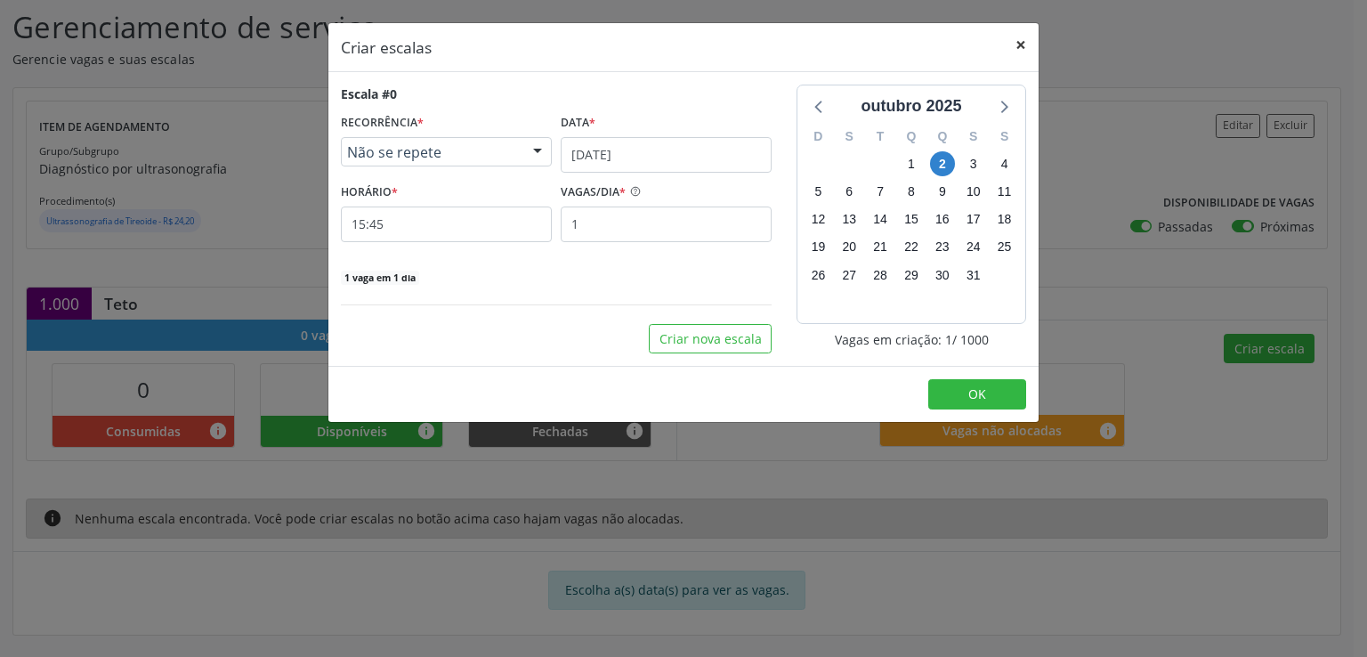
click at [1015, 40] on button "×" at bounding box center [1021, 45] width 36 height 44
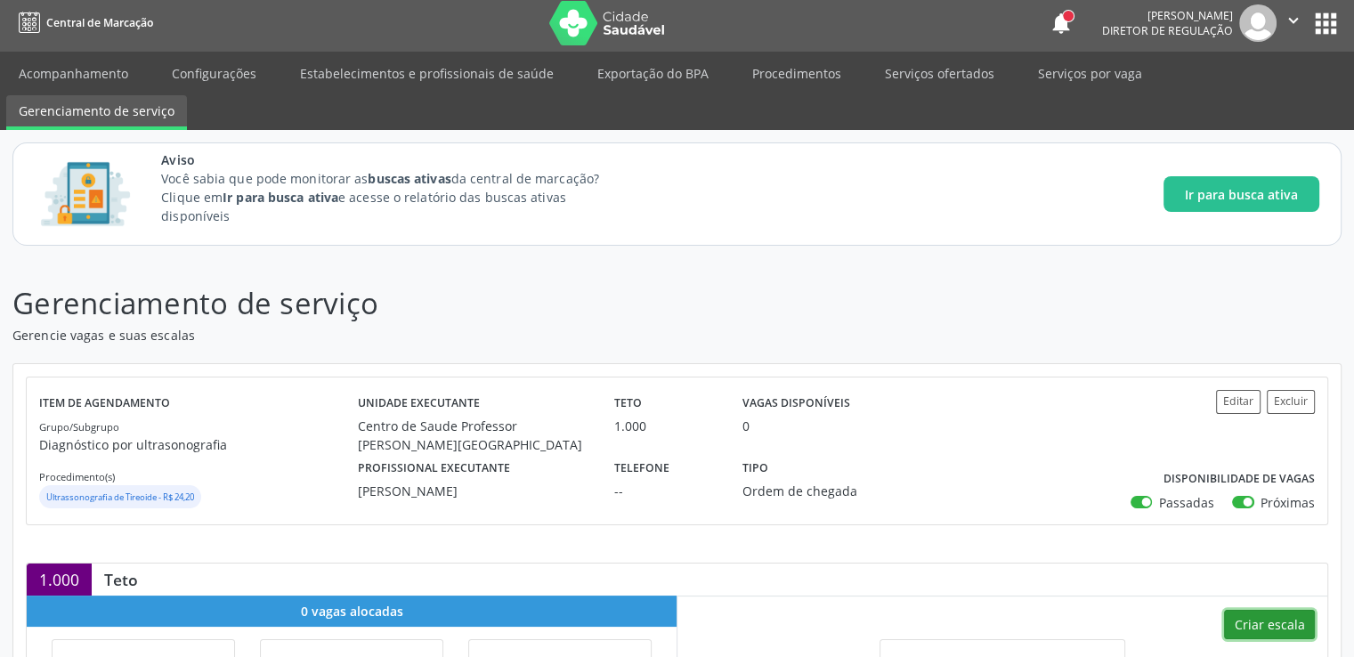
scroll to position [0, 0]
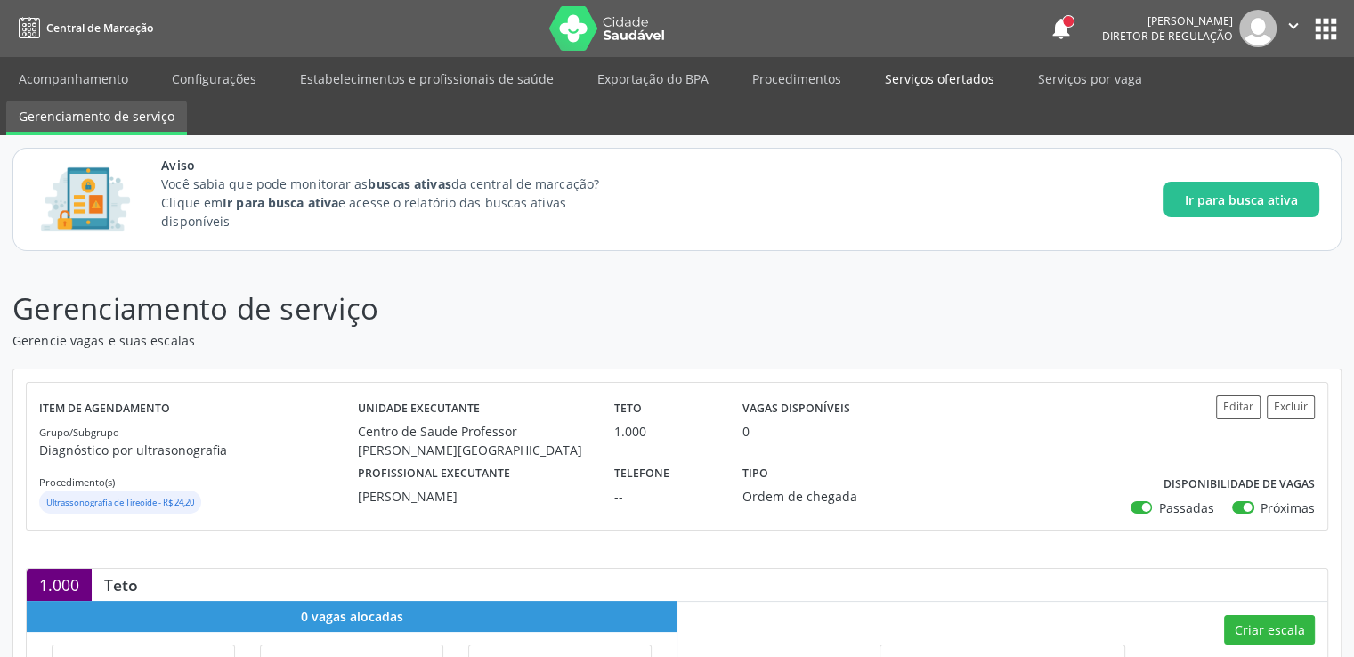
click at [939, 77] on link "Serviços ofertados" at bounding box center [939, 78] width 134 height 31
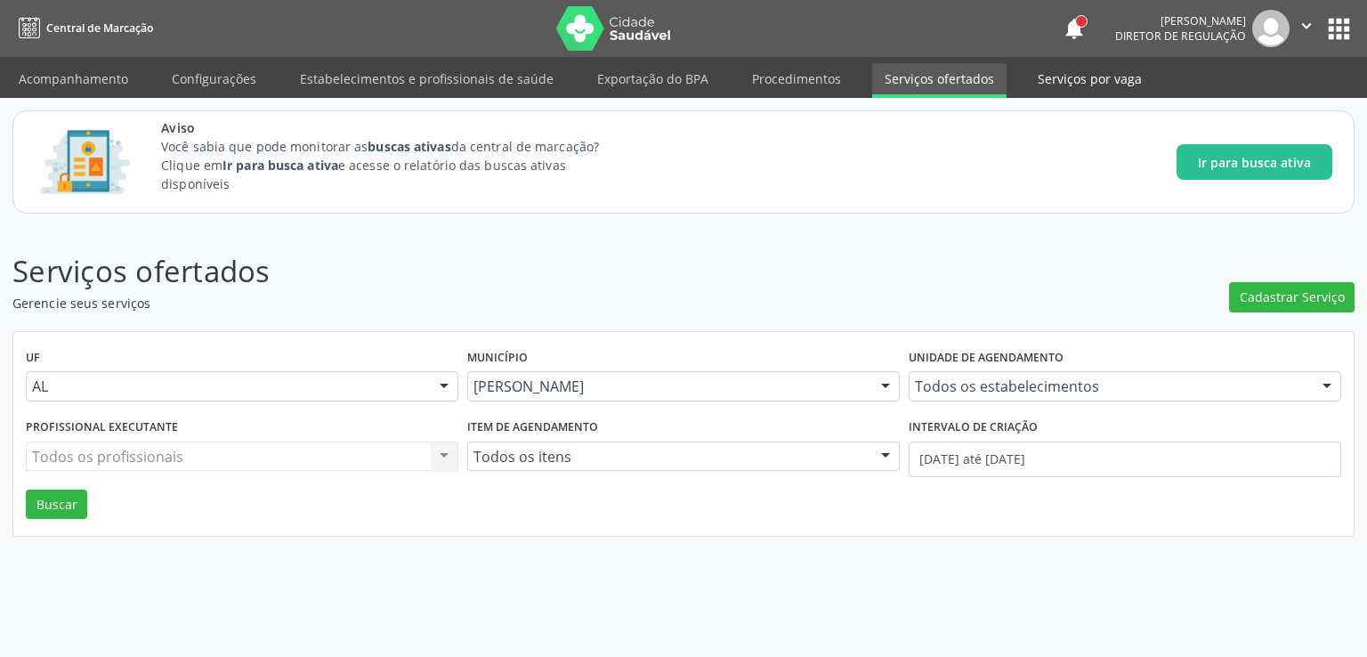
click at [1054, 69] on link "Serviços por vaga" at bounding box center [1089, 78] width 129 height 31
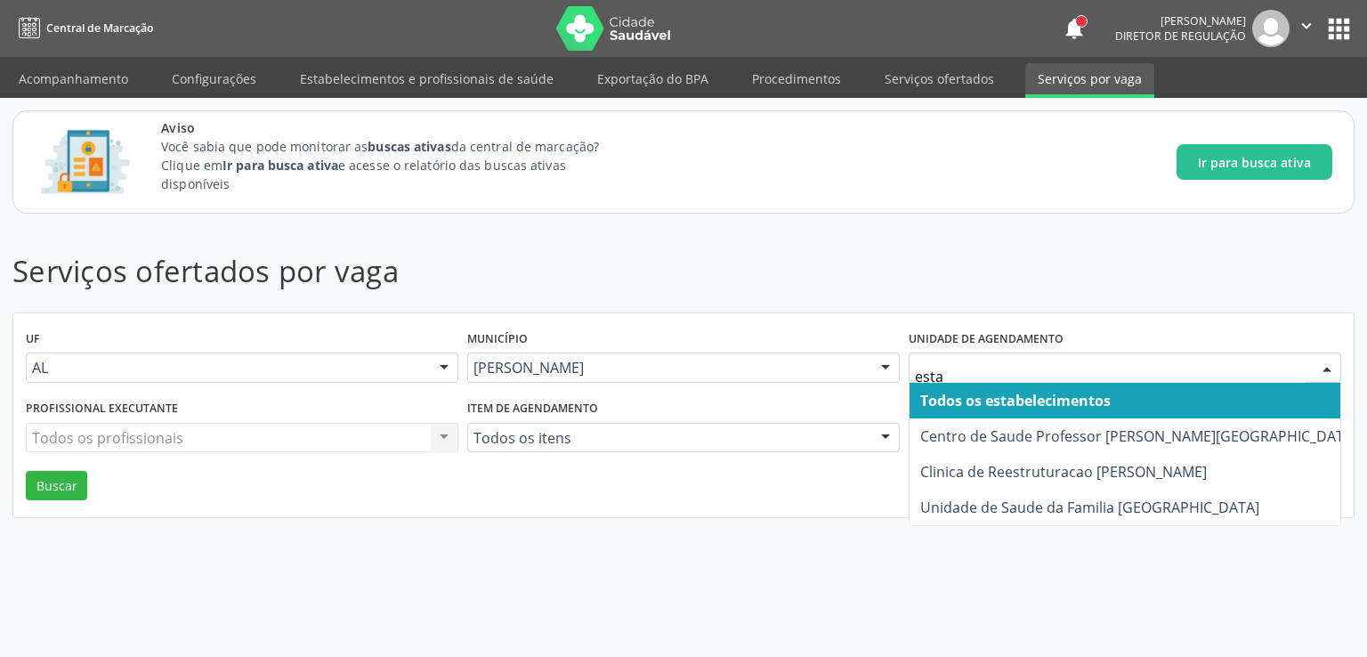
type input "estac"
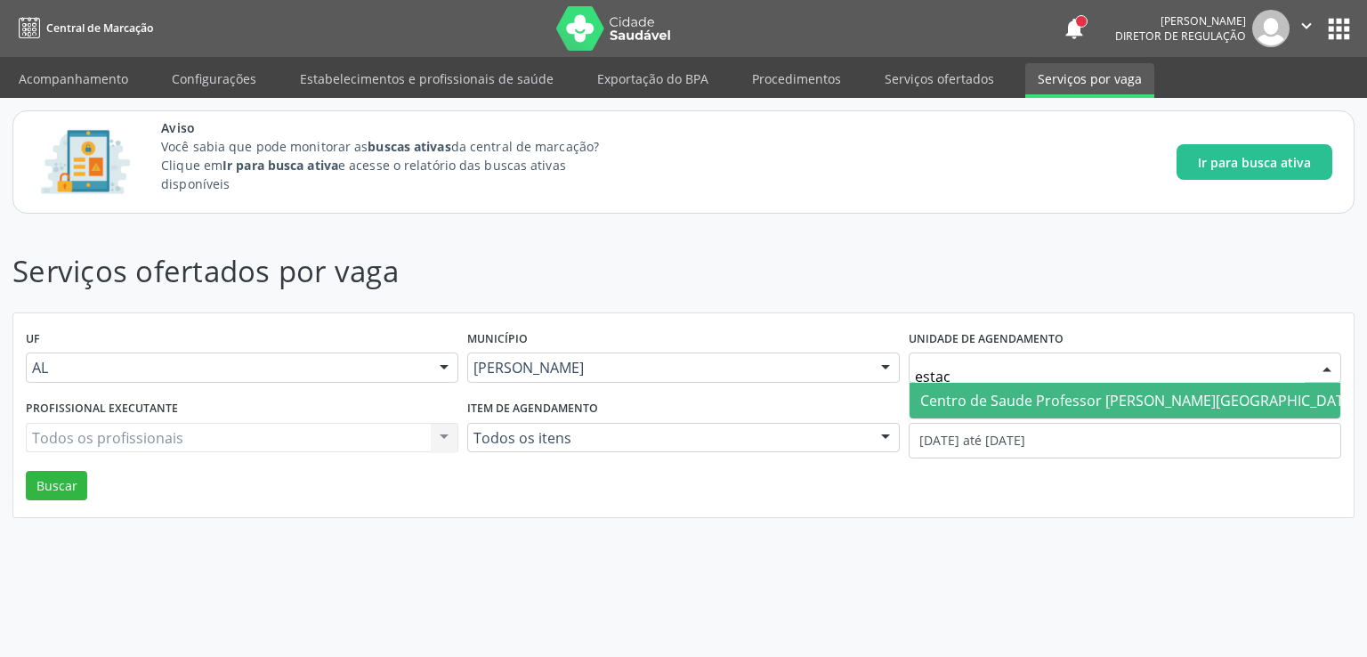
click at [1032, 402] on span "Centro de Saude [PERSON_NAME] [PERSON_NAME][GEOGRAPHIC_DATA]" at bounding box center [1138, 401] width 437 height 20
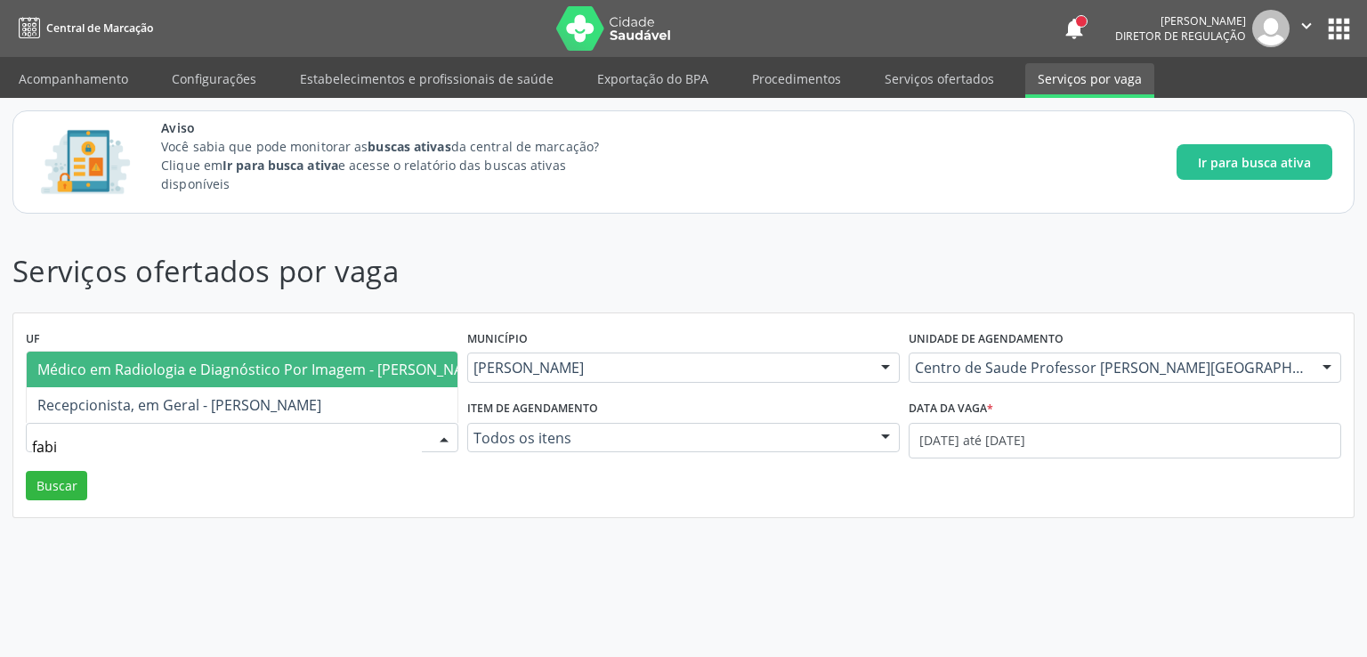
type input "fabio"
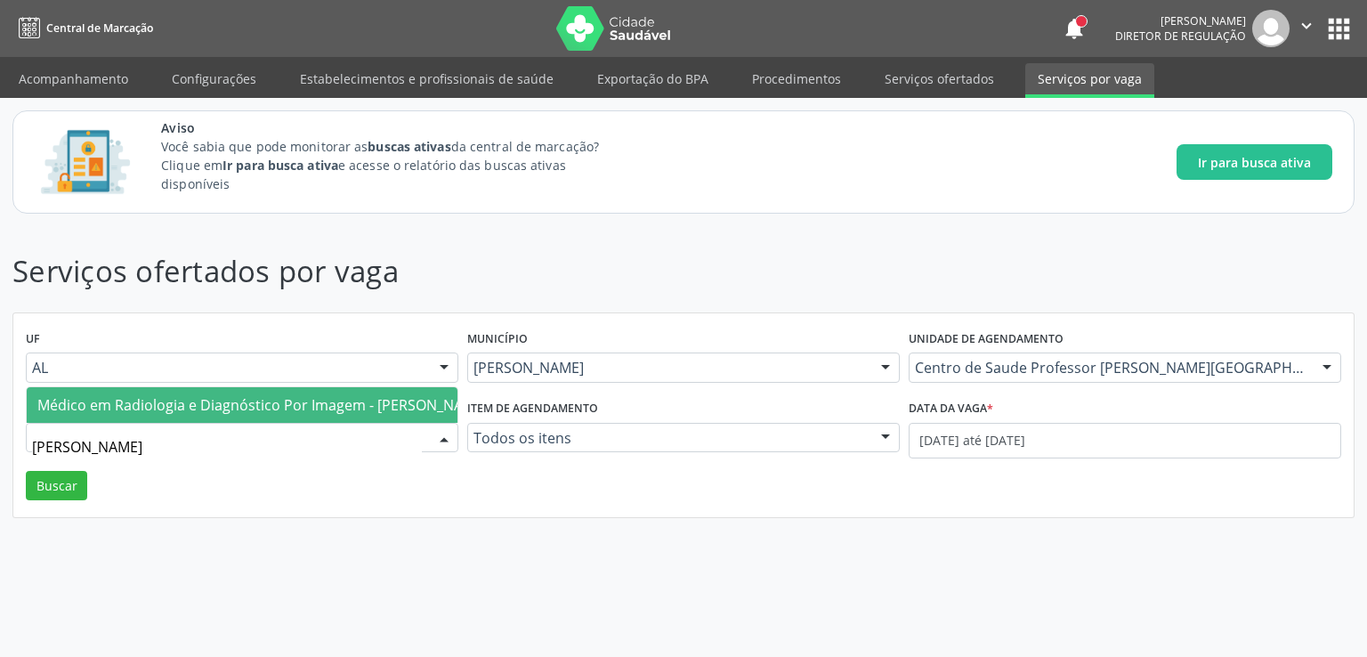
click at [167, 395] on span "Médico em Radiologia e Diagnóstico Por Imagem - [PERSON_NAME]" at bounding box center [262, 405] width 450 height 20
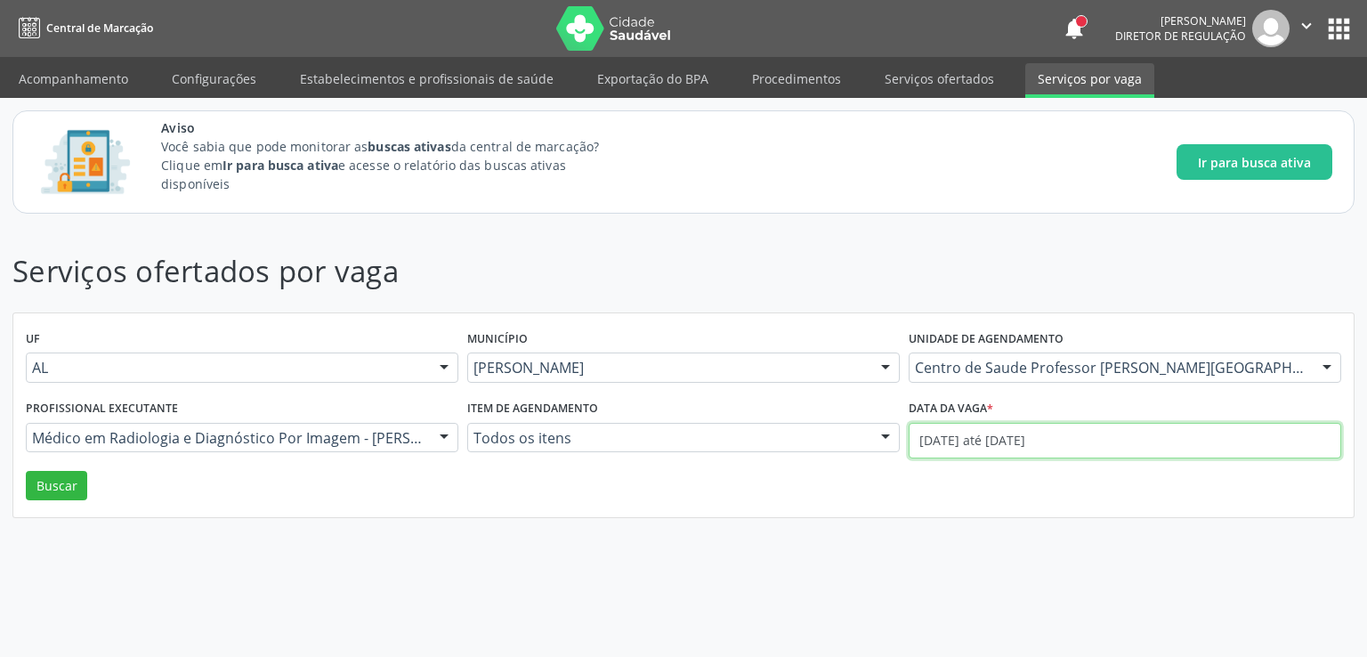
click at [980, 440] on input "01/10/2025 até 02/10/2025" at bounding box center [1125, 441] width 433 height 36
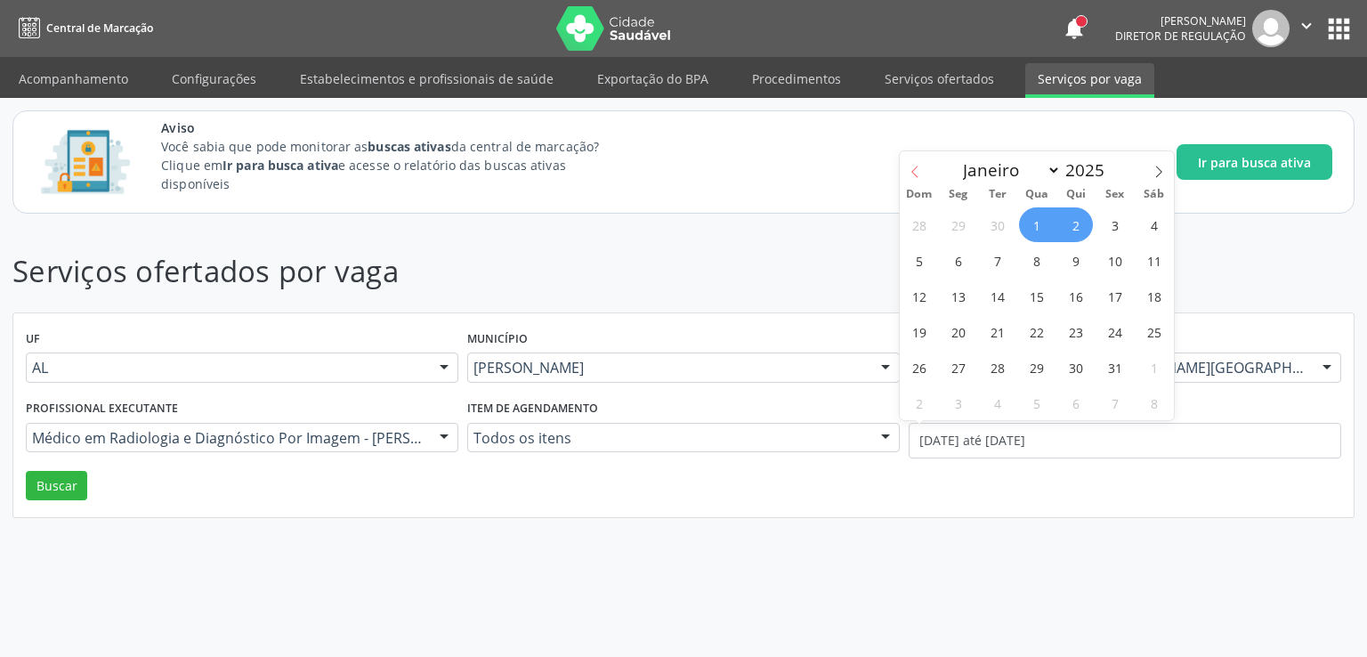
click at [917, 168] on icon at bounding box center [915, 172] width 12 height 12
click at [916, 169] on icon at bounding box center [915, 172] width 12 height 12
select select "7"
click at [1111, 215] on span "1" at bounding box center [1114, 224] width 35 height 35
type input "01/08/2025"
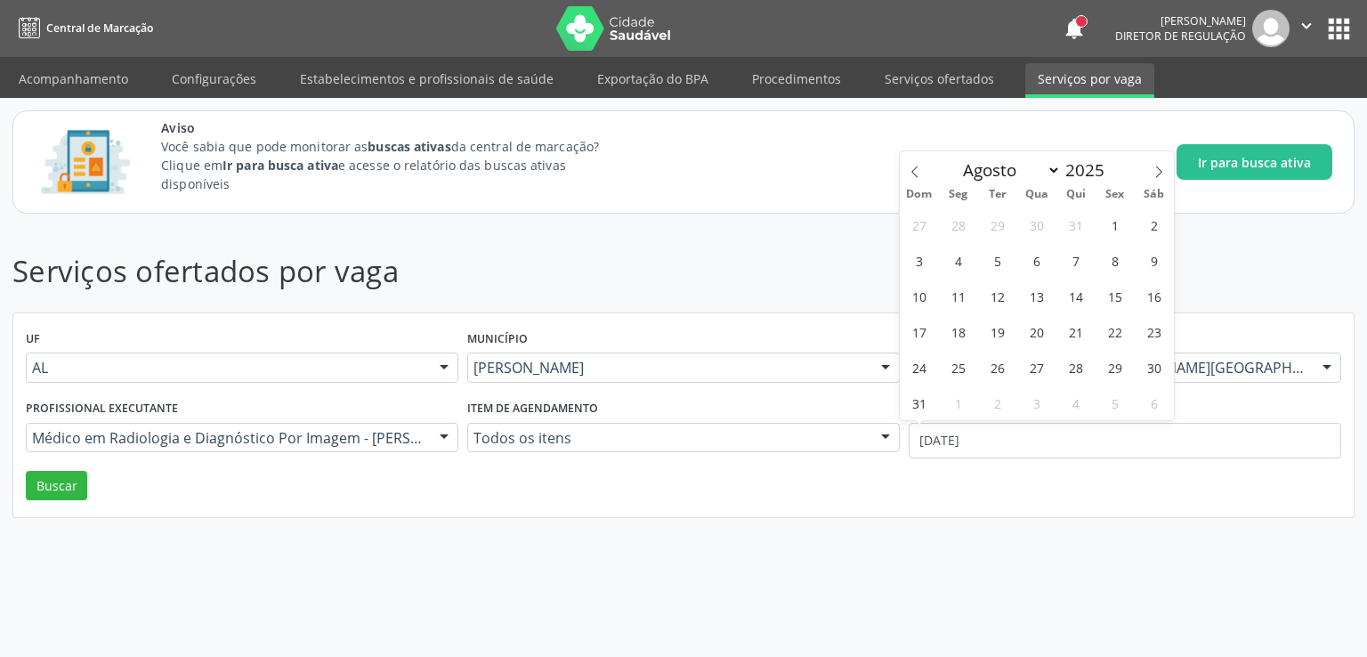
select select "7"
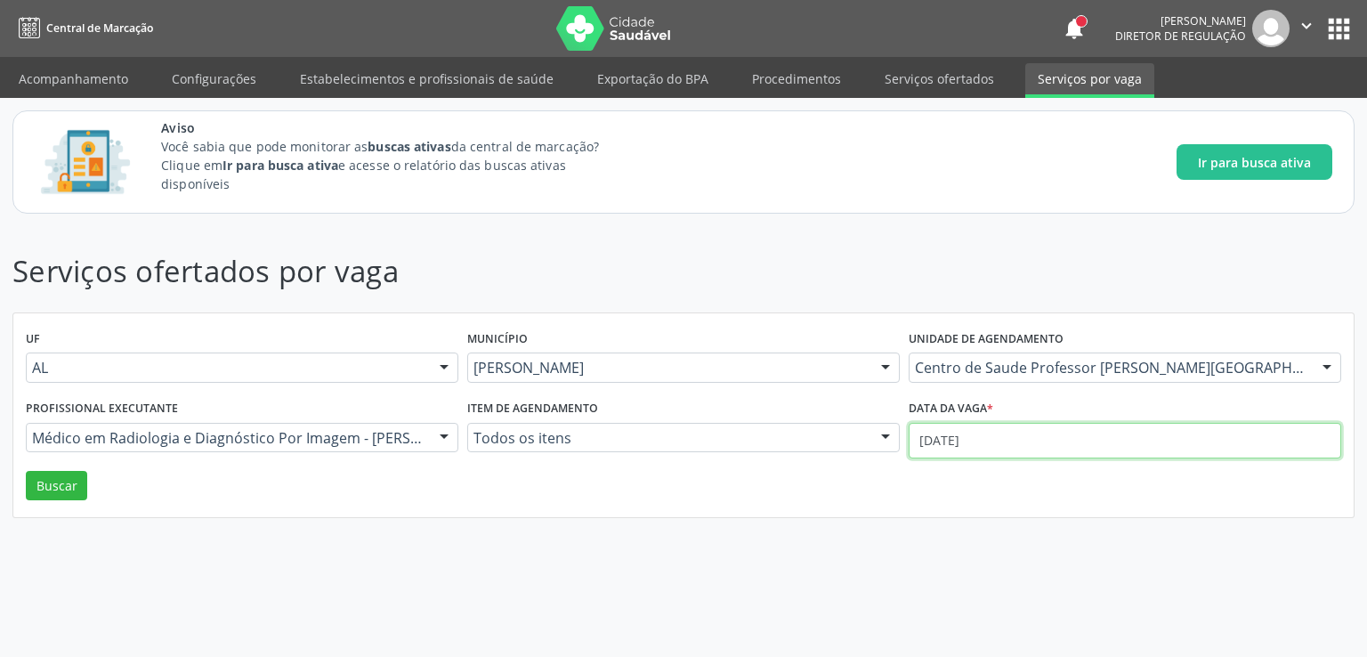
click at [976, 440] on input "01/08/2025" at bounding box center [1125, 441] width 433 height 36
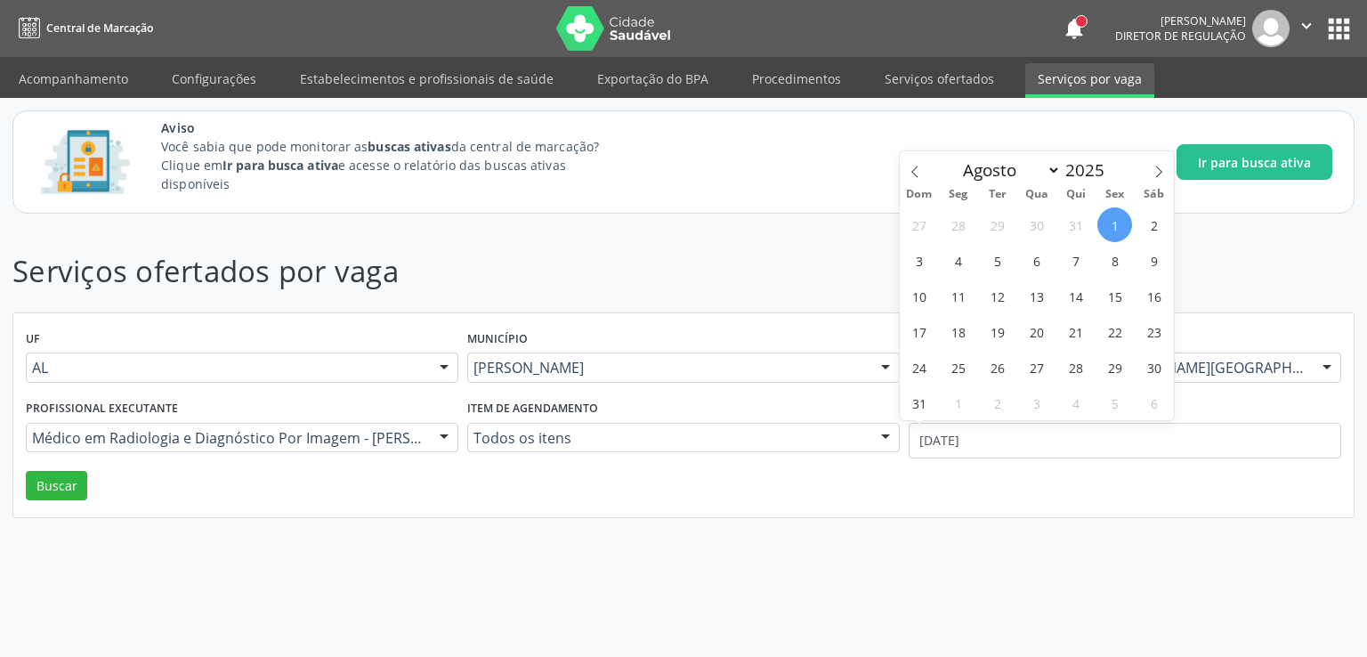
click at [1114, 225] on span "1" at bounding box center [1114, 224] width 35 height 35
type input "01/08/2025"
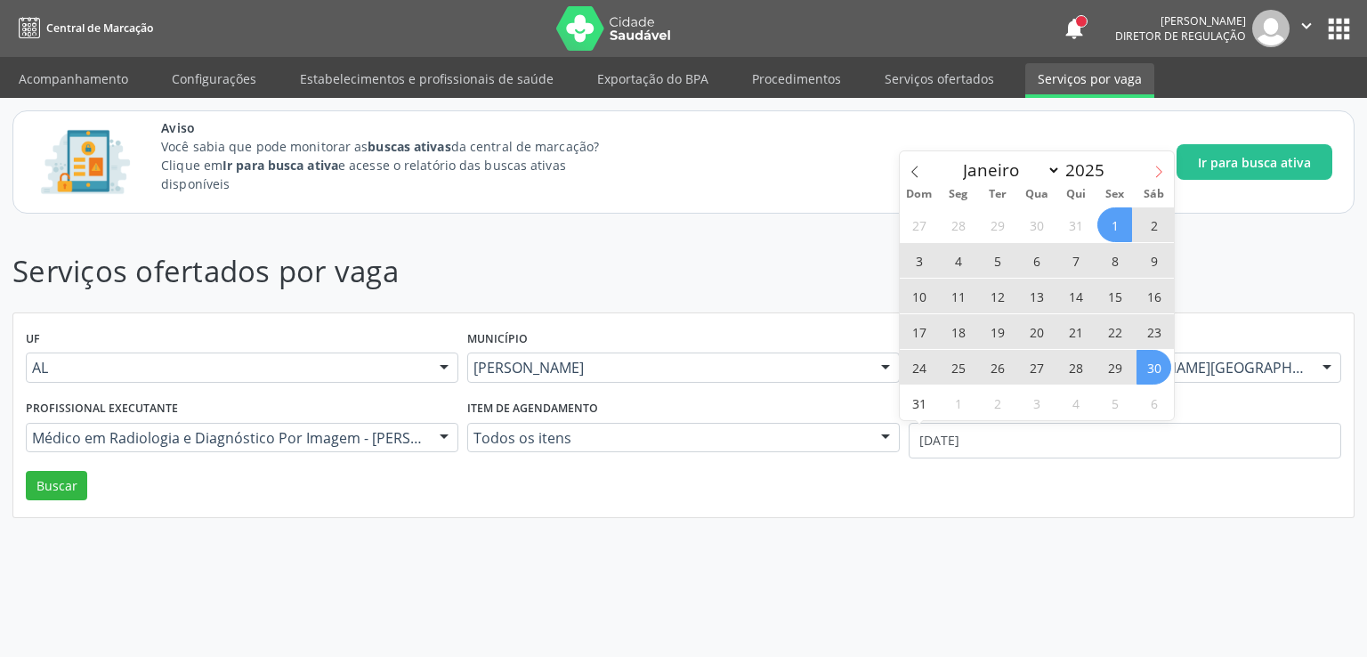
click at [1165, 174] on span at bounding box center [1159, 166] width 30 height 30
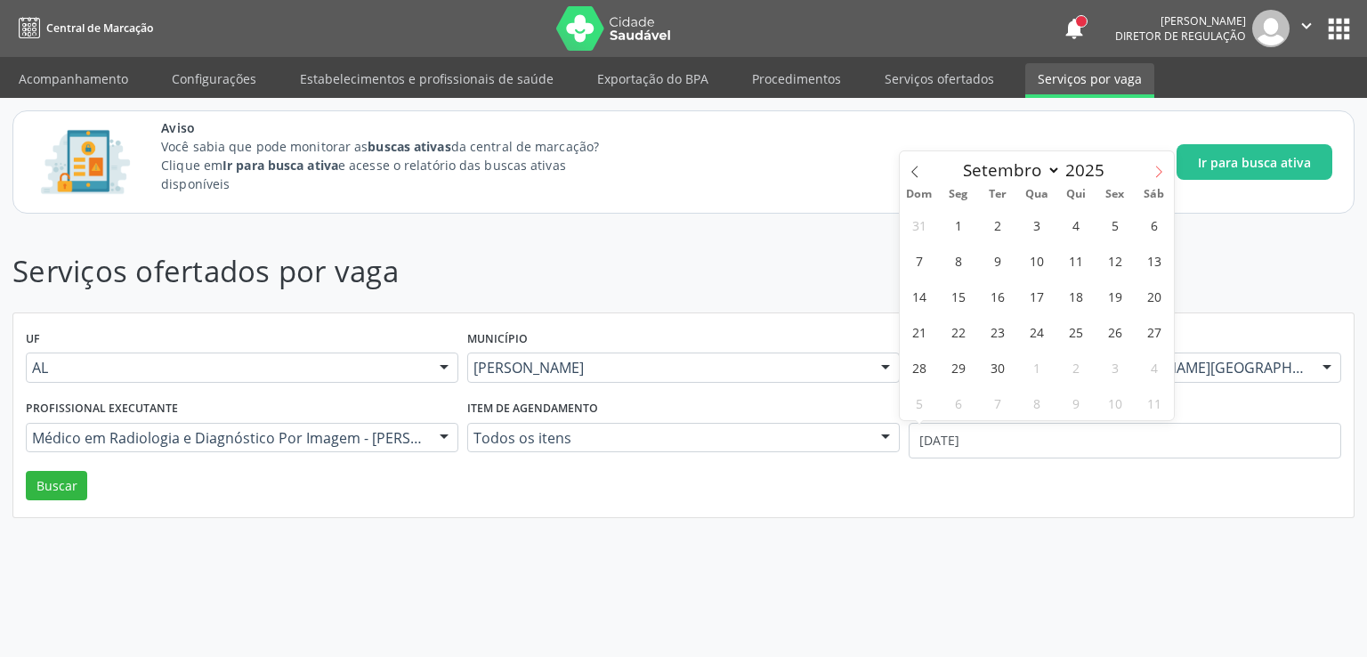
click at [1165, 174] on span at bounding box center [1159, 166] width 30 height 30
select select "9"
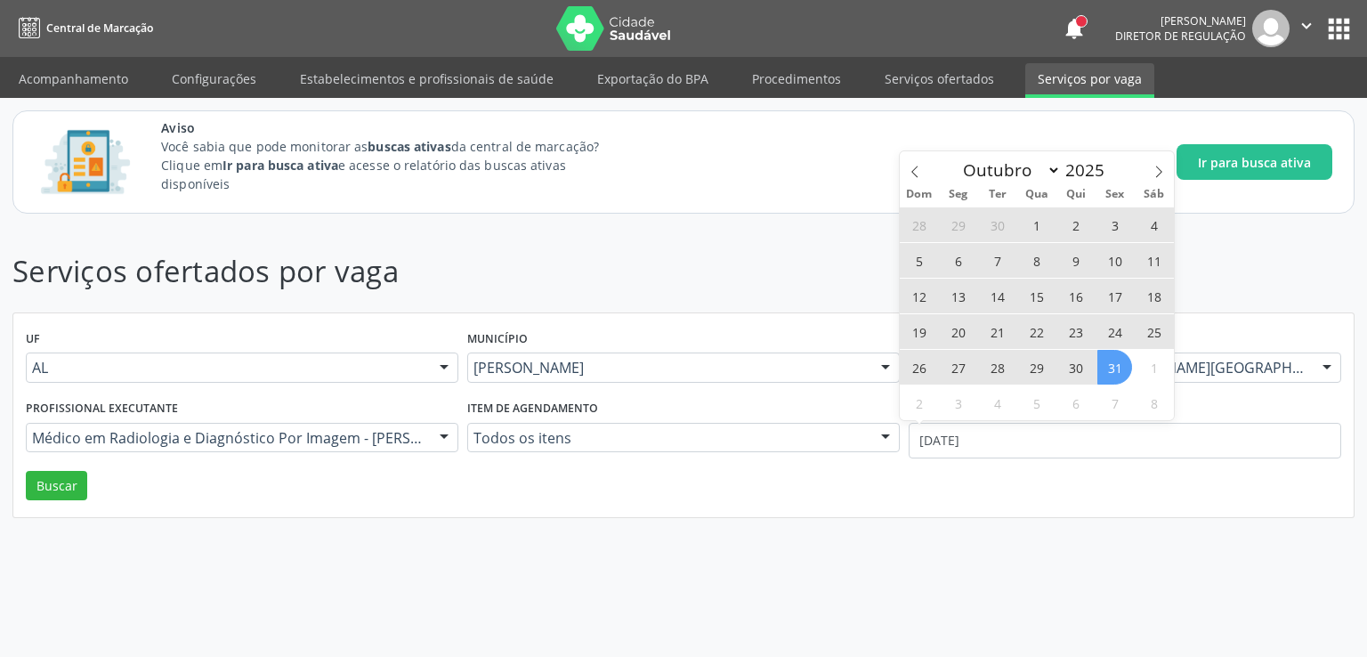
click at [1117, 368] on span "31" at bounding box center [1114, 367] width 35 height 35
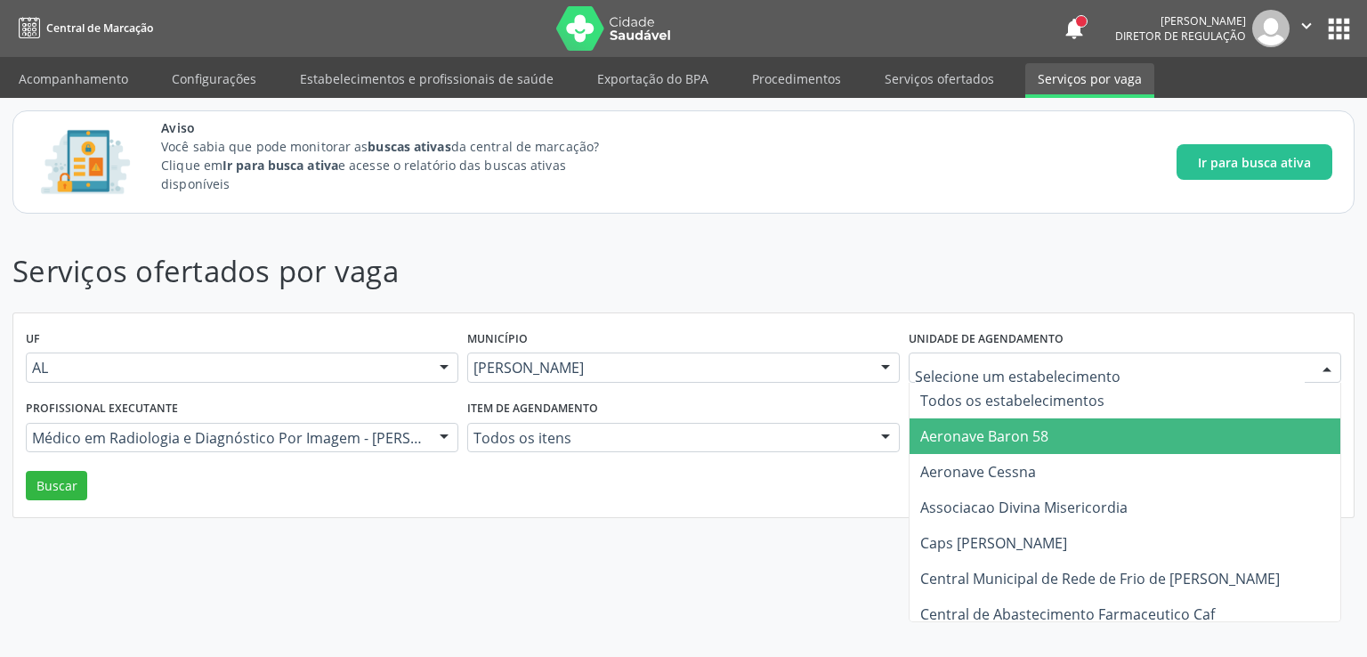
click at [699, 529] on div "Serviços ofertados por vaga UF AL AL Nenhum resultado encontrado para: " " Não …" at bounding box center [683, 441] width 1367 height 431
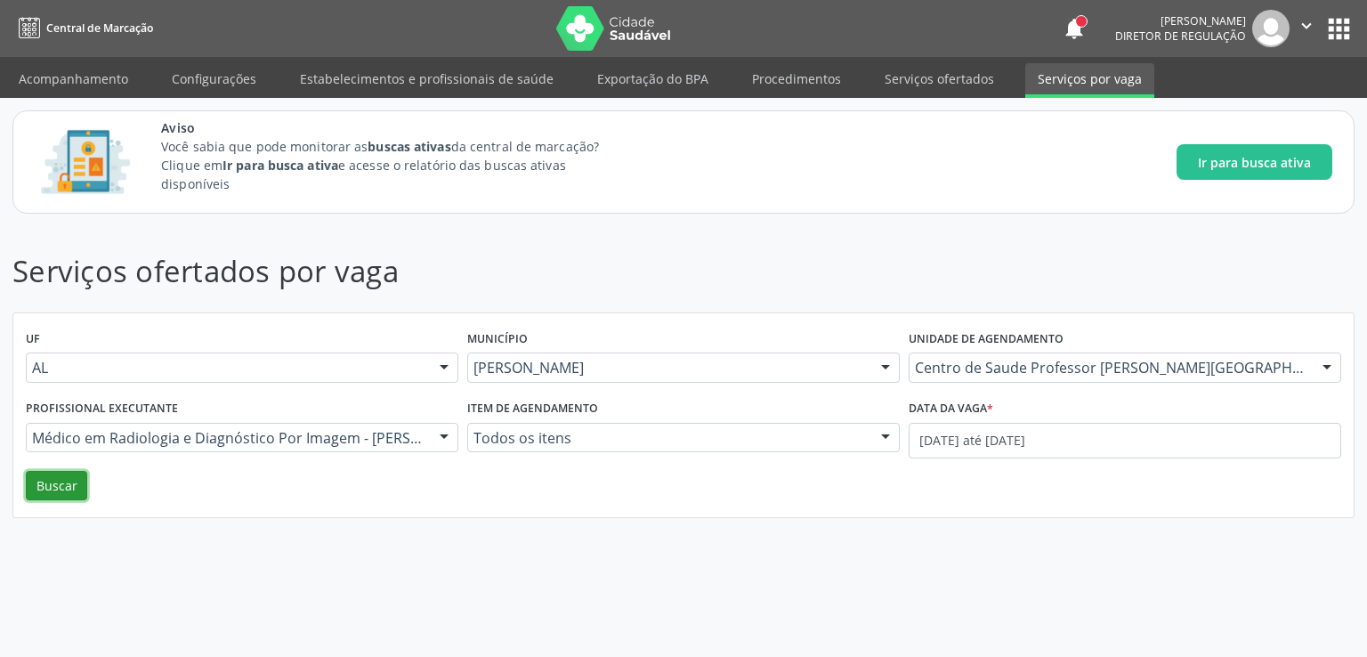
click at [53, 488] on button "Buscar" at bounding box center [56, 486] width 61 height 30
click at [49, 474] on button "Buscar" at bounding box center [56, 486] width 61 height 30
click at [880, 86] on link "Serviços ofertados" at bounding box center [939, 78] width 134 height 31
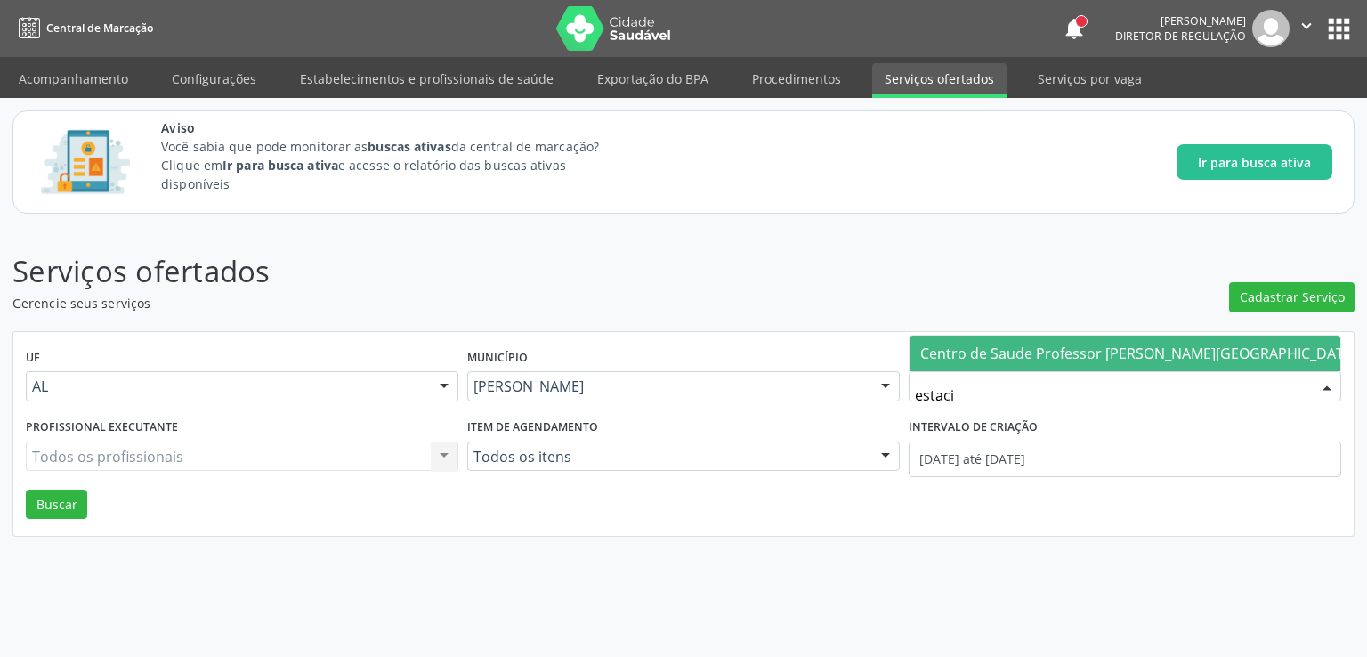
type input "estacio"
click at [1000, 358] on span "Centro de Saude [PERSON_NAME] [PERSON_NAME][GEOGRAPHIC_DATA]" at bounding box center [1138, 354] width 437 height 20
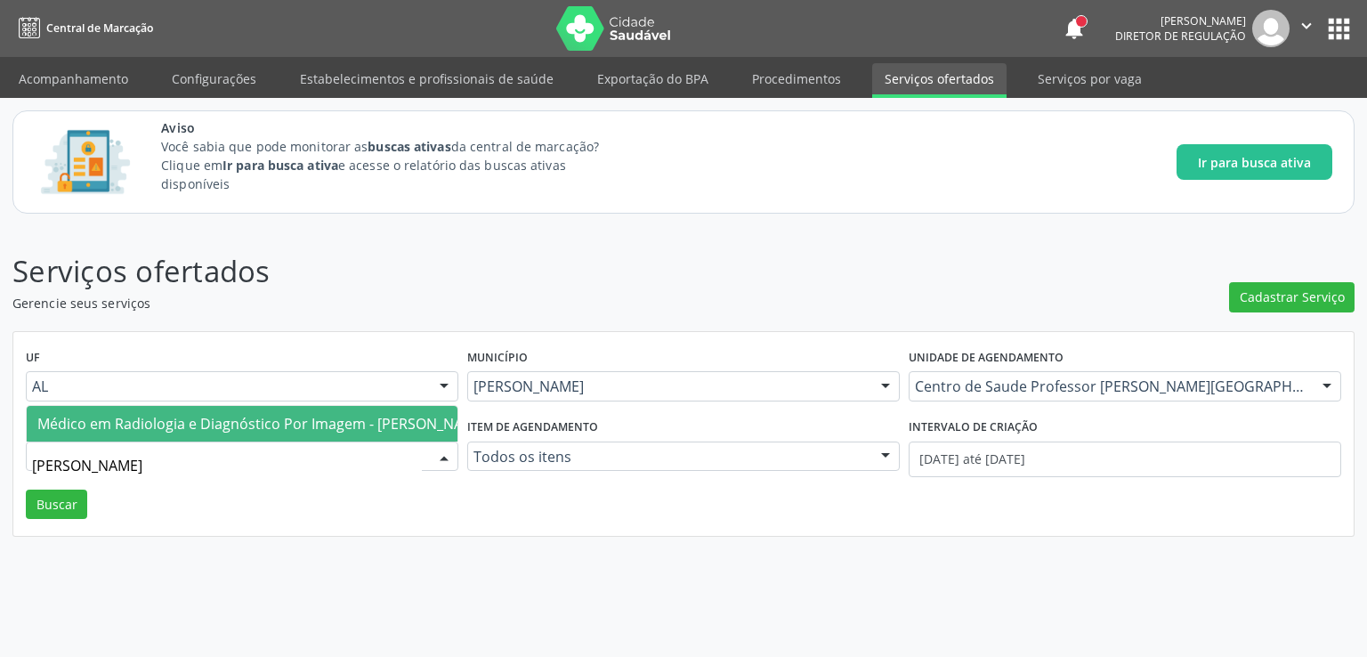
click at [221, 414] on span "Médico em Radiologia e Diagnóstico Por Imagem - [PERSON_NAME]" at bounding box center [262, 424] width 450 height 20
type input "fabio"
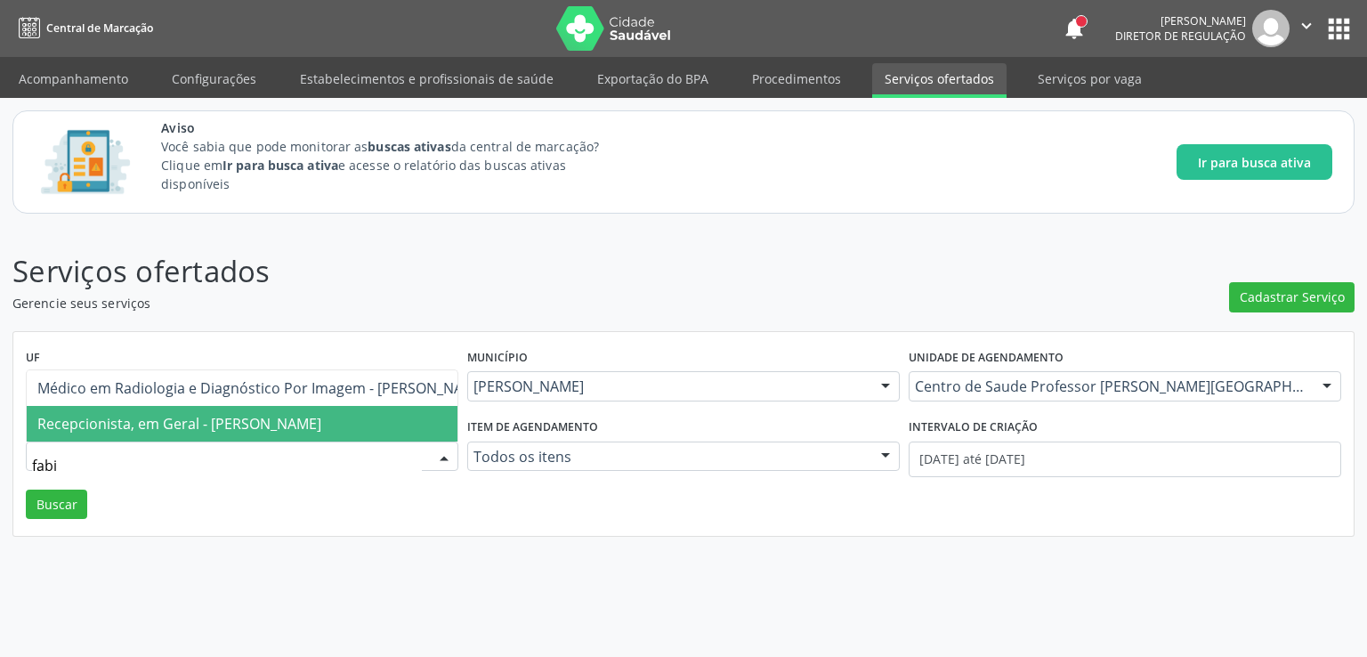
type input "fabio"
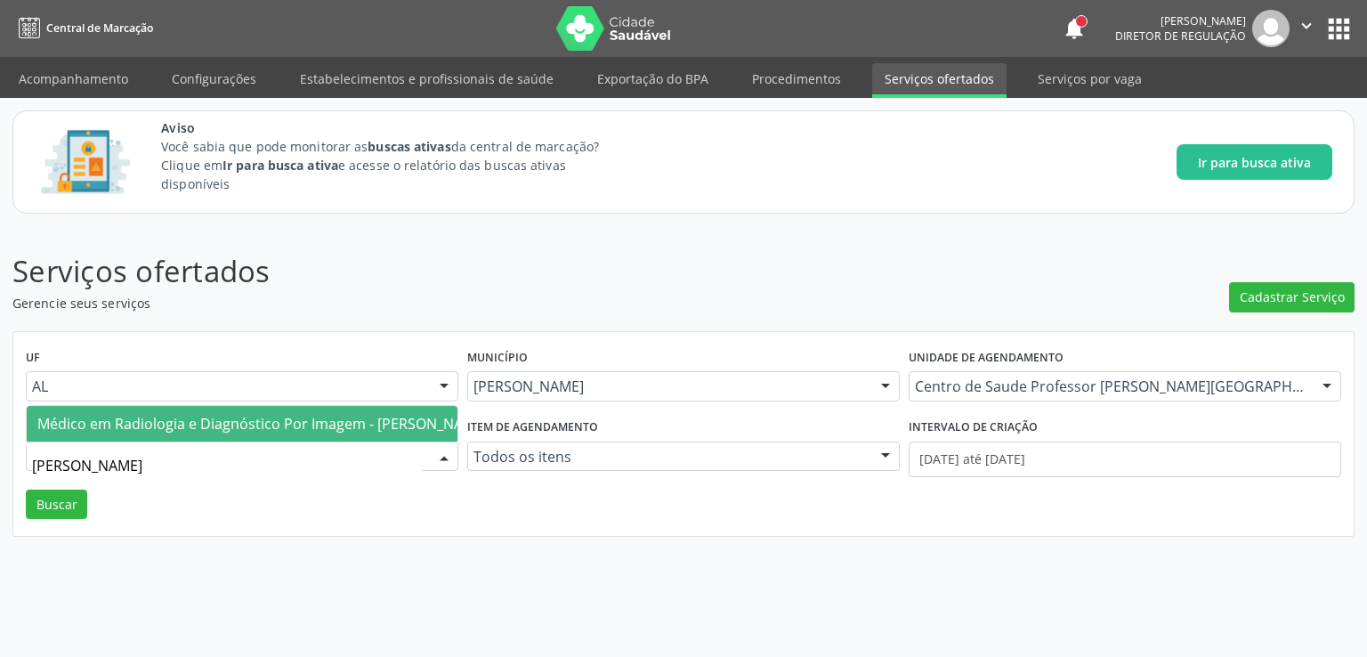
click at [135, 414] on span "Médico em Radiologia e Diagnóstico Por Imagem - [PERSON_NAME]" at bounding box center [262, 424] width 450 height 20
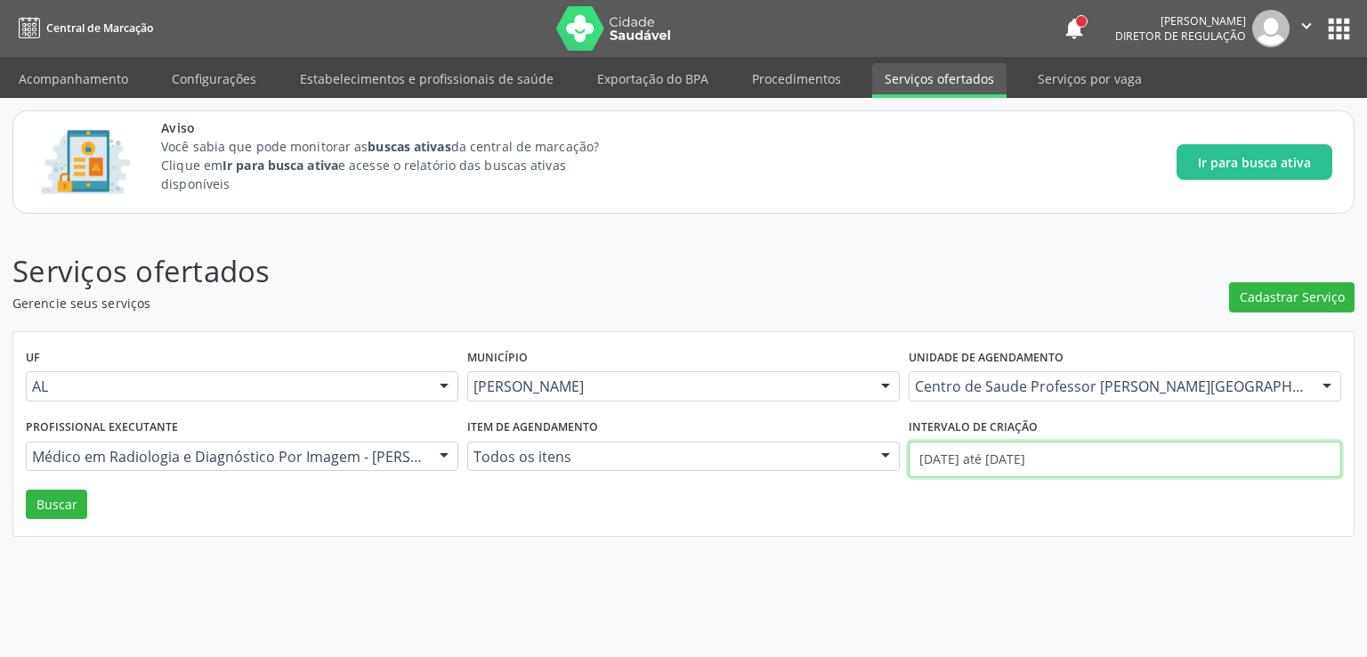
click at [1080, 461] on input "01/10/2025 até 02/10/2025" at bounding box center [1125, 459] width 433 height 36
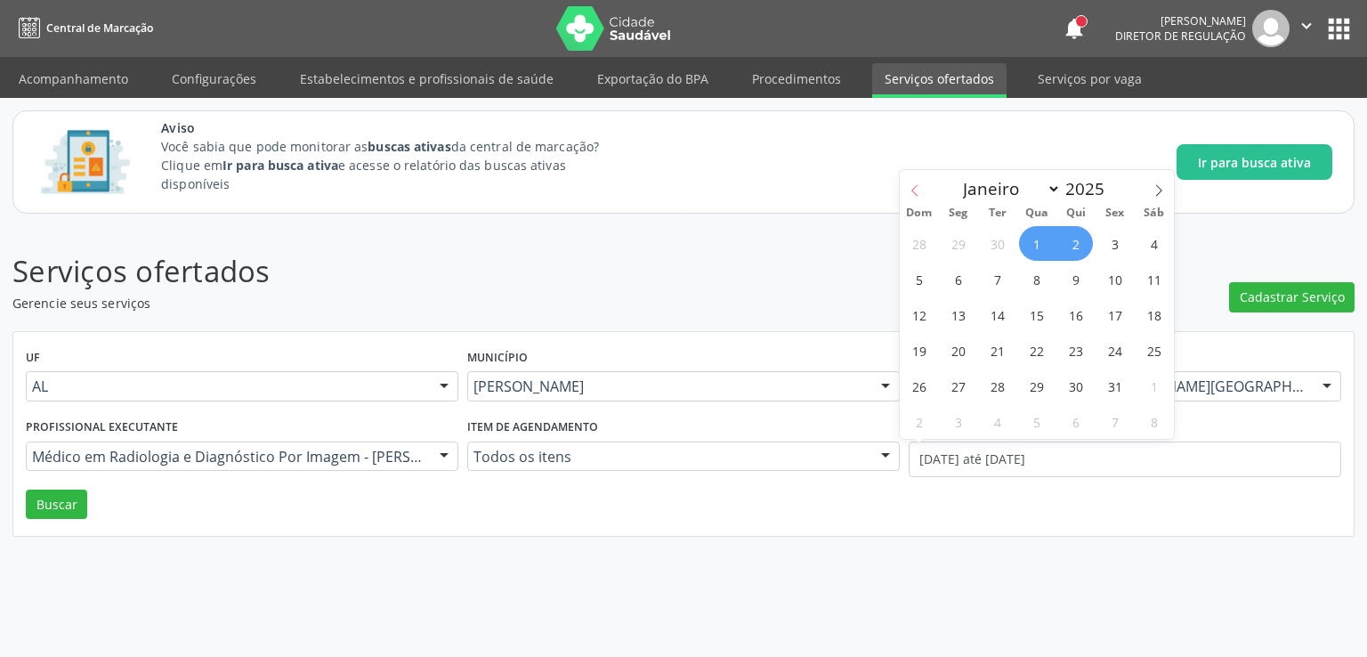
click at [911, 192] on icon at bounding box center [915, 190] width 12 height 12
select select "7"
click at [1121, 243] on span "1" at bounding box center [1114, 243] width 35 height 35
type input "01/08/2025"
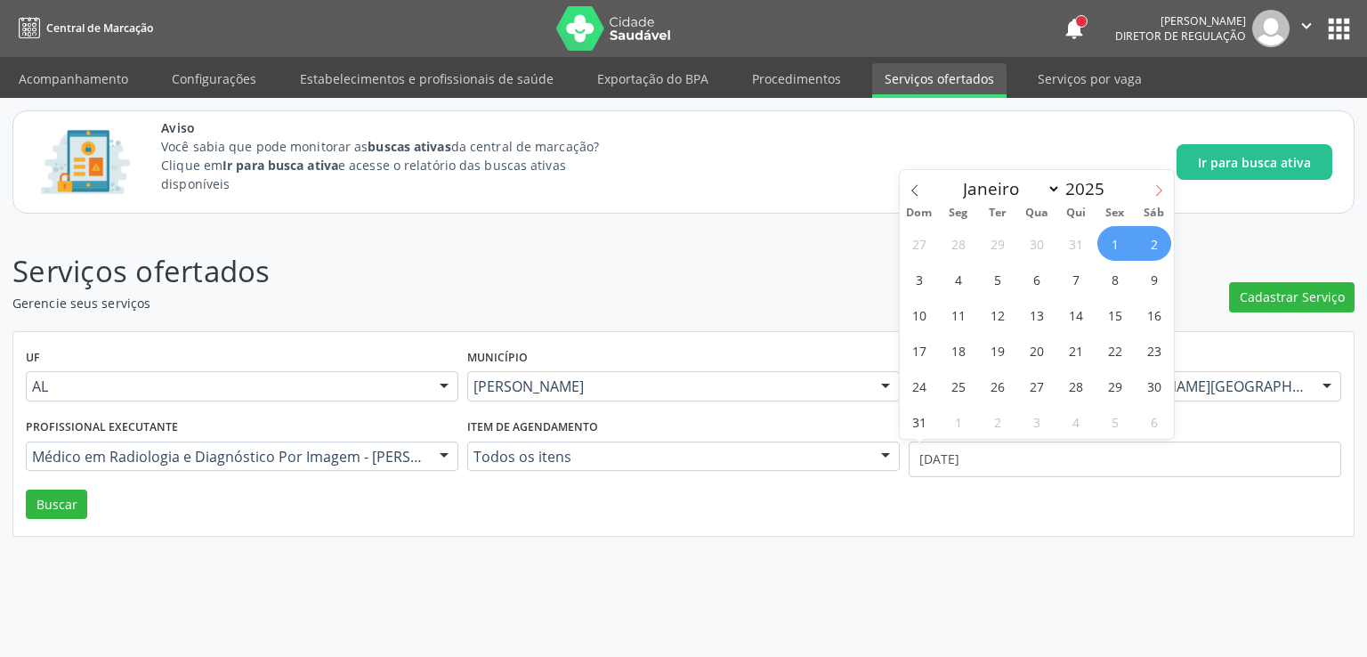
click at [1158, 181] on span at bounding box center [1159, 185] width 30 height 30
click at [1151, 188] on span at bounding box center [1159, 185] width 30 height 30
select select "9"
click at [1121, 249] on span "3" at bounding box center [1114, 243] width 35 height 35
click at [1121, 249] on header "Serviços ofertados Gerencie seus serviços Cadastrar Serviço" at bounding box center [683, 280] width 1342 height 63
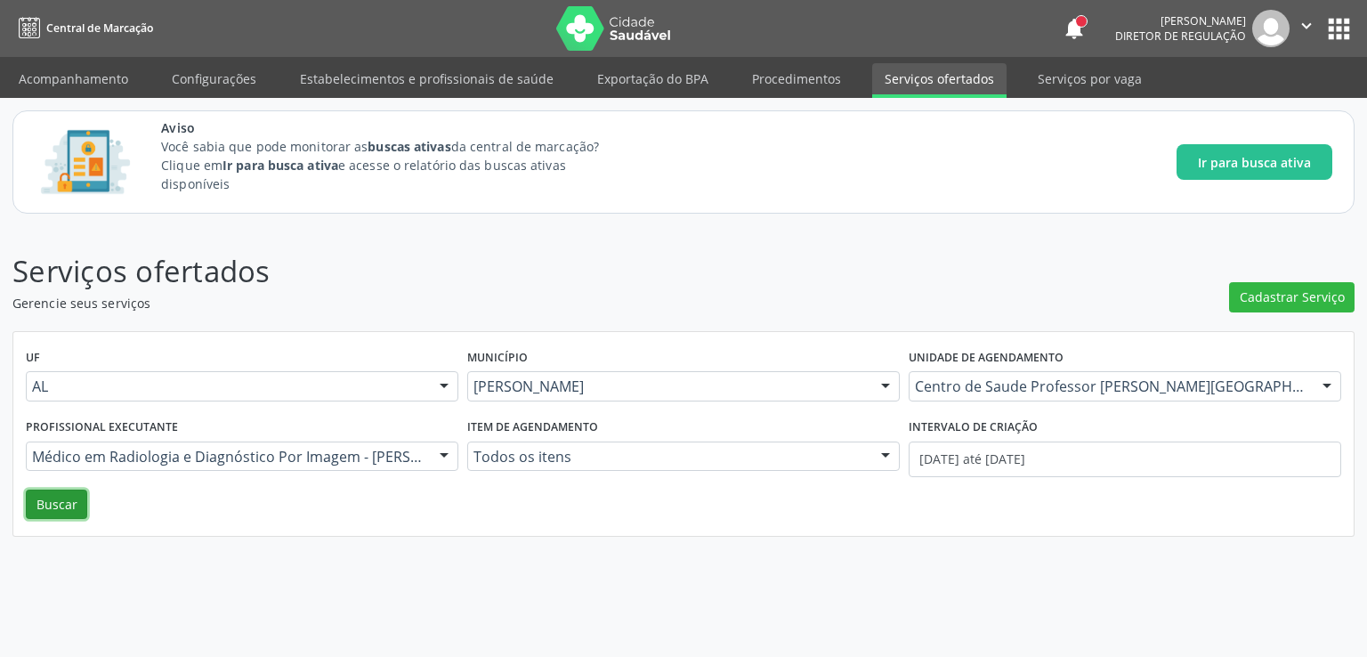
click at [47, 500] on button "Buscar" at bounding box center [56, 505] width 61 height 30
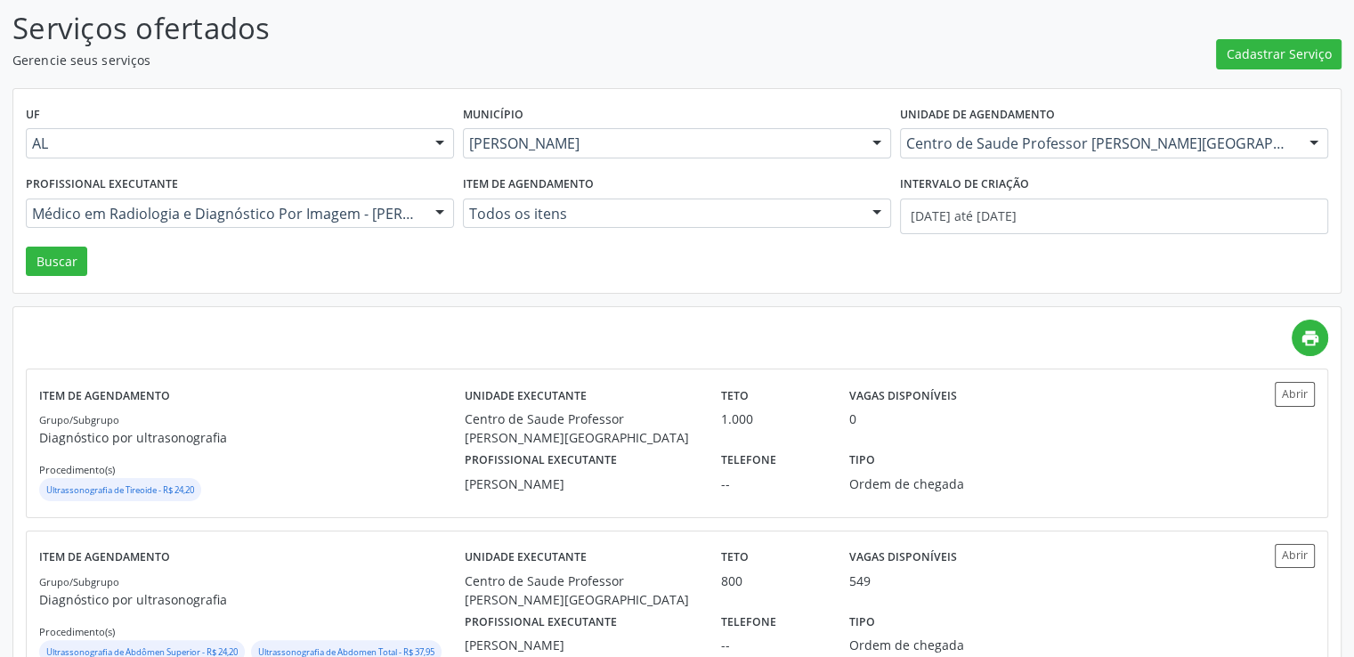
scroll to position [489, 0]
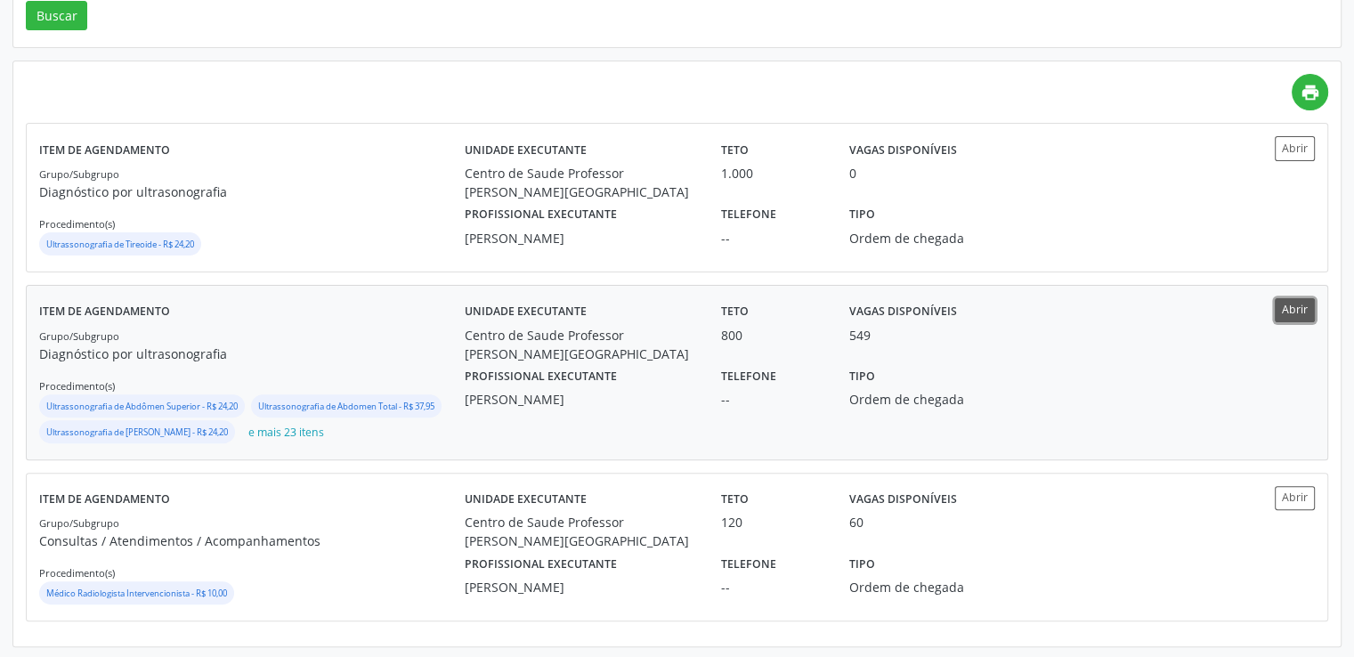
click at [1303, 307] on button "Abrir" at bounding box center [1295, 310] width 40 height 24
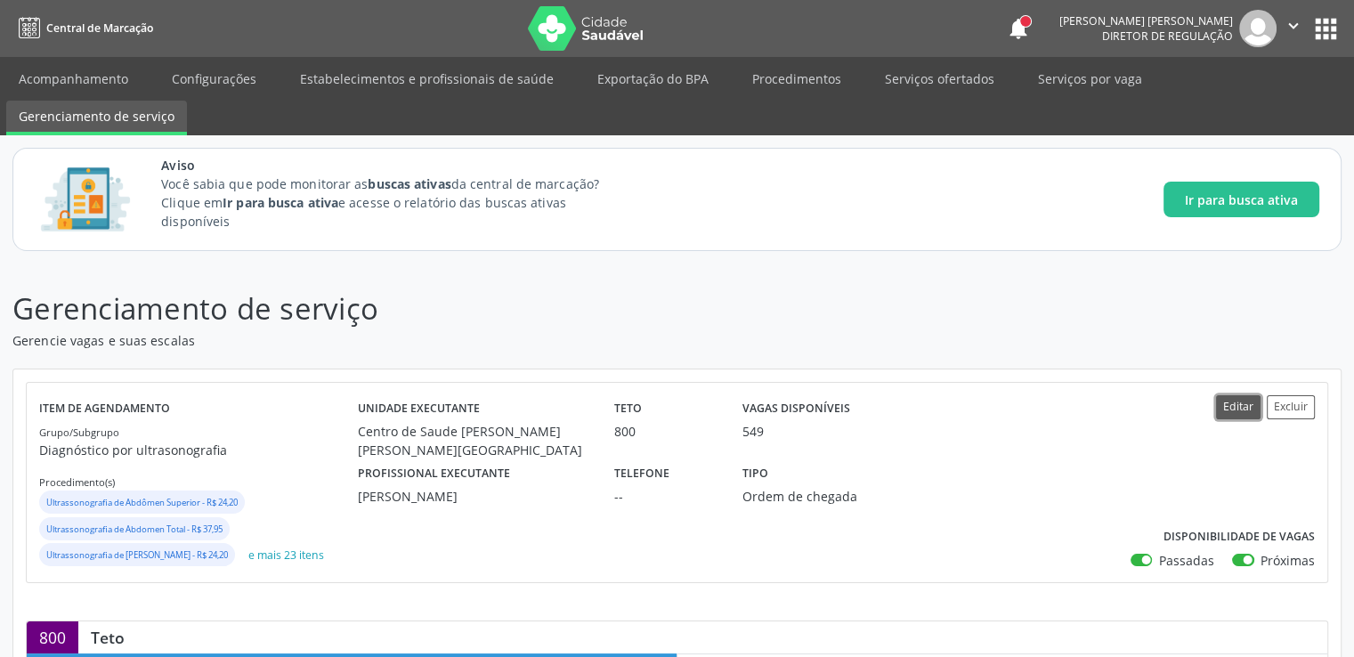
click at [1228, 407] on button "Editar" at bounding box center [1238, 407] width 45 height 24
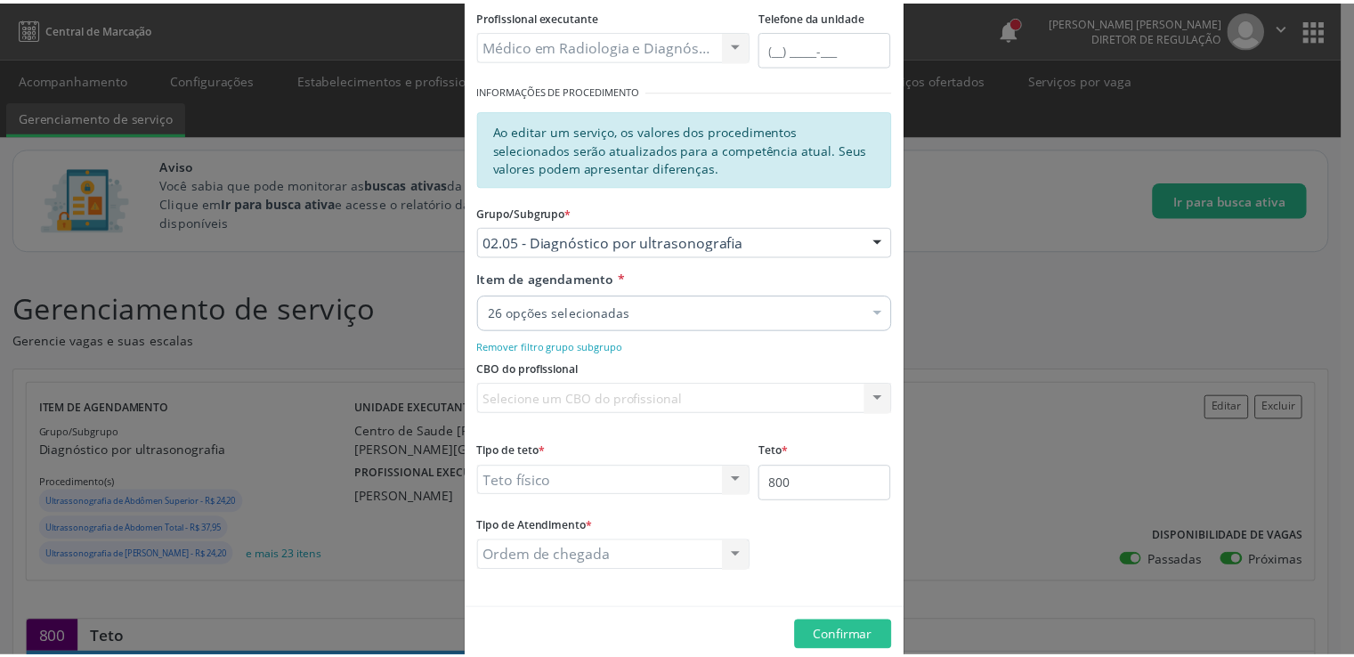
scroll to position [275, 0]
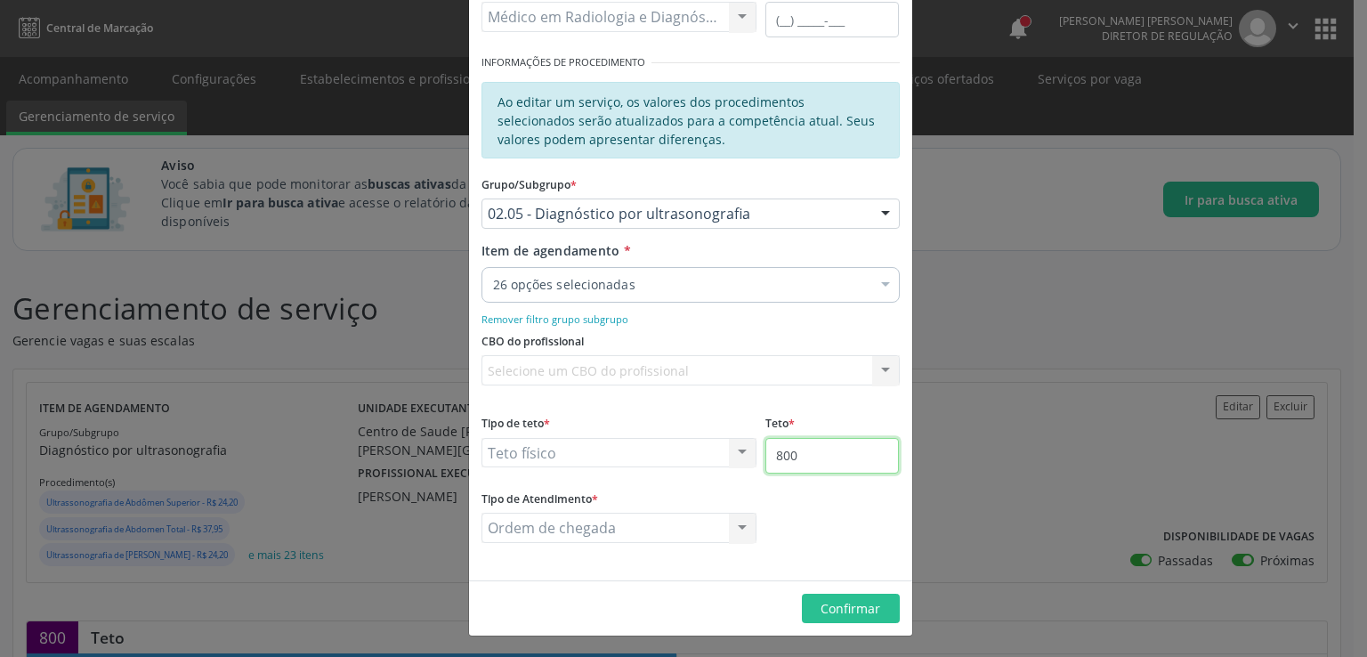
click at [816, 466] on input "800" at bounding box center [832, 456] width 134 height 36
type input "8"
type input "2000"
click at [844, 607] on span "Confirmar" at bounding box center [851, 608] width 60 height 17
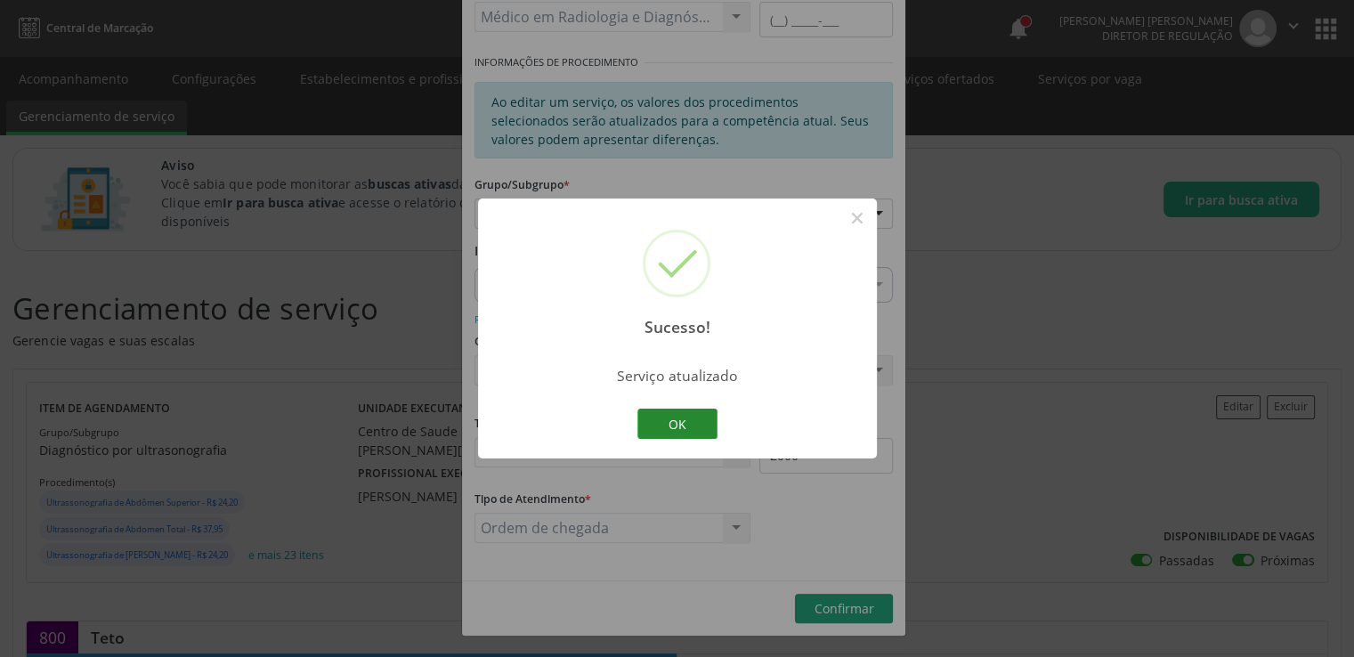
click at [674, 421] on button "OK" at bounding box center [677, 424] width 80 height 30
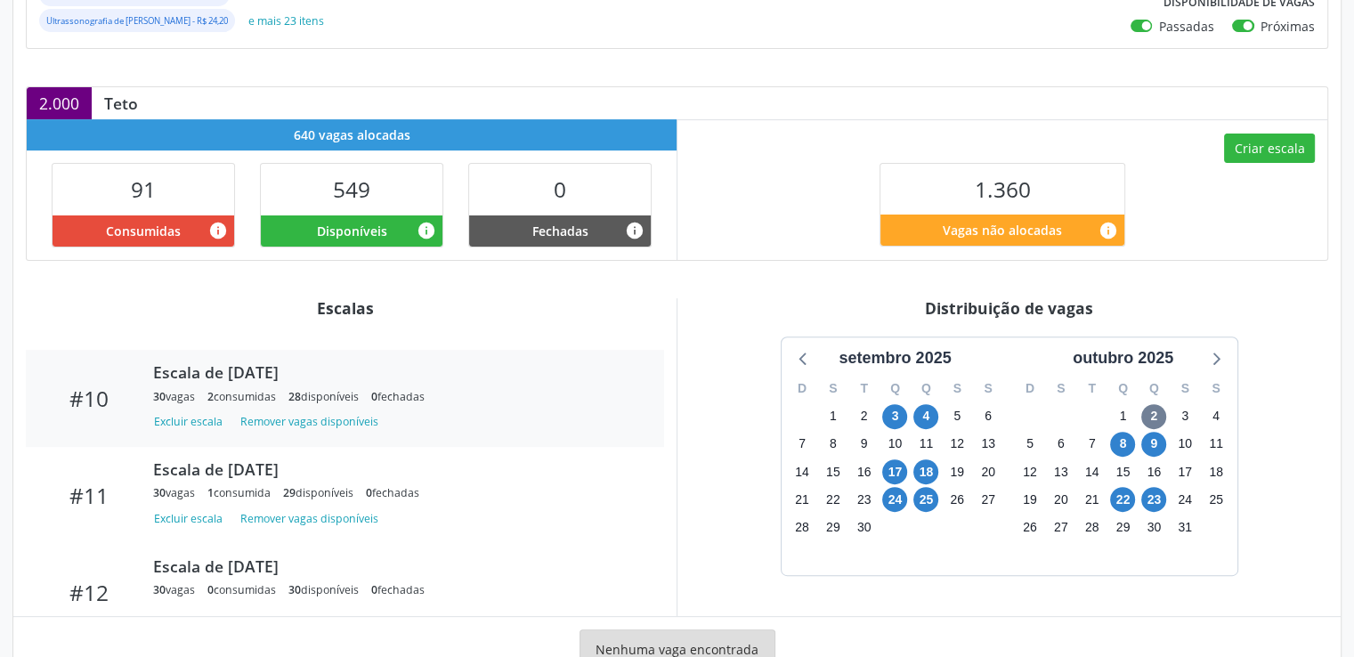
scroll to position [979, 0]
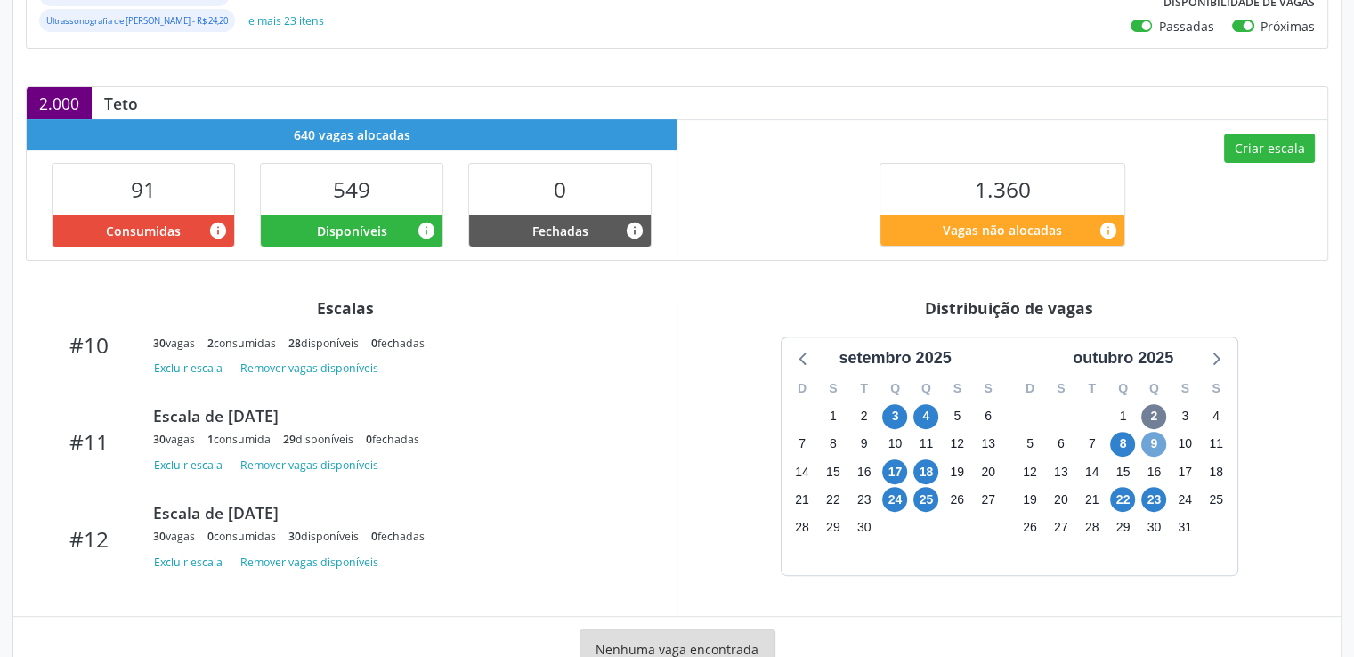
click at [1150, 441] on span "9" at bounding box center [1153, 444] width 25 height 25
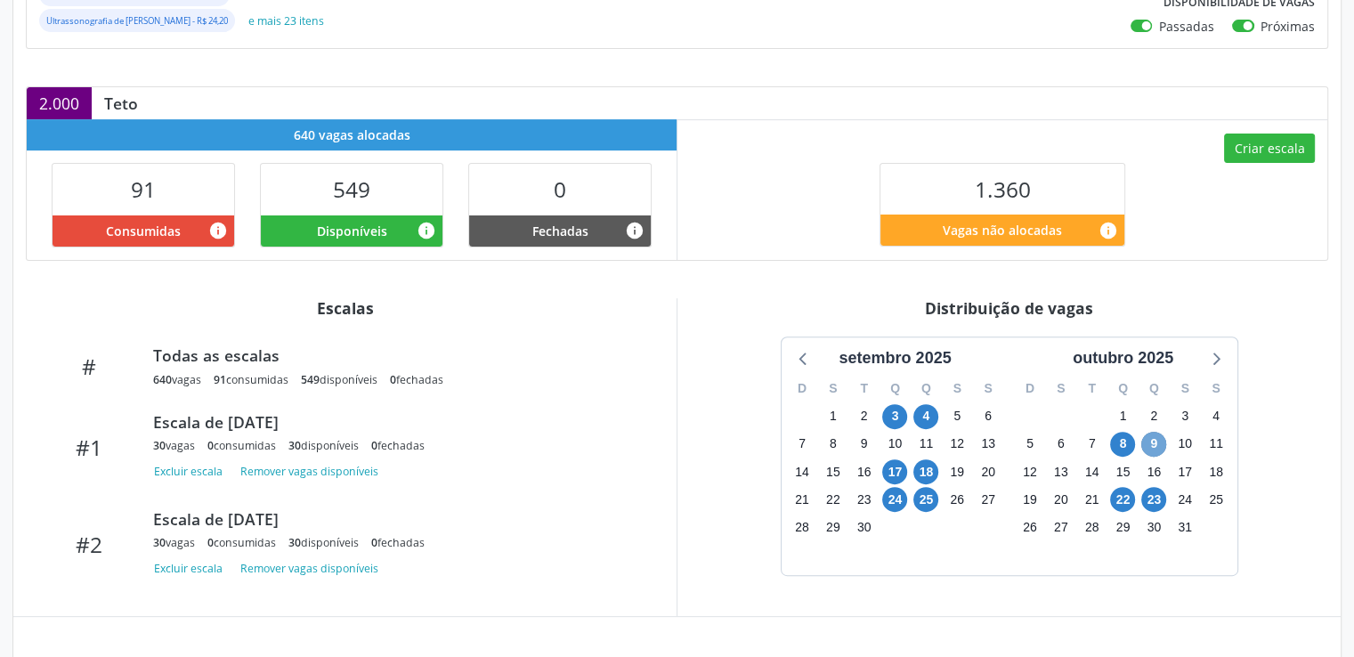
scroll to position [0, 0]
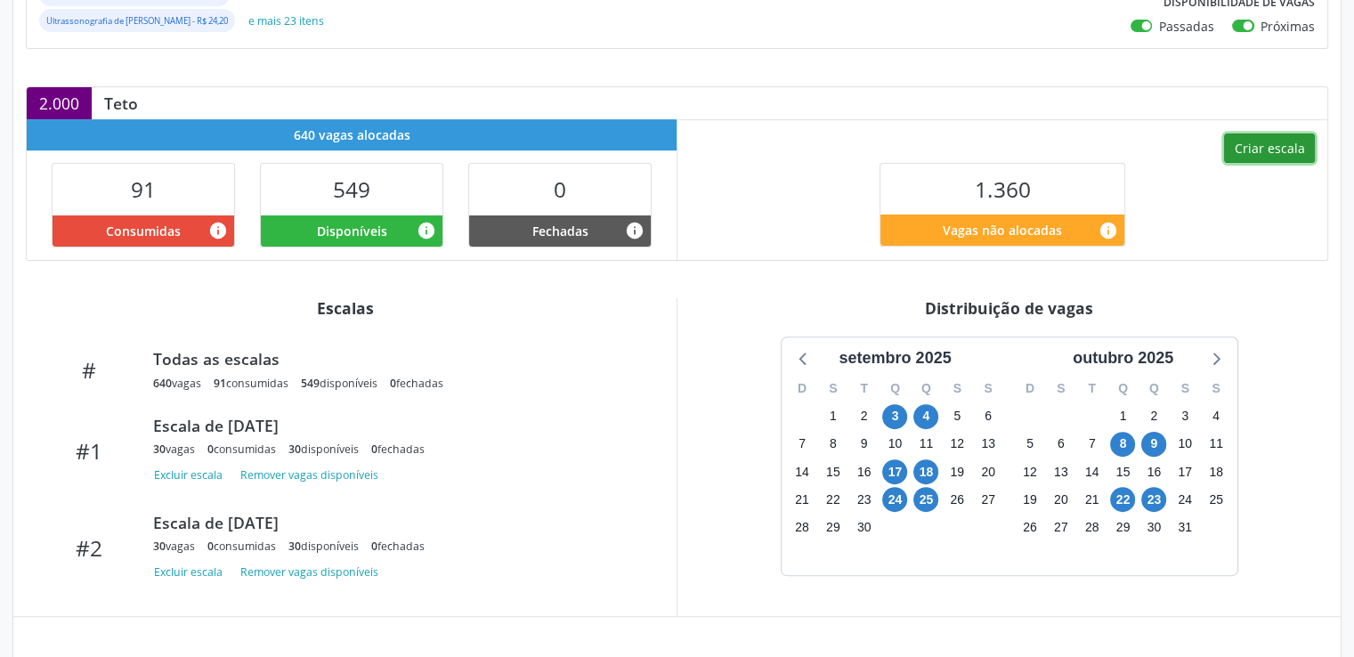
click at [1284, 147] on button "Criar escala" at bounding box center [1269, 149] width 91 height 30
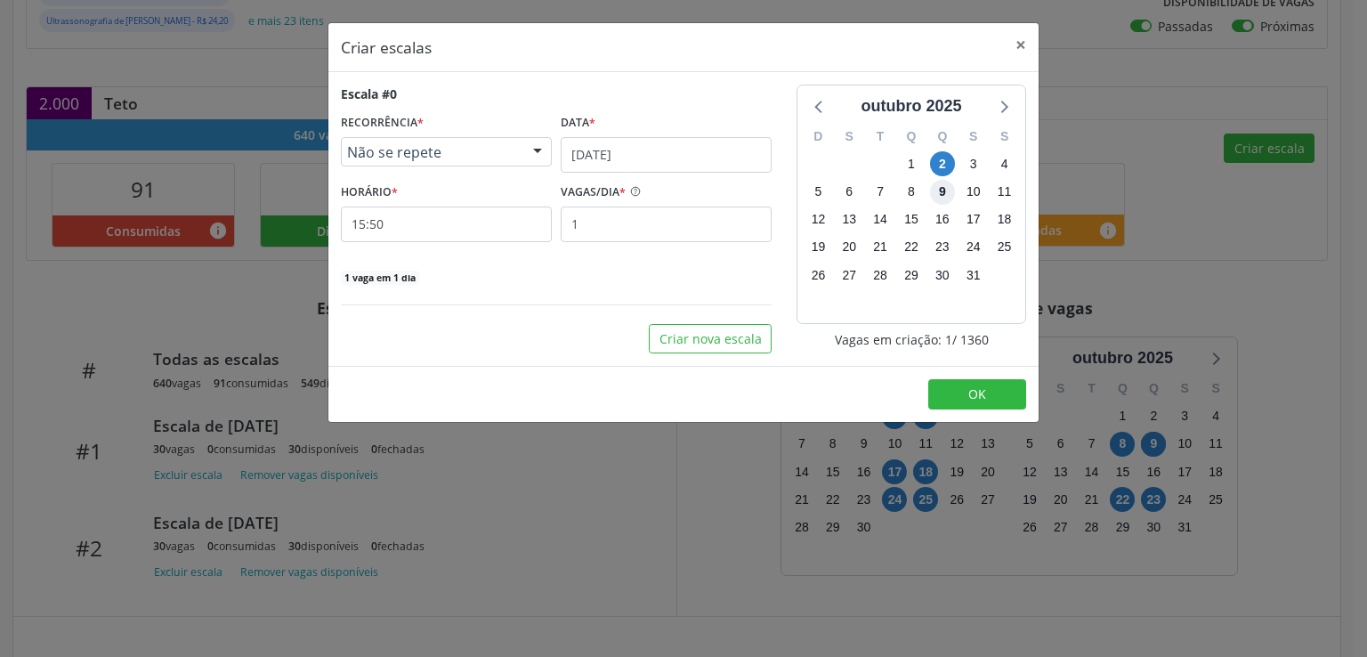
click at [941, 189] on span "9" at bounding box center [942, 192] width 25 height 25
click at [908, 188] on span "8" at bounding box center [911, 192] width 25 height 25
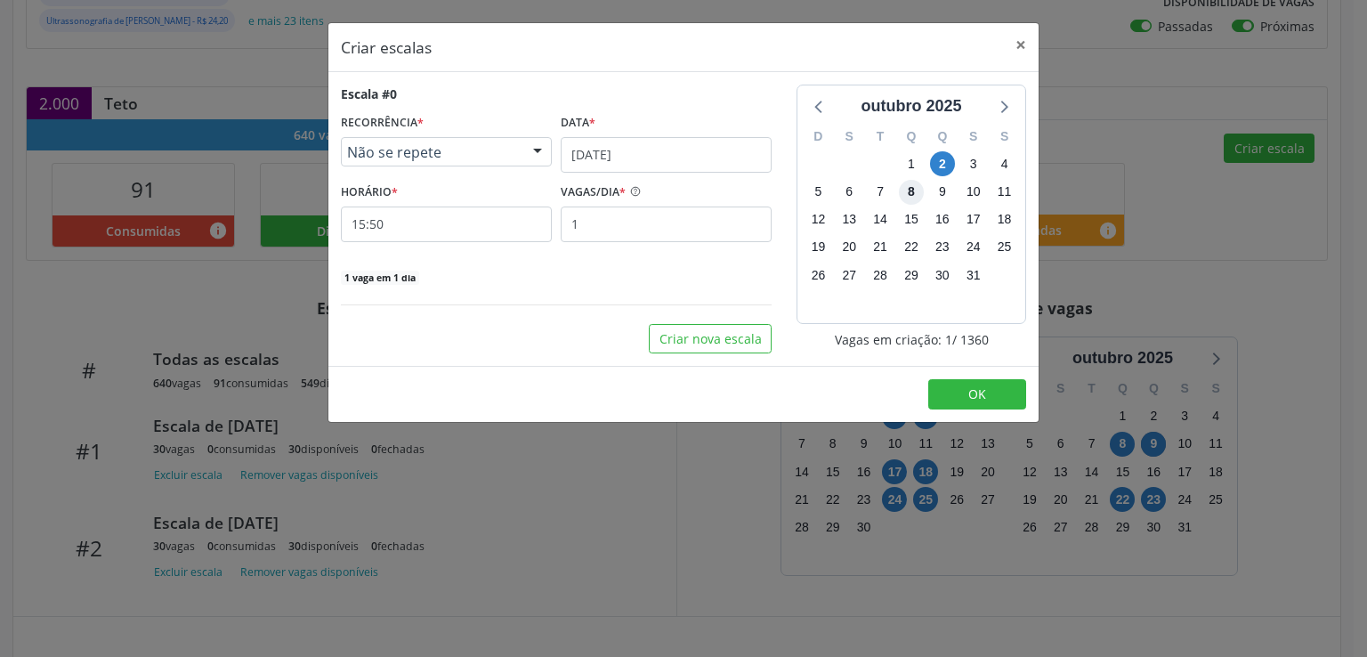
click at [908, 188] on span "8" at bounding box center [911, 192] width 25 height 25
click at [666, 161] on input "[DATE]" at bounding box center [666, 155] width 211 height 36
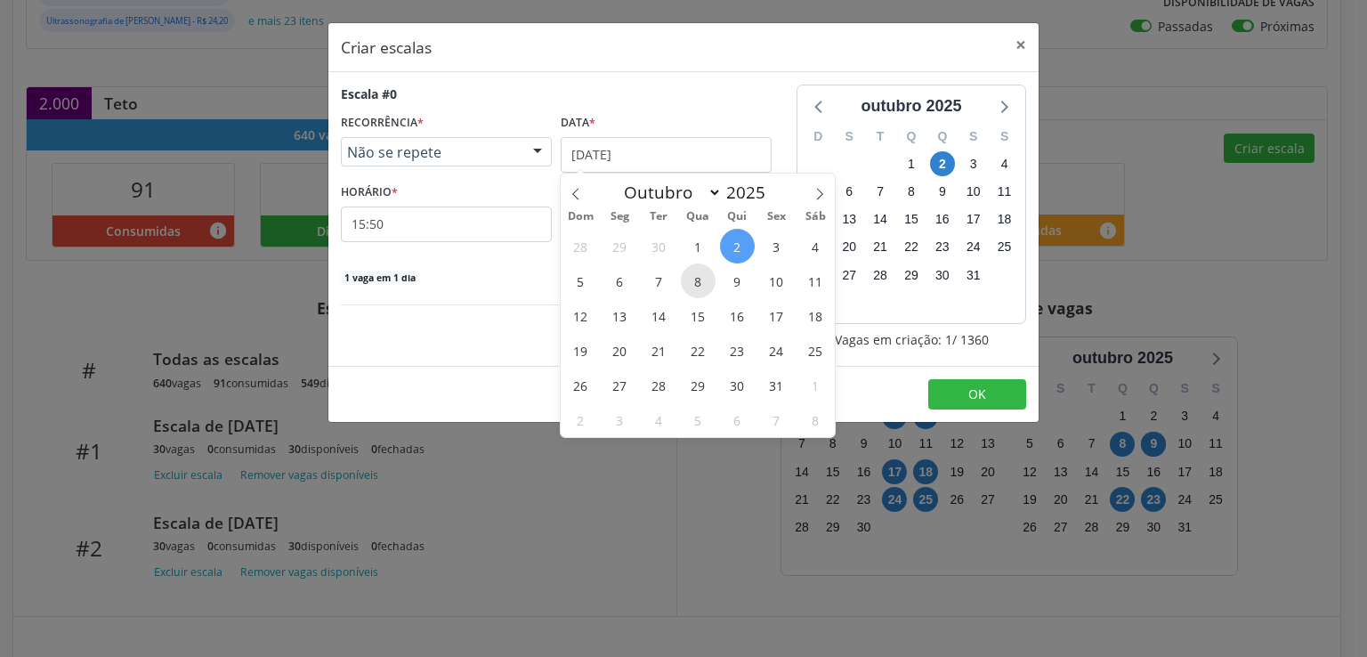
click at [699, 287] on span "8" at bounding box center [698, 280] width 35 height 35
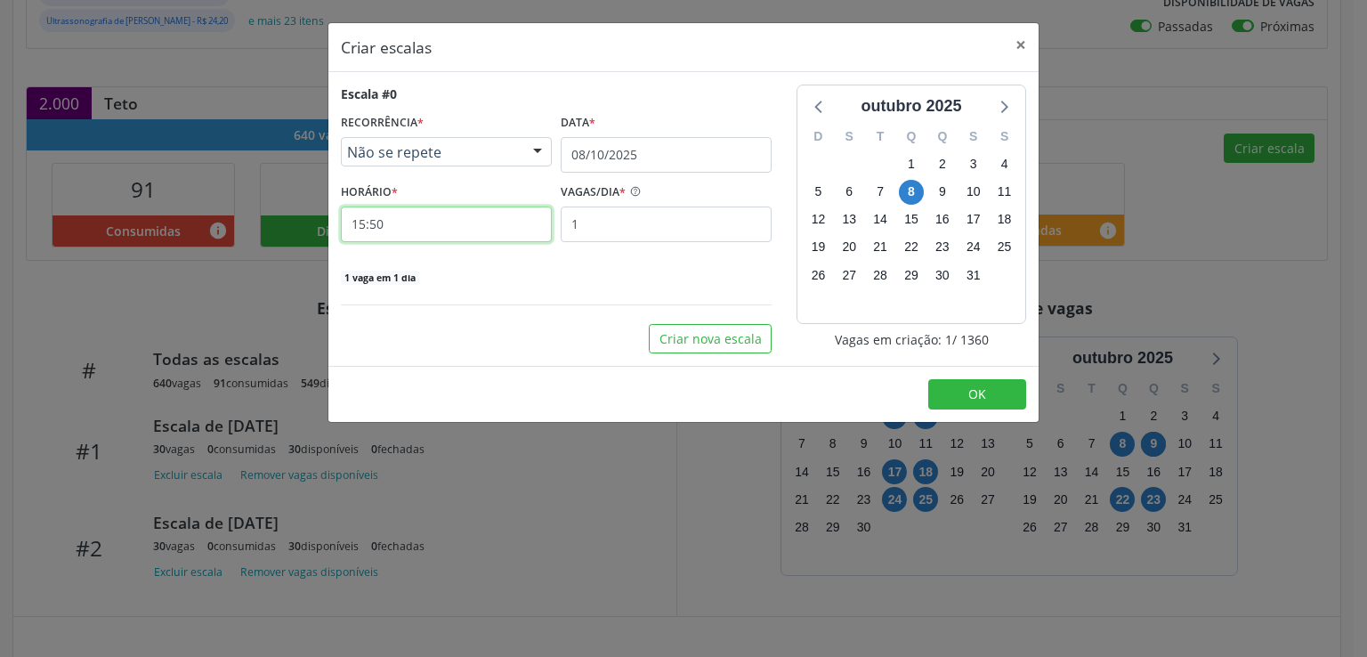
click at [450, 218] on input "15:50" at bounding box center [446, 225] width 211 height 36
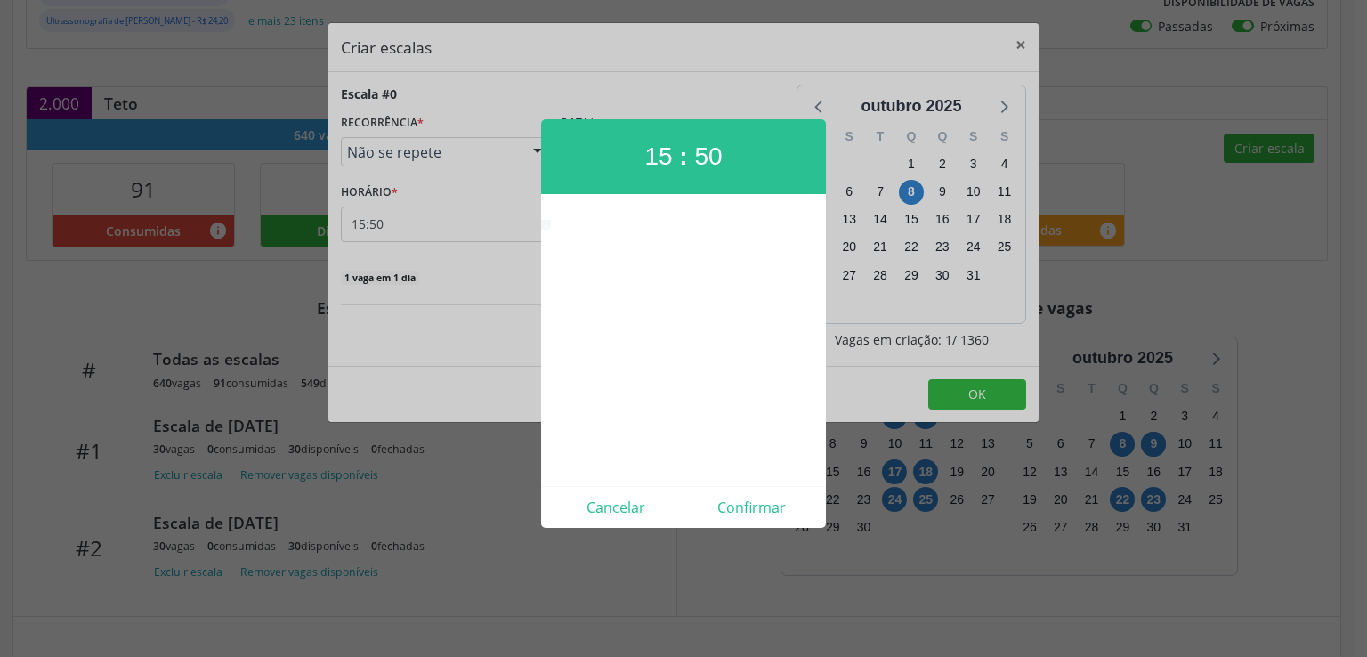
click at [450, 218] on div at bounding box center [683, 328] width 1367 height 657
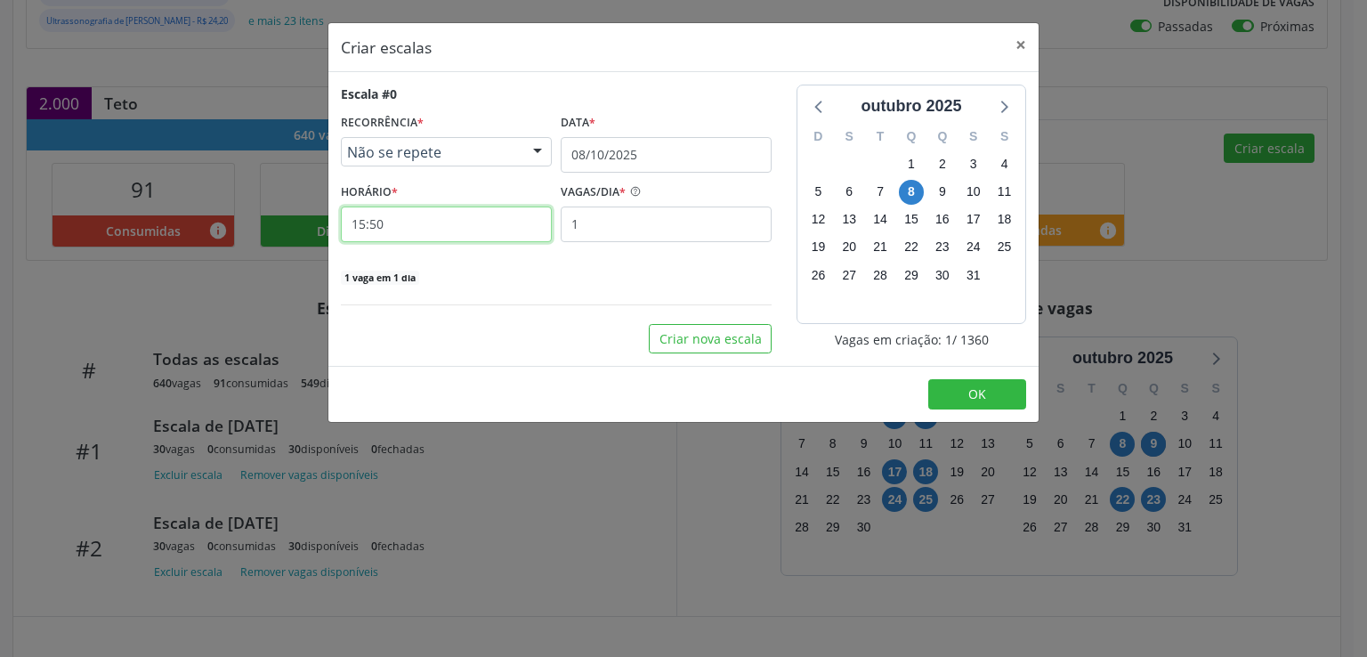
click at [449, 229] on input "15:50" at bounding box center [446, 225] width 211 height 36
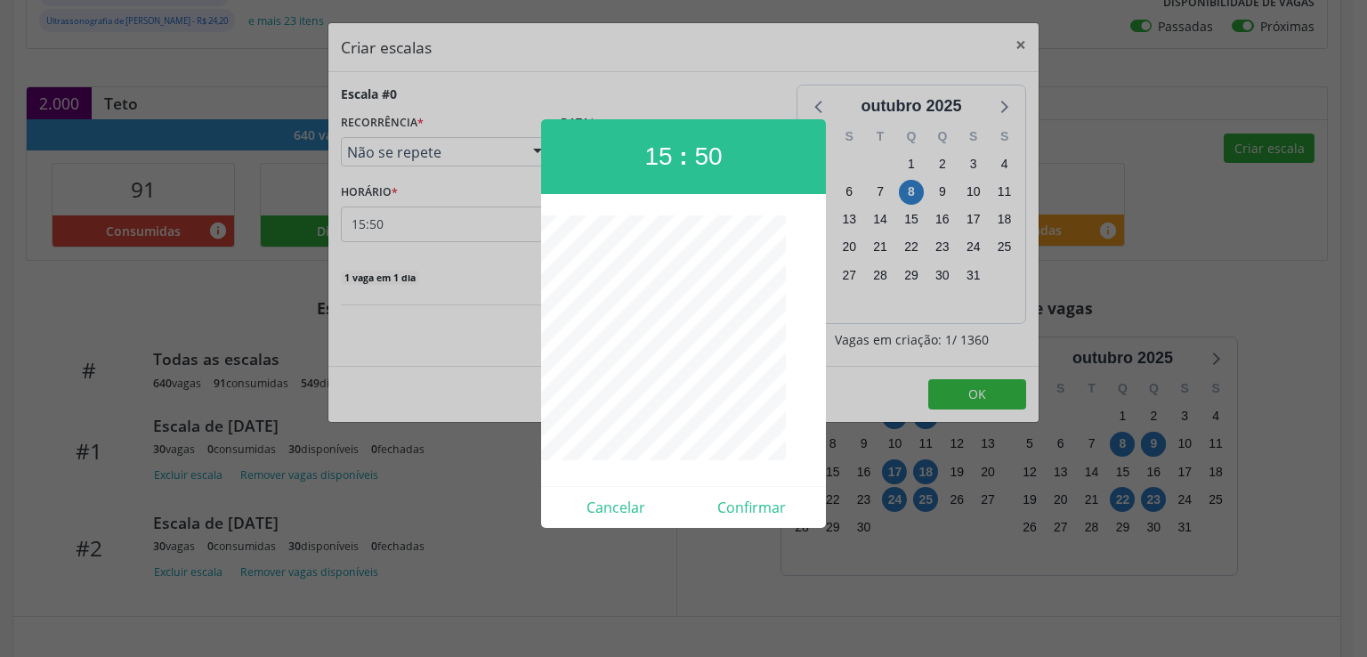
click at [571, 392] on div at bounding box center [683, 339] width 285 height 249
click at [766, 505] on button "Confirmar" at bounding box center [752, 507] width 136 height 28
type input "08:00"
click at [766, 505] on div "Criar escalas × Escala #0 RECORRÊNCIA * Não se repete Não se repete Diário/Sema…" at bounding box center [683, 328] width 1367 height 657
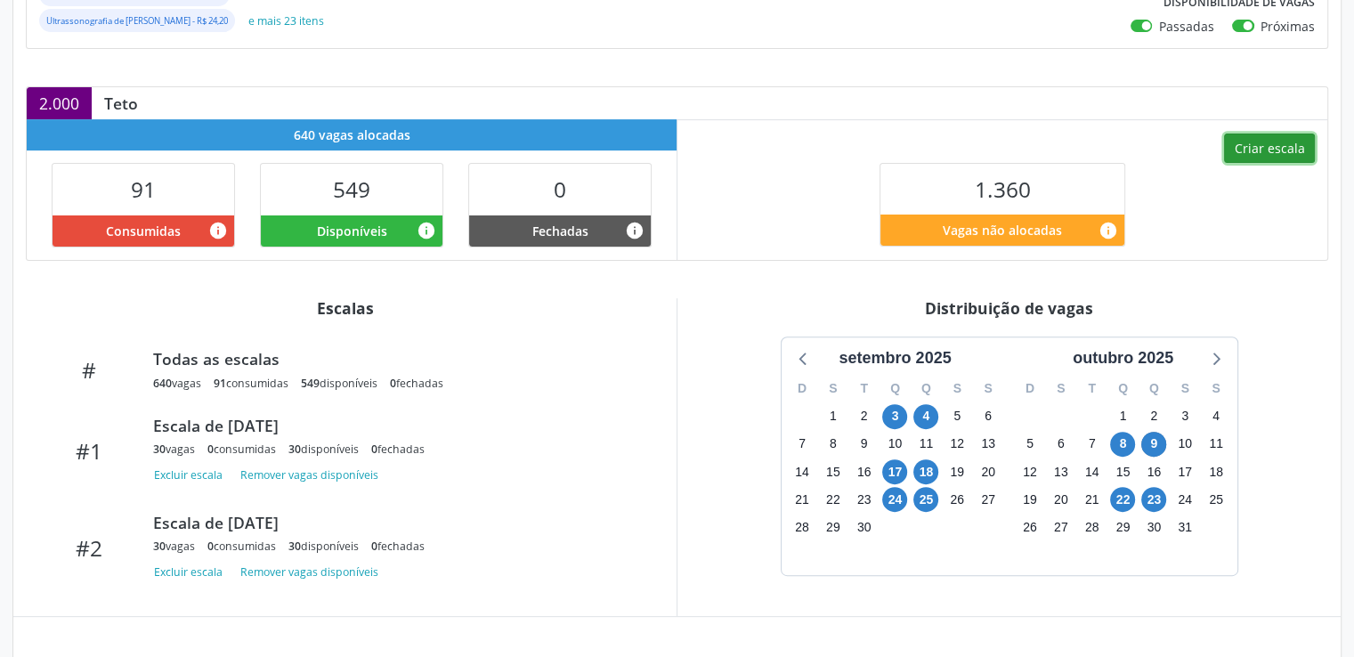
click at [1276, 139] on button "Criar escala" at bounding box center [1269, 149] width 91 height 30
click at [1275, 142] on button "Criar escala" at bounding box center [1269, 149] width 91 height 30
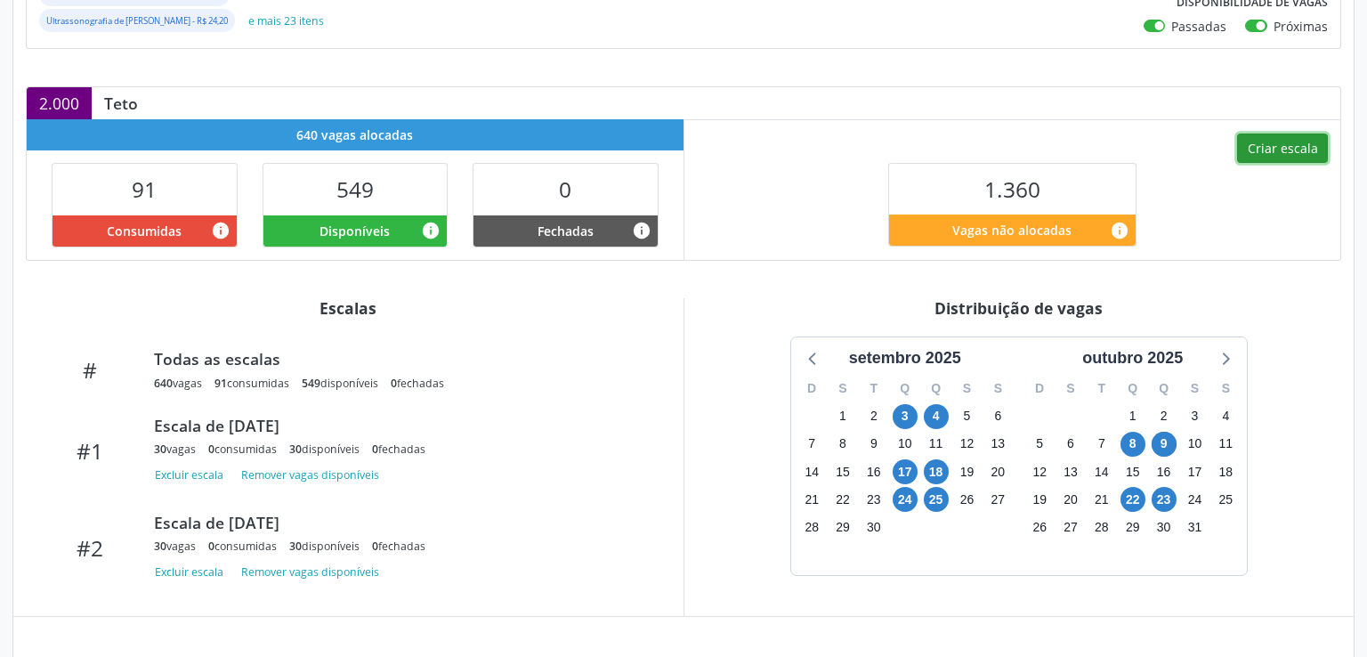
select select "9"
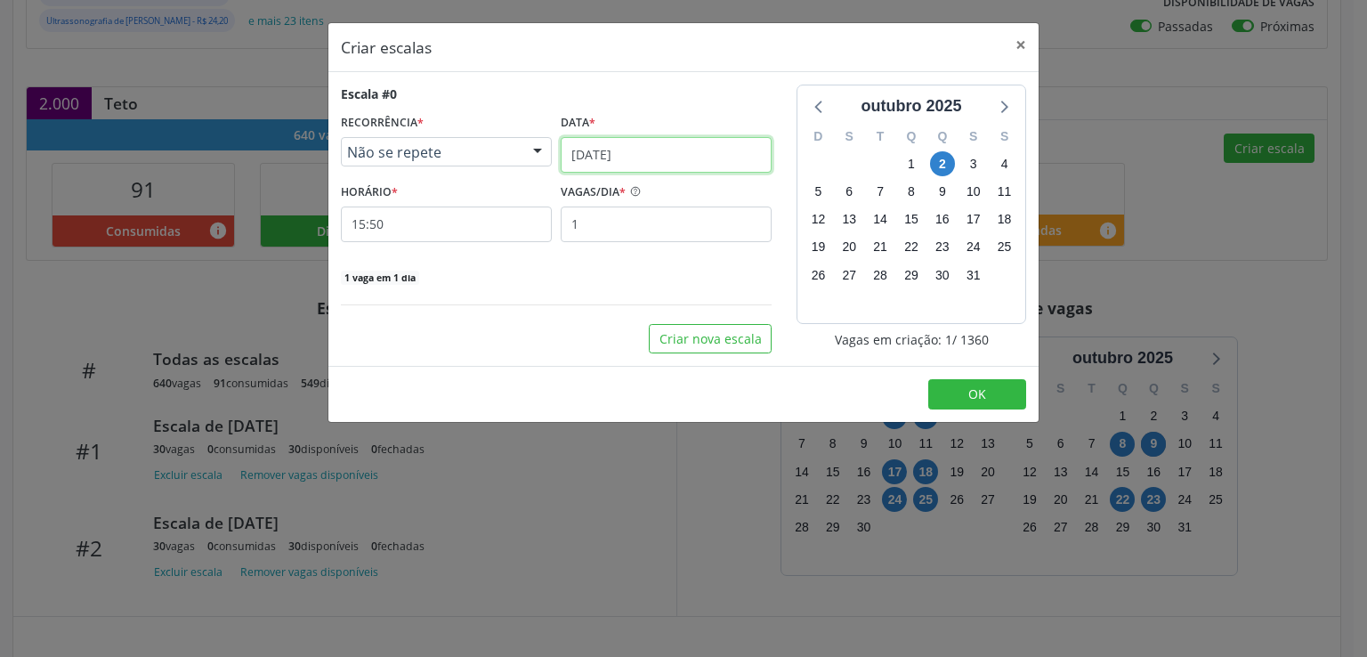
click at [669, 160] on input "[DATE]" at bounding box center [666, 155] width 211 height 36
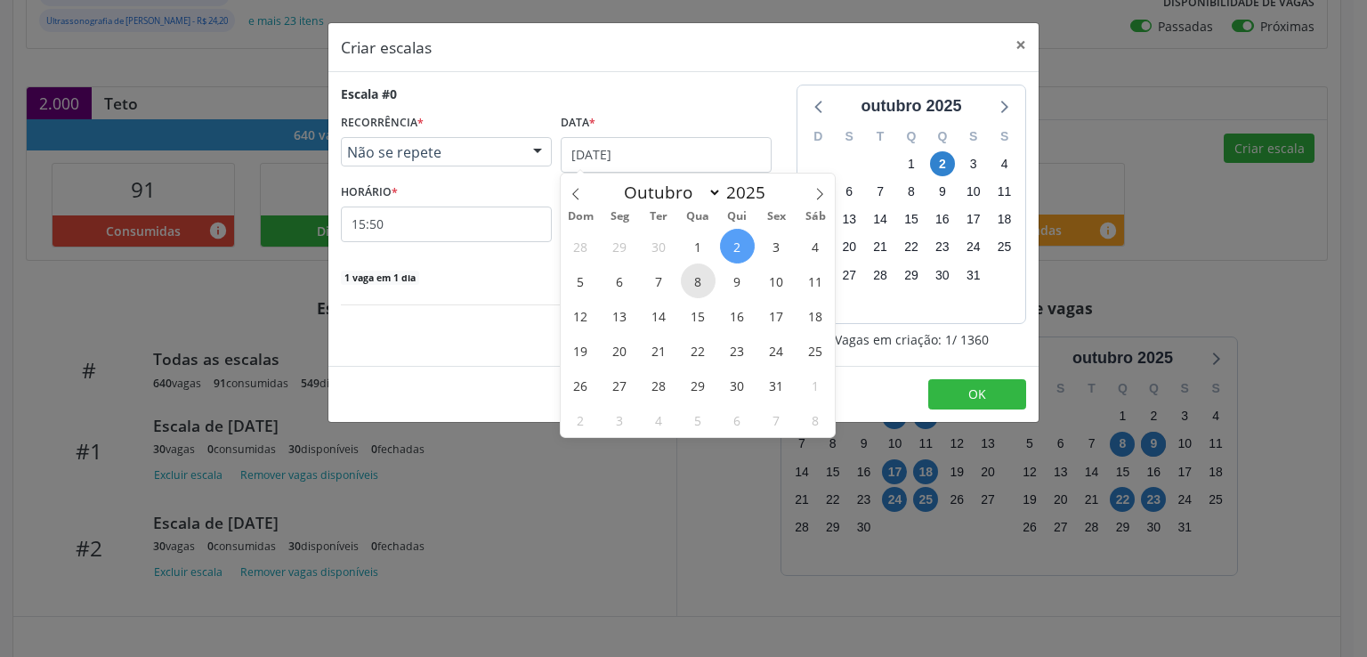
click at [704, 286] on span "8" at bounding box center [698, 280] width 35 height 35
click at [704, 286] on div "Escala #0 RECORRÊNCIA * Não se repete Não se repete Diário/Semanal Mensal Nenhu…" at bounding box center [556, 219] width 456 height 269
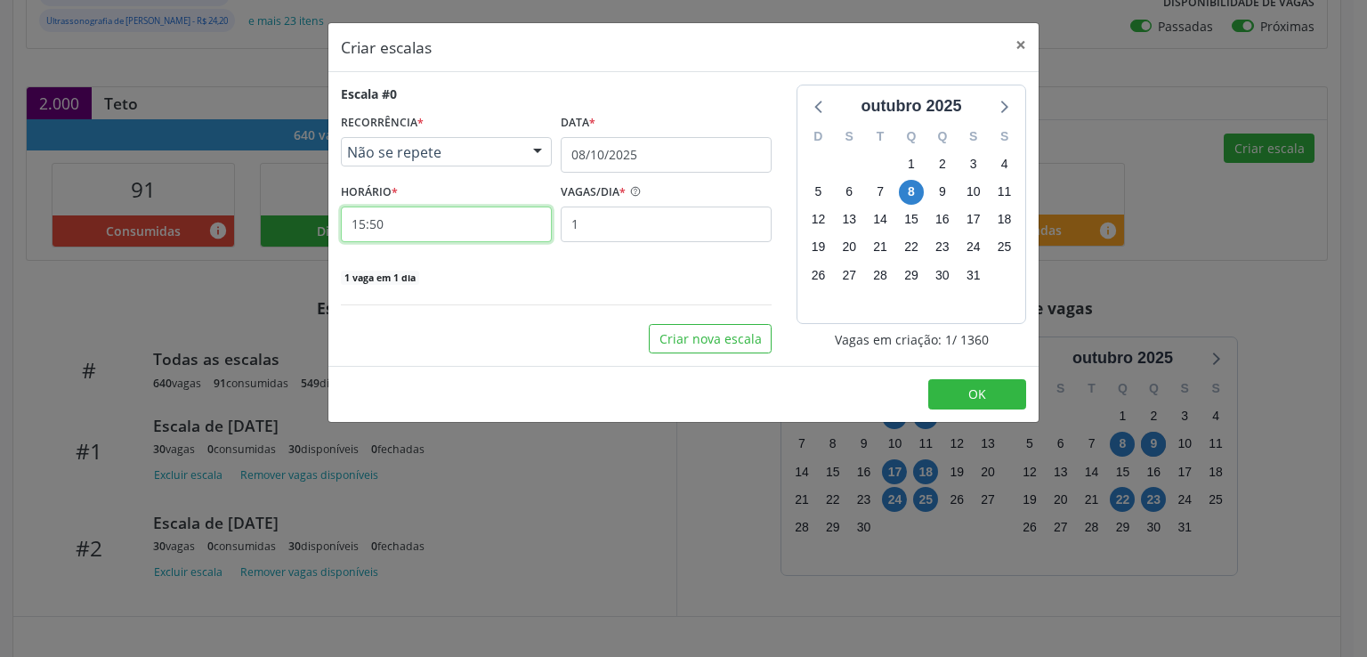
click at [424, 223] on input "15:50" at bounding box center [446, 225] width 211 height 36
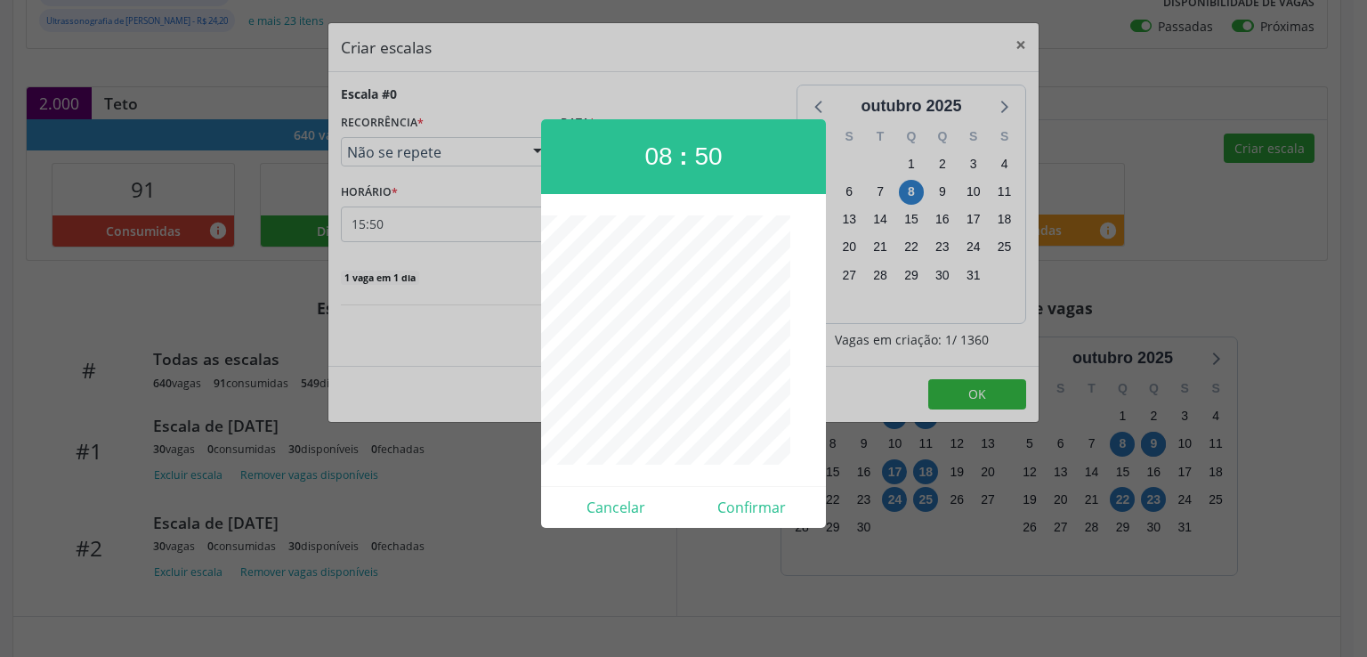
click at [571, 393] on div at bounding box center [683, 339] width 285 height 249
click at [755, 506] on button "Confirmar" at bounding box center [752, 507] width 136 height 28
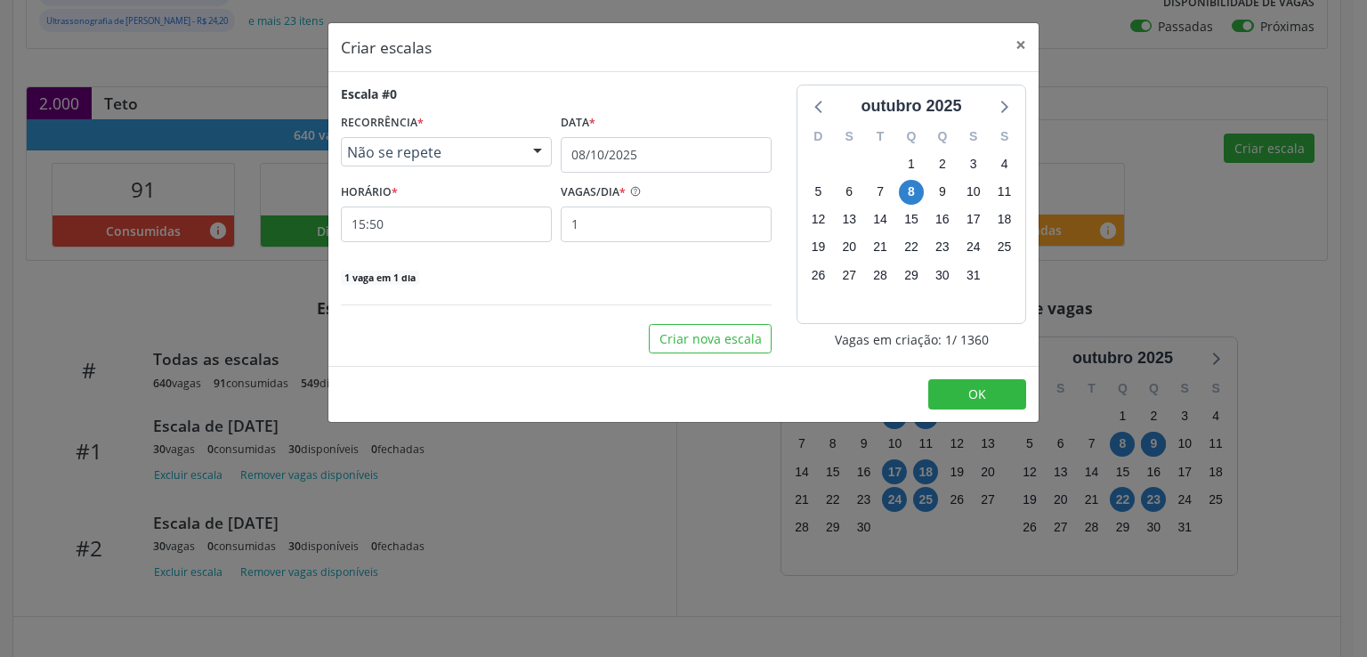
type input "08:00"
click at [755, 506] on div "Criar escalas × Escala #0 RECORRÊNCIA * Não se repete Não se repete Diário/Sema…" at bounding box center [683, 328] width 1367 height 657
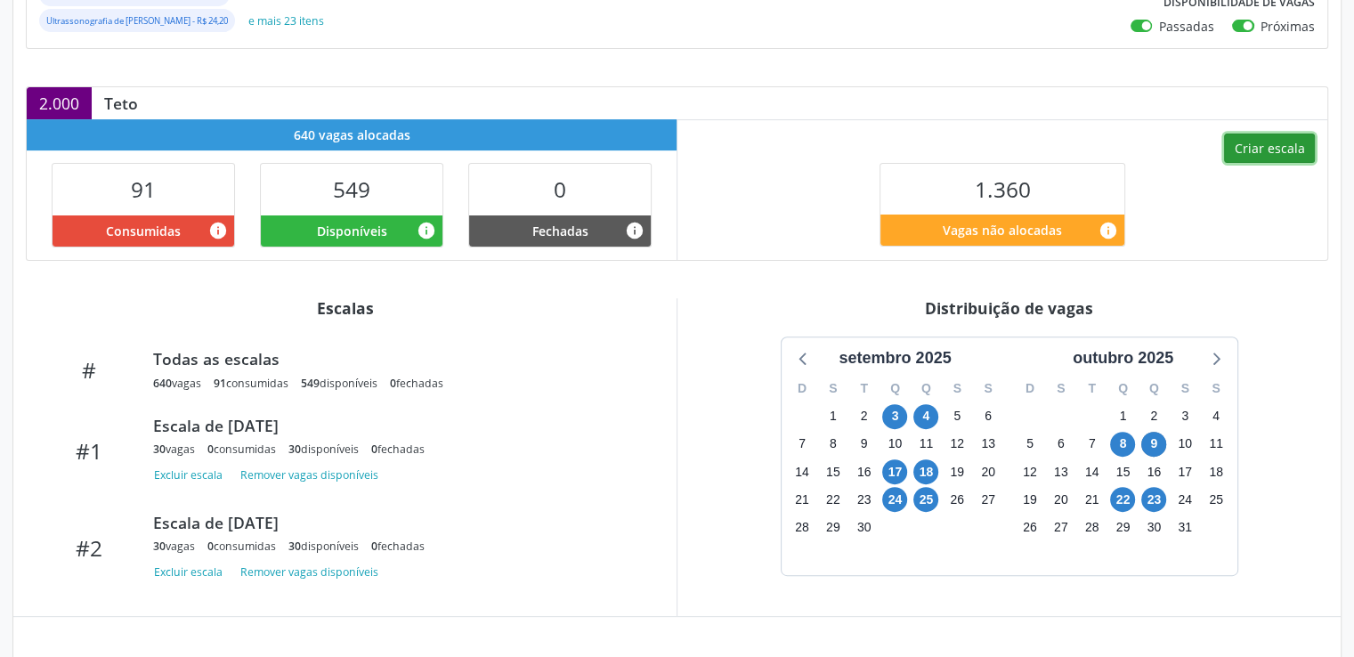
click at [1271, 154] on button "Criar escala" at bounding box center [1269, 149] width 91 height 30
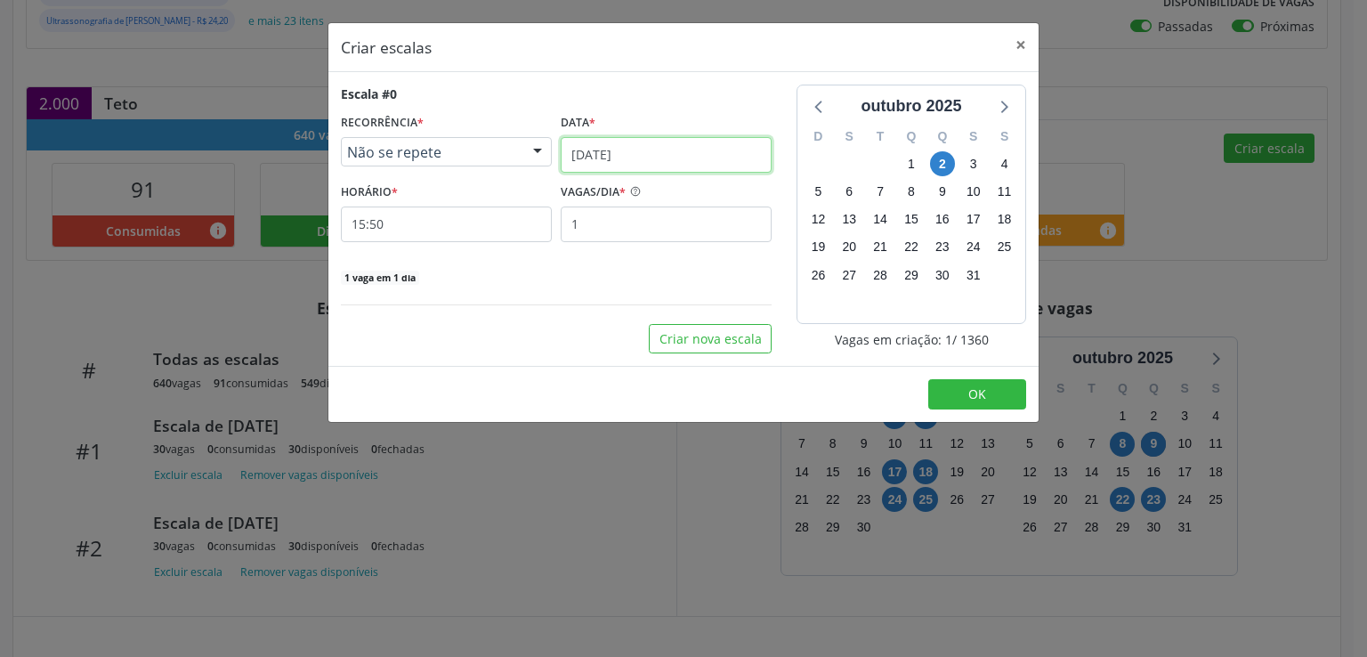
click at [606, 158] on input "[DATE]" at bounding box center [666, 155] width 211 height 36
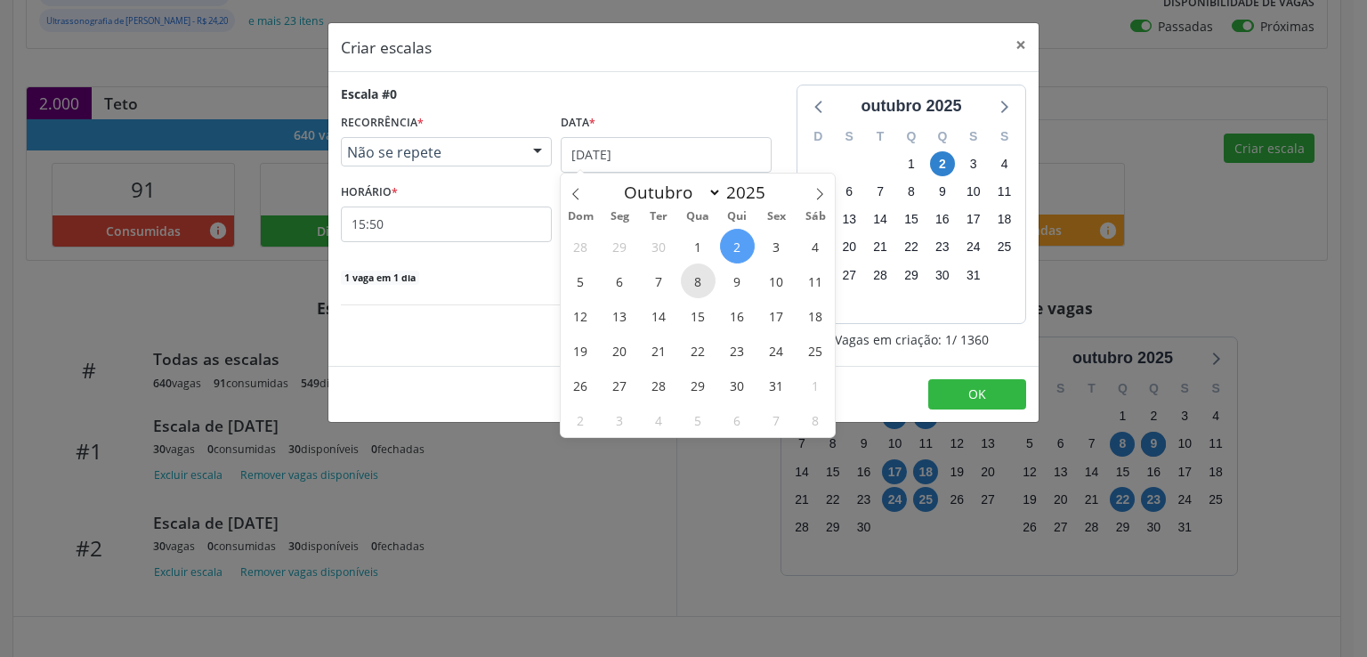
click at [702, 276] on span "8" at bounding box center [698, 280] width 35 height 35
click at [702, 276] on div "1 vaga em 1 dia" at bounding box center [556, 276] width 431 height 19
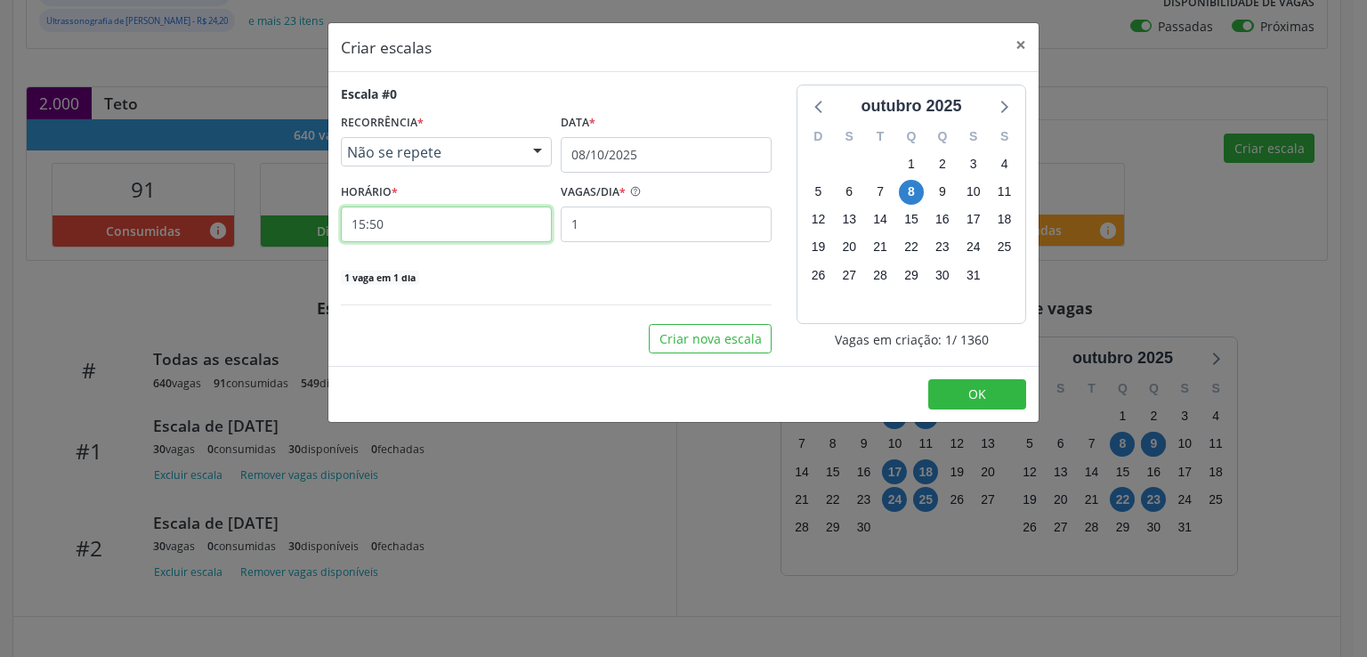
click at [411, 227] on input "15:50" at bounding box center [446, 225] width 211 height 36
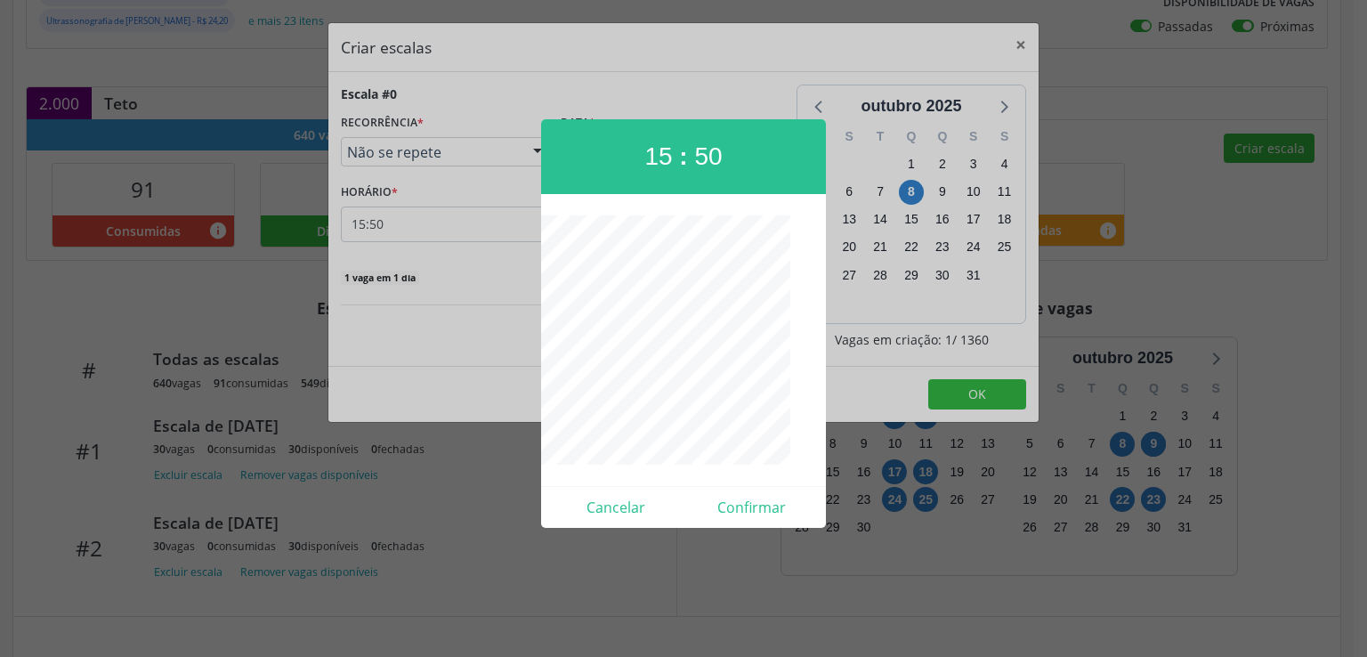
click at [411, 227] on div at bounding box center [683, 328] width 1367 height 657
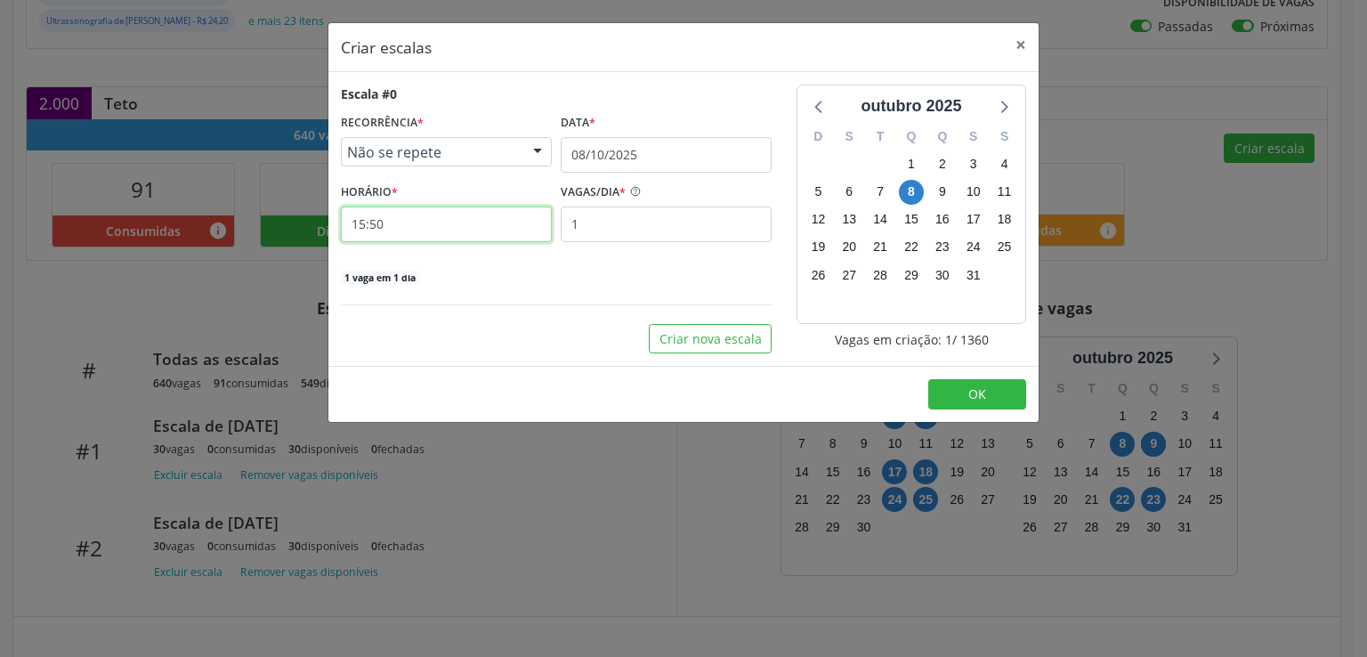
click at [420, 232] on input "15:50" at bounding box center [446, 225] width 211 height 36
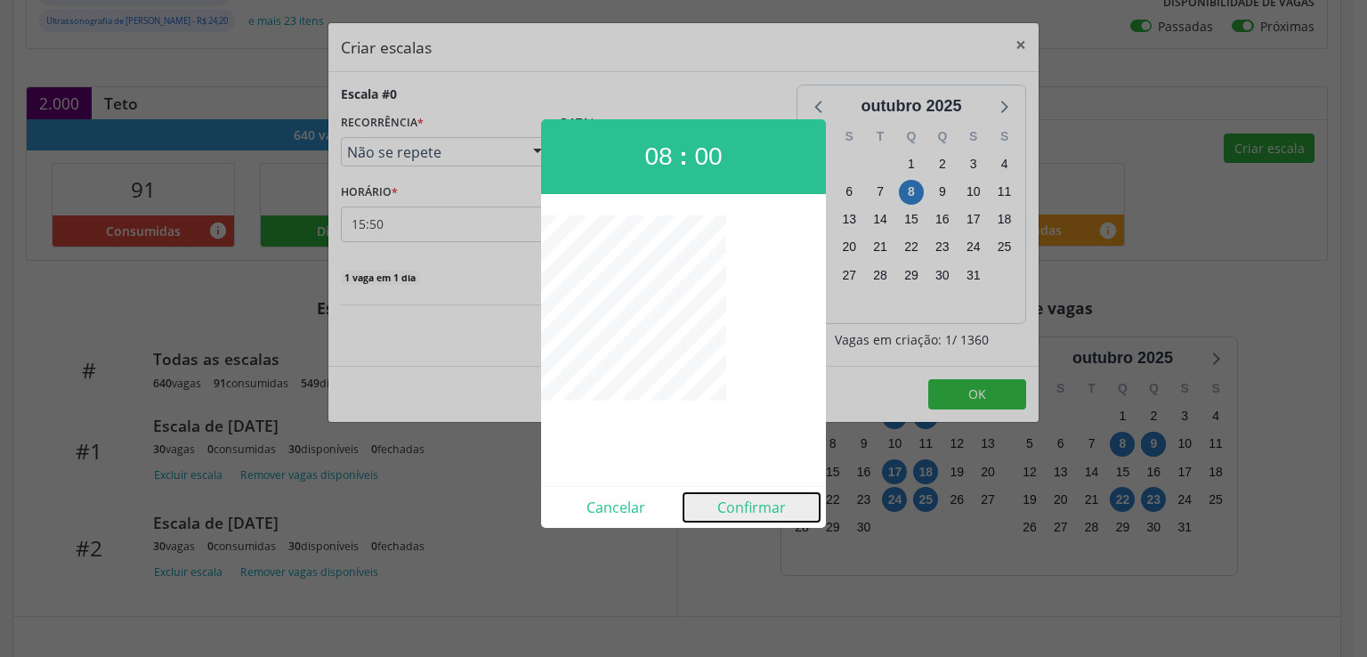
click at [748, 499] on button "Confirmar" at bounding box center [752, 507] width 136 height 28
type input "08:00"
click at [748, 499] on div "Criar escalas × Escala #0 RECORRÊNCIA * Não se repete Não se repete Diário/Sema…" at bounding box center [683, 328] width 1367 height 657
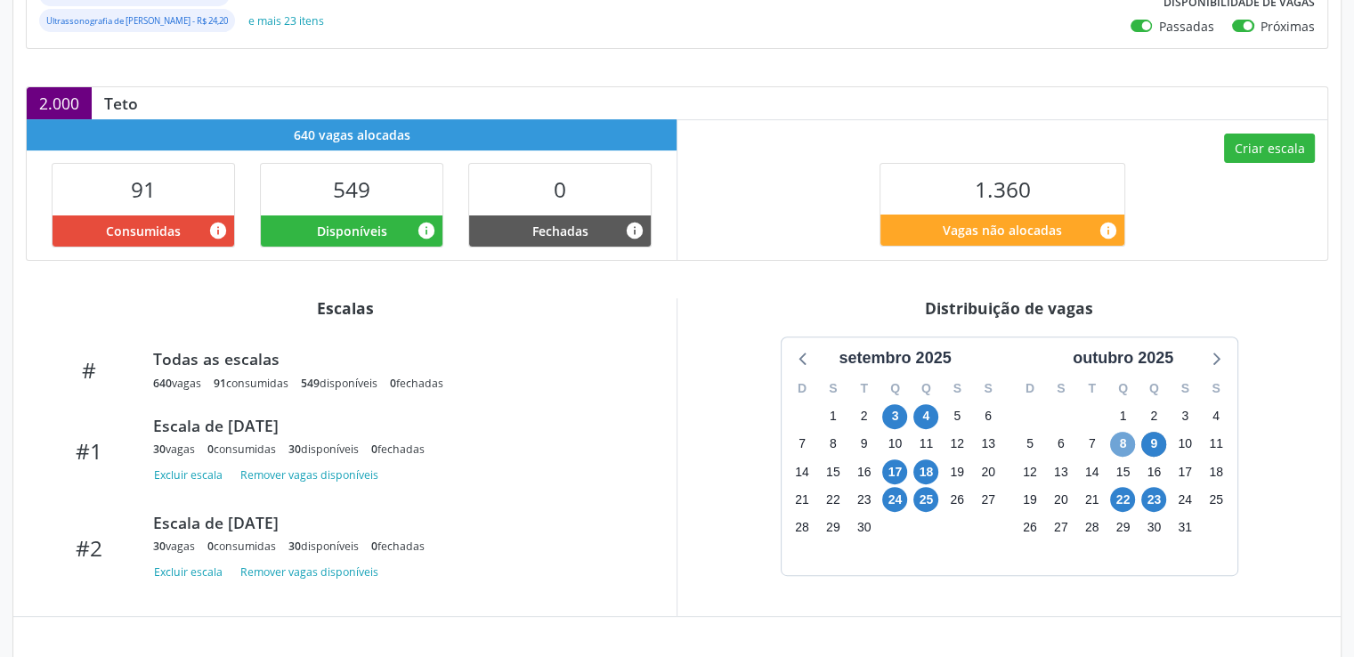
click at [1122, 440] on span "8" at bounding box center [1122, 444] width 25 height 25
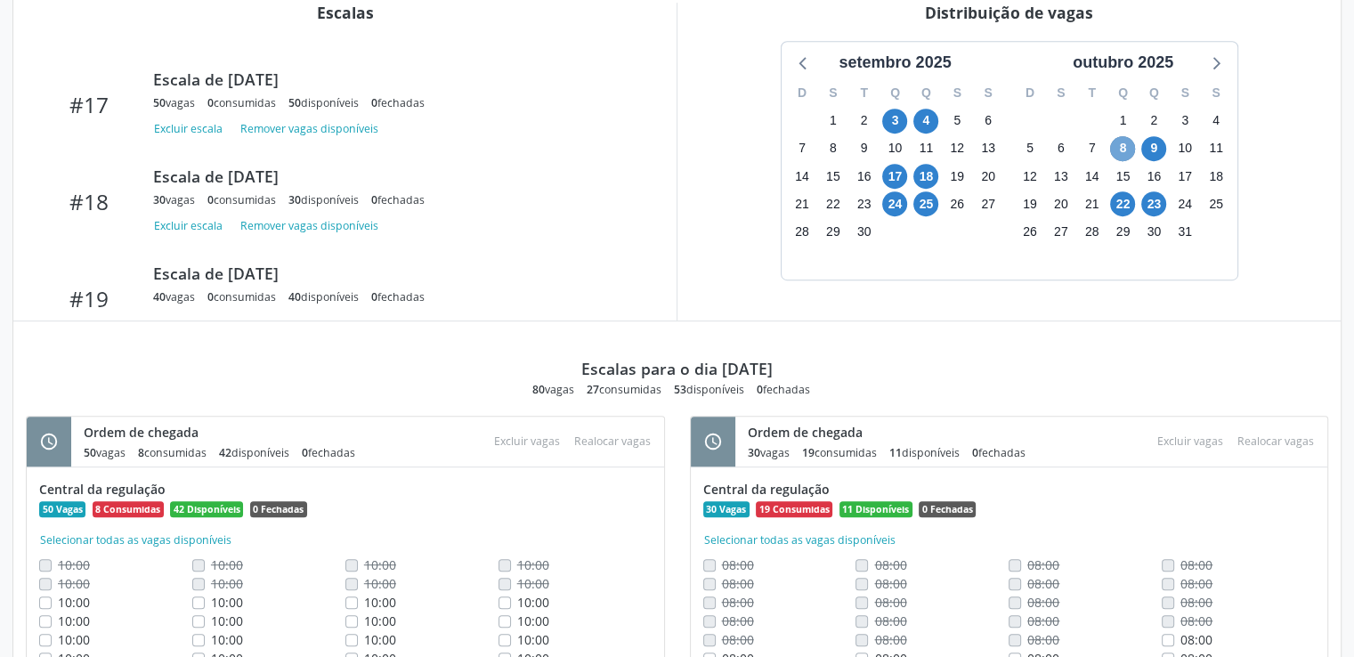
scroll to position [684, 0]
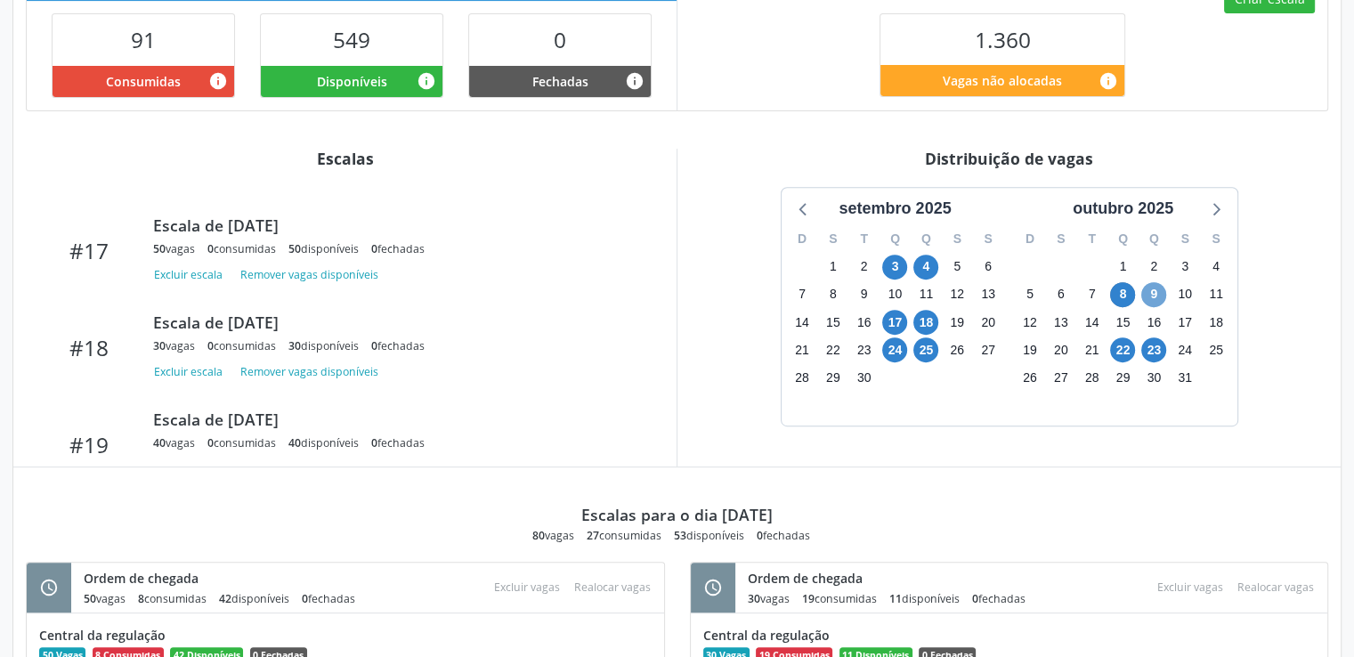
click at [1150, 298] on span "9" at bounding box center [1153, 294] width 25 height 25
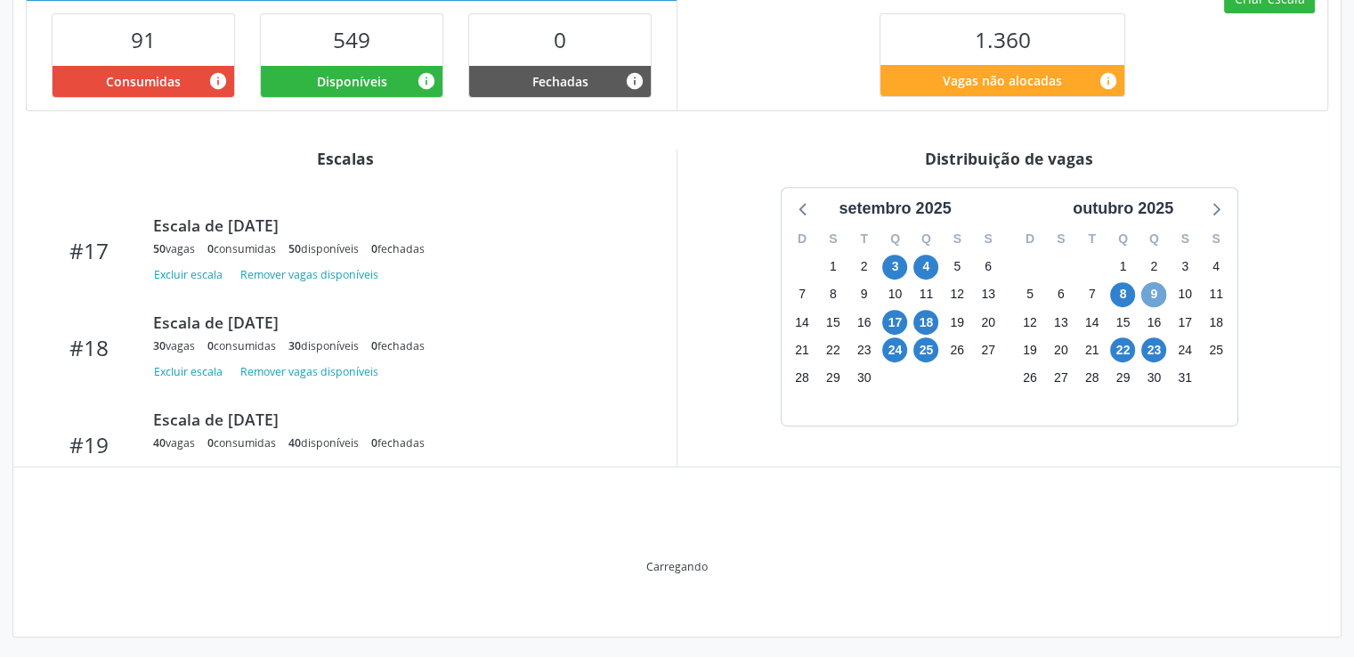
click at [1150, 298] on span "9" at bounding box center [1153, 294] width 25 height 25
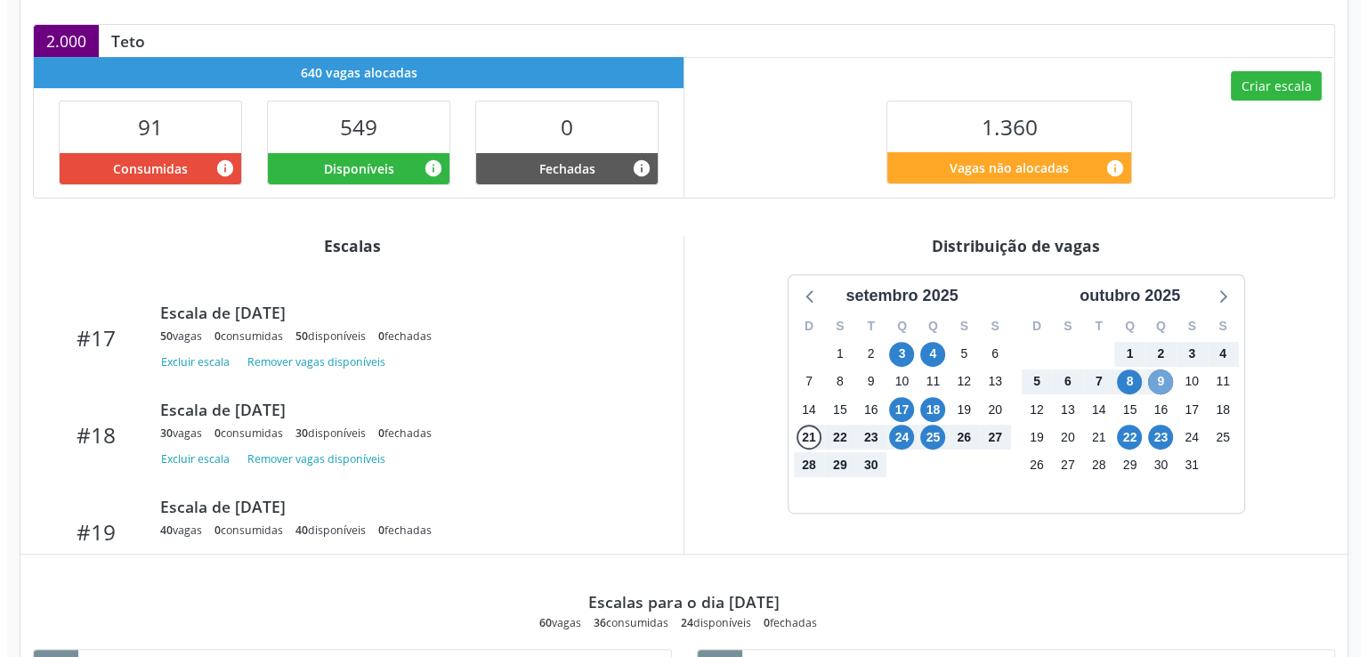
scroll to position [449, 0]
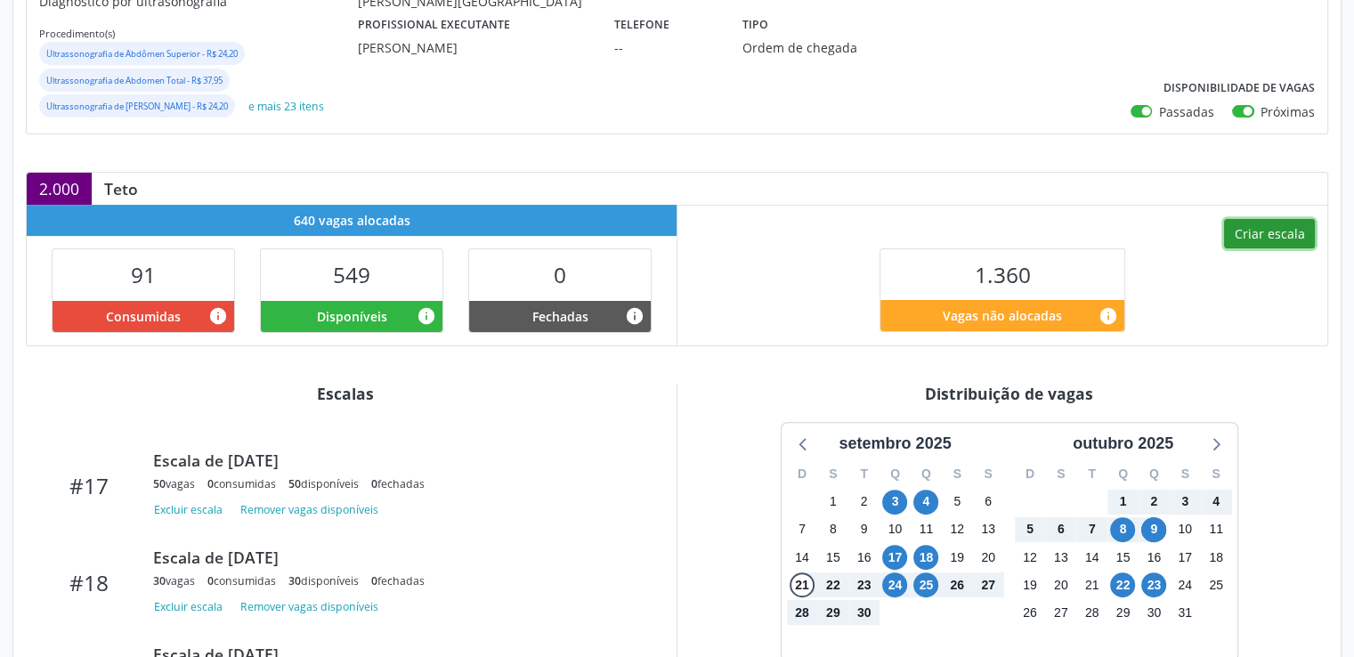
click at [1264, 222] on button "Criar escala" at bounding box center [1269, 234] width 91 height 30
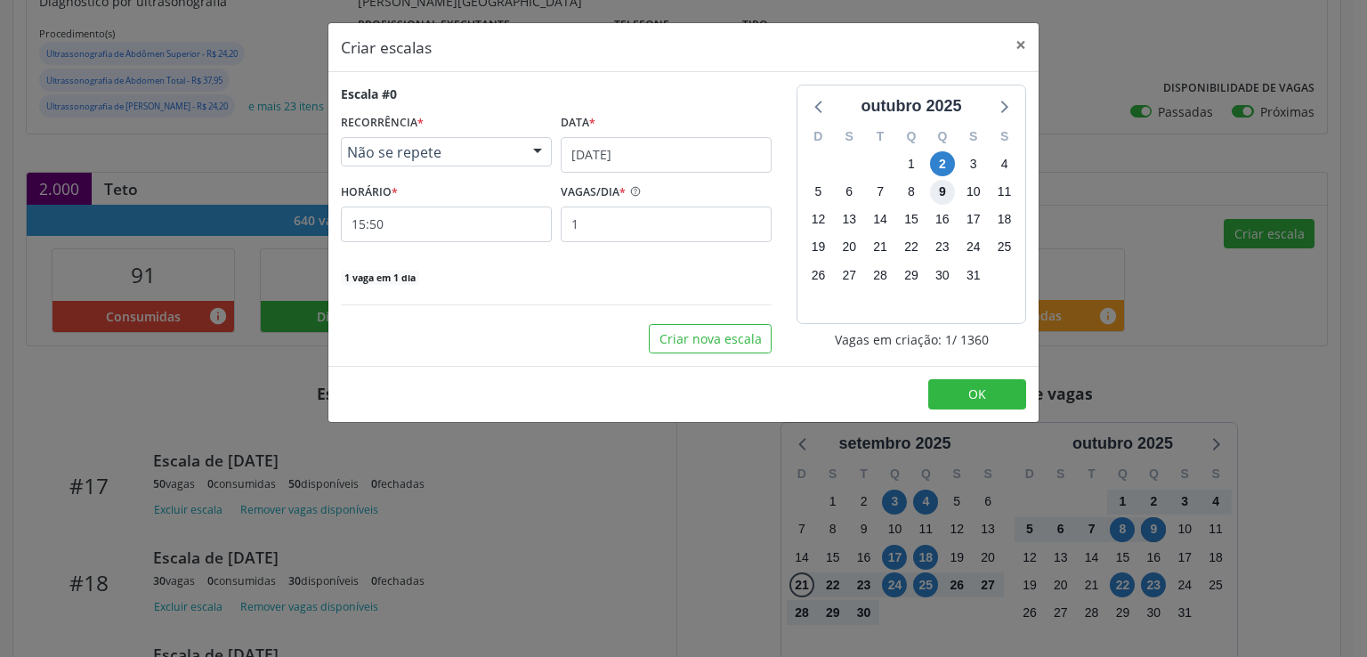
click at [939, 191] on span "9" at bounding box center [942, 192] width 25 height 25
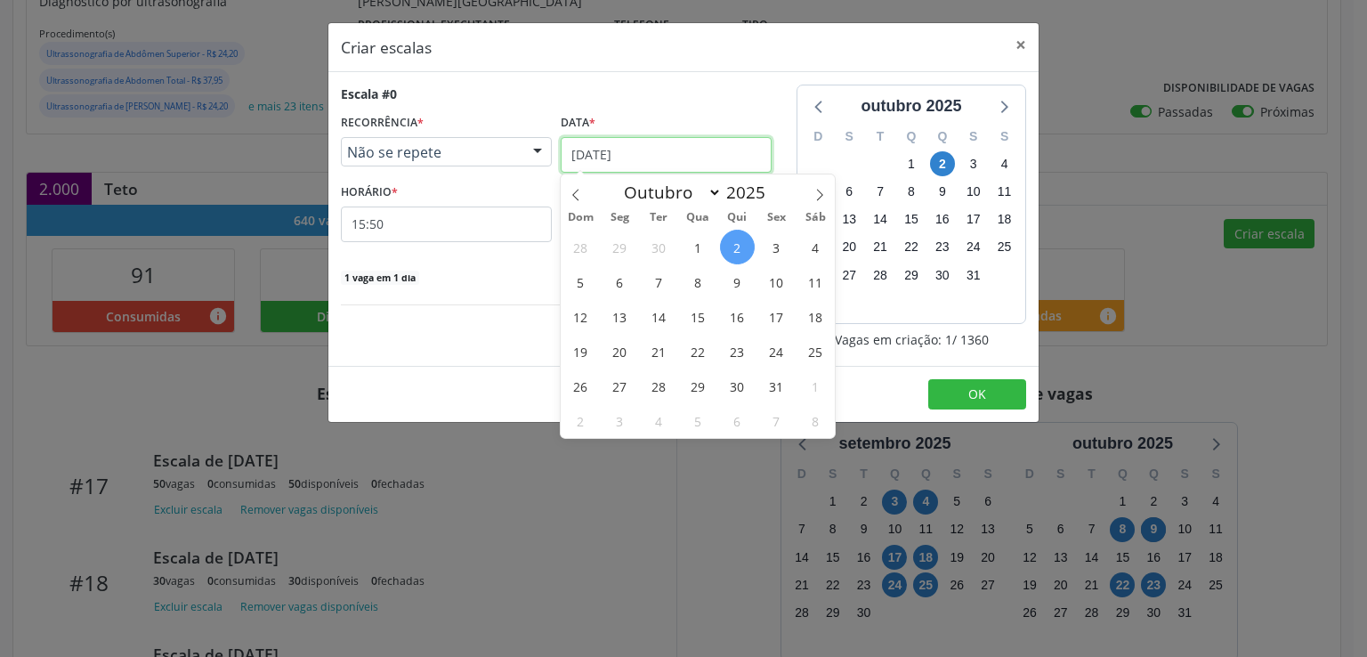
click at [633, 154] on input "[DATE]" at bounding box center [666, 155] width 211 height 36
click at [737, 282] on span "9" at bounding box center [737, 281] width 35 height 35
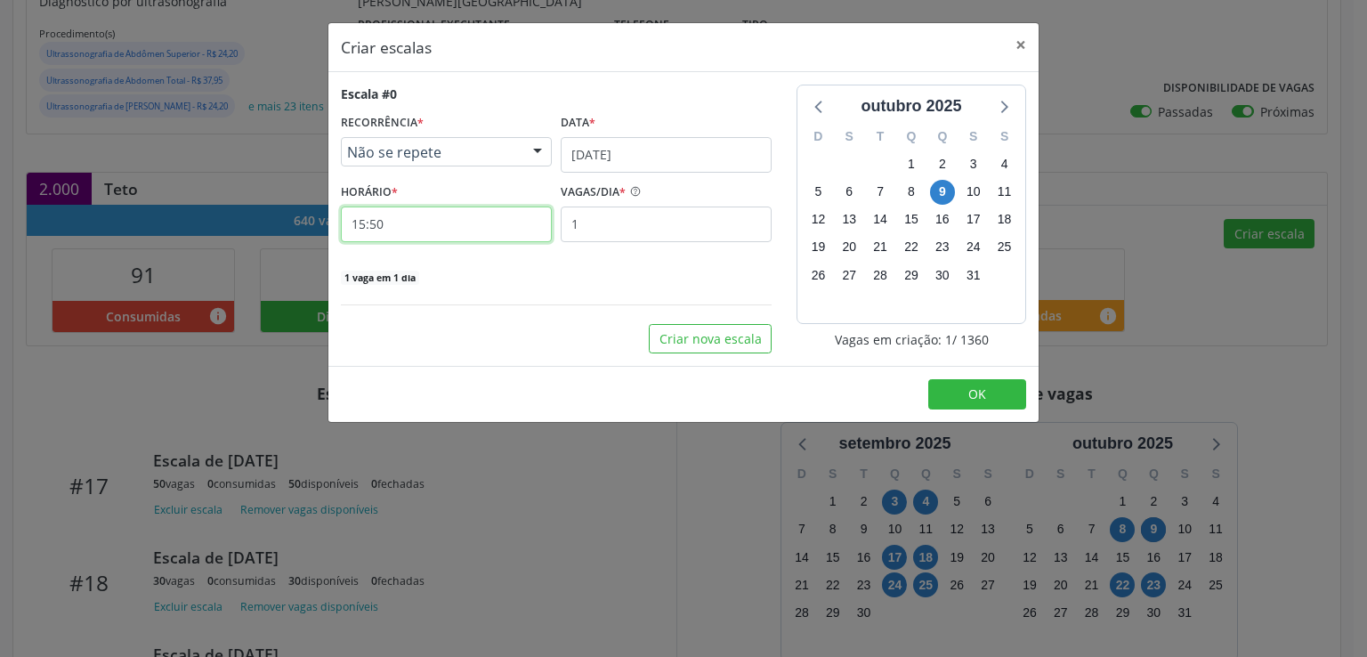
click at [438, 222] on input "15:50" at bounding box center [446, 225] width 211 height 36
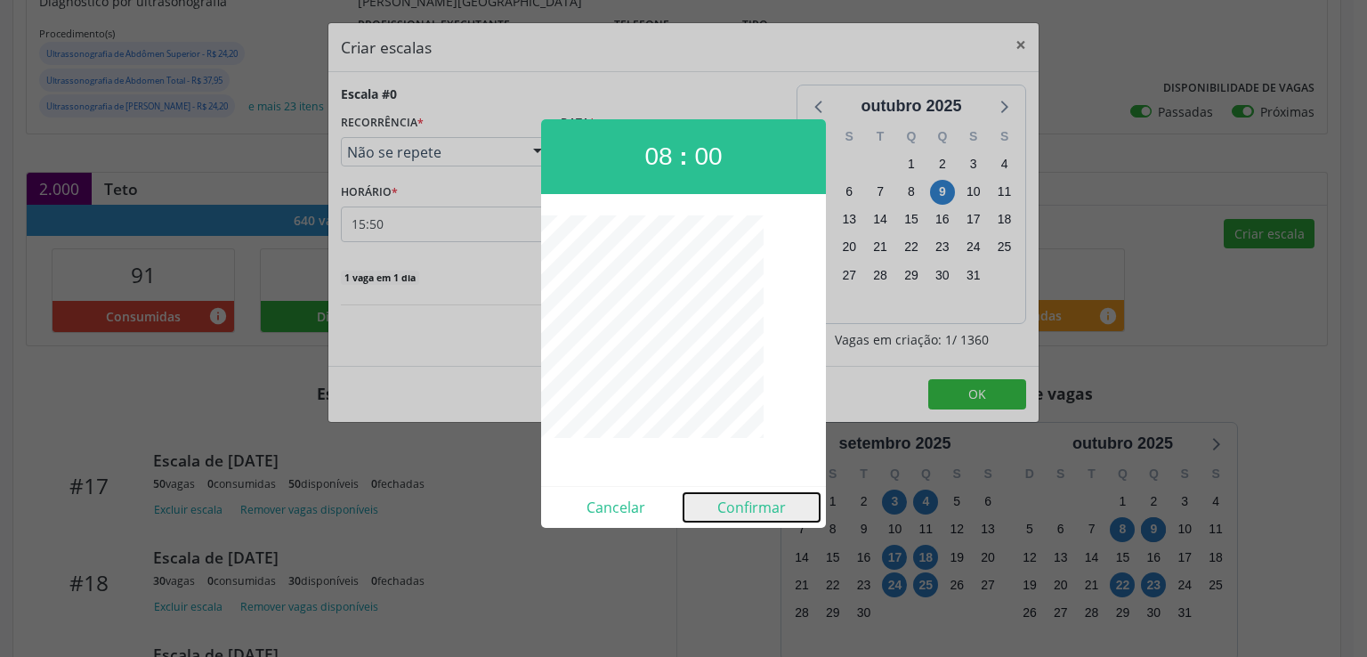
click at [750, 503] on button "Confirmar" at bounding box center [752, 507] width 136 height 28
type input "08:00"
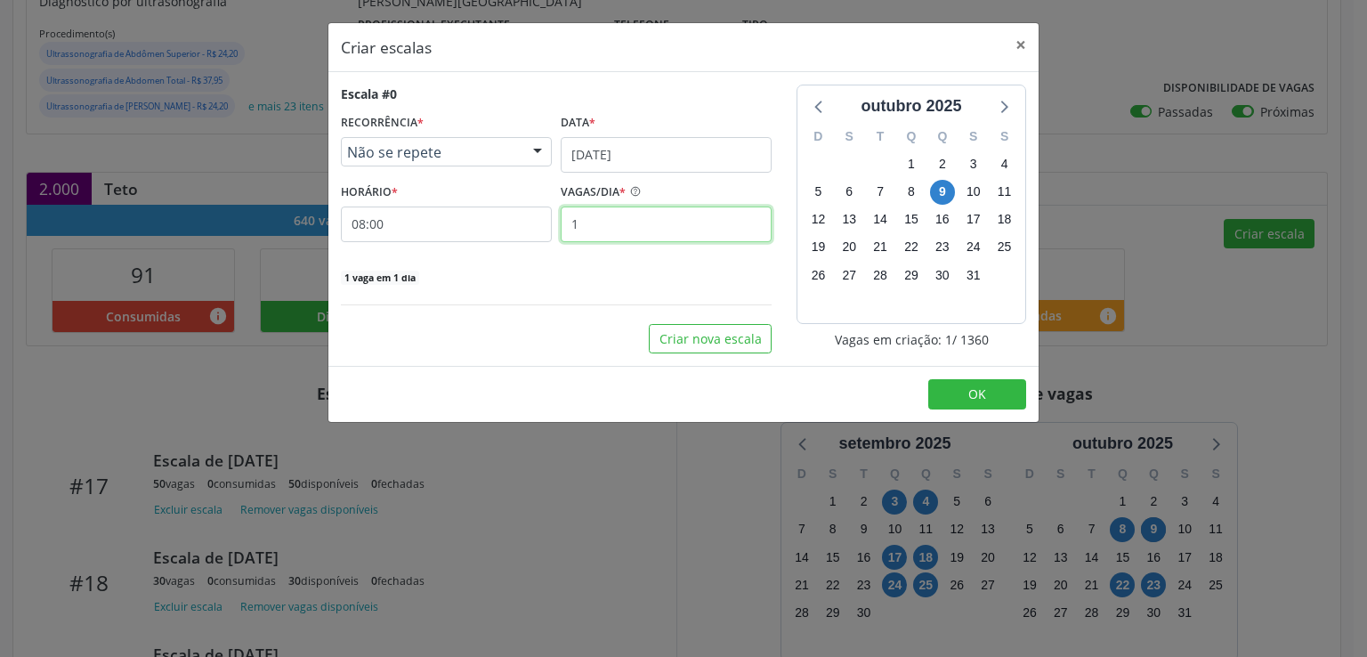
click at [623, 223] on input "1" at bounding box center [666, 225] width 211 height 36
type input "20"
click at [970, 385] on span "OK" at bounding box center [977, 393] width 18 height 17
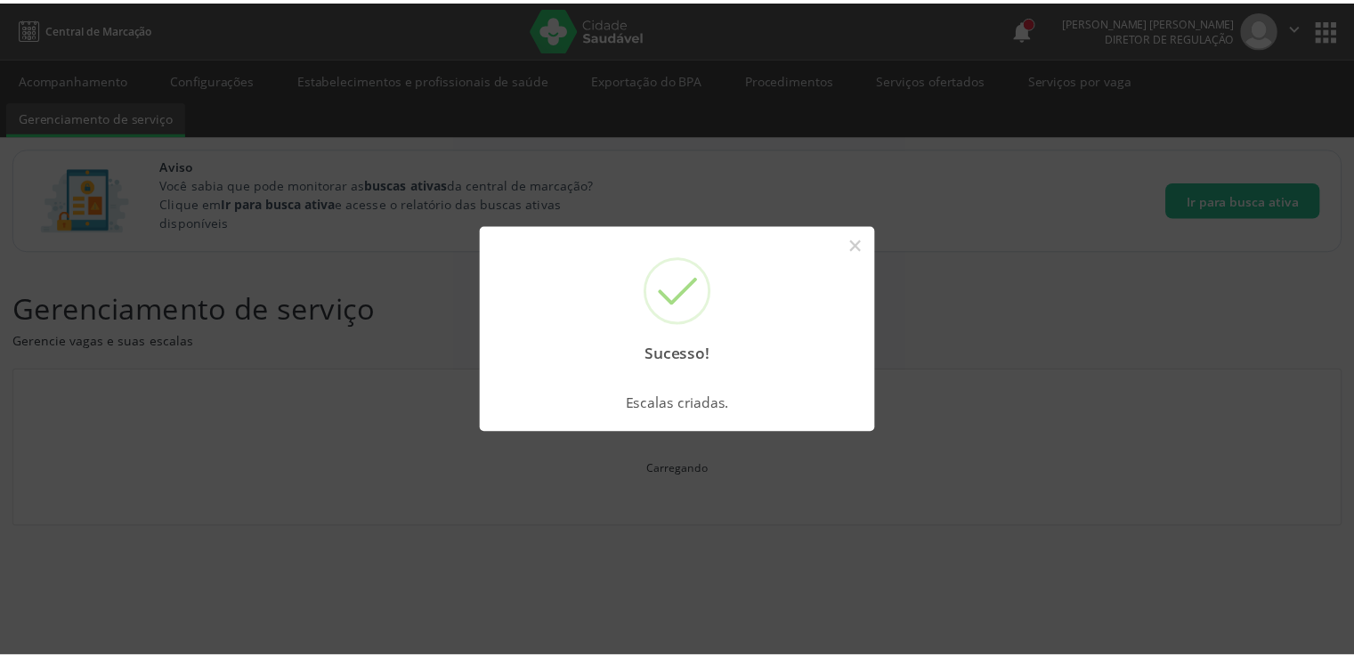
scroll to position [0, 0]
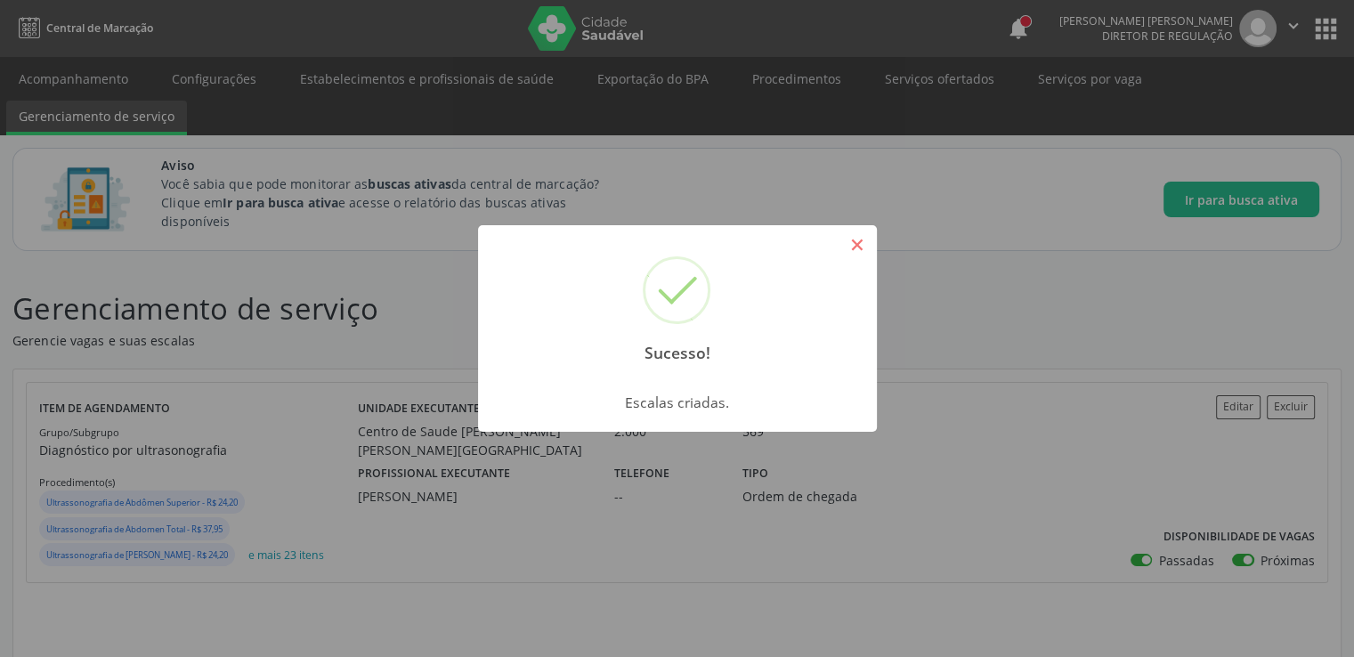
click at [866, 245] on button "×" at bounding box center [857, 245] width 30 height 30
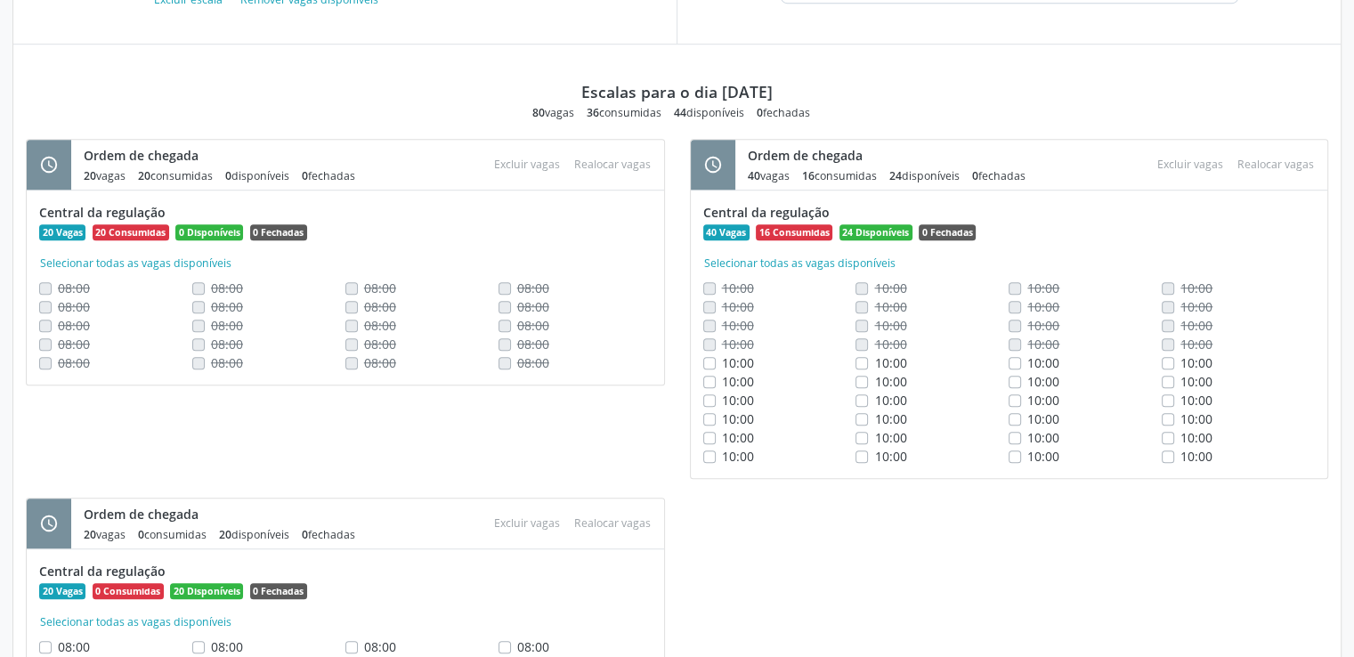
scroll to position [803, 0]
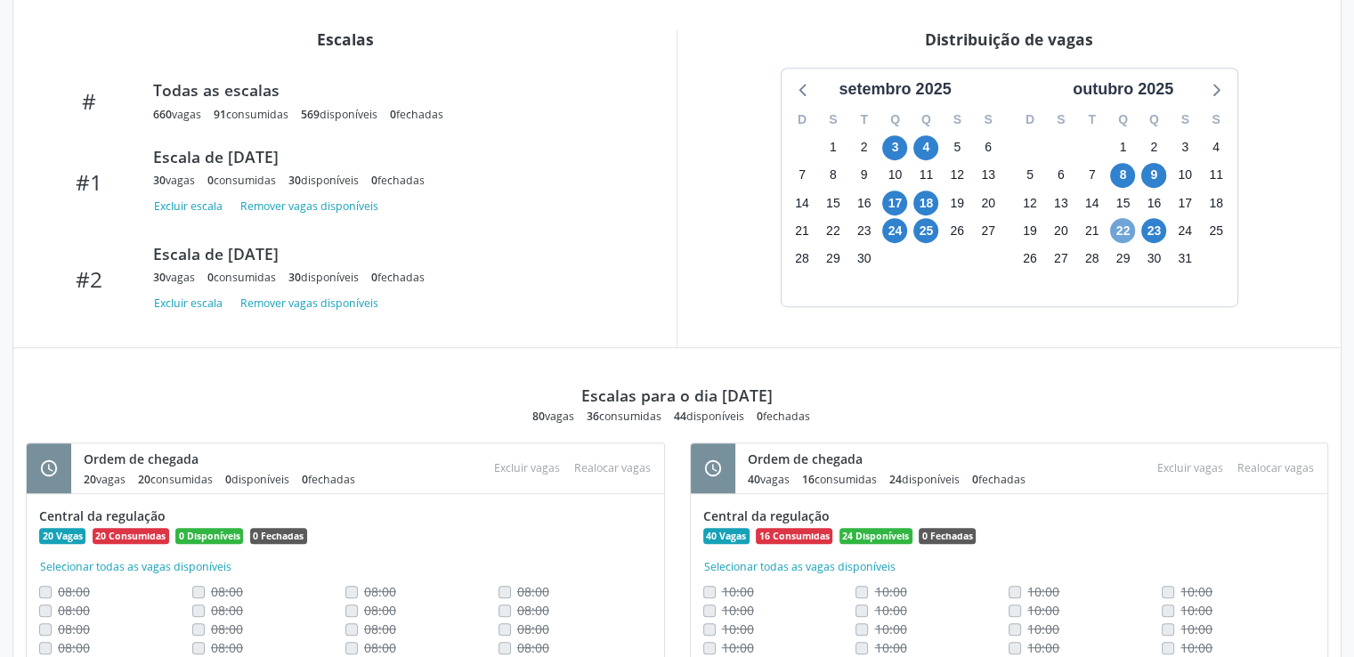
click at [1122, 229] on span "22" at bounding box center [1122, 230] width 25 height 25
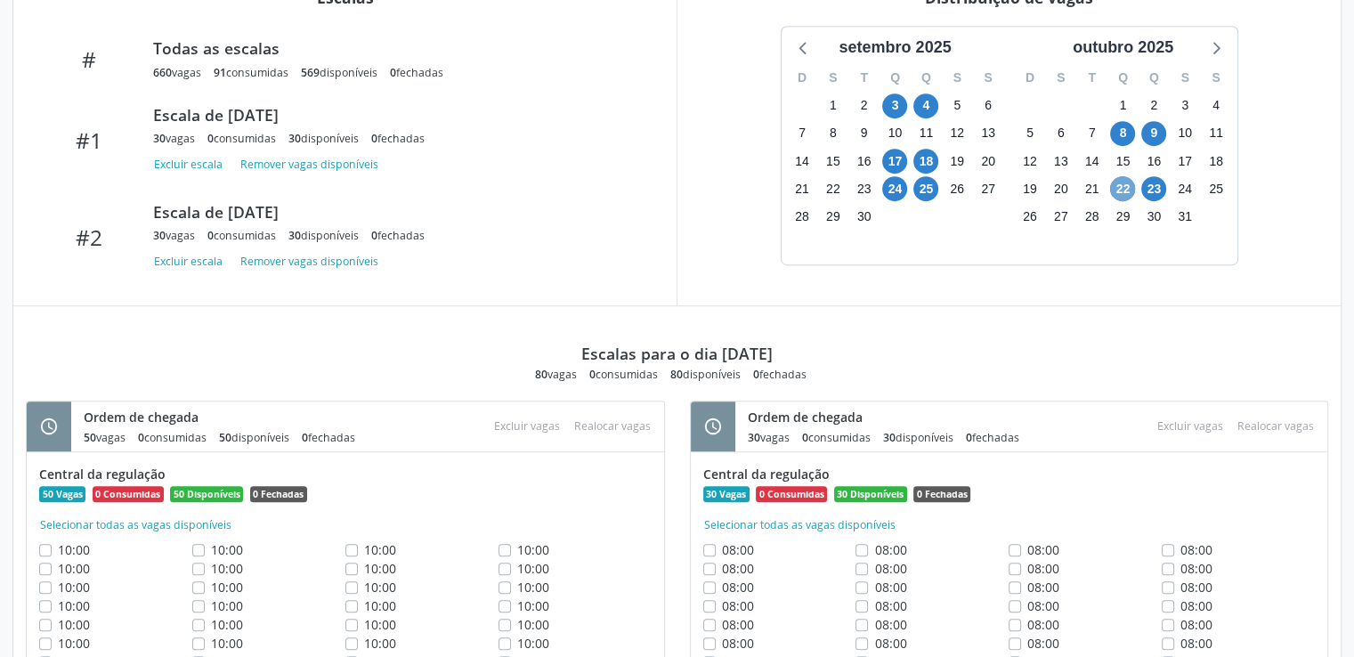
scroll to position [595, 0]
